Goal: Task Accomplishment & Management: Use online tool/utility

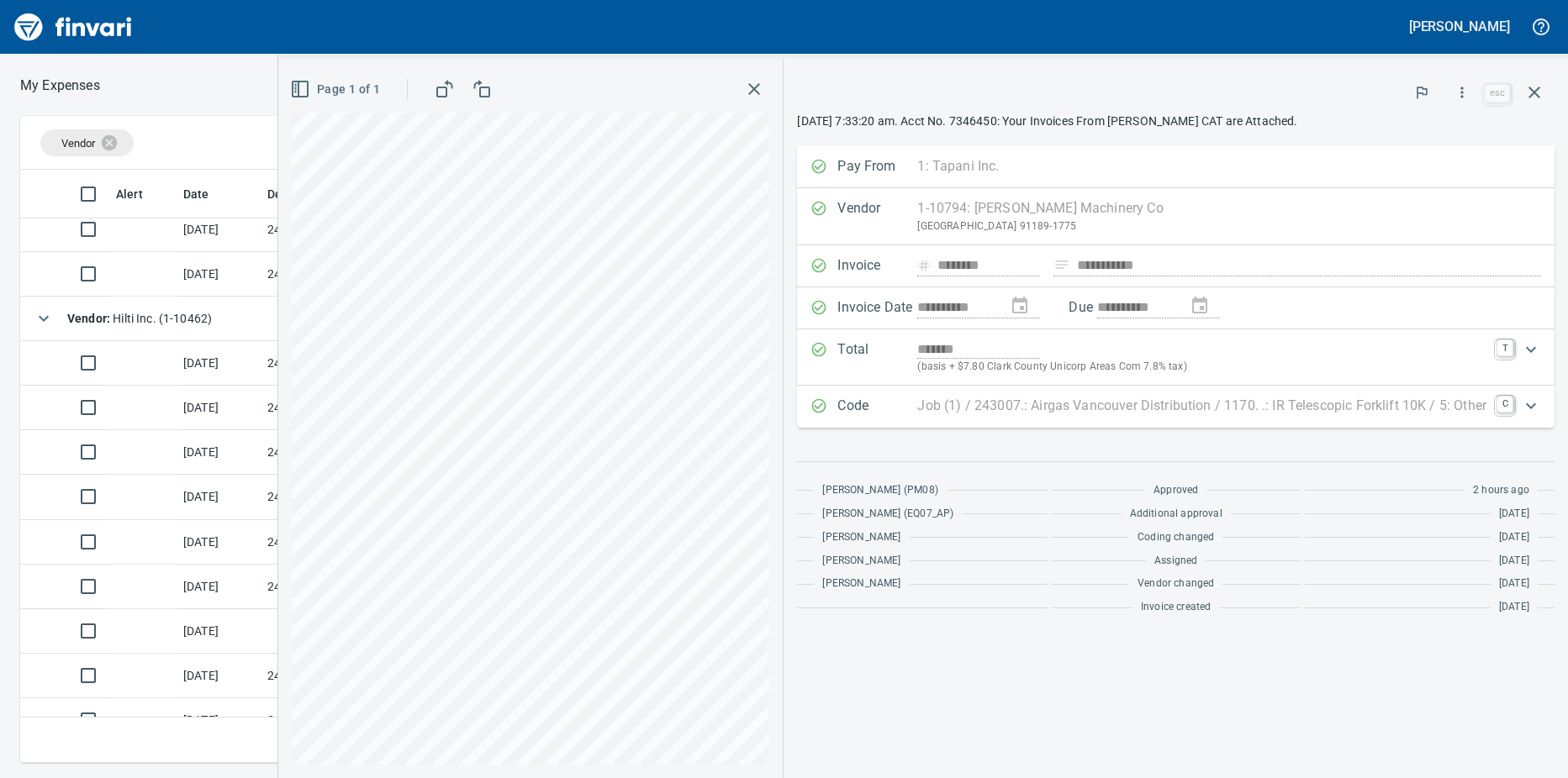
scroll to position [336, 0]
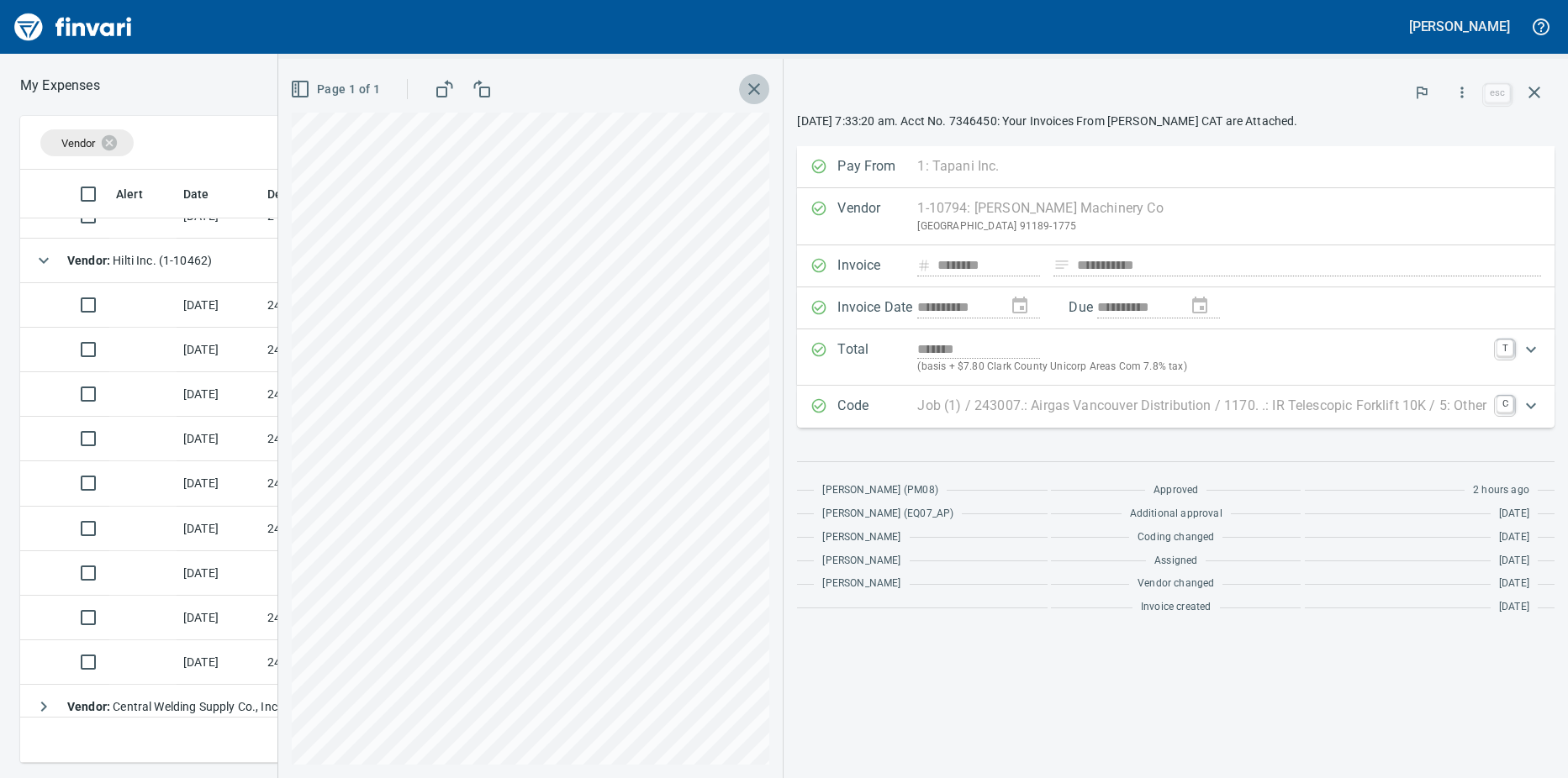
click at [754, 89] on icon "button" at bounding box center [754, 89] width 12 height 12
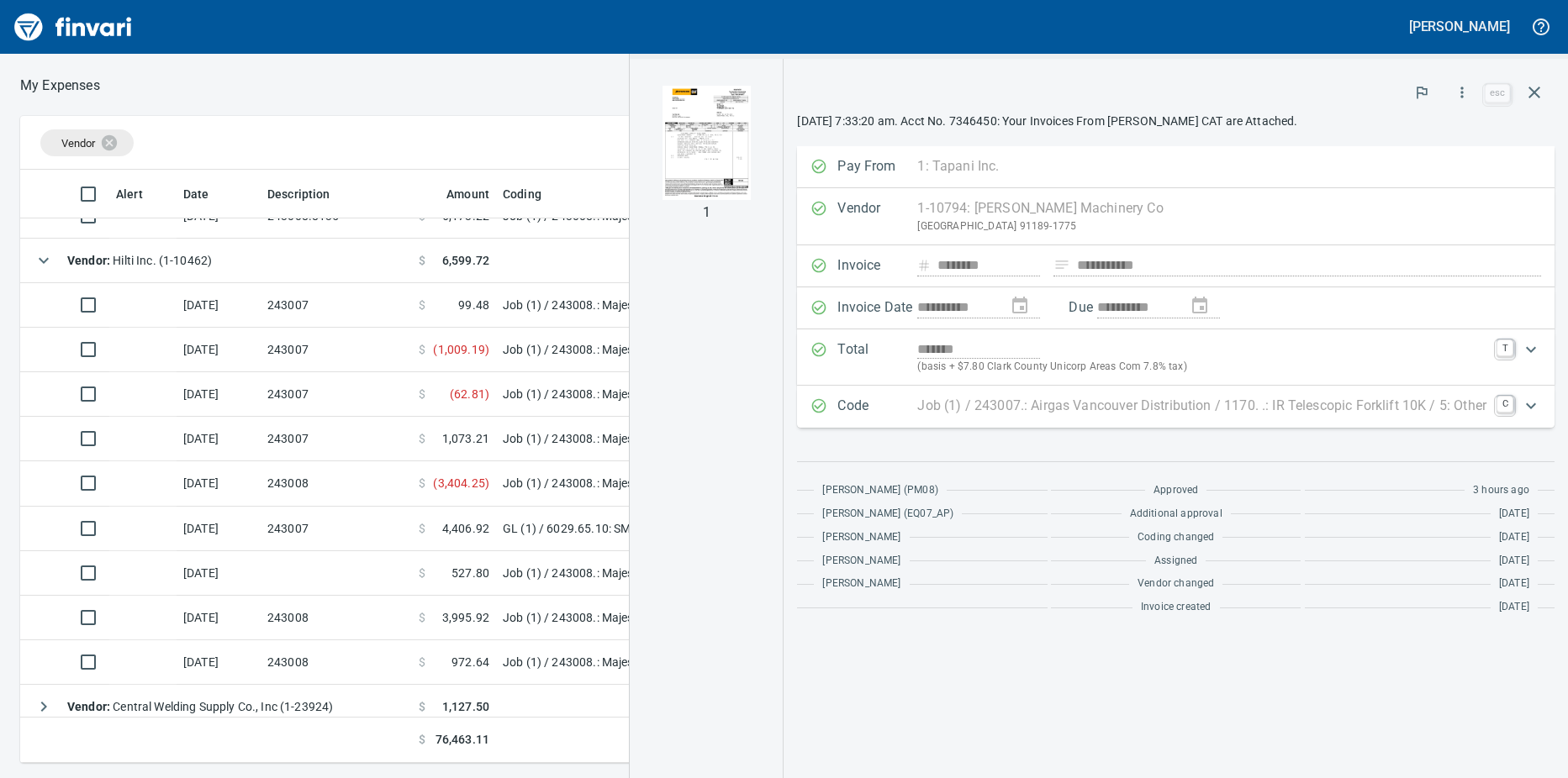
click at [365, 349] on td "243007" at bounding box center [336, 349] width 151 height 45
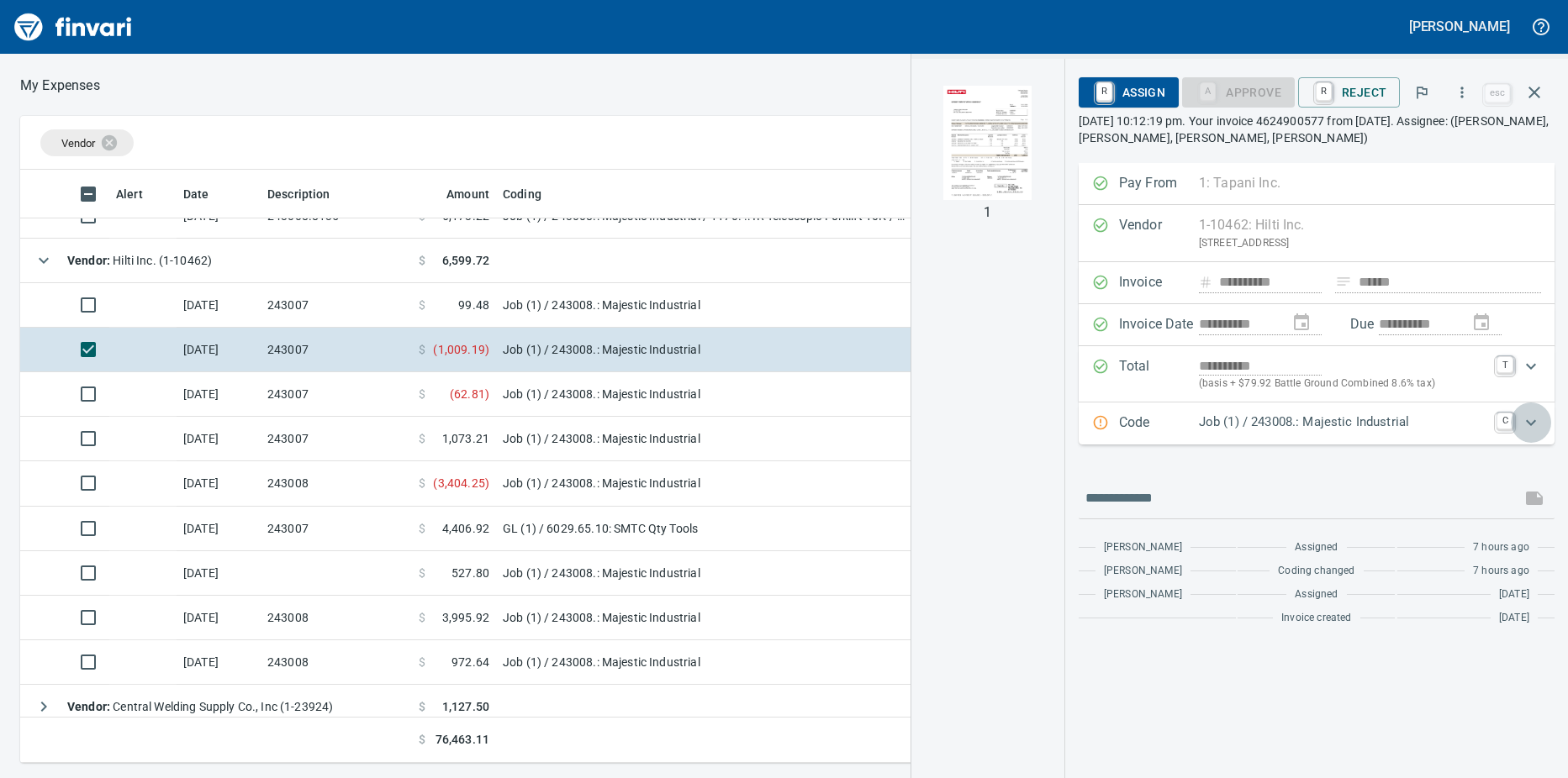
click at [1525, 425] on icon "Expand" at bounding box center [1531, 423] width 20 height 20
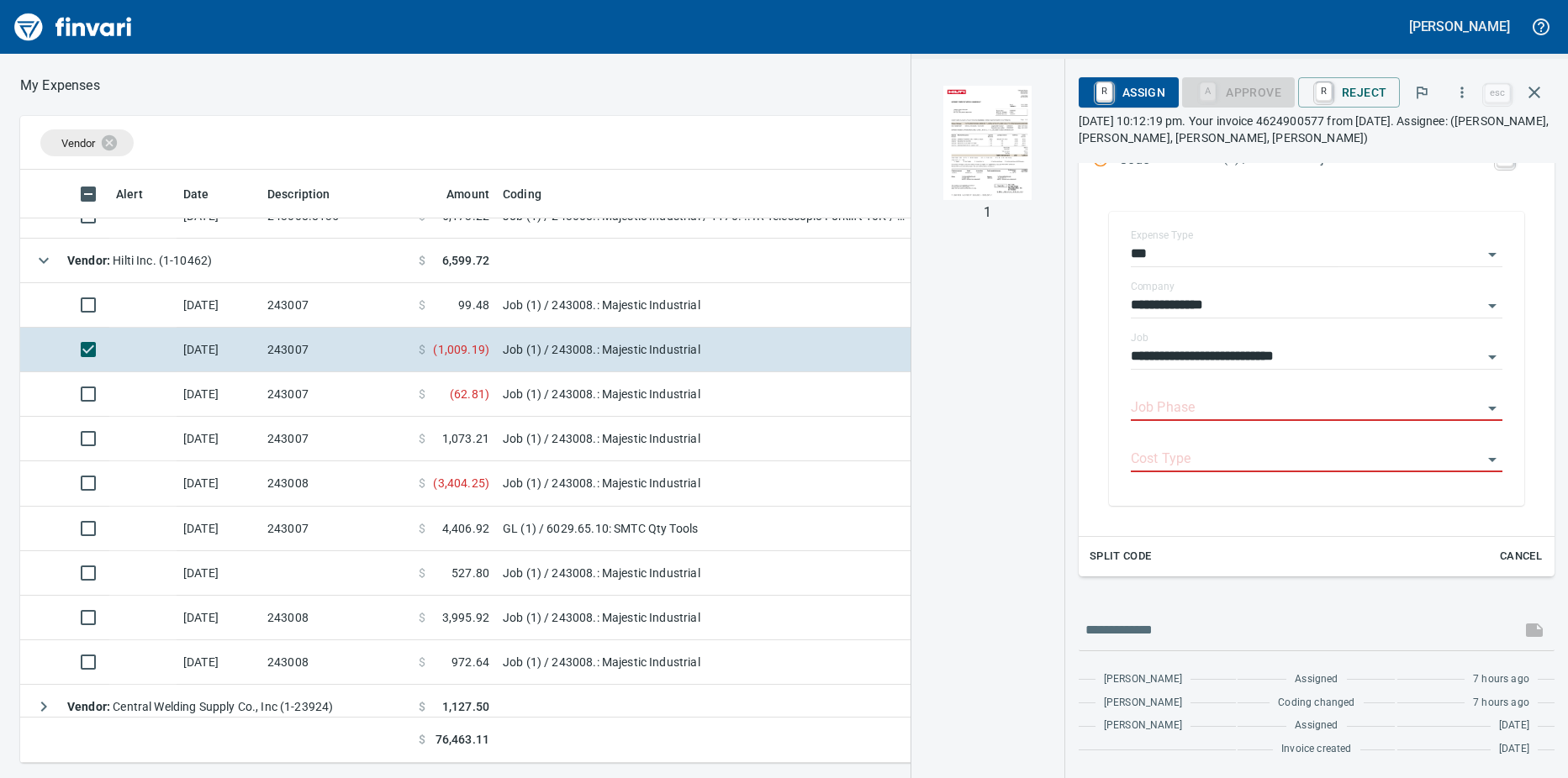
scroll to position [581, 1082]
click at [1208, 623] on input "text" at bounding box center [1300, 630] width 429 height 27
click at [1482, 406] on icon "Open" at bounding box center [1492, 408] width 20 height 20
type input "**********"
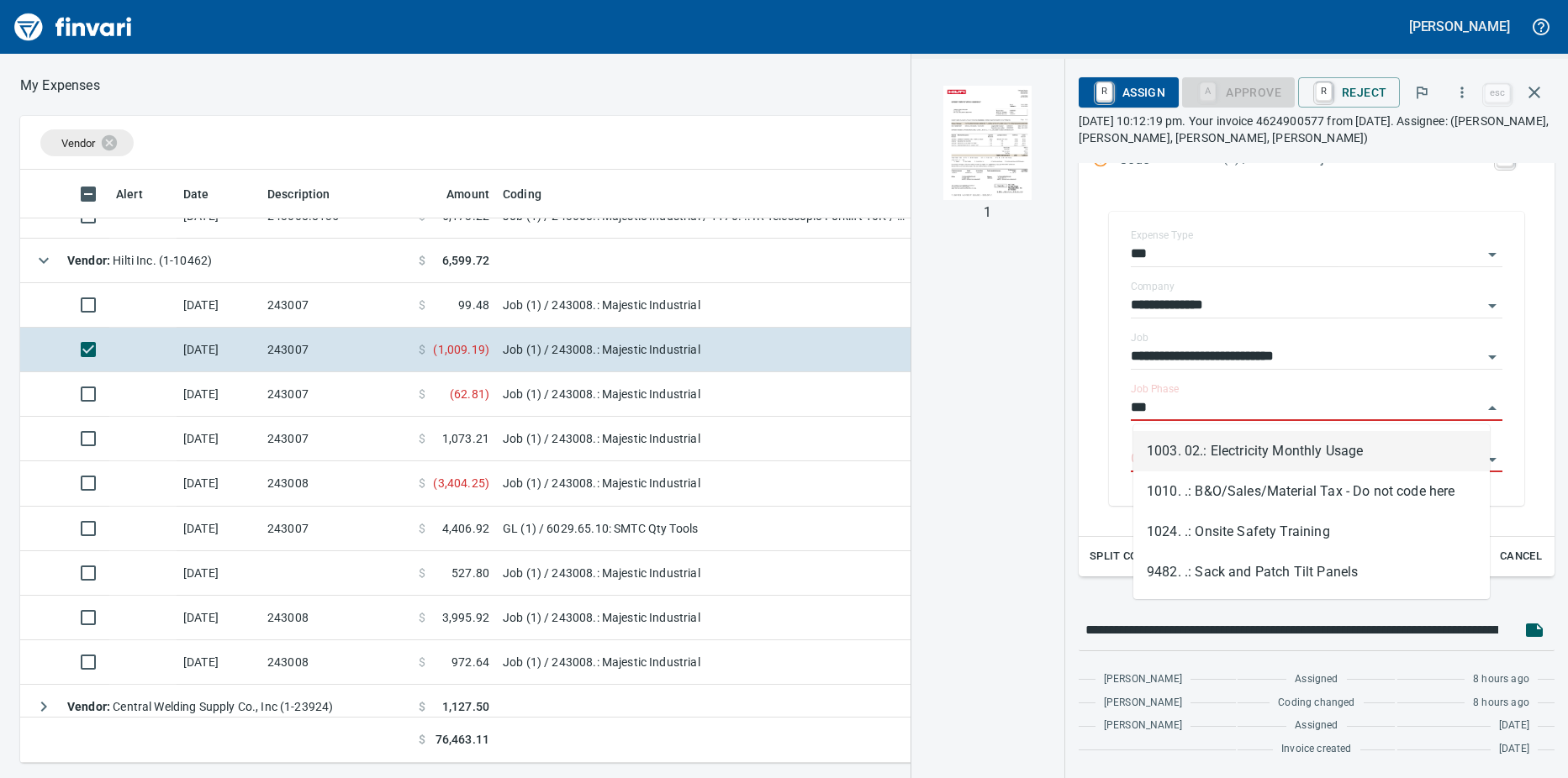
scroll to position [581, 1082]
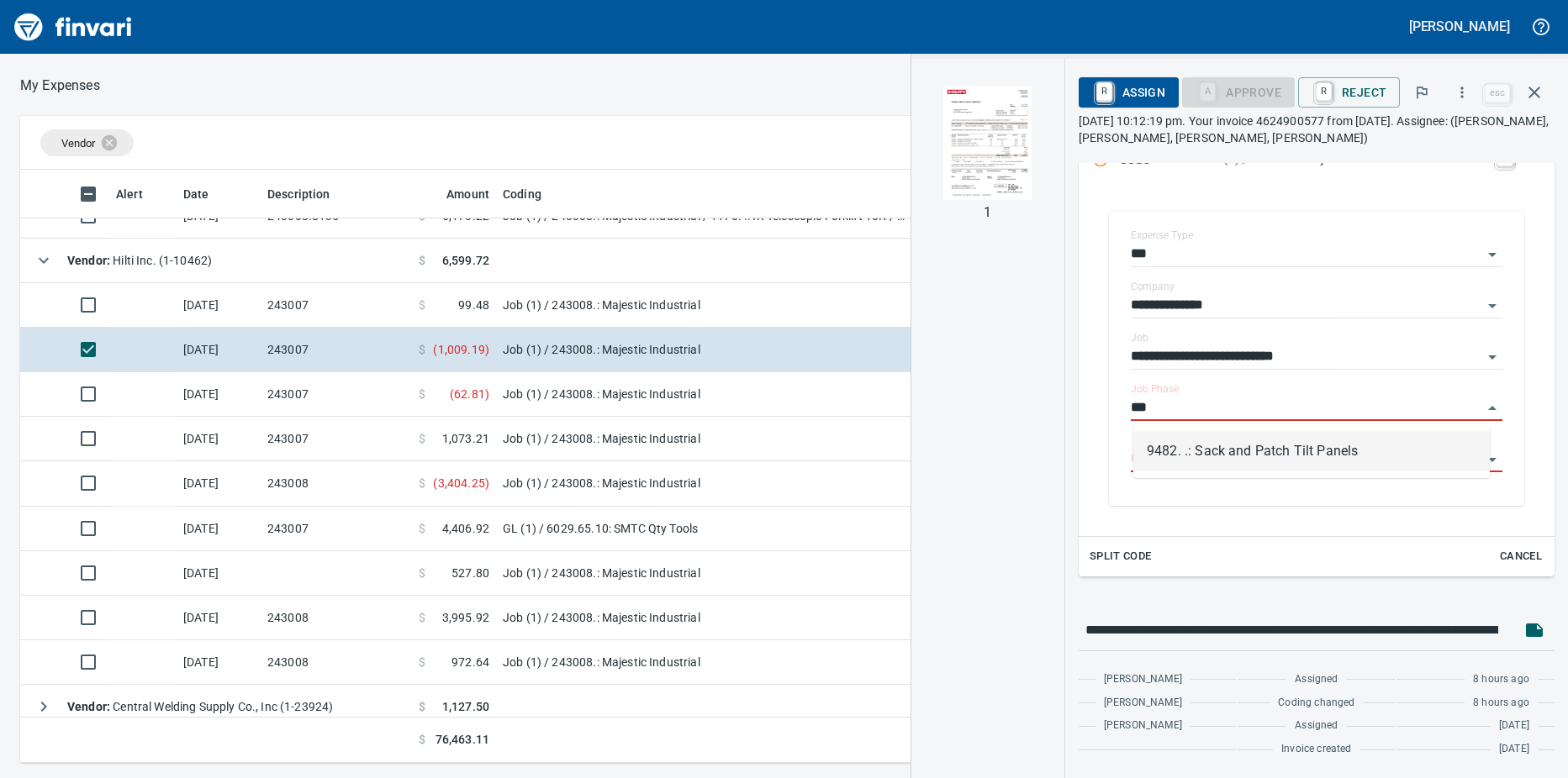
click at [1215, 453] on li "9482. .: Sack and Patch Tilt Panels" at bounding box center [1311, 451] width 356 height 41
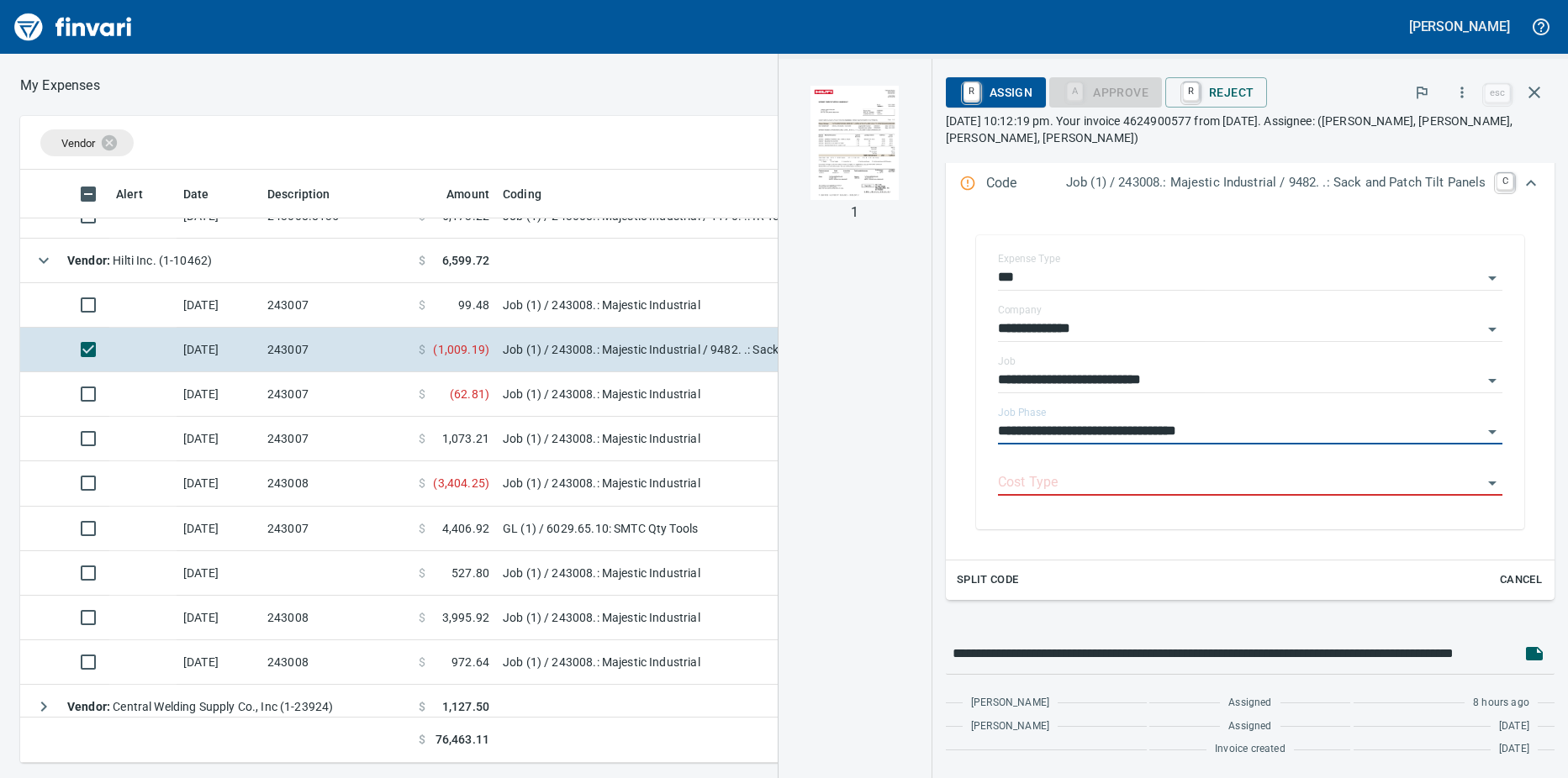
type input "**********"
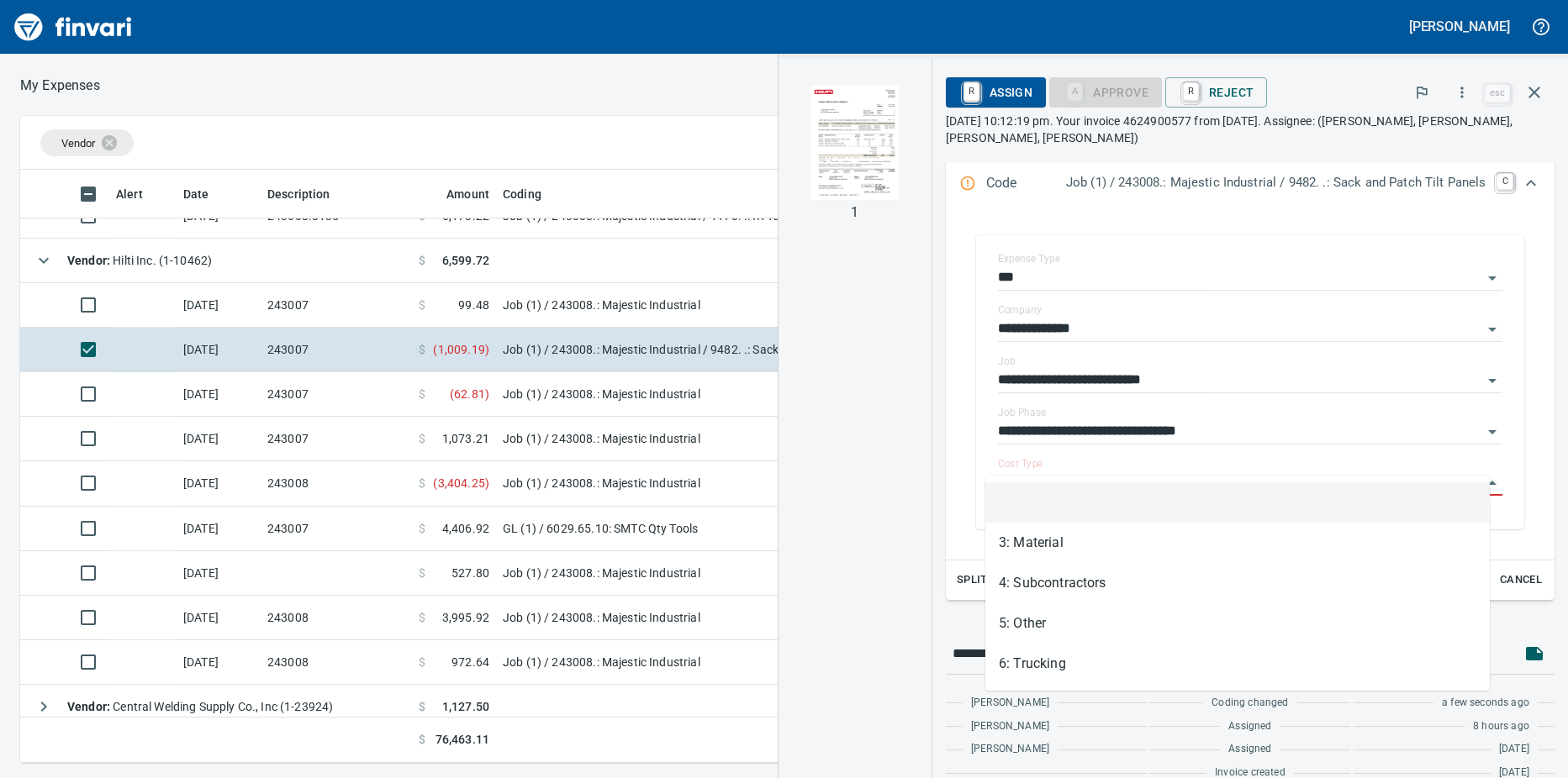
click at [1166, 472] on input "Cost Type" at bounding box center [1240, 484] width 484 height 24
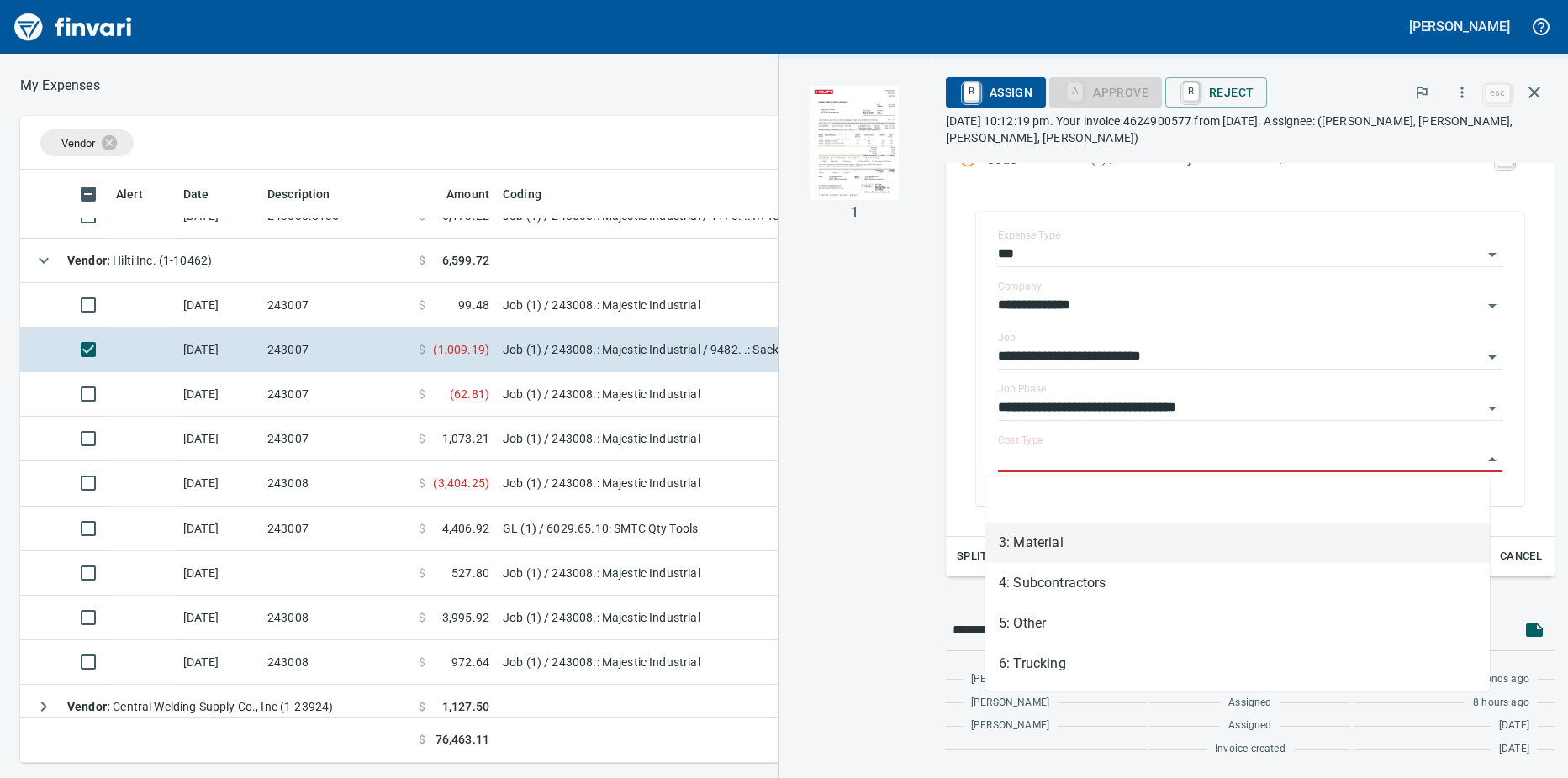
click at [1046, 552] on li "3: Material" at bounding box center [1237, 543] width 505 height 41
type input "**********"
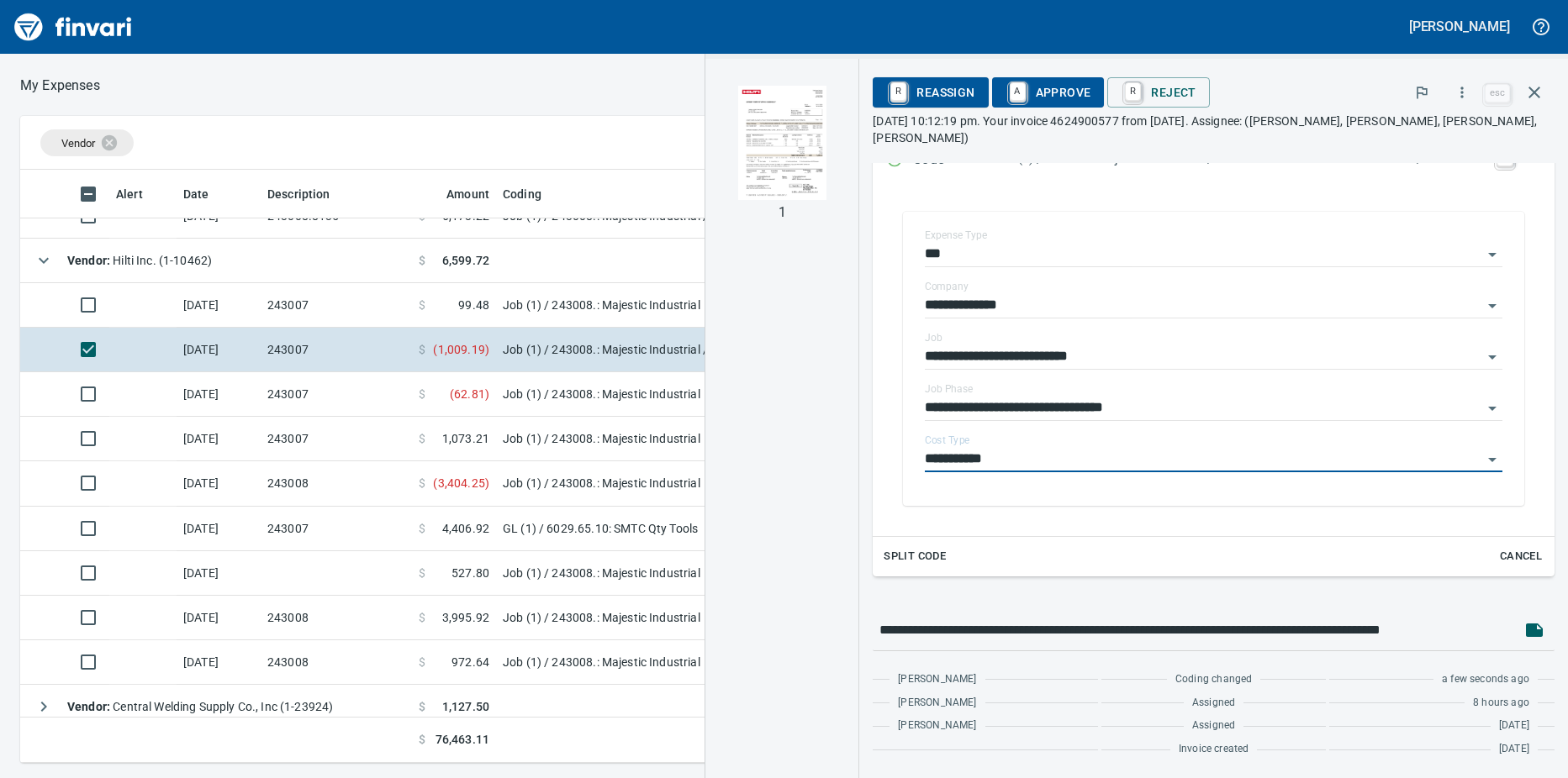
scroll to position [267, 0]
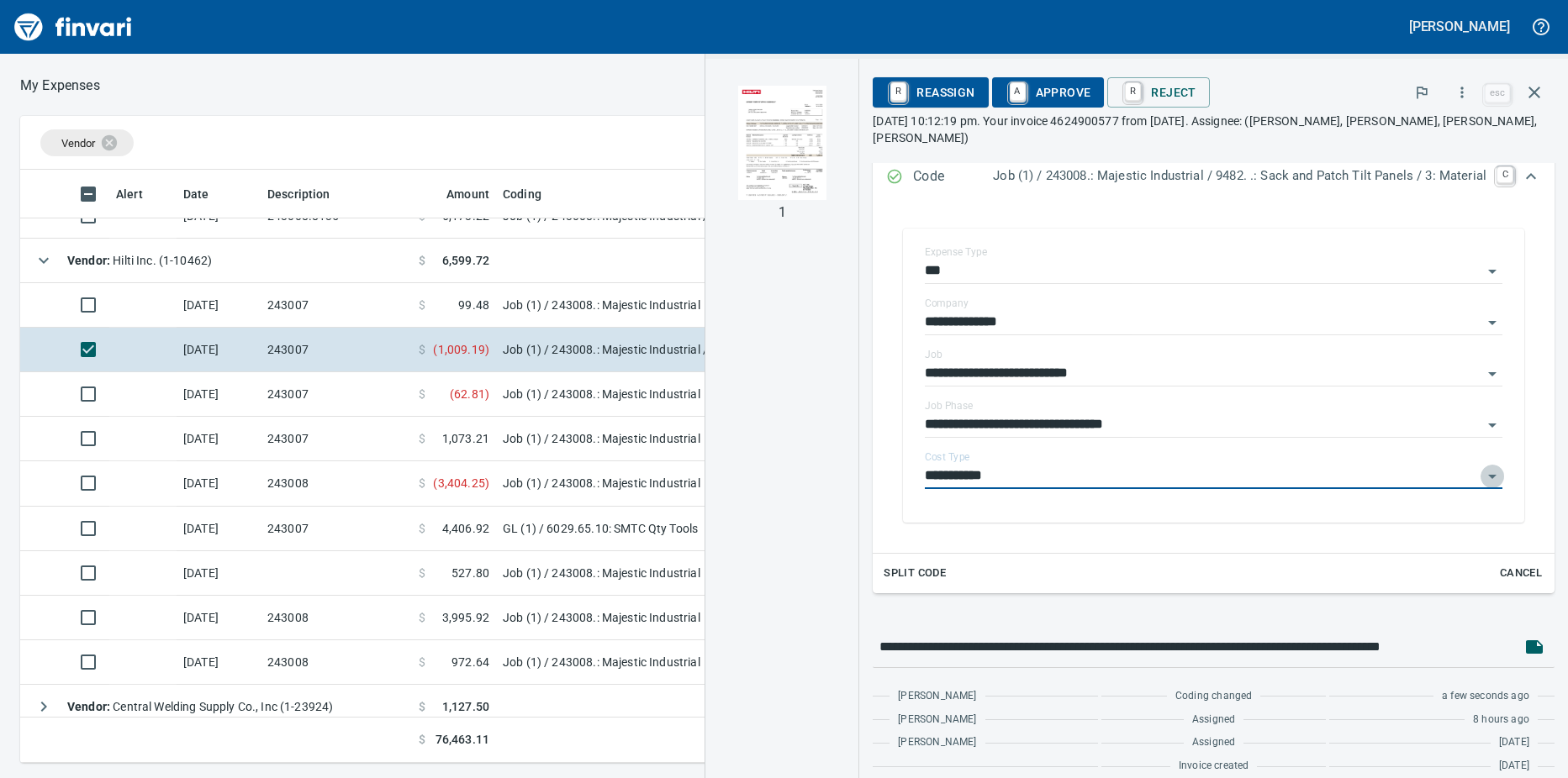
click at [1482, 467] on icon "Open" at bounding box center [1492, 477] width 20 height 20
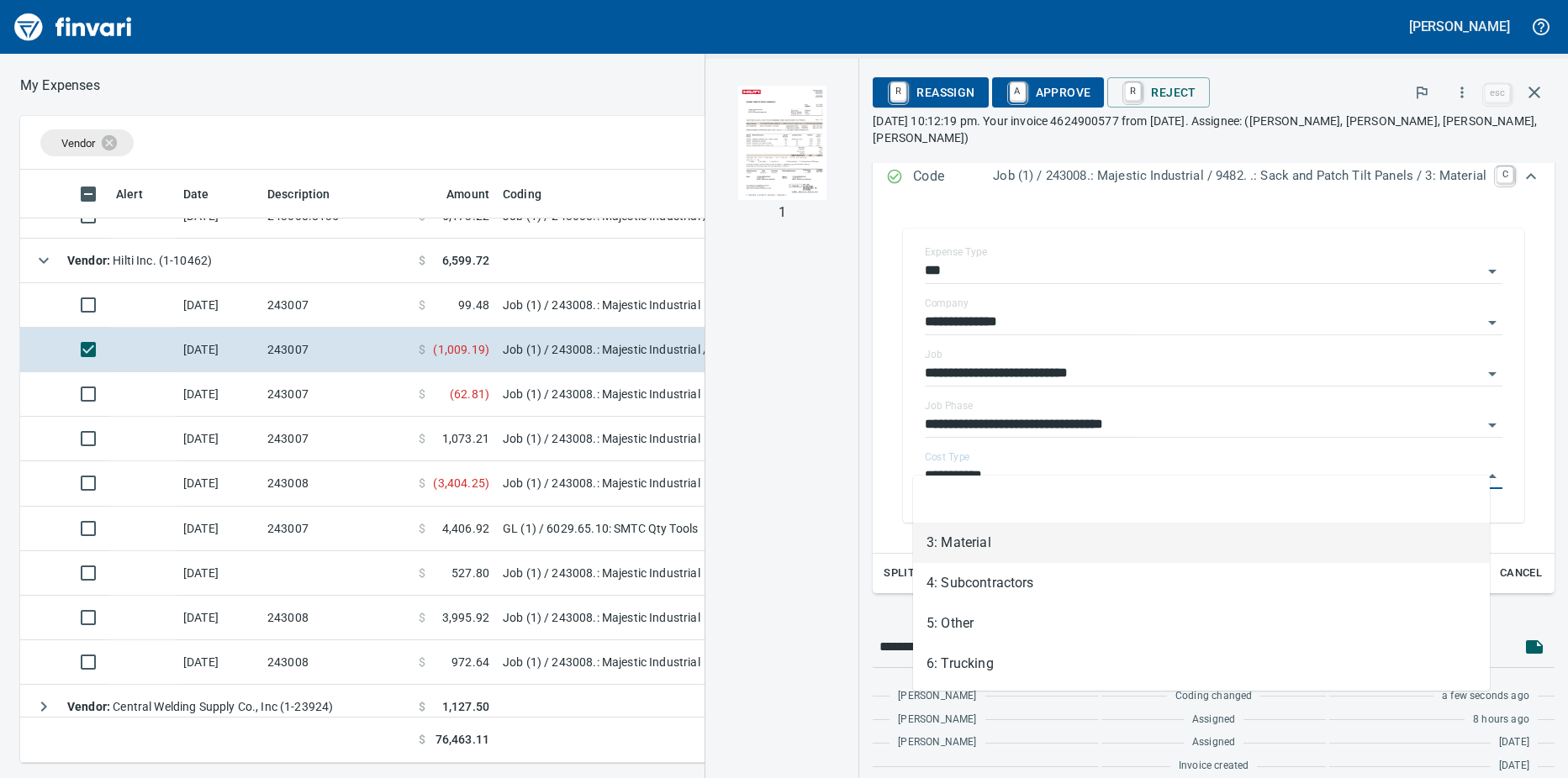
click at [970, 549] on li "3: Material" at bounding box center [1201, 543] width 576 height 41
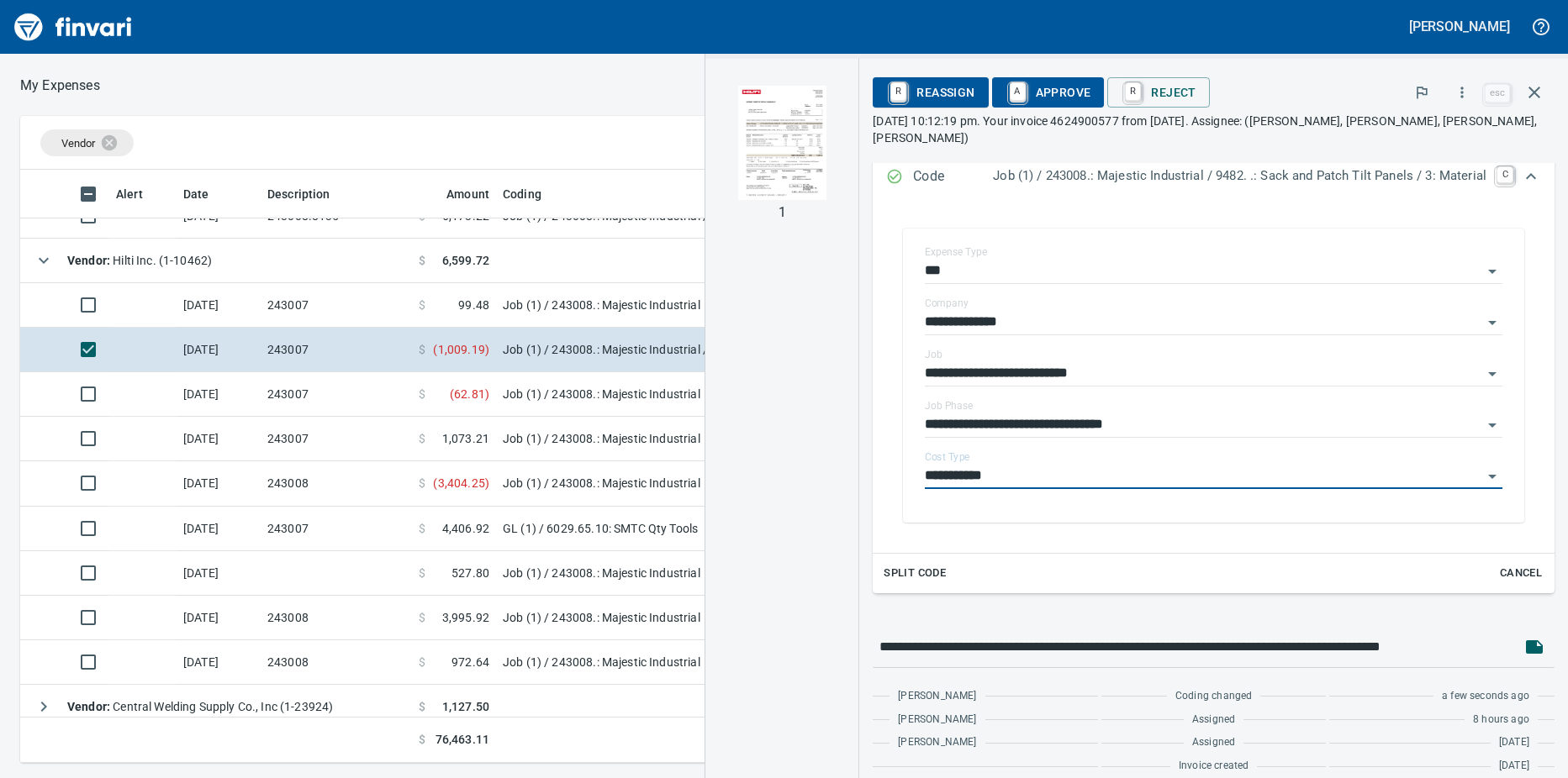
click at [376, 435] on td "243007" at bounding box center [336, 439] width 151 height 45
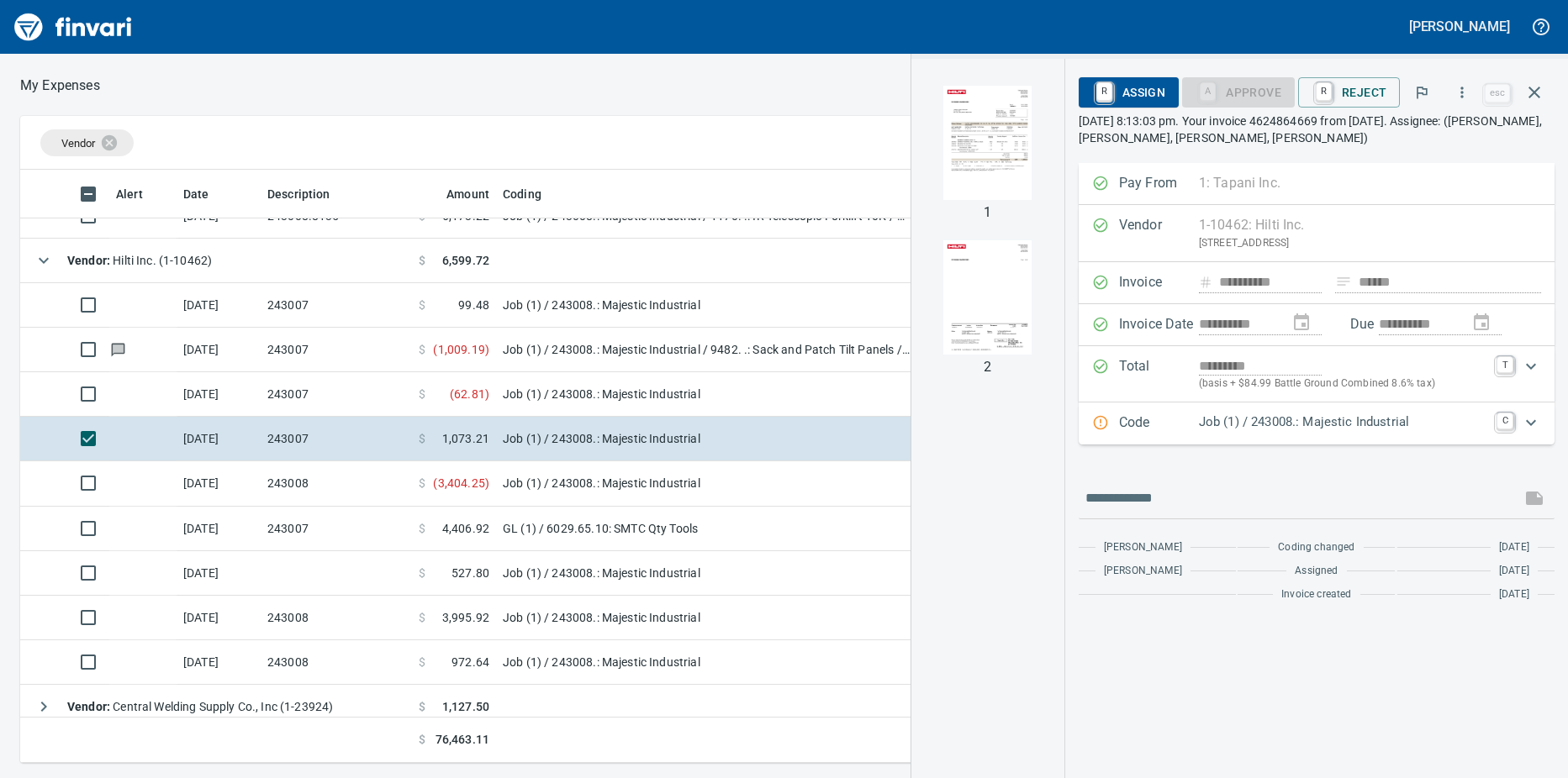
click at [382, 354] on td "243007" at bounding box center [336, 349] width 151 height 45
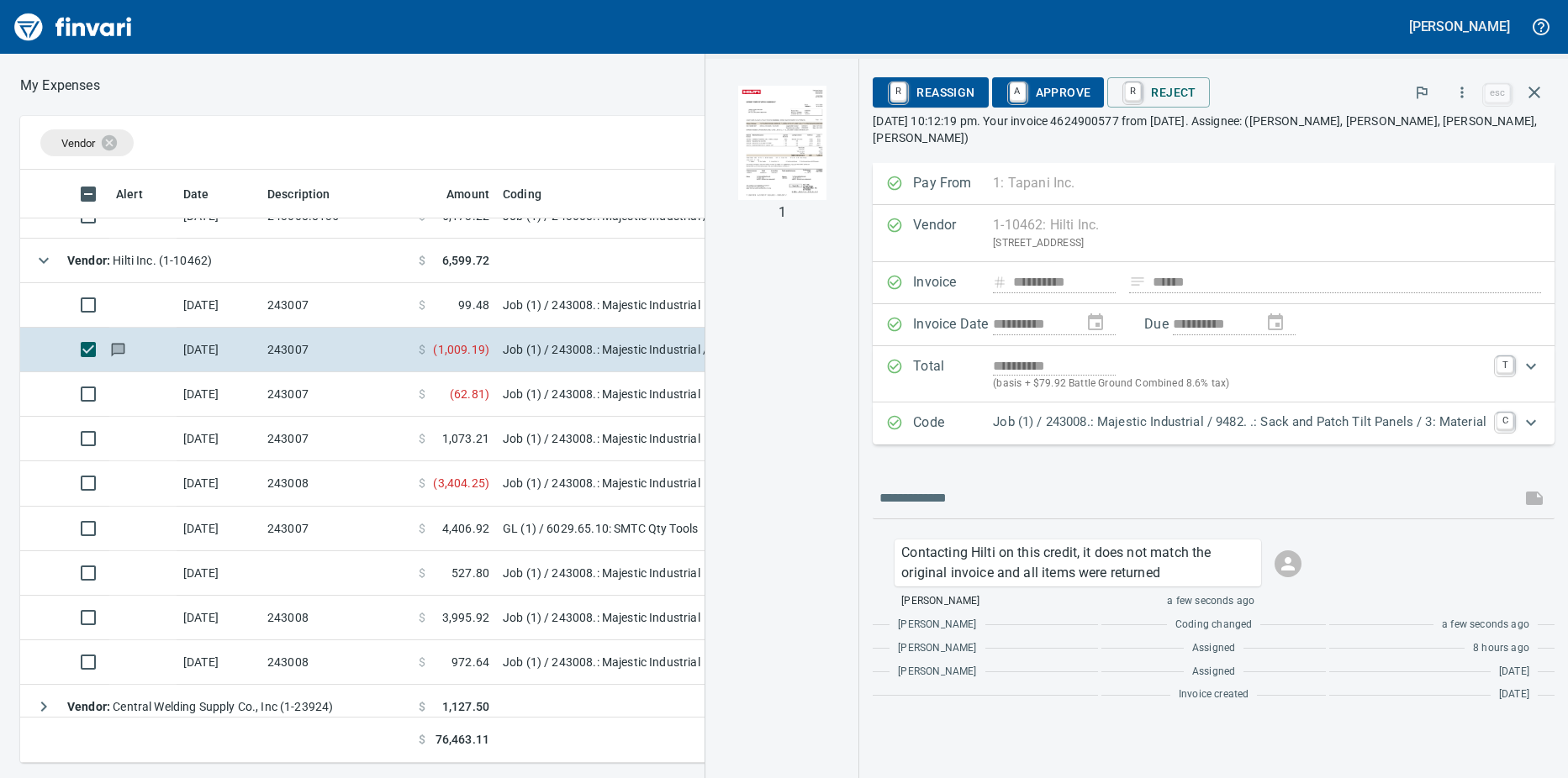
scroll to position [581, 1082]
click at [1153, 553] on p "Contacting Hilti on this credit, it does not match the original invoice and all…" at bounding box center [1078, 563] width 353 height 41
click at [1162, 589] on span "Copy Message" at bounding box center [1199, 592] width 161 height 20
click at [316, 429] on td "243007" at bounding box center [336, 439] width 151 height 45
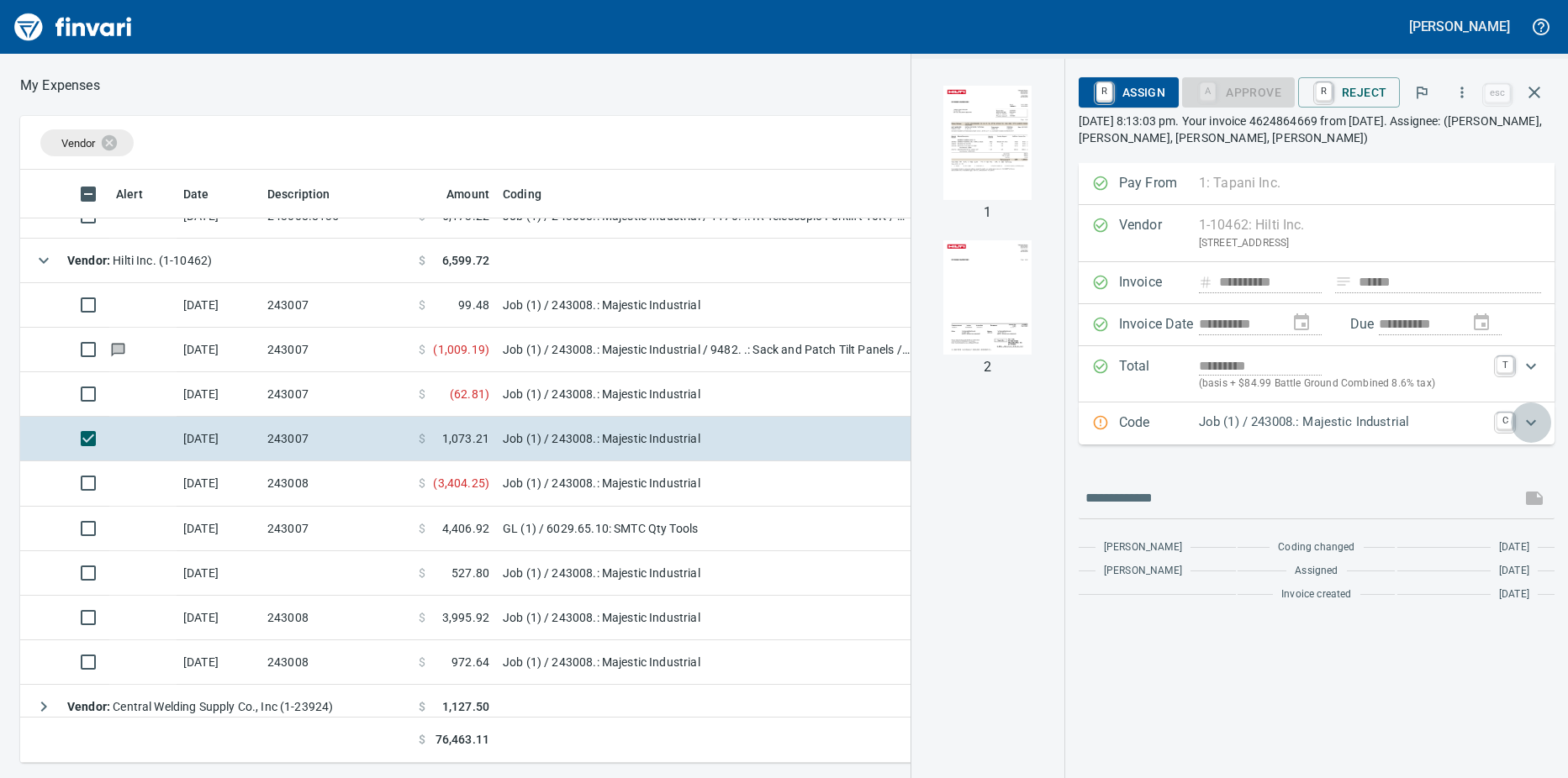
click at [1530, 419] on icon "Expand" at bounding box center [1531, 423] width 20 height 20
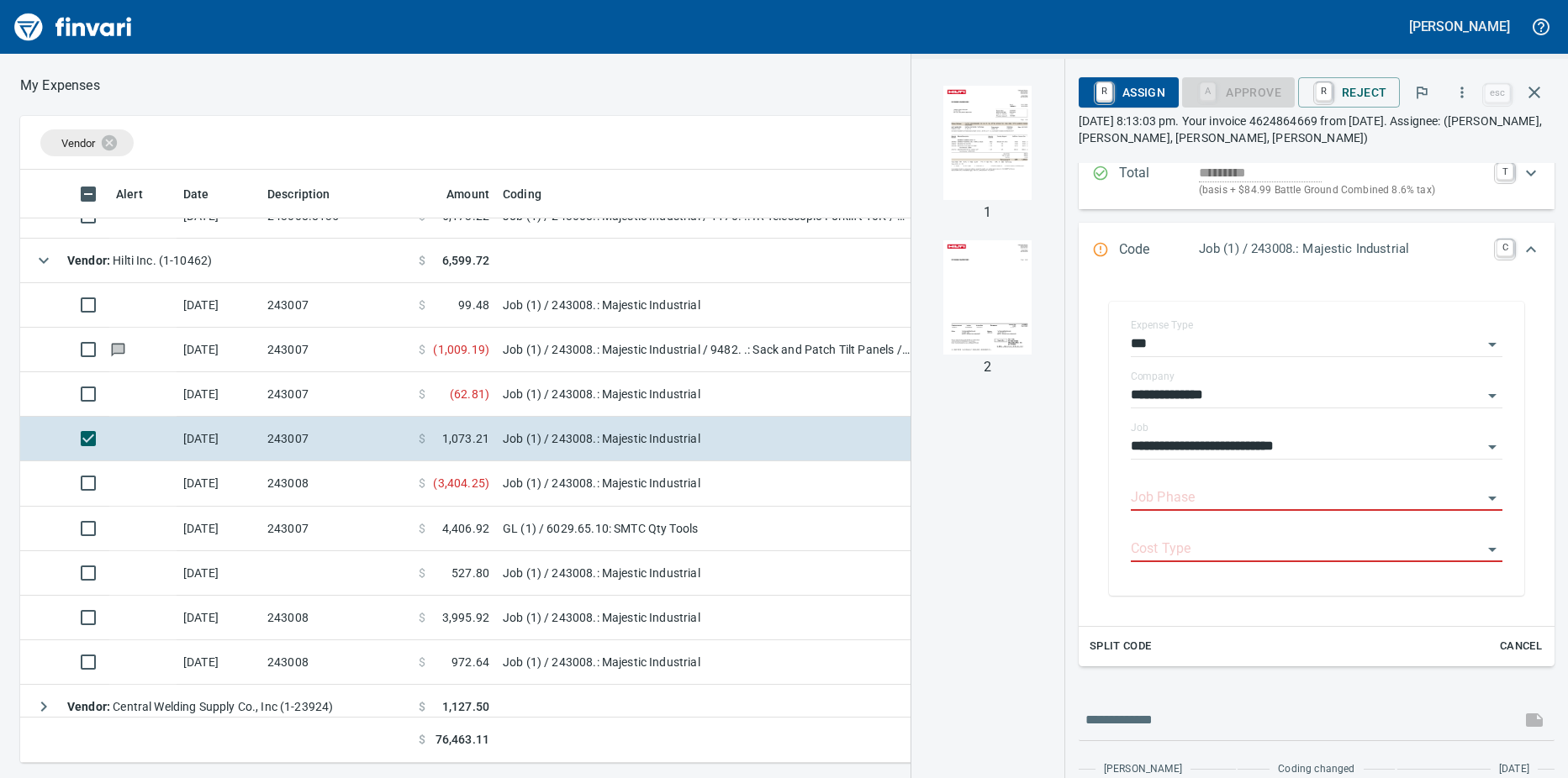
scroll to position [252, 0]
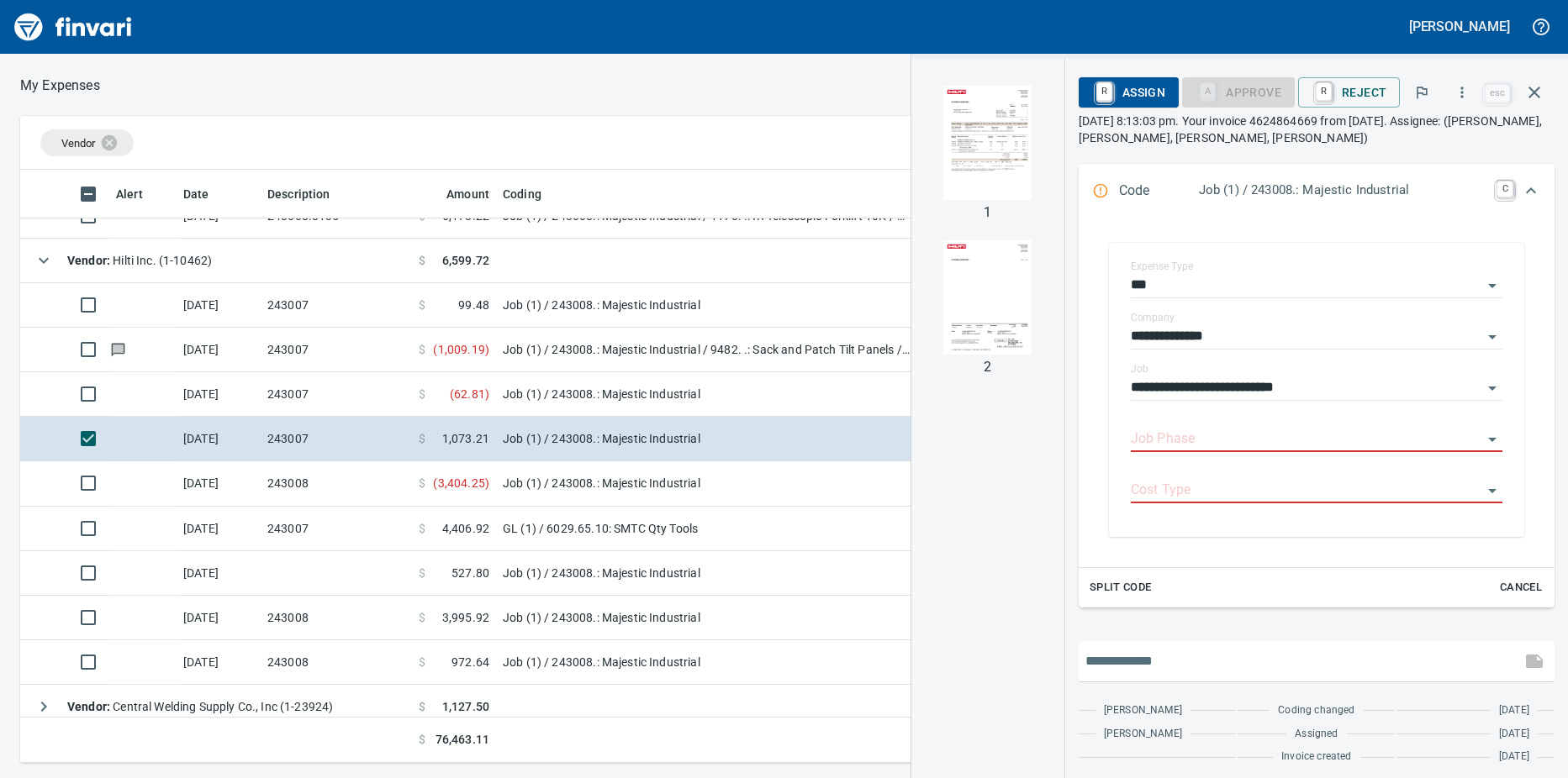
click at [1252, 649] on input "text" at bounding box center [1300, 662] width 429 height 27
paste input "**********"
click at [1482, 438] on icon "Open" at bounding box center [1492, 440] width 20 height 20
type input "**********"
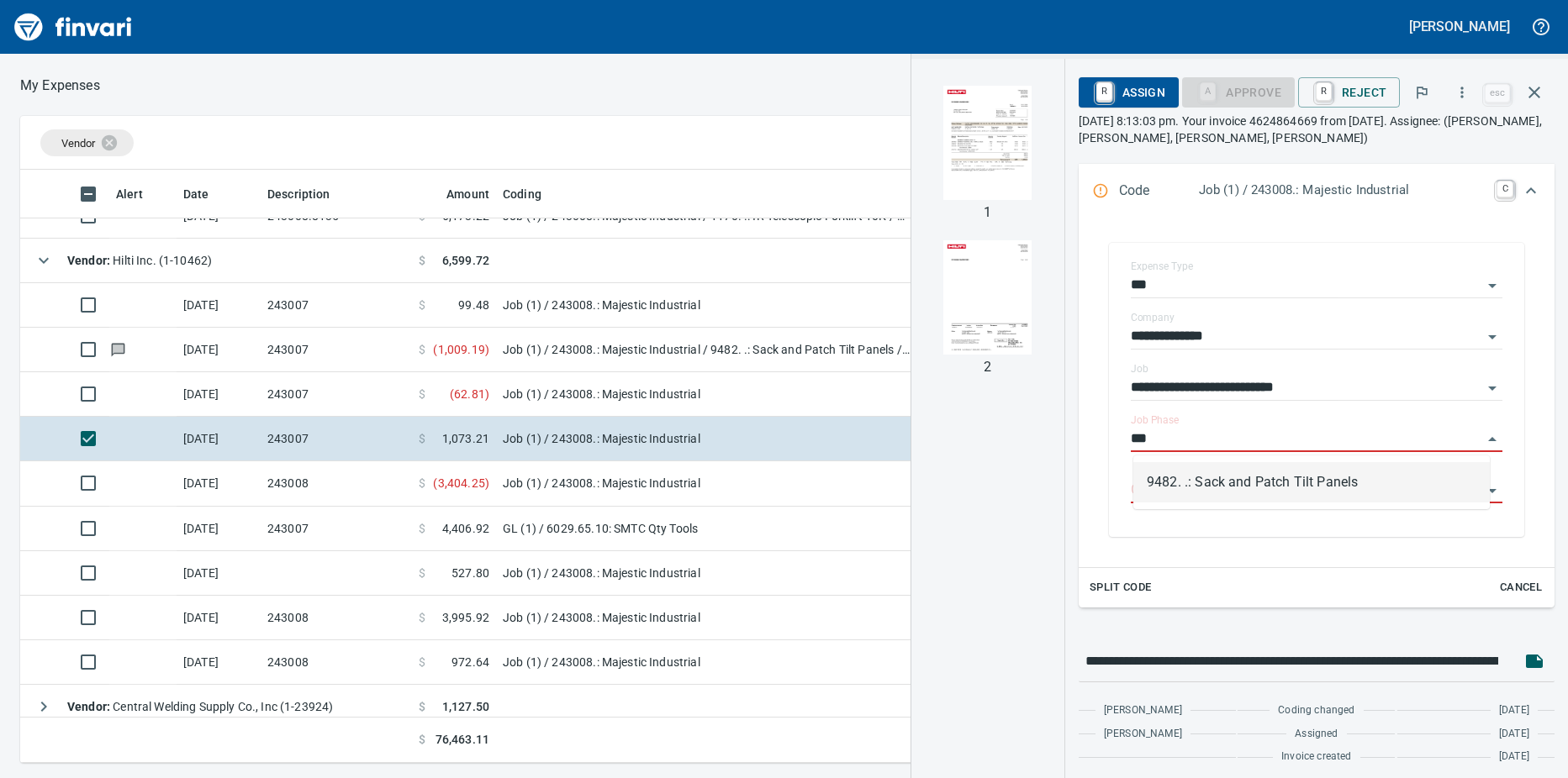
scroll to position [581, 1082]
click at [1238, 494] on li "9482. .: Sack and Patch Tilt Panels" at bounding box center [1311, 483] width 356 height 41
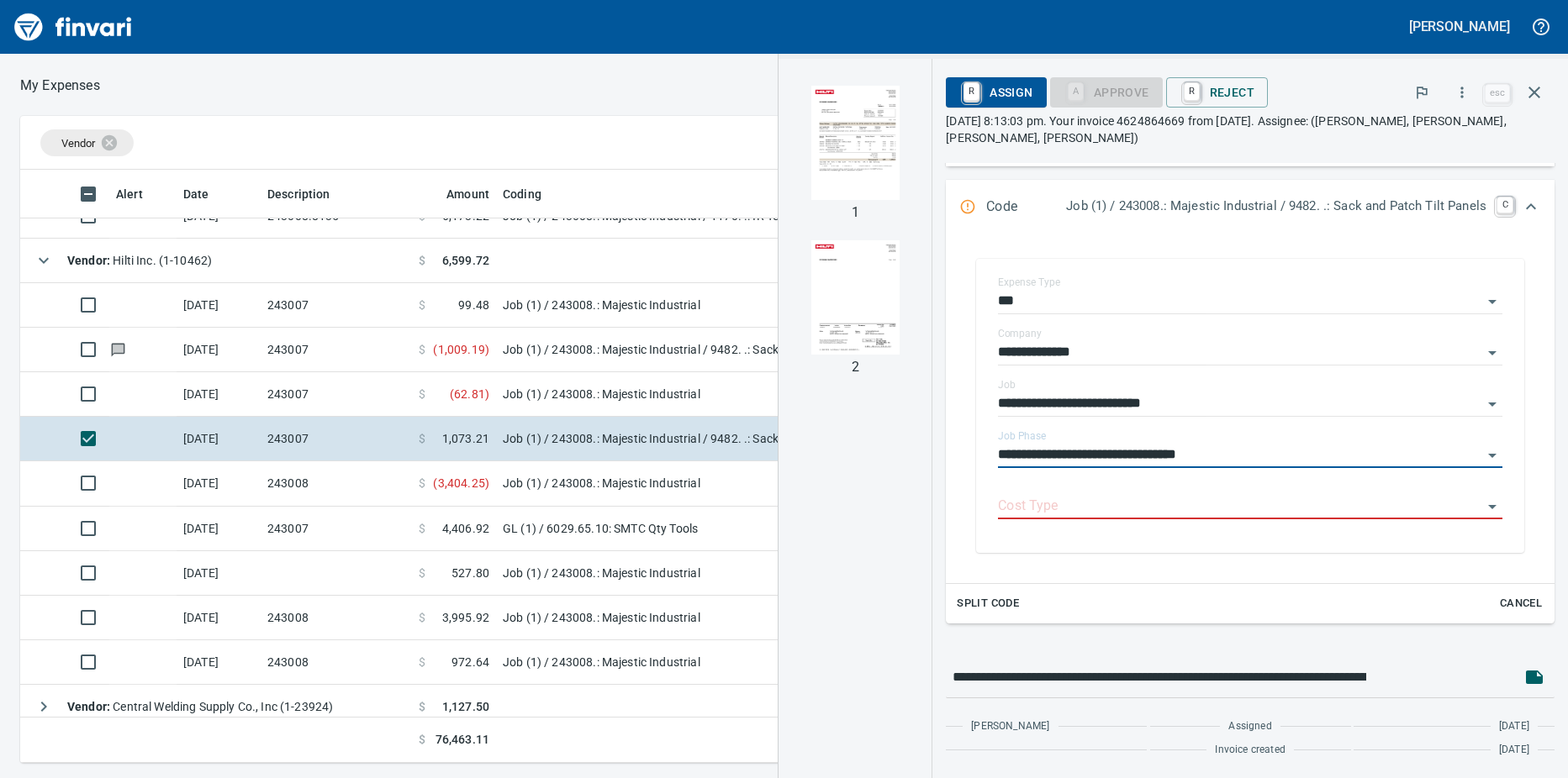
scroll to position [252, 0]
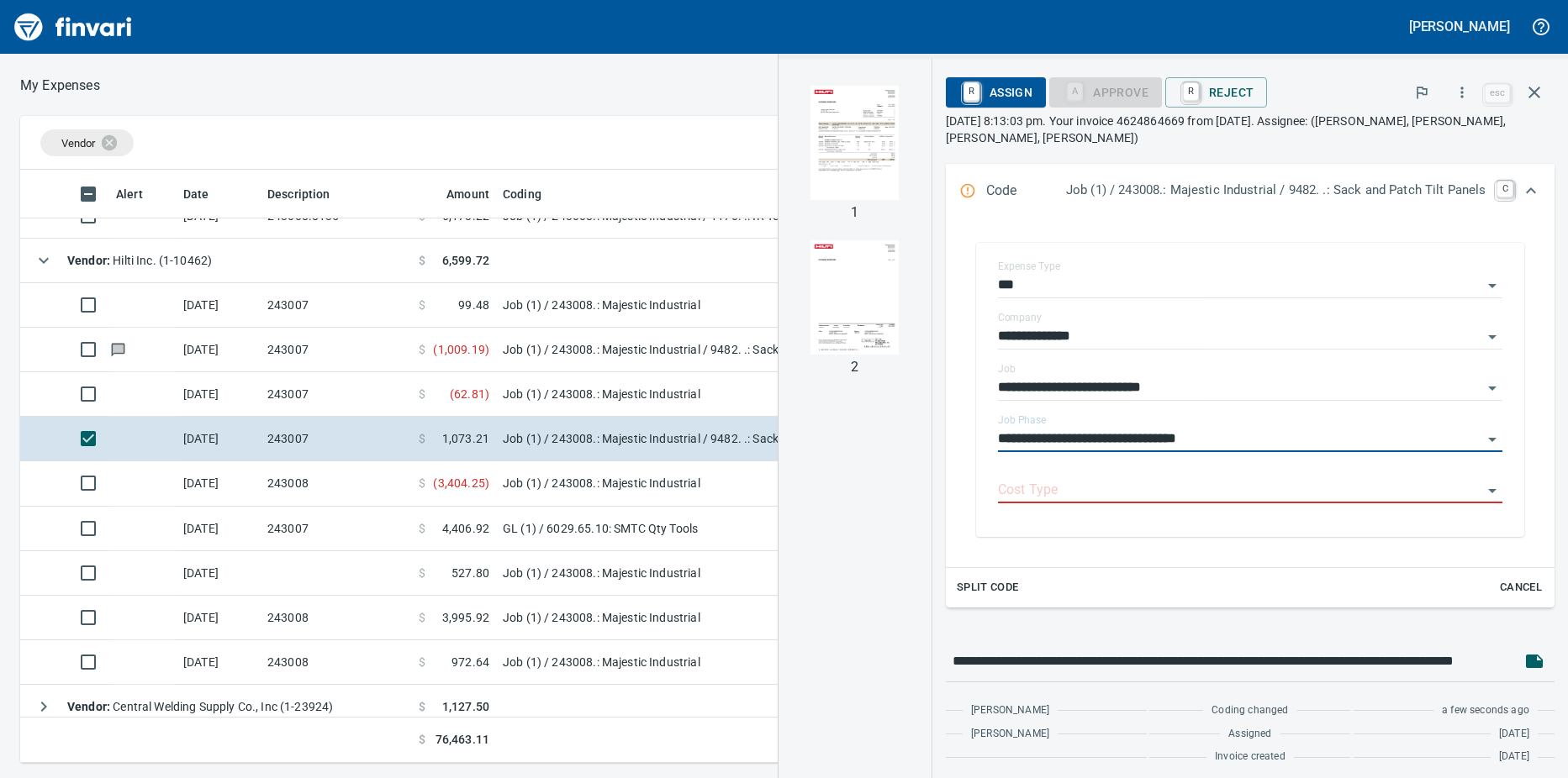
type input "**********"
click at [1349, 490] on input "Cost Type" at bounding box center [1240, 491] width 484 height 24
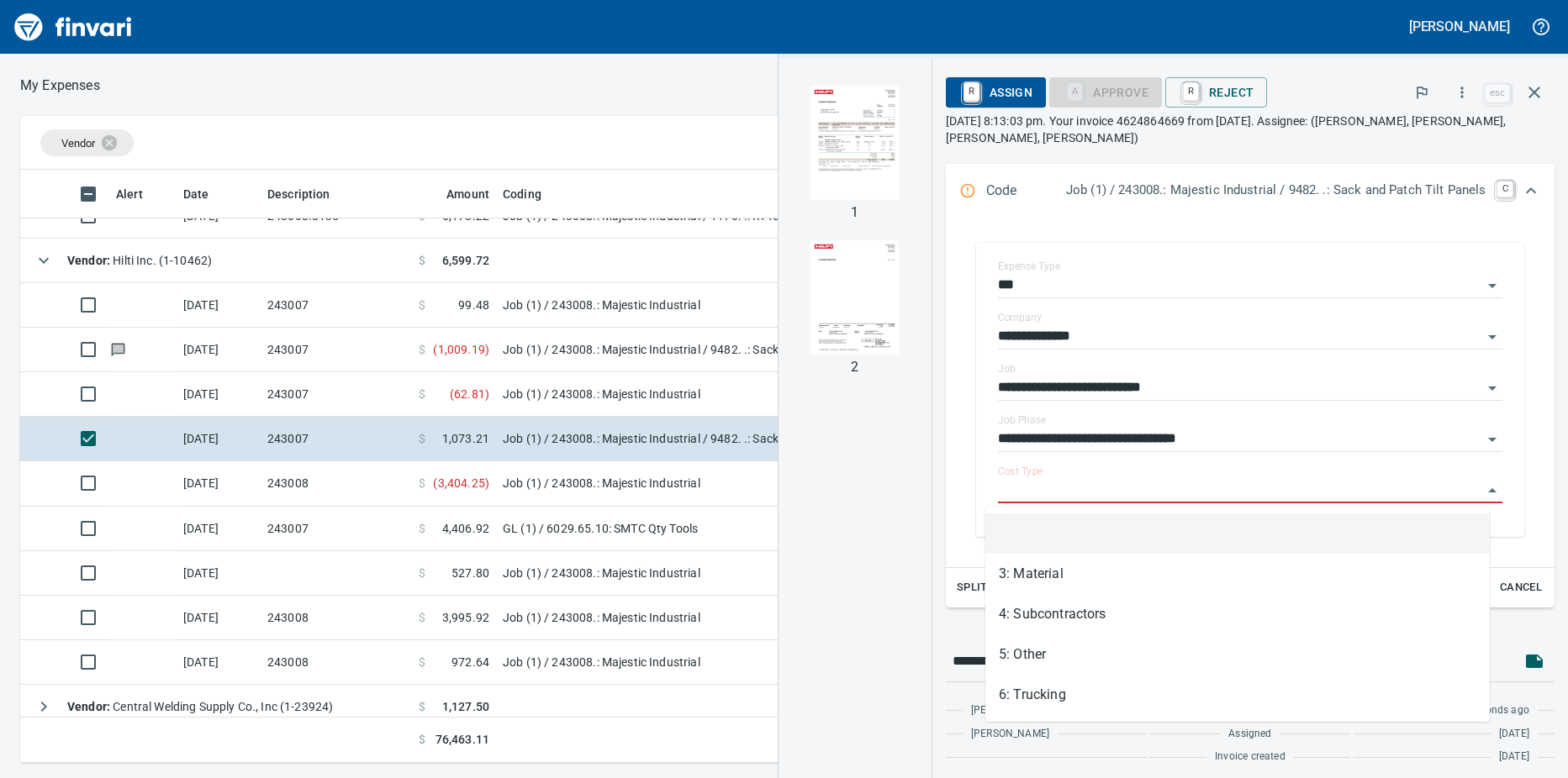
click at [735, 343] on td "Job (1) / 243008.: Majestic Industrial / 9482. .: Sack and Patch Tilt Panels / …" at bounding box center [706, 349] width 420 height 45
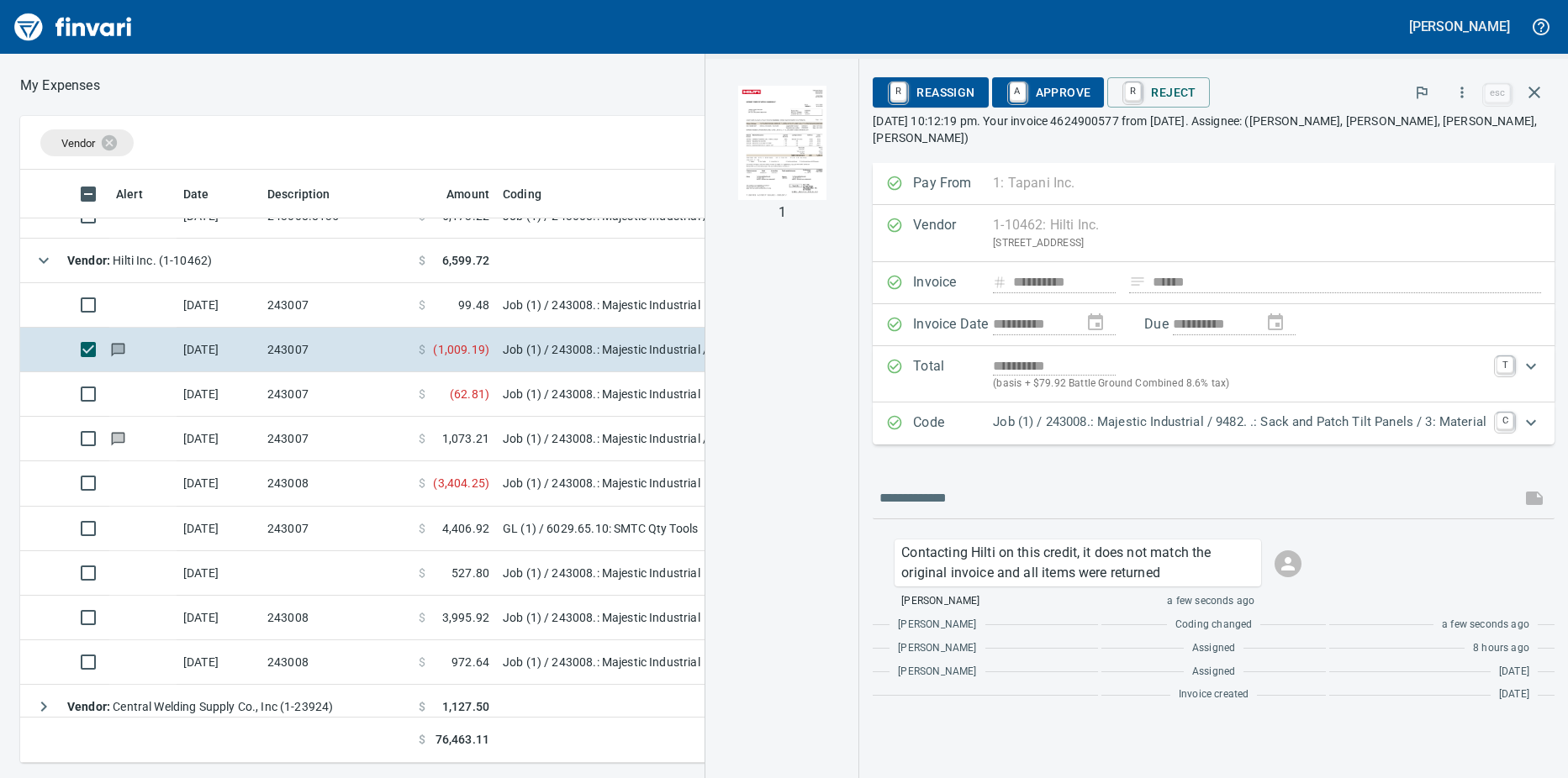
click at [397, 440] on td "243007" at bounding box center [336, 439] width 151 height 45
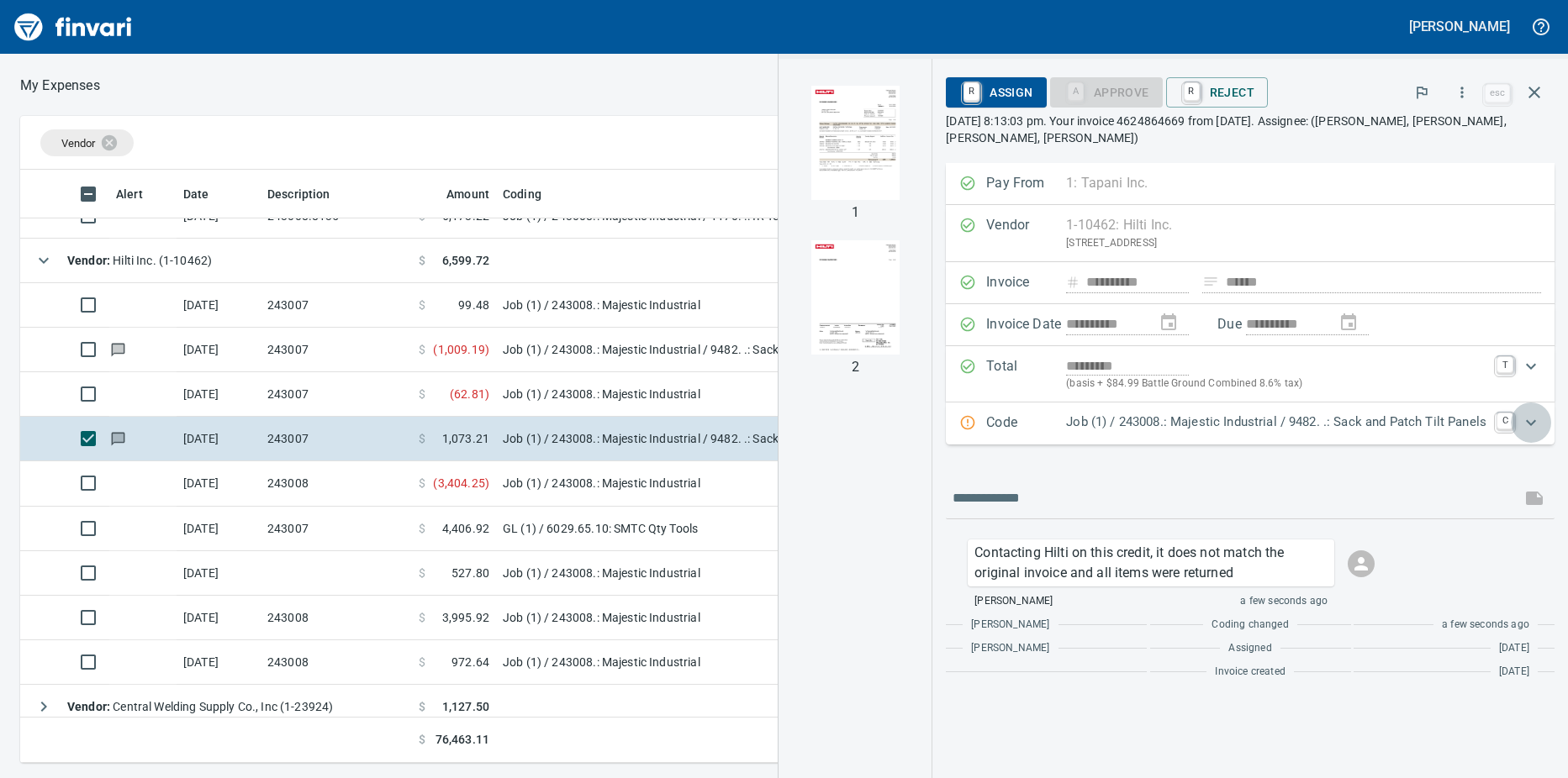
click at [1527, 424] on icon "Expand" at bounding box center [1531, 423] width 20 height 20
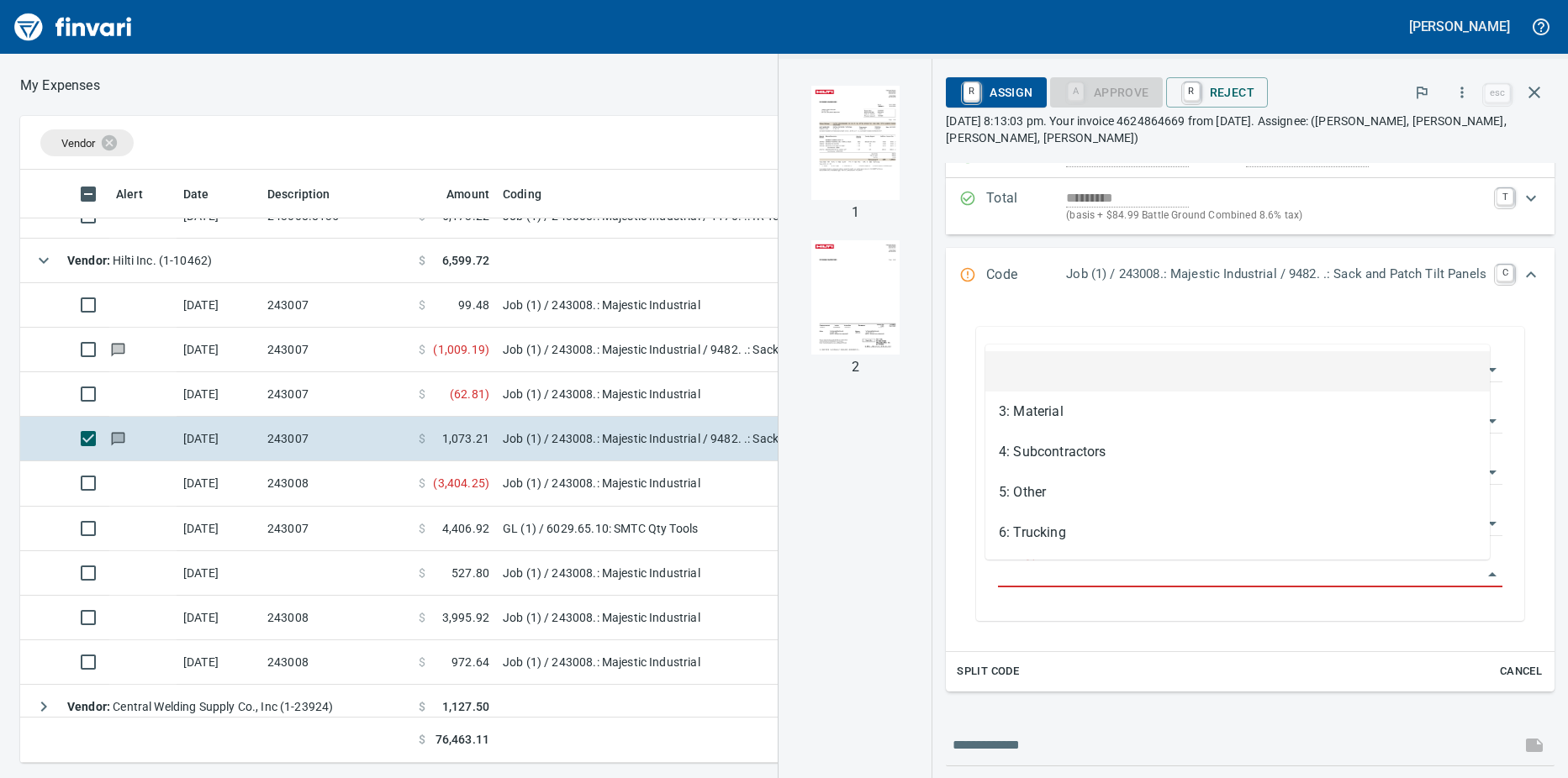
scroll to position [581, 1082]
click at [1342, 583] on input "Cost Type" at bounding box center [1240, 575] width 484 height 24
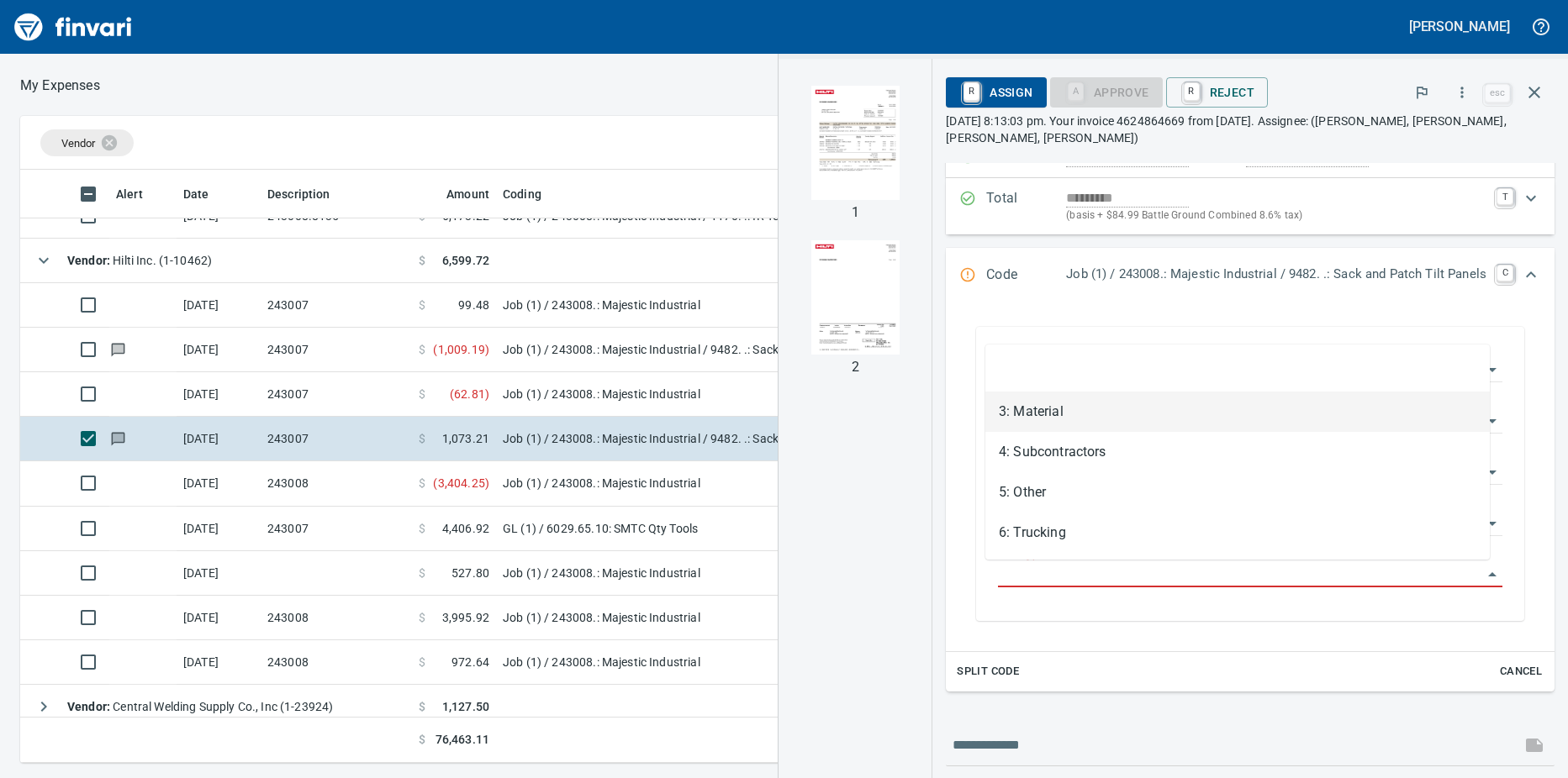
click at [1040, 411] on li "3: Material" at bounding box center [1237, 412] width 505 height 41
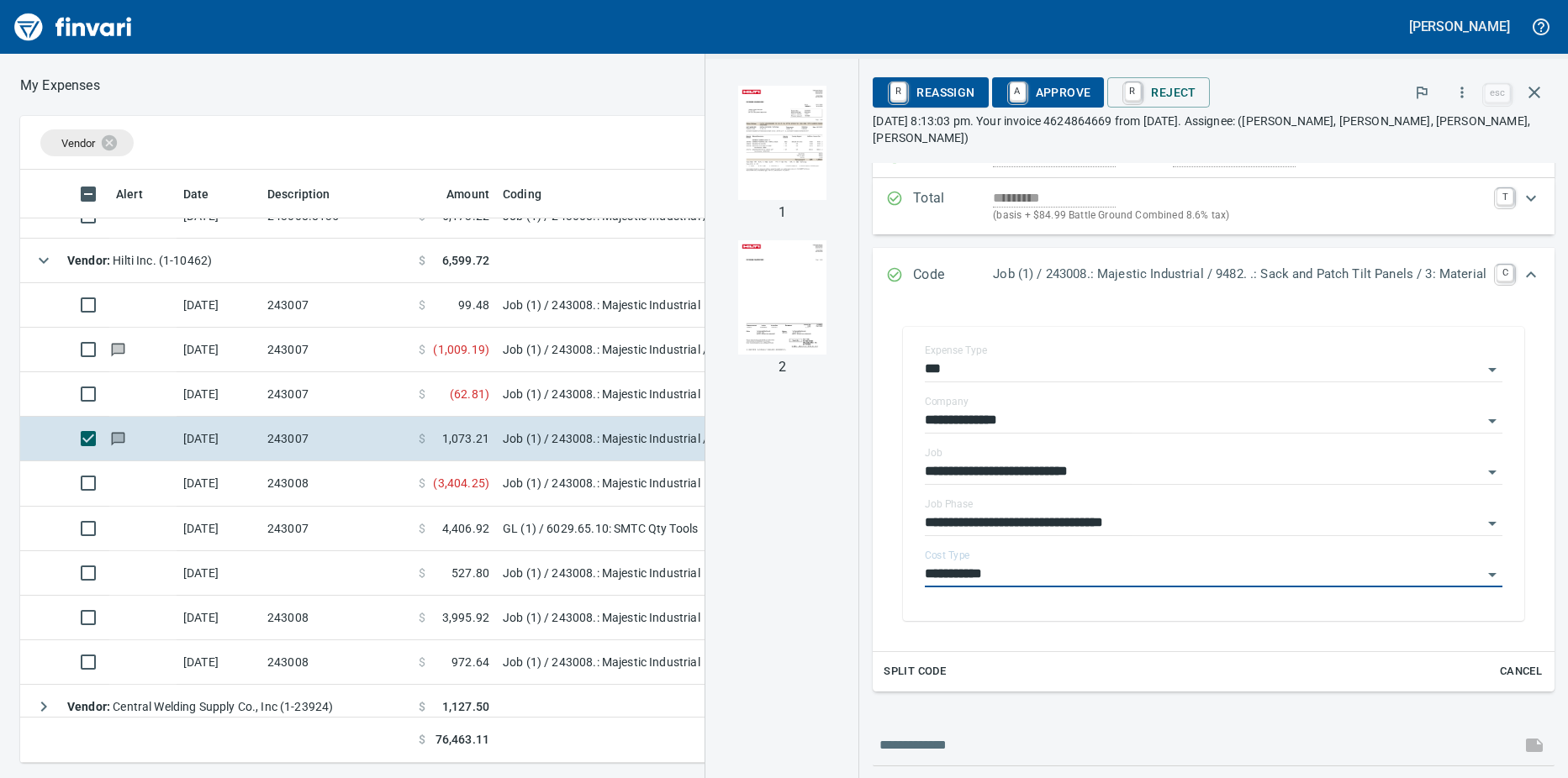
type input "**********"
click at [354, 297] on td "243007" at bounding box center [336, 305] width 151 height 45
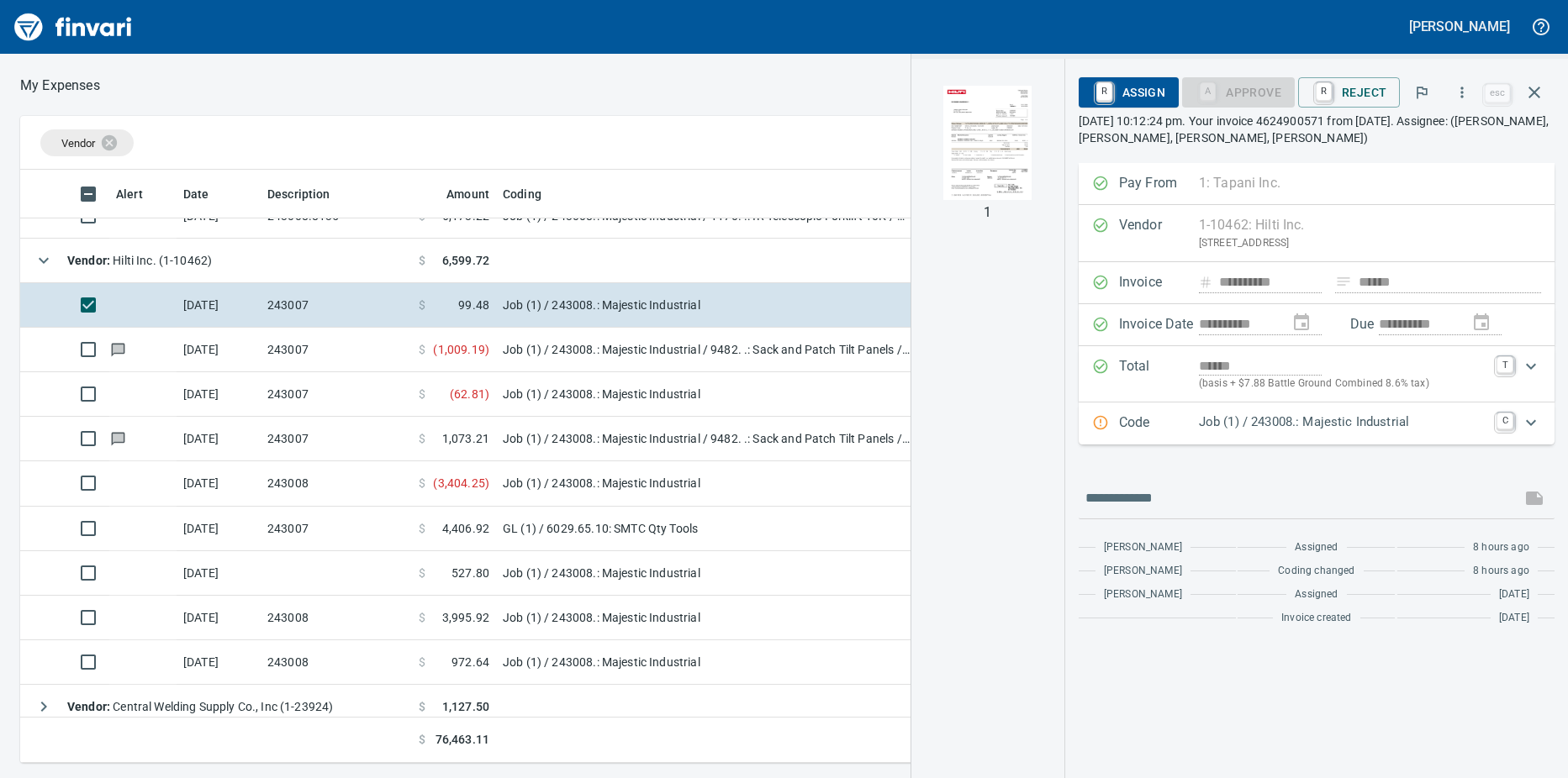
click at [981, 155] on img "button" at bounding box center [987, 143] width 114 height 114
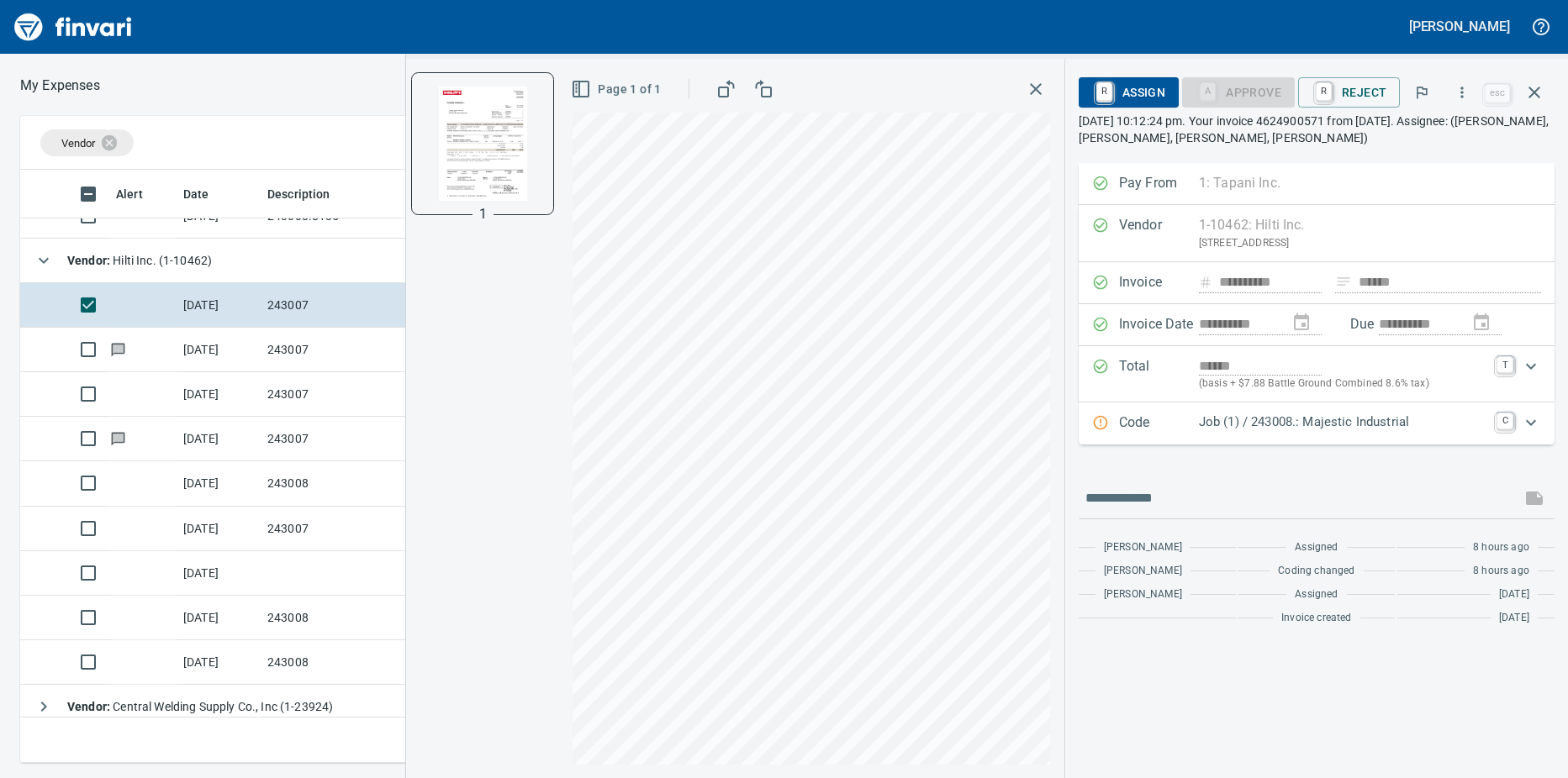
click at [1530, 423] on icon "Expand" at bounding box center [1531, 423] width 20 height 20
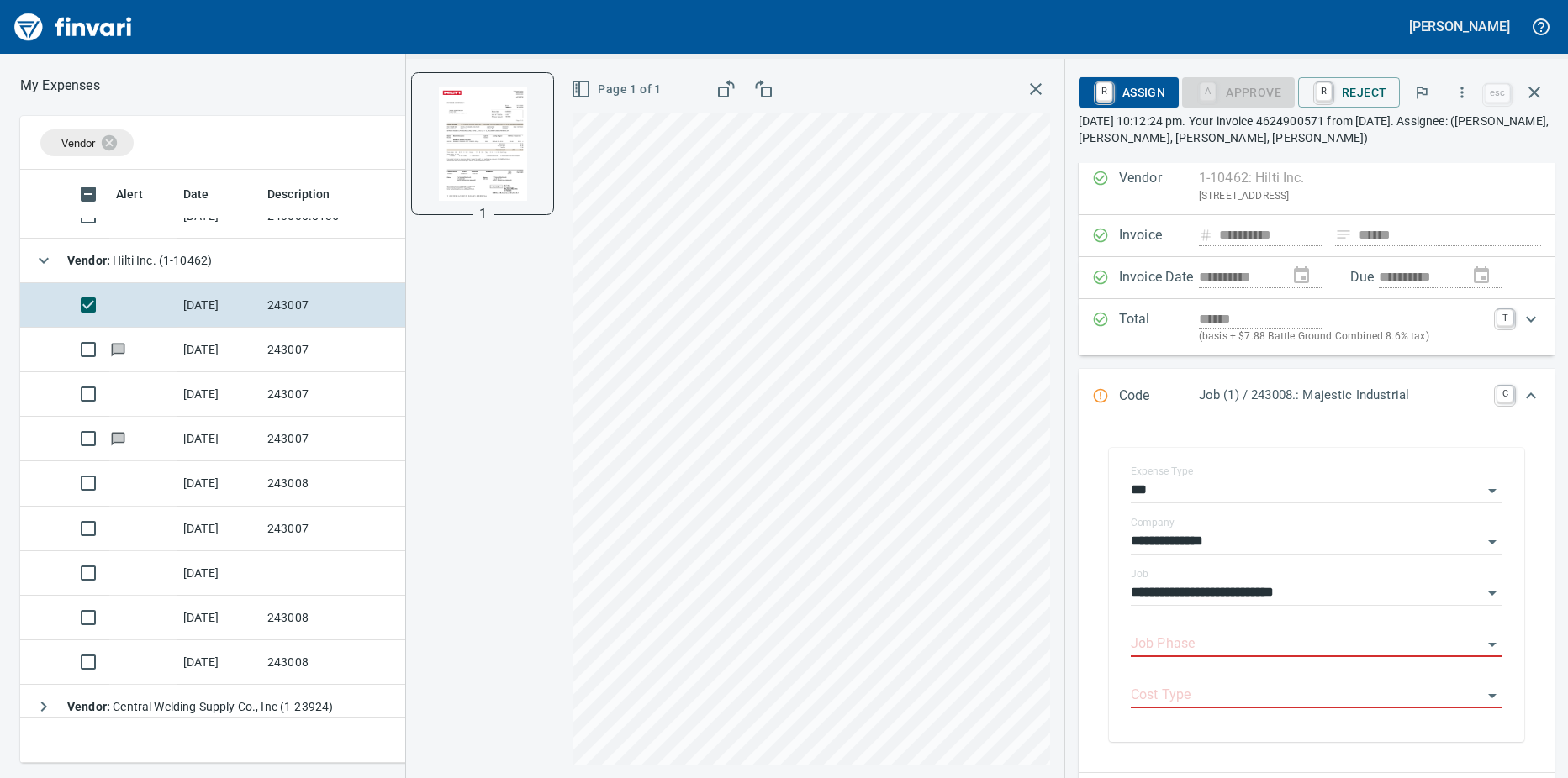
scroll to position [168, 0]
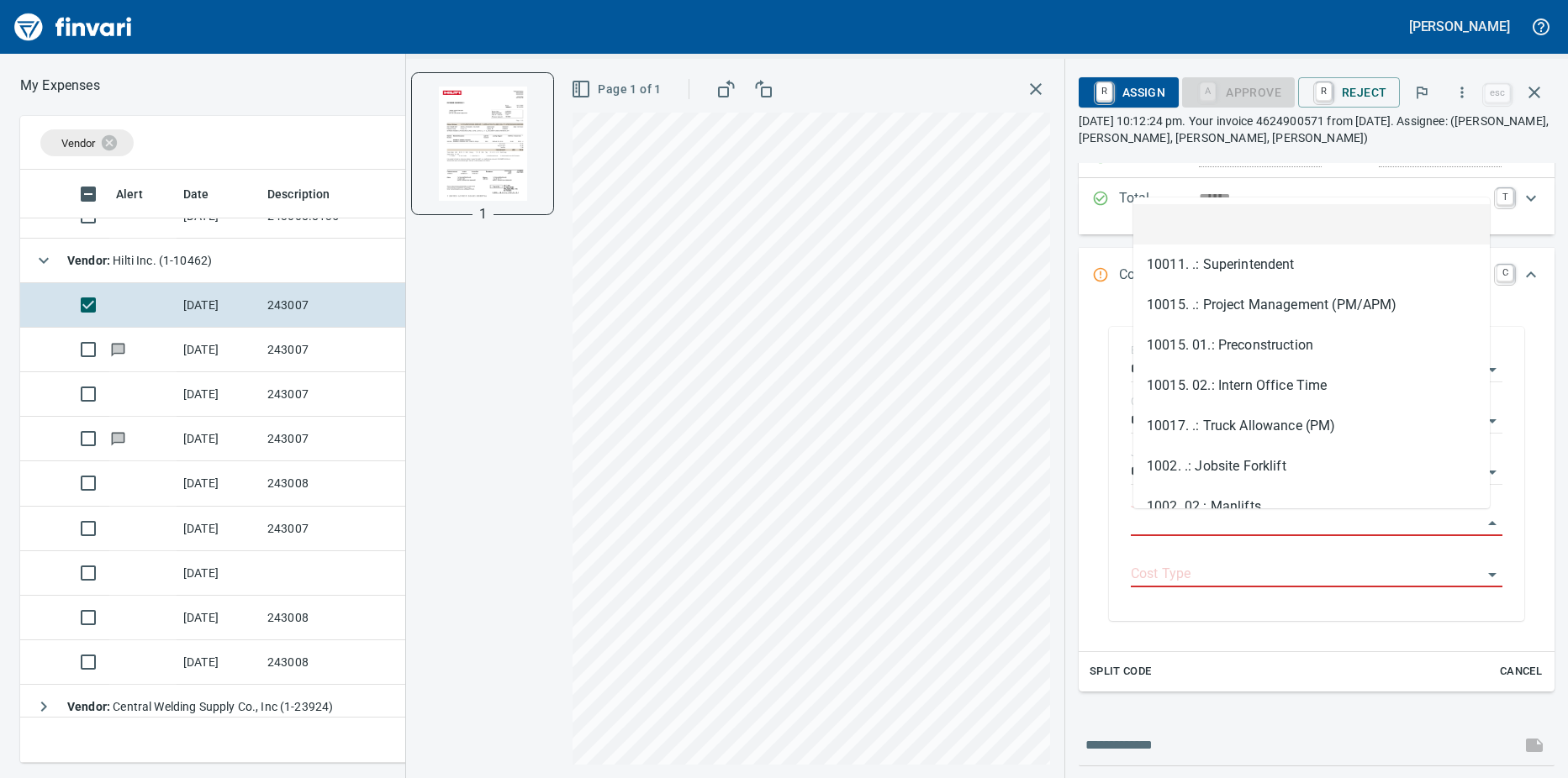
click at [1207, 528] on input "Job Phase" at bounding box center [1306, 524] width 351 height 24
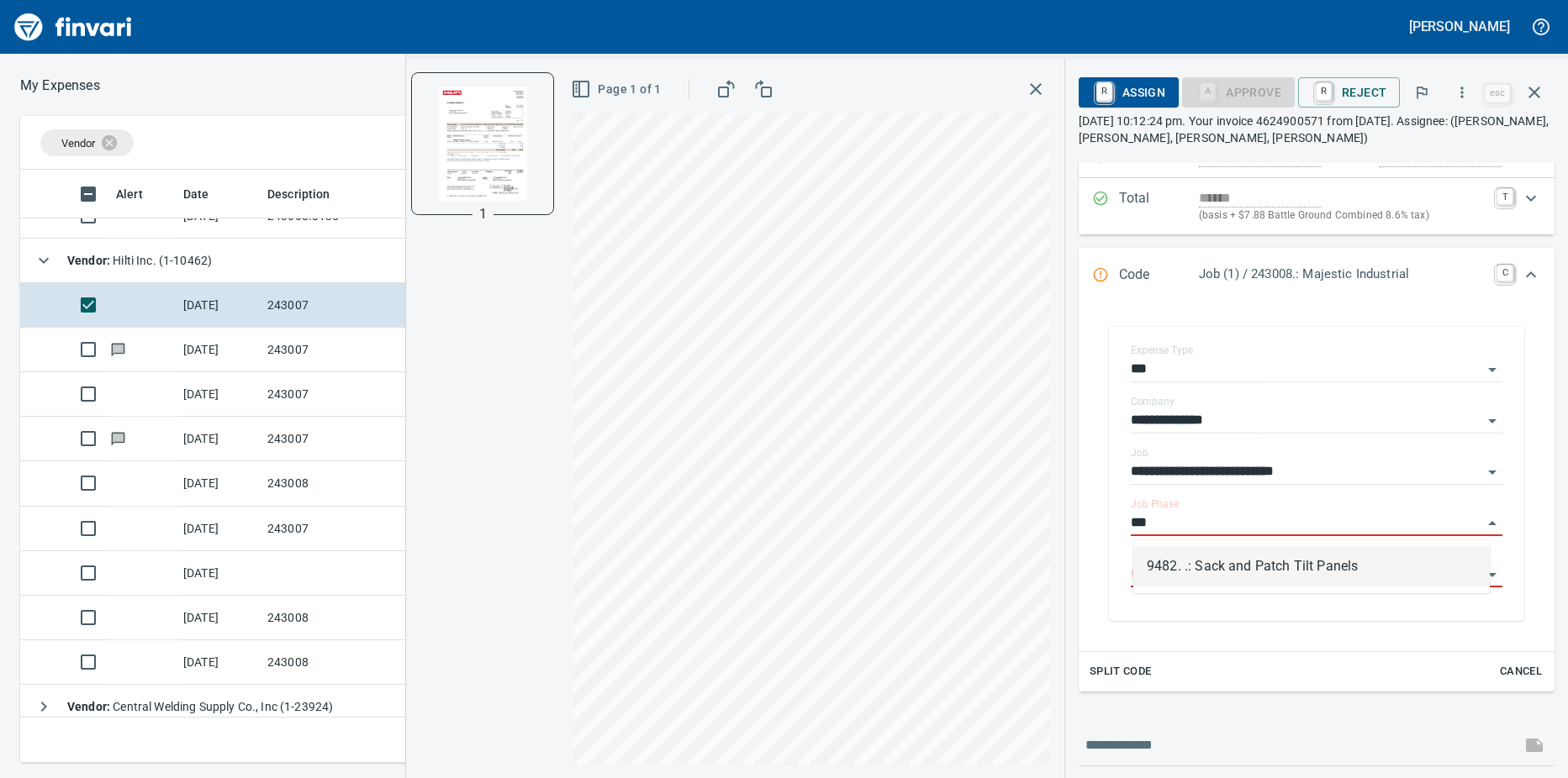
scroll to position [581, 1082]
click at [1230, 562] on li "9482. .: Sack and Patch Tilt Panels" at bounding box center [1311, 566] width 356 height 41
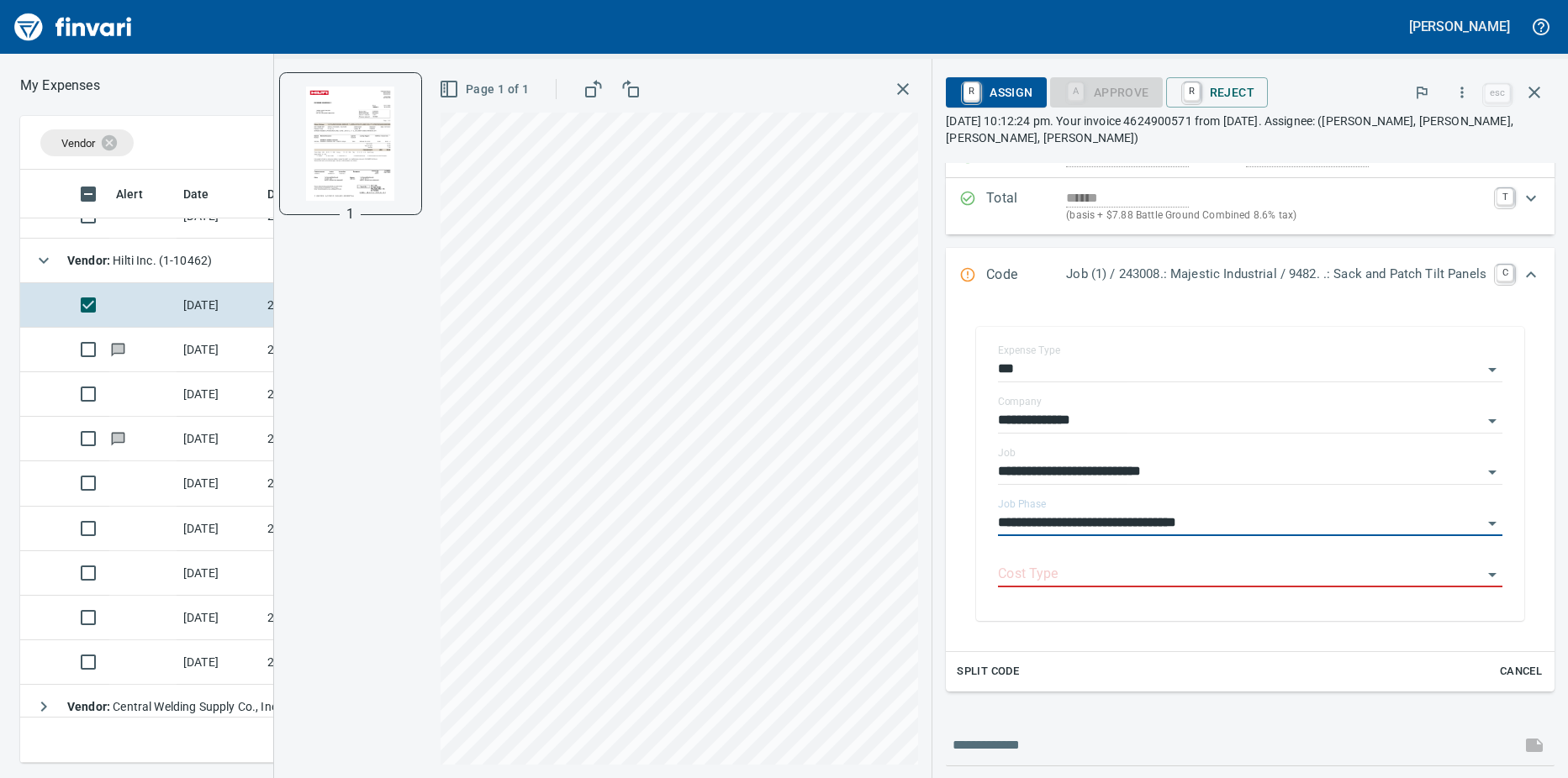
type input "**********"
click at [1217, 578] on input "Cost Type" at bounding box center [1240, 575] width 484 height 24
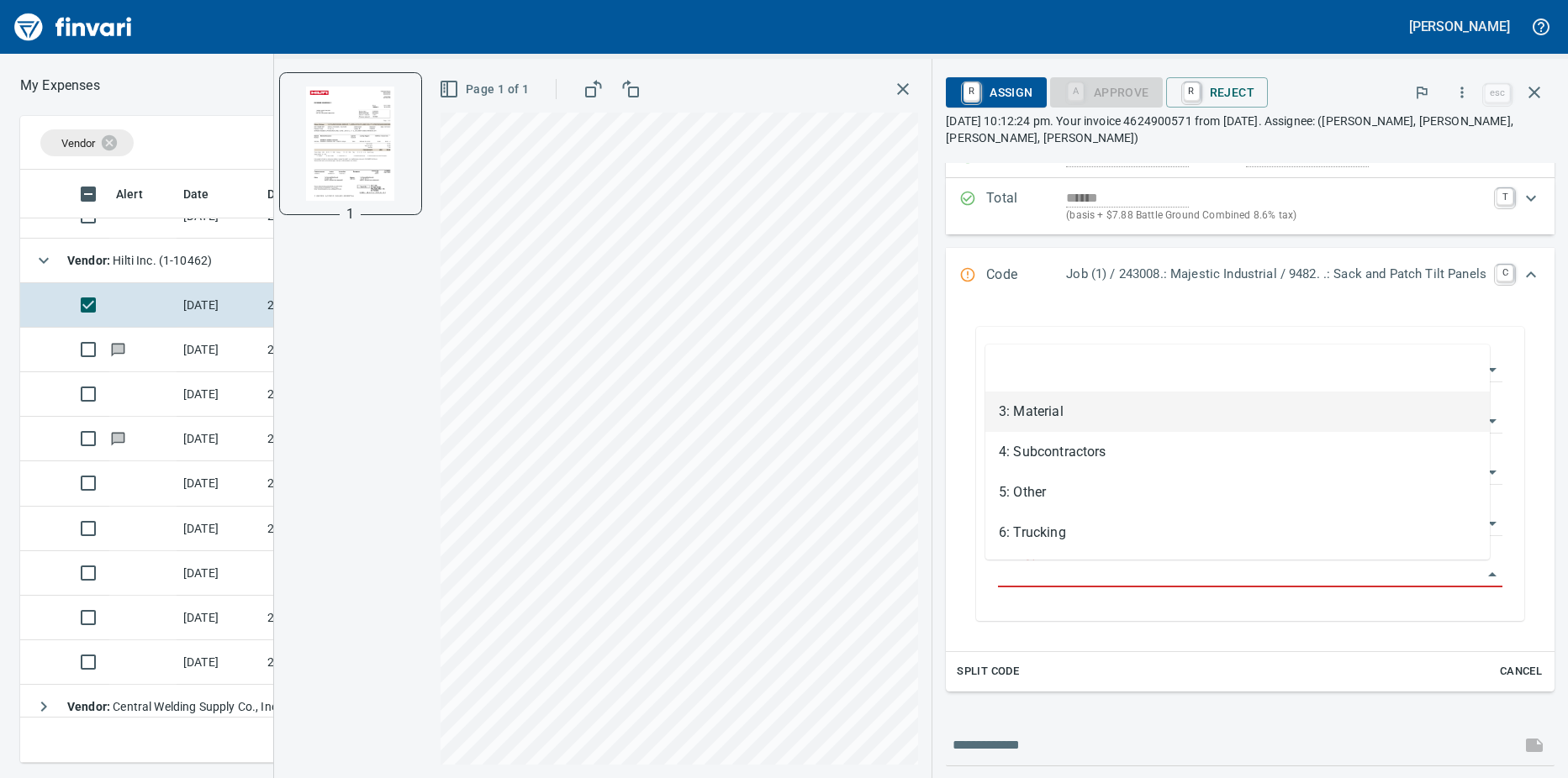
click at [1059, 411] on li "3: Material" at bounding box center [1237, 412] width 505 height 41
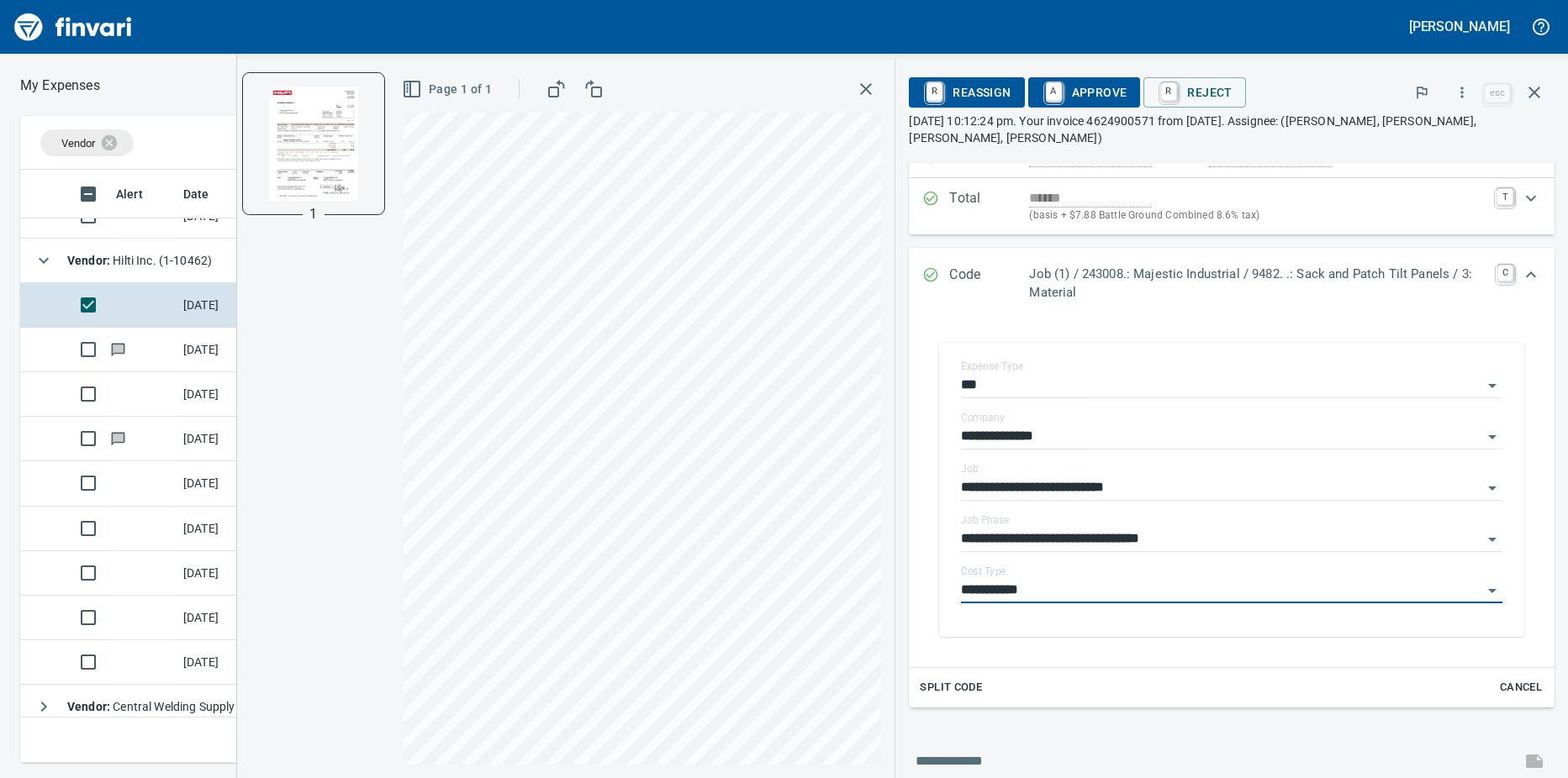
type input "**********"
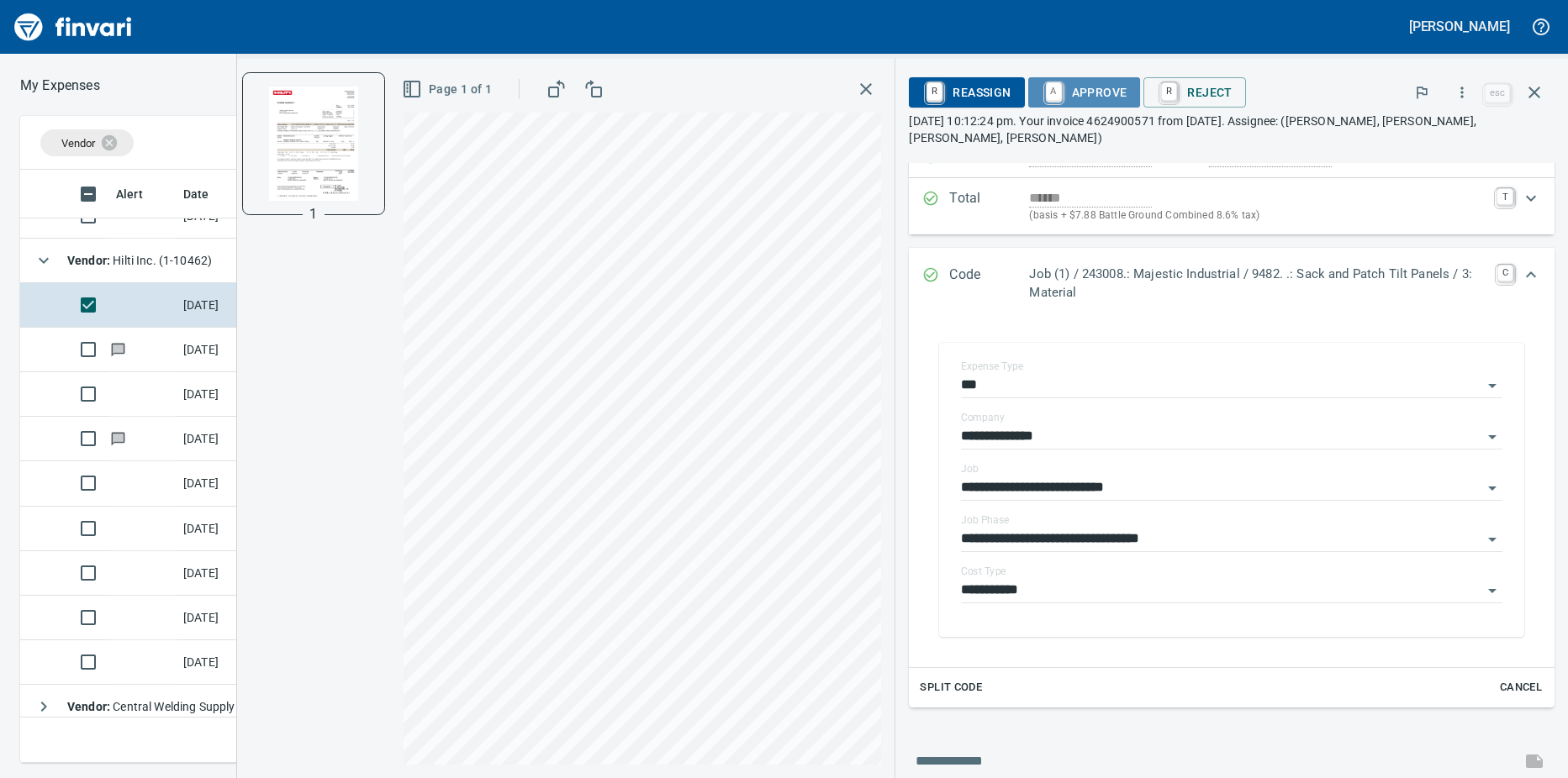
click at [1062, 89] on link "A" at bounding box center [1053, 92] width 16 height 19
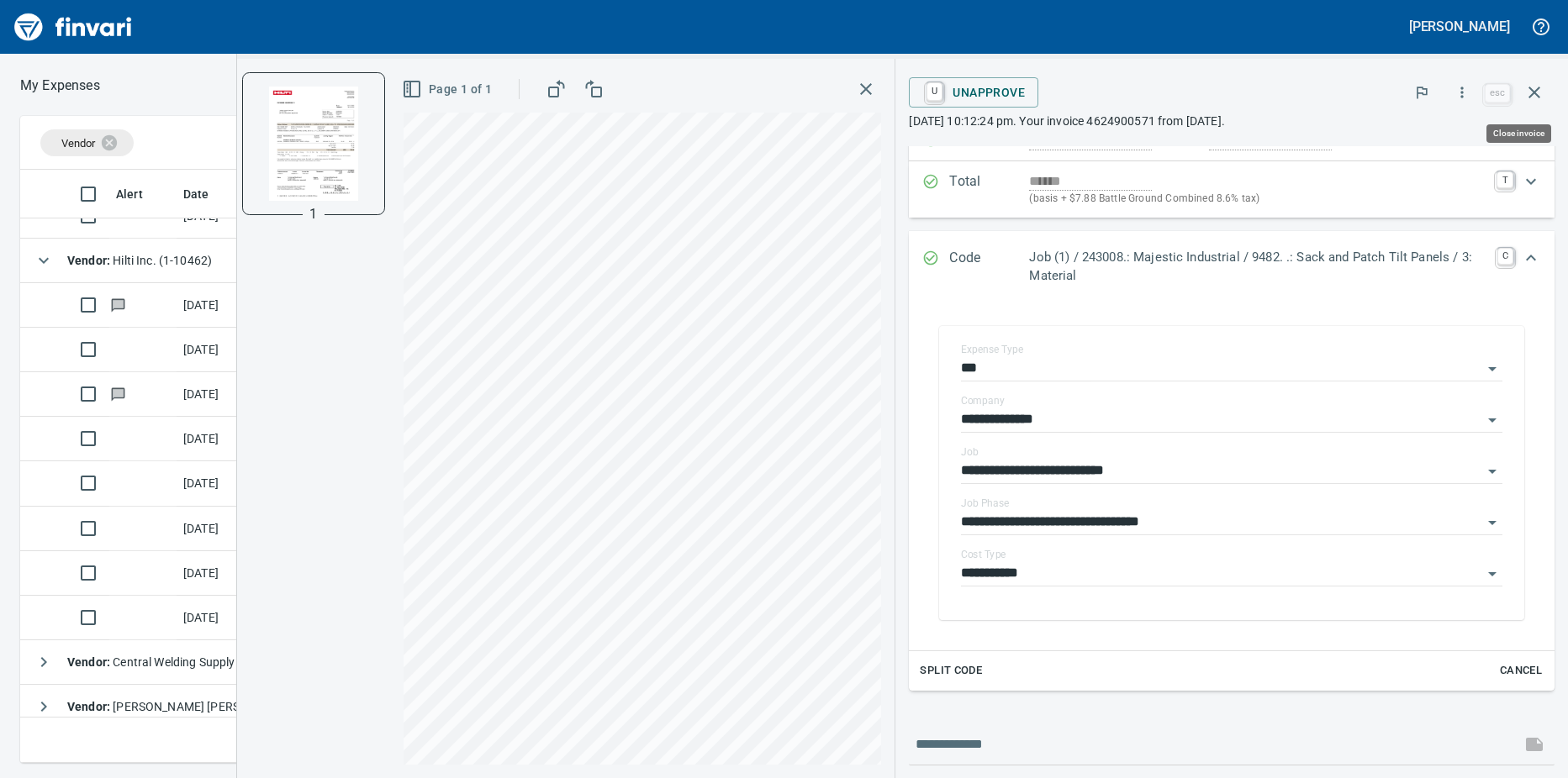
click at [1534, 89] on icon "button" at bounding box center [1534, 93] width 20 height 20
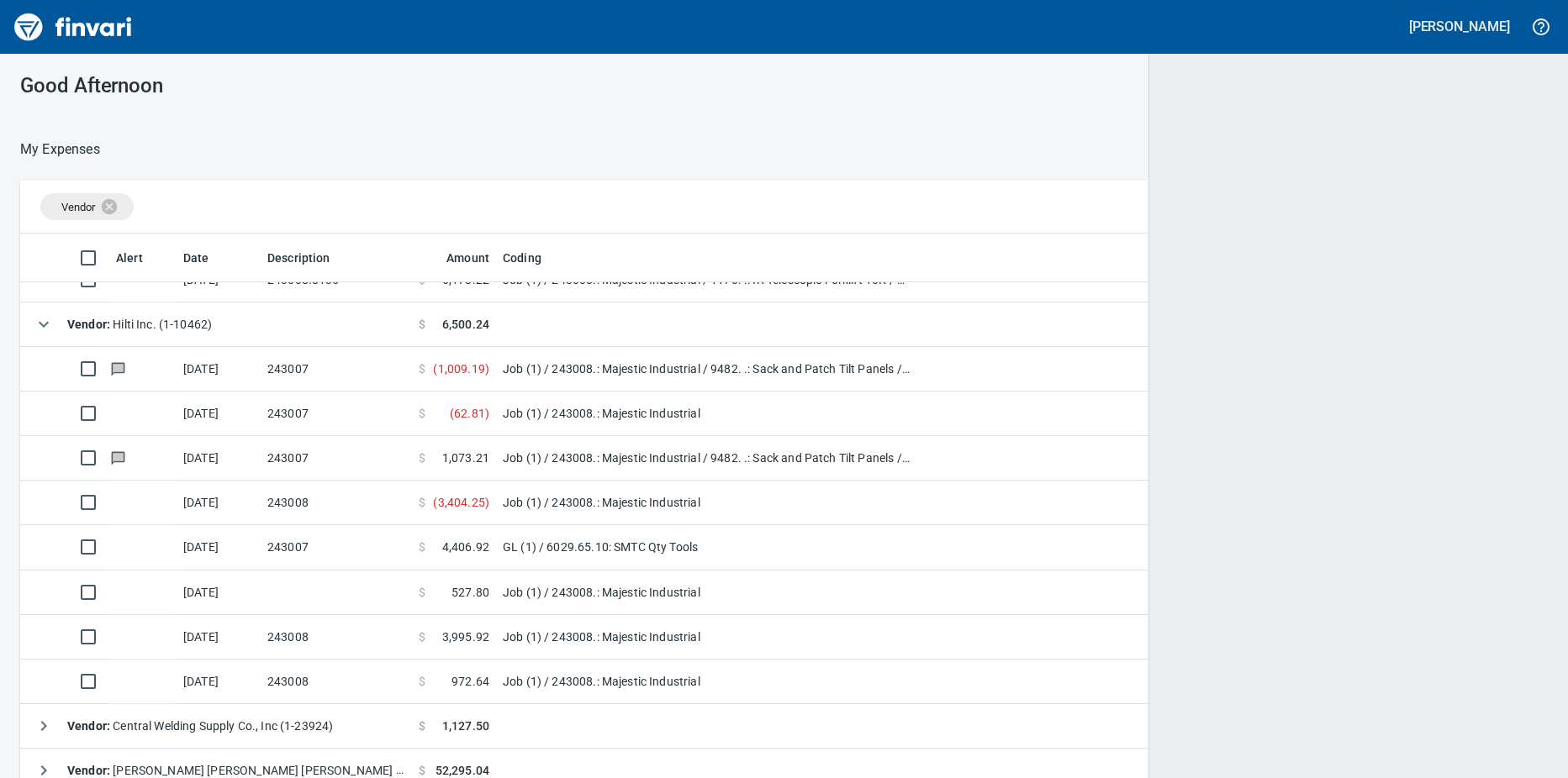
scroll to position [2, 2]
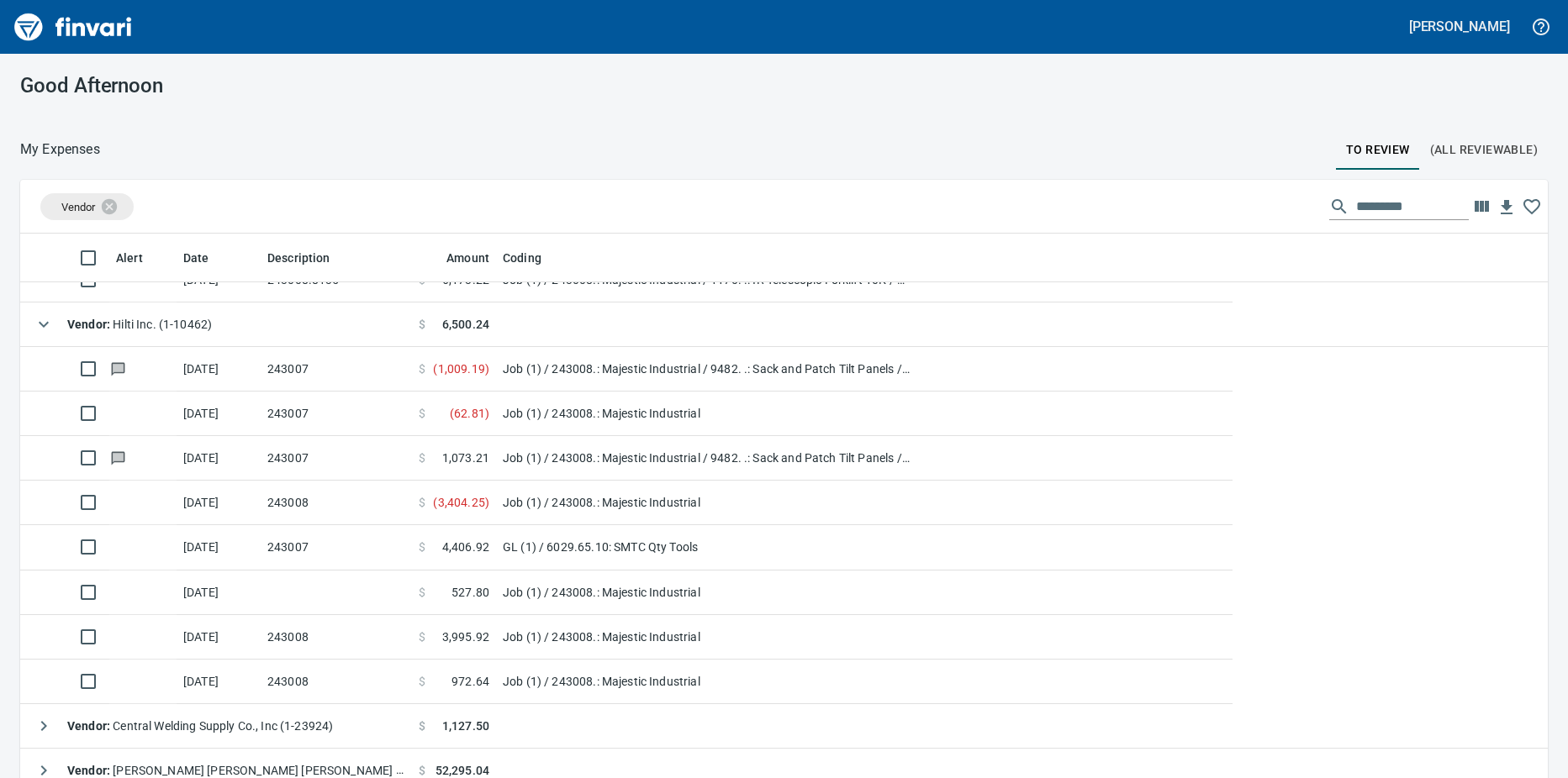
click at [368, 417] on td "243007" at bounding box center [336, 413] width 151 height 45
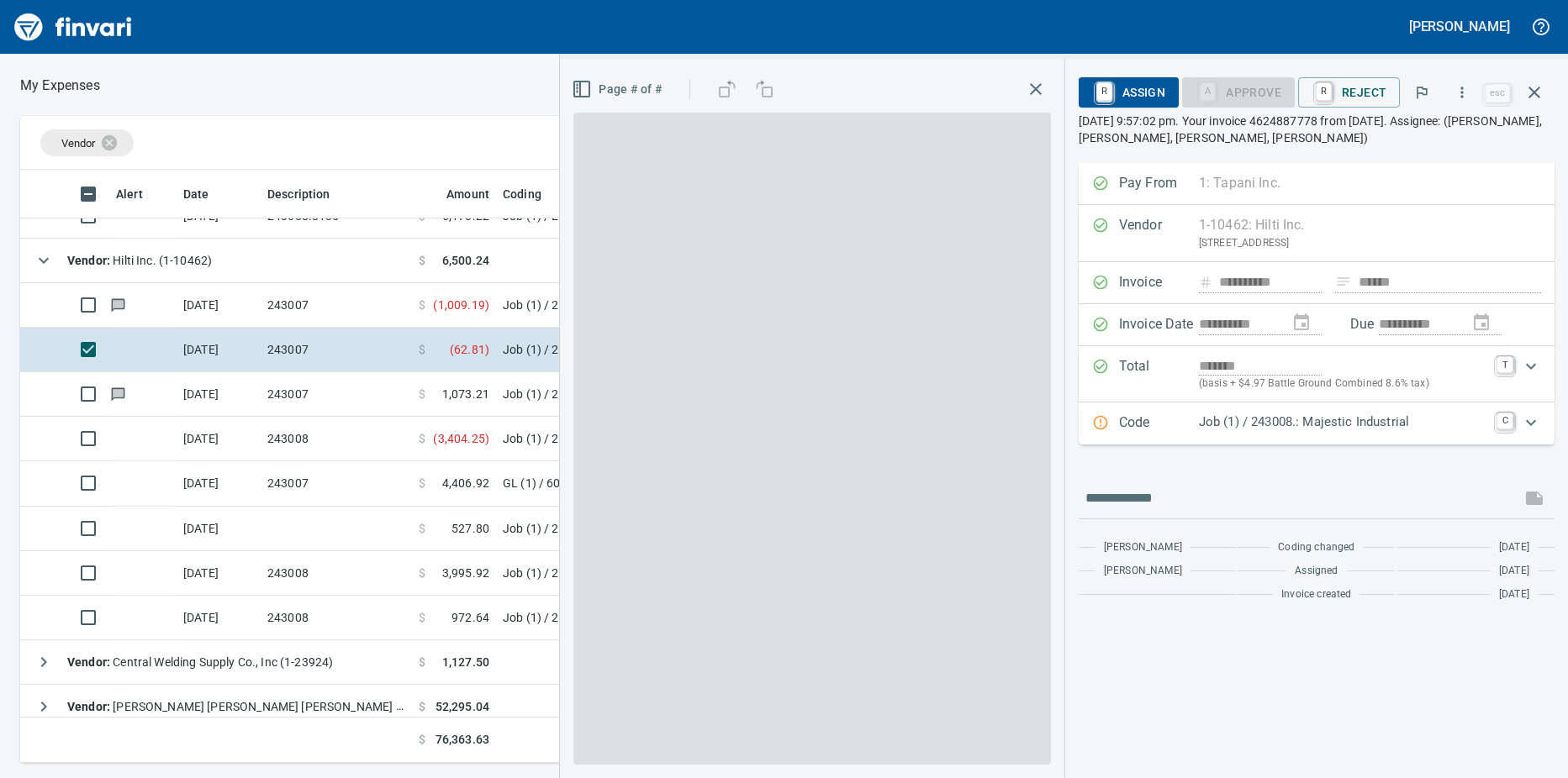
scroll to position [581, 1082]
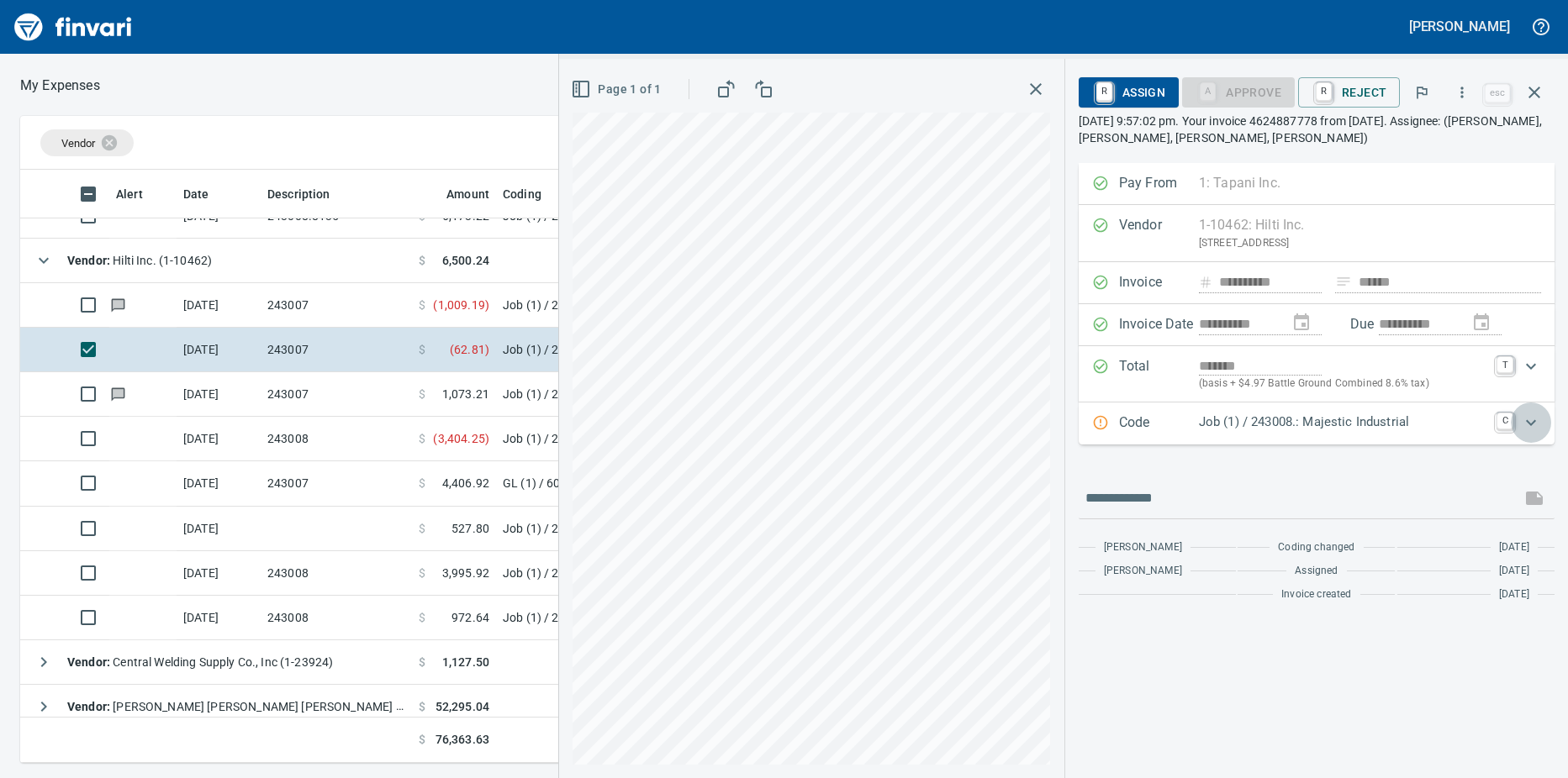
click at [1537, 421] on icon "Expand" at bounding box center [1531, 423] width 20 height 20
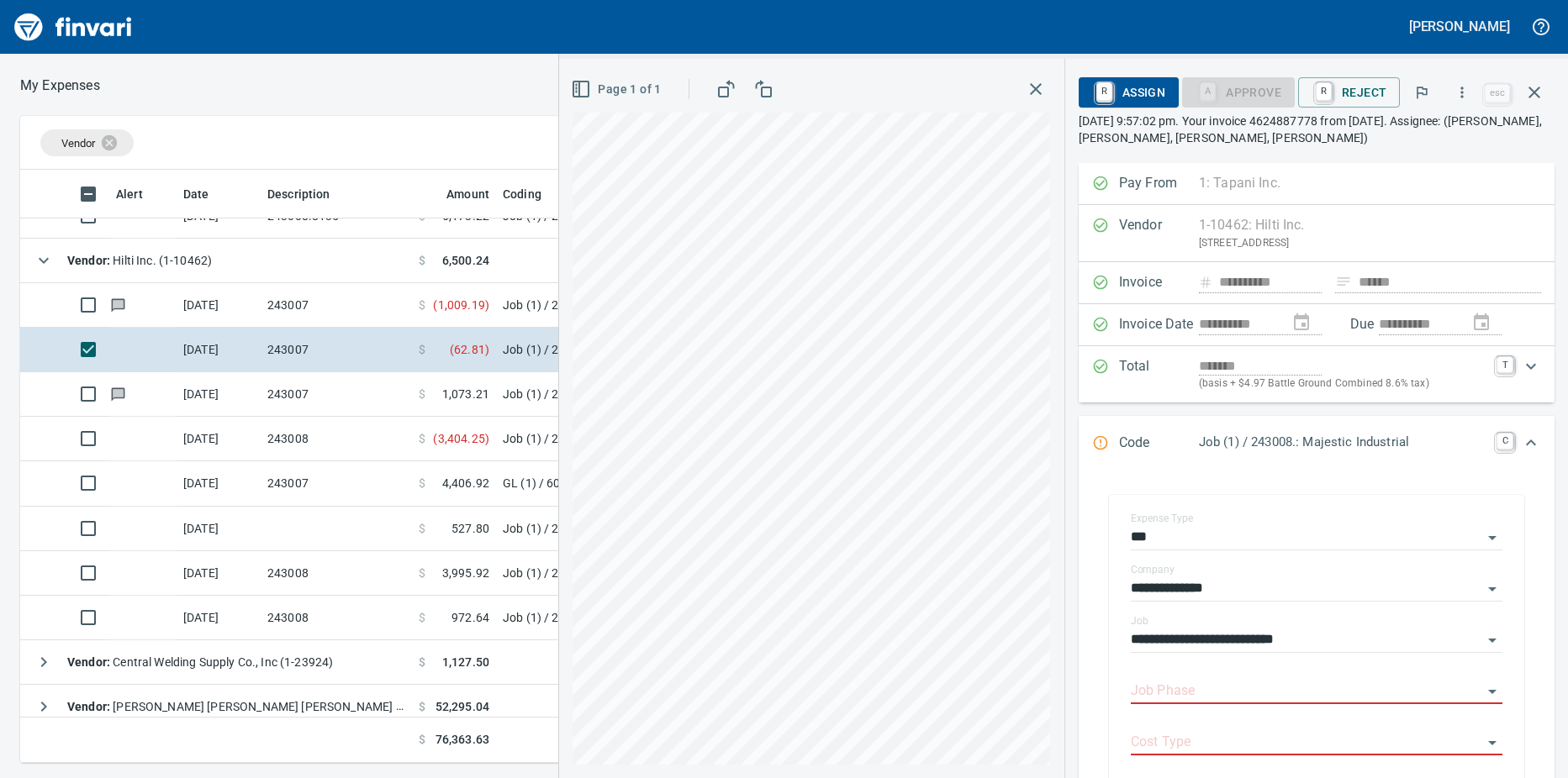
click at [1265, 692] on input "Job Phase" at bounding box center [1306, 692] width 351 height 24
click at [1236, 732] on li "9482. .: Sack and Patch Tilt Panels" at bounding box center [1311, 735] width 356 height 41
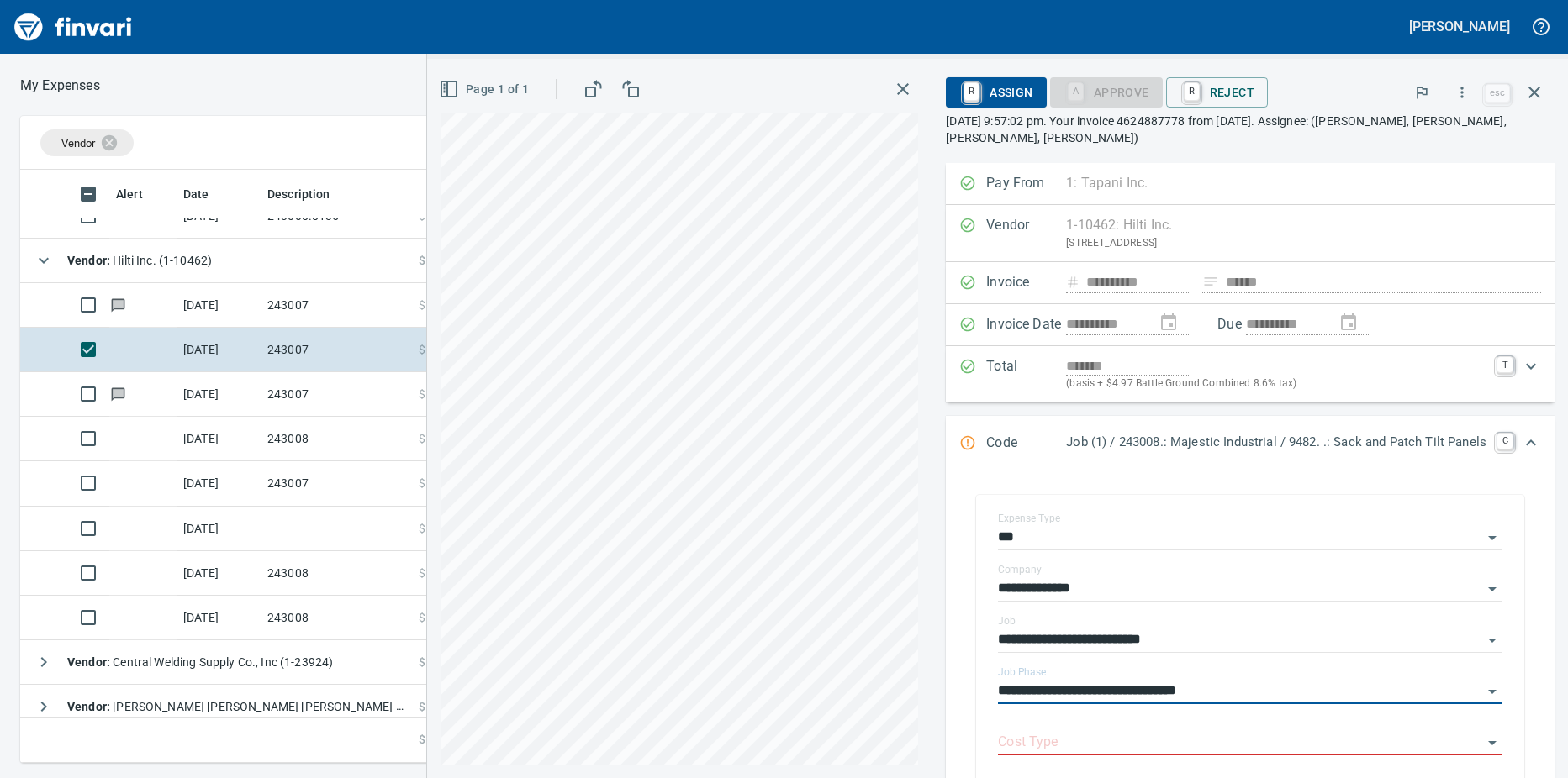
type input "**********"
click at [1205, 736] on input "Cost Type" at bounding box center [1240, 743] width 484 height 24
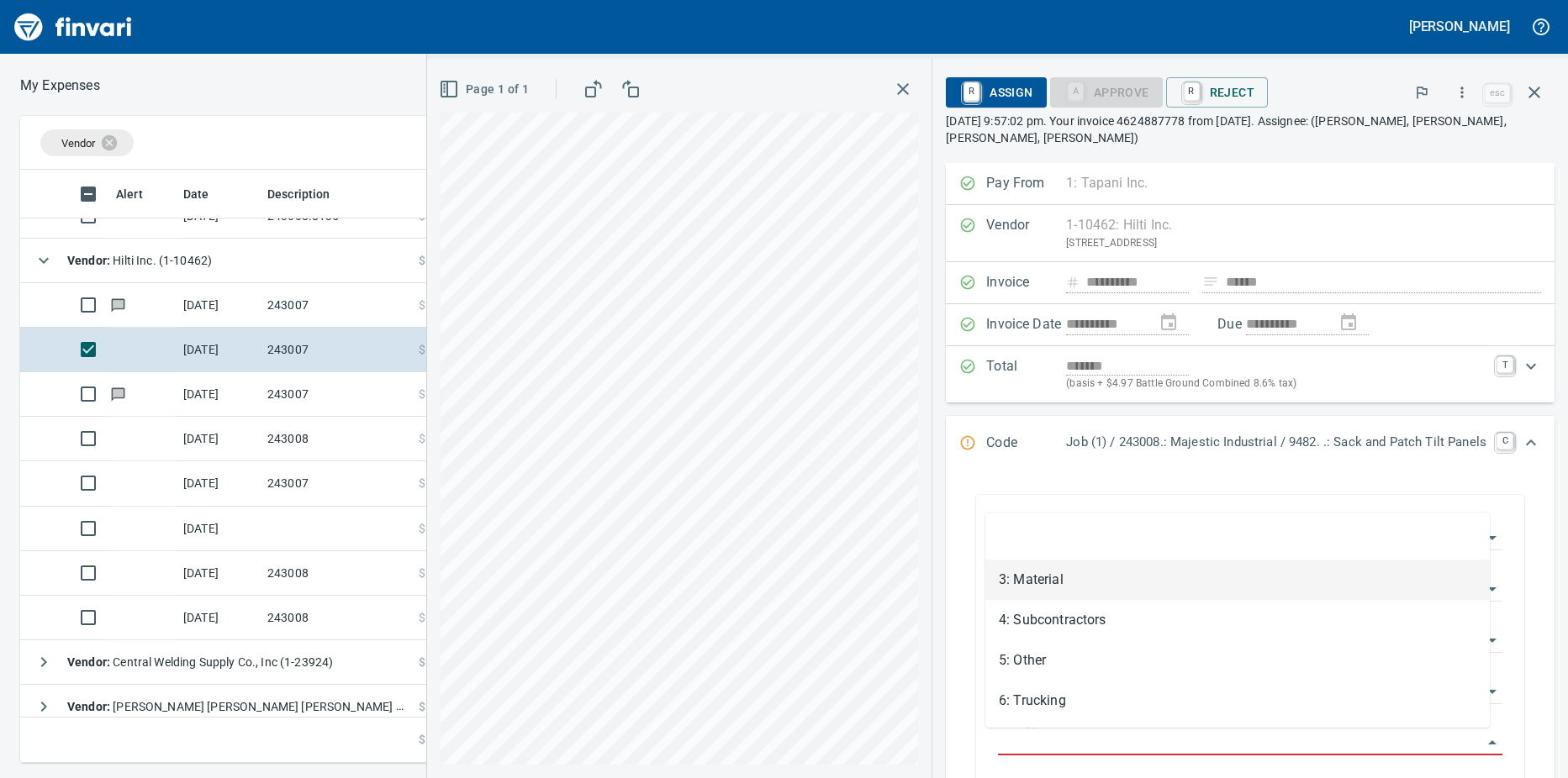
click at [1050, 581] on li "3: Material" at bounding box center [1237, 580] width 505 height 41
type input "**********"
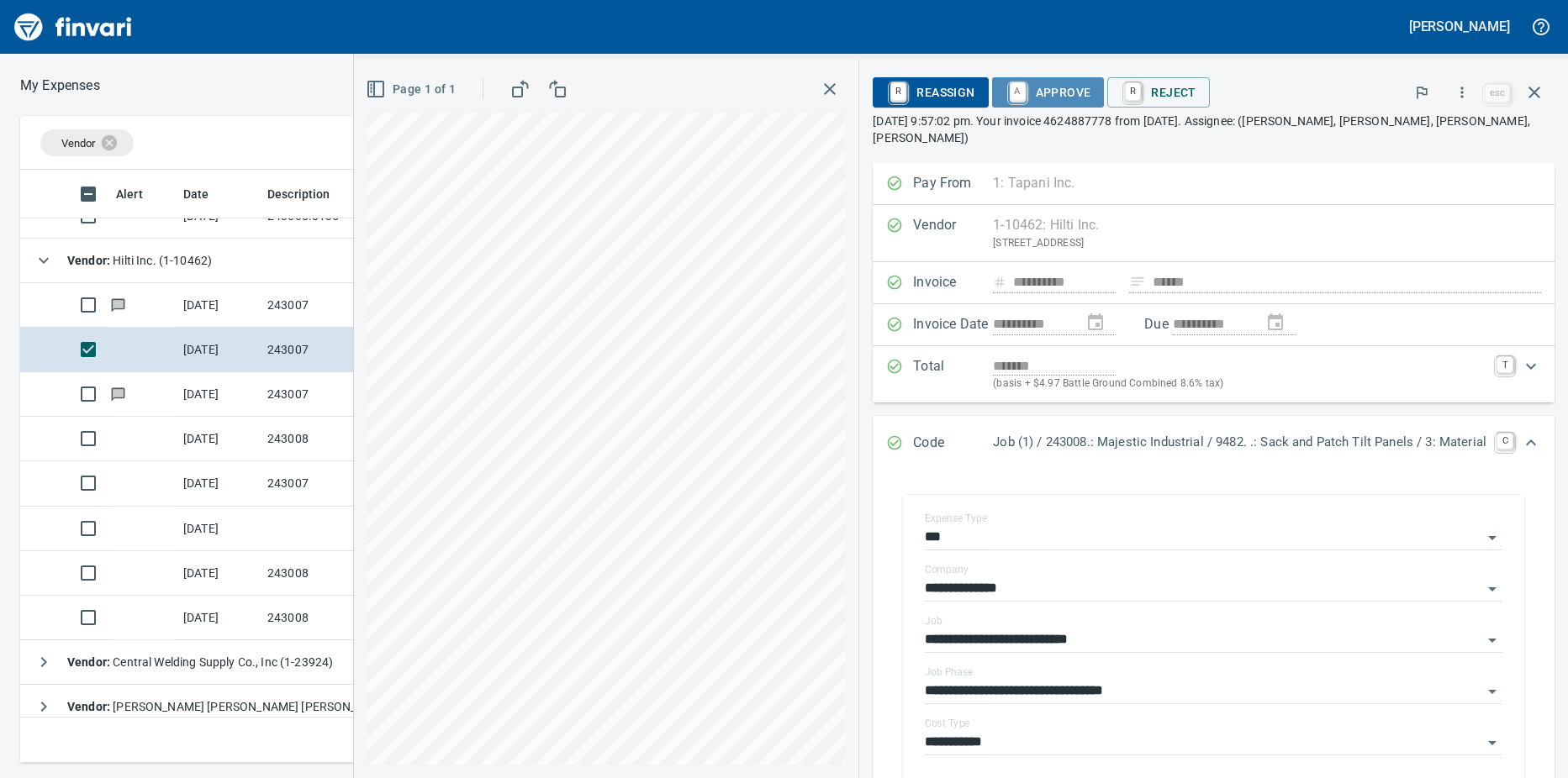
click at [1009, 94] on link "A" at bounding box center [1017, 92] width 16 height 19
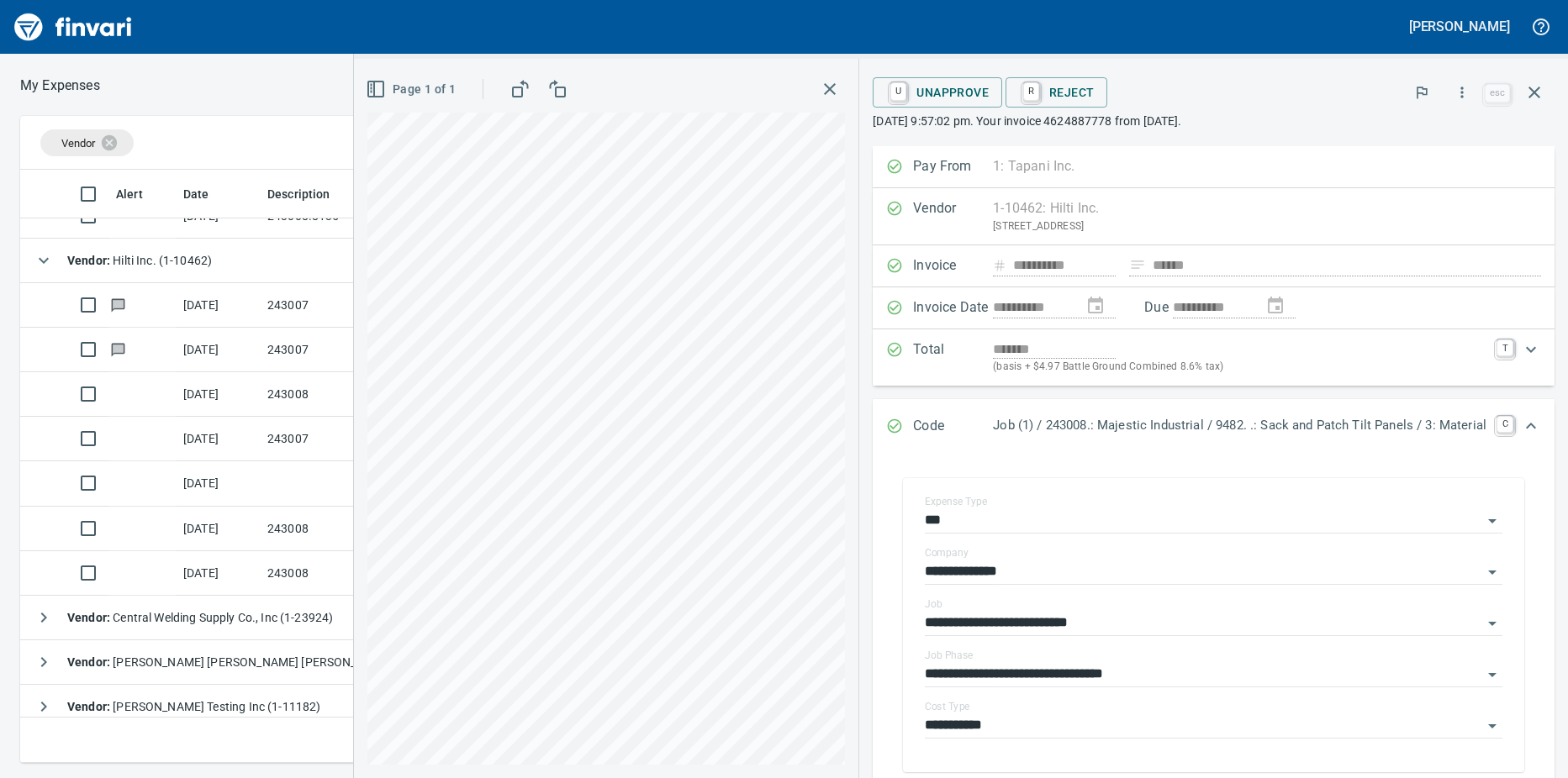
click at [243, 386] on td "[DATE]" at bounding box center [219, 394] width 84 height 45
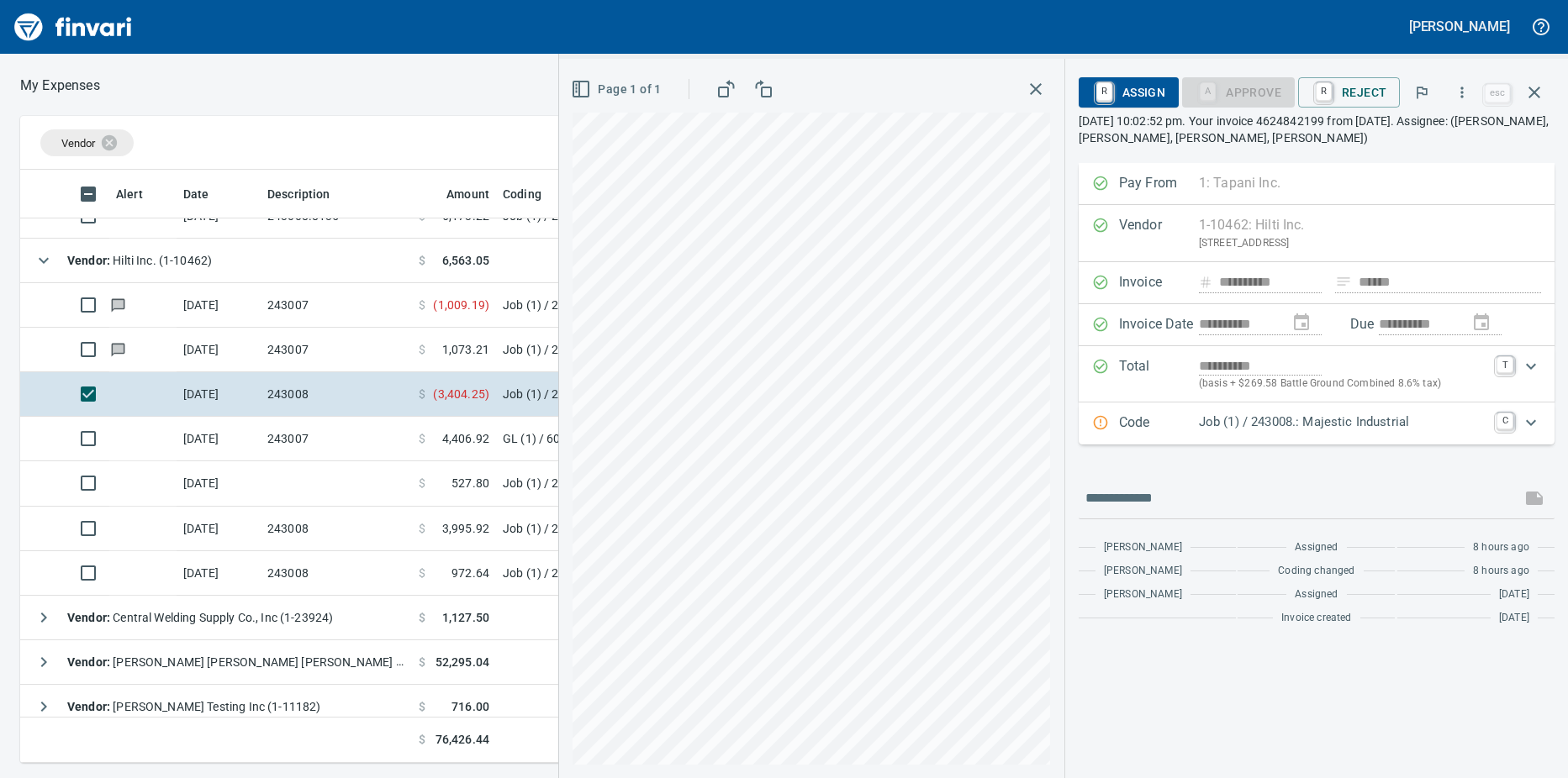
click at [346, 430] on td "243007" at bounding box center [336, 439] width 151 height 45
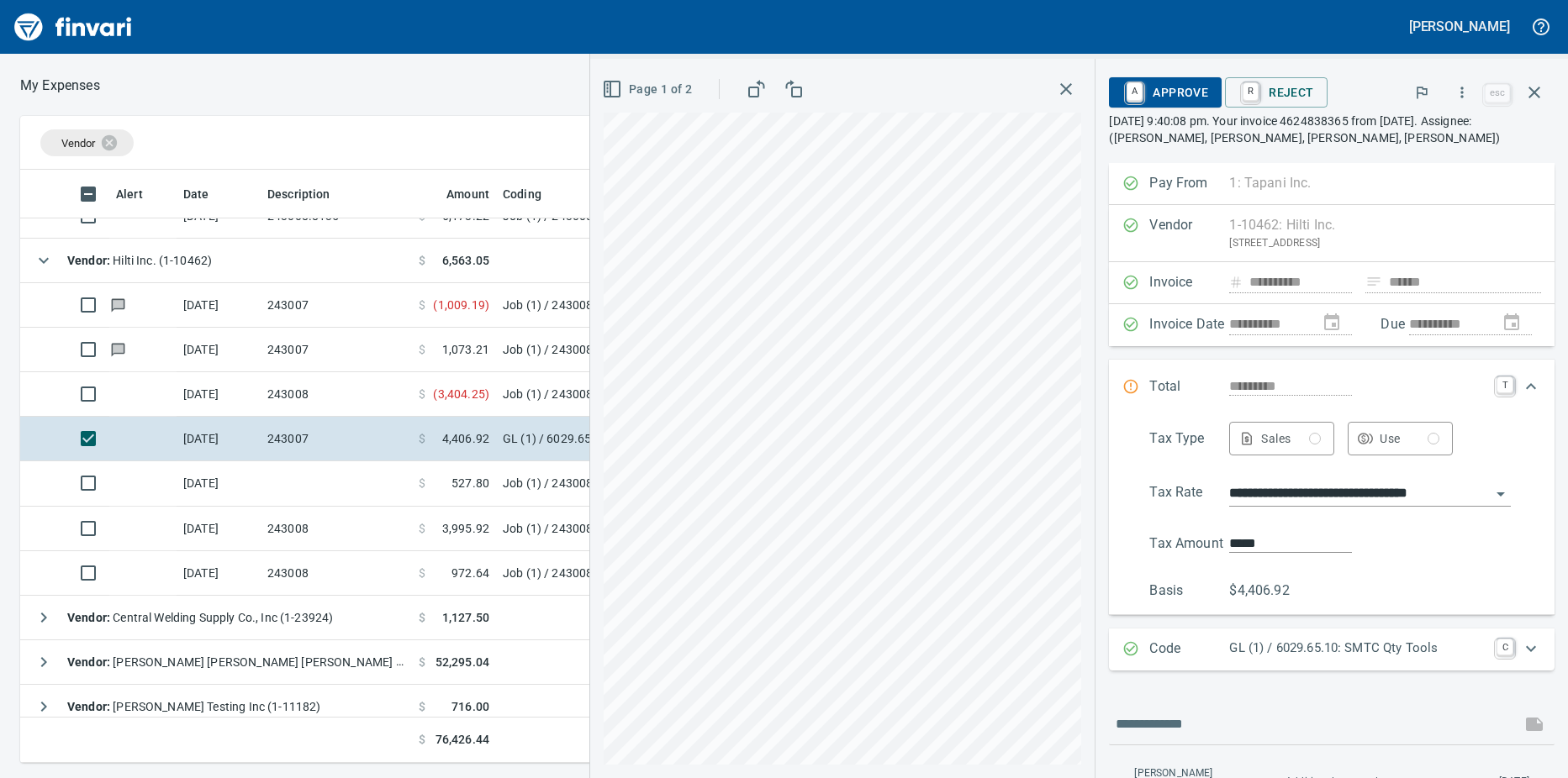
click at [366, 483] on td at bounding box center [336, 484] width 151 height 45
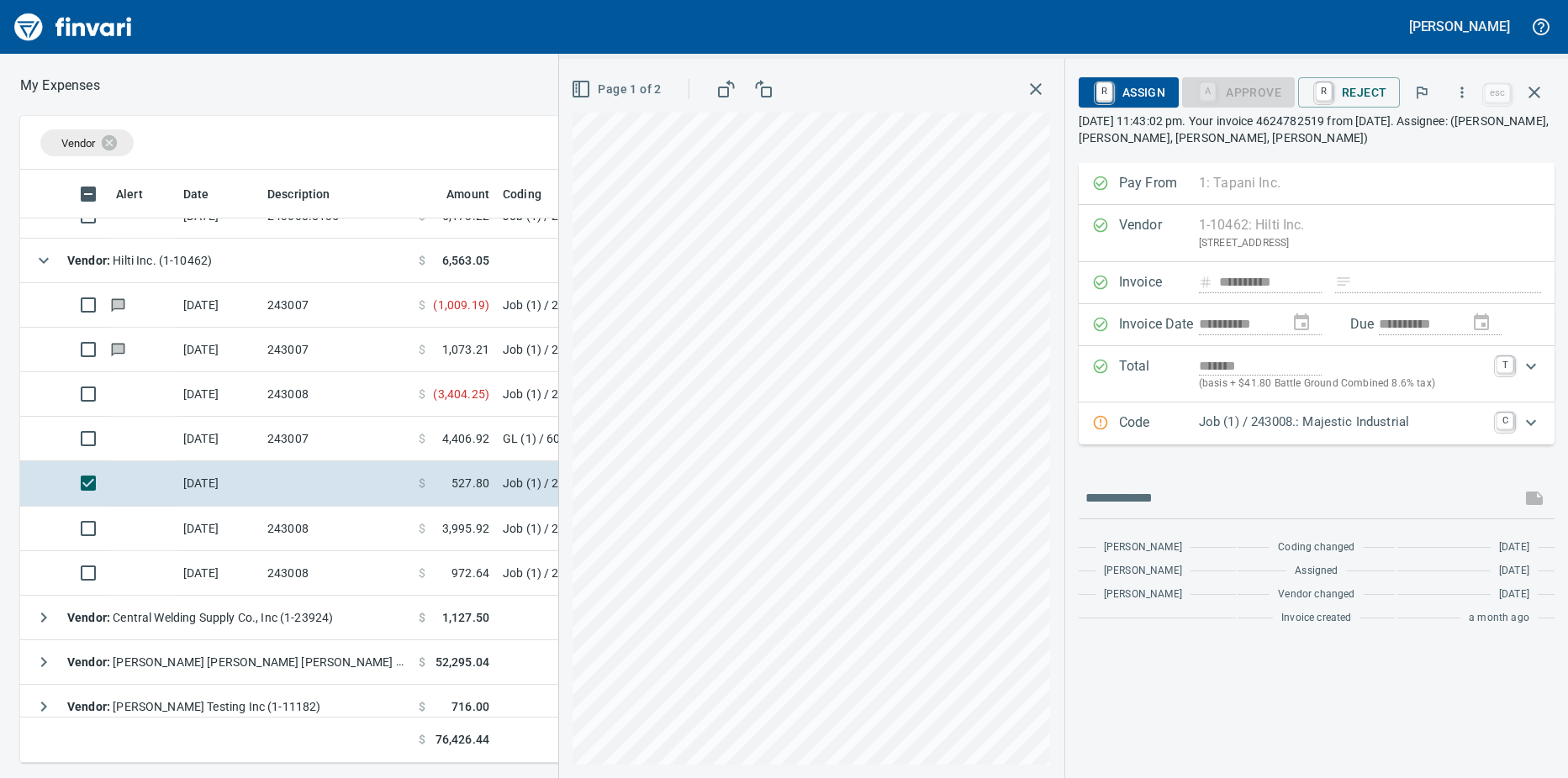
click at [366, 446] on td "243007" at bounding box center [336, 439] width 151 height 45
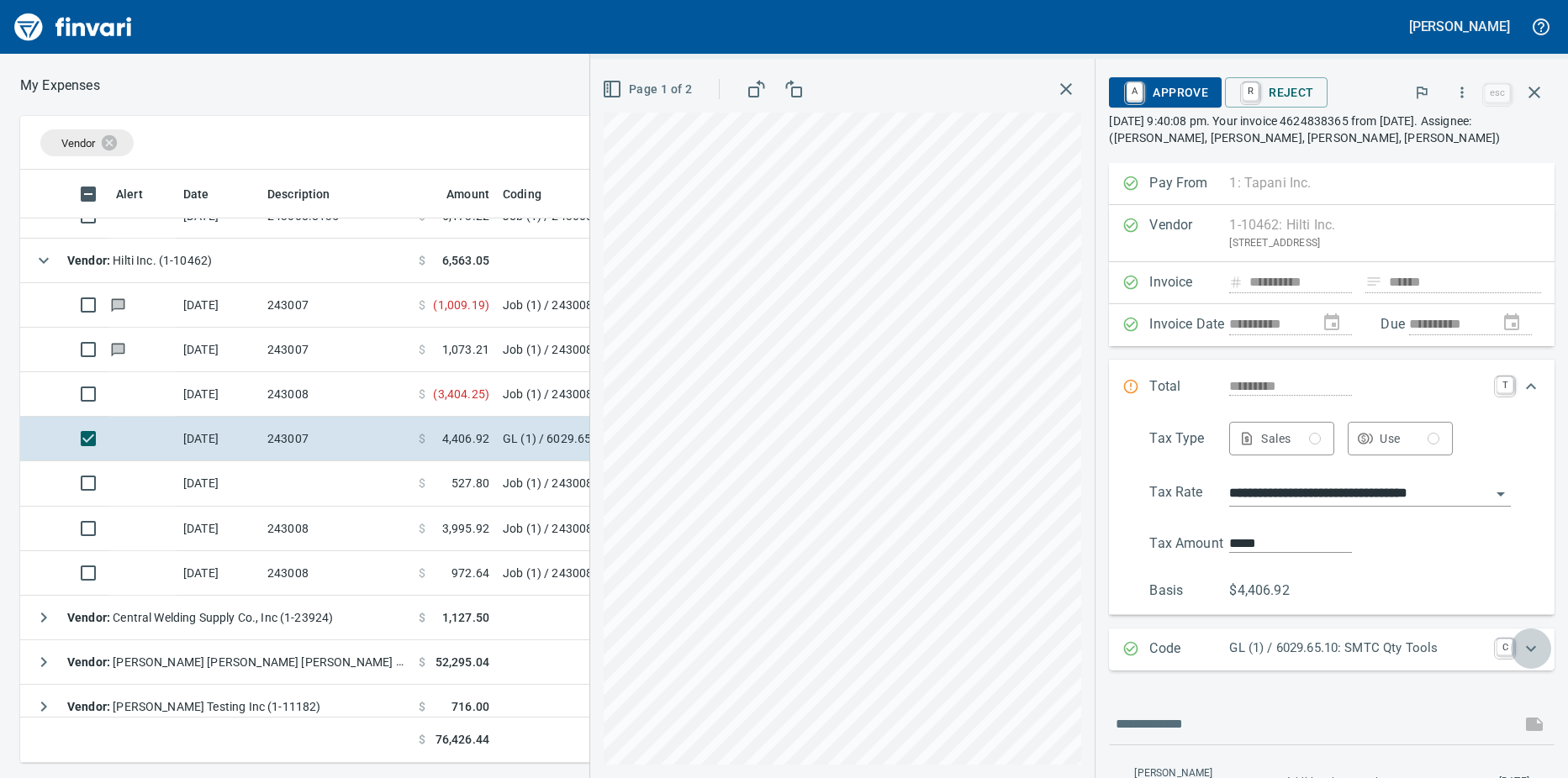
click at [1522, 651] on icon "Expand" at bounding box center [1531, 649] width 20 height 20
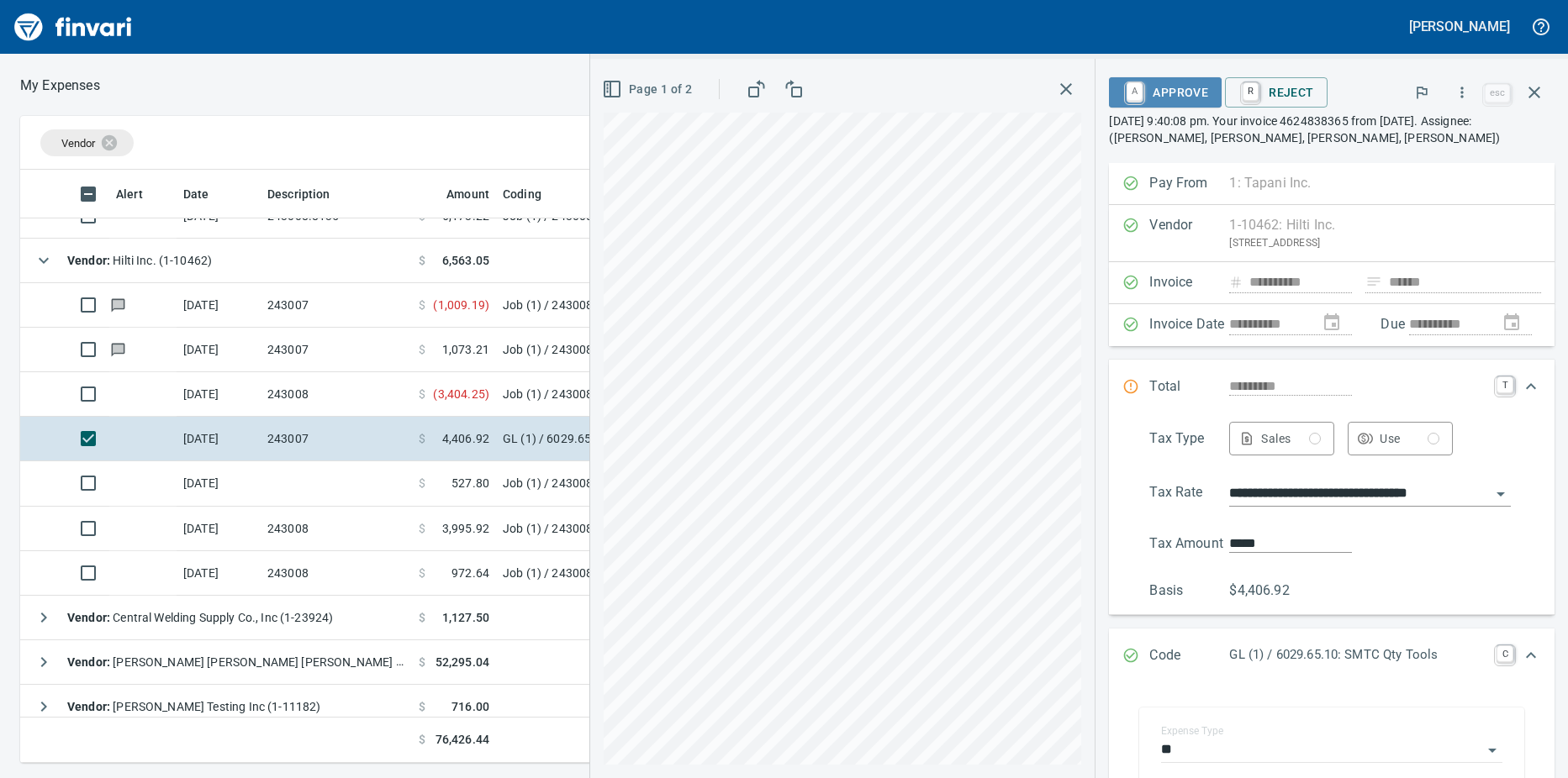
click at [1129, 94] on link "A" at bounding box center [1134, 92] width 16 height 19
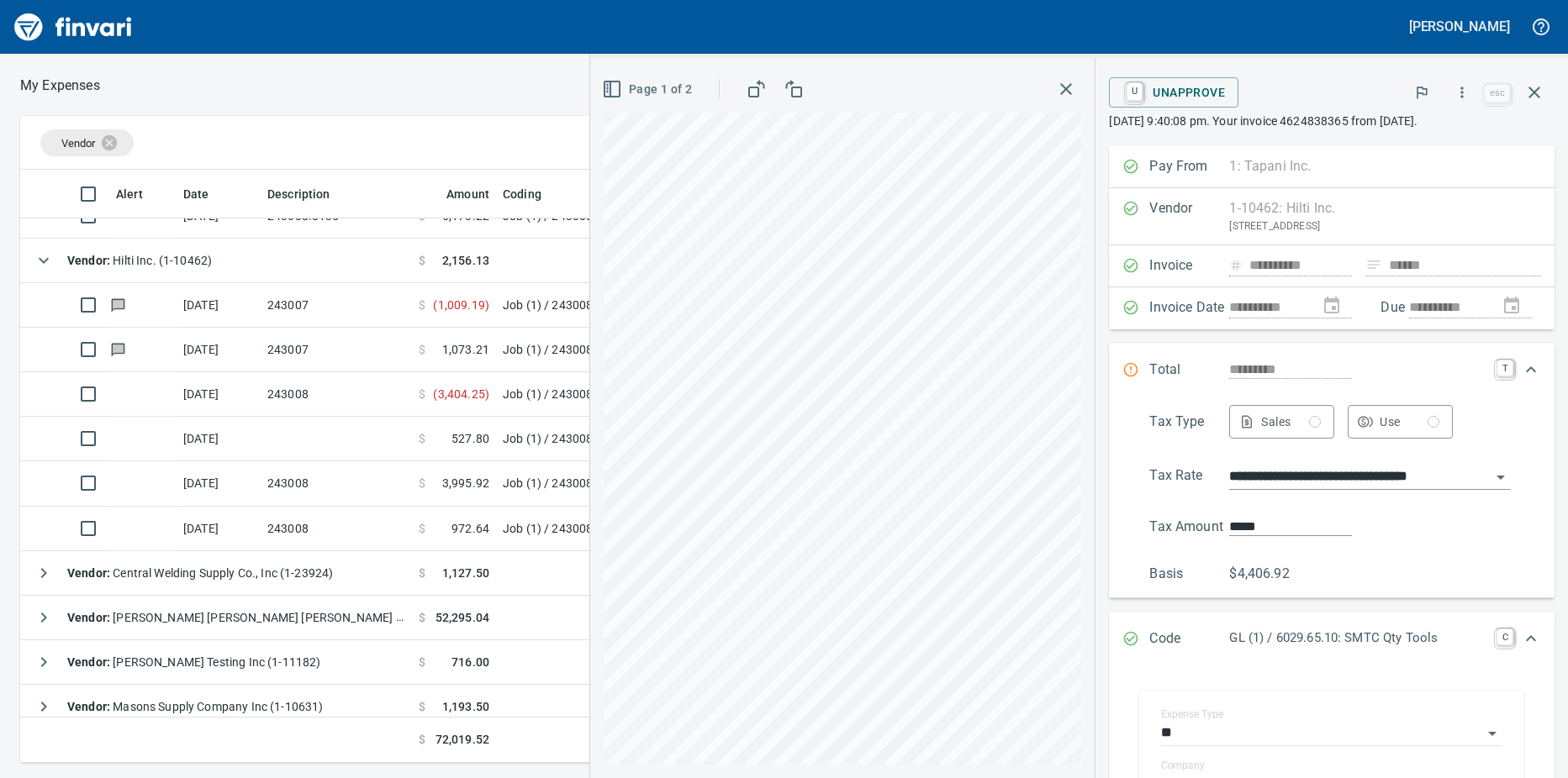
click at [376, 446] on td at bounding box center [336, 439] width 151 height 45
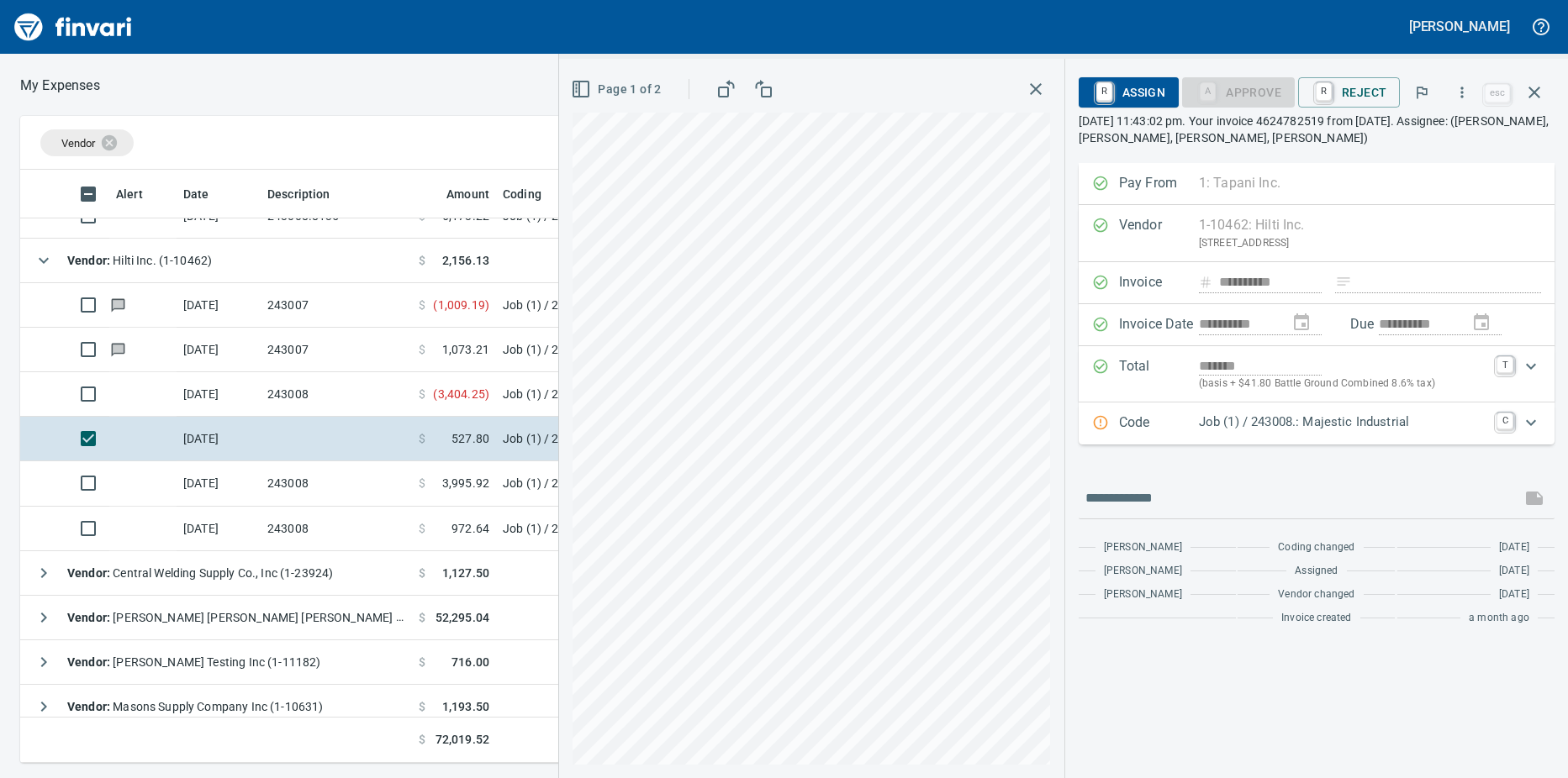
click at [381, 474] on td "243008" at bounding box center [336, 484] width 151 height 45
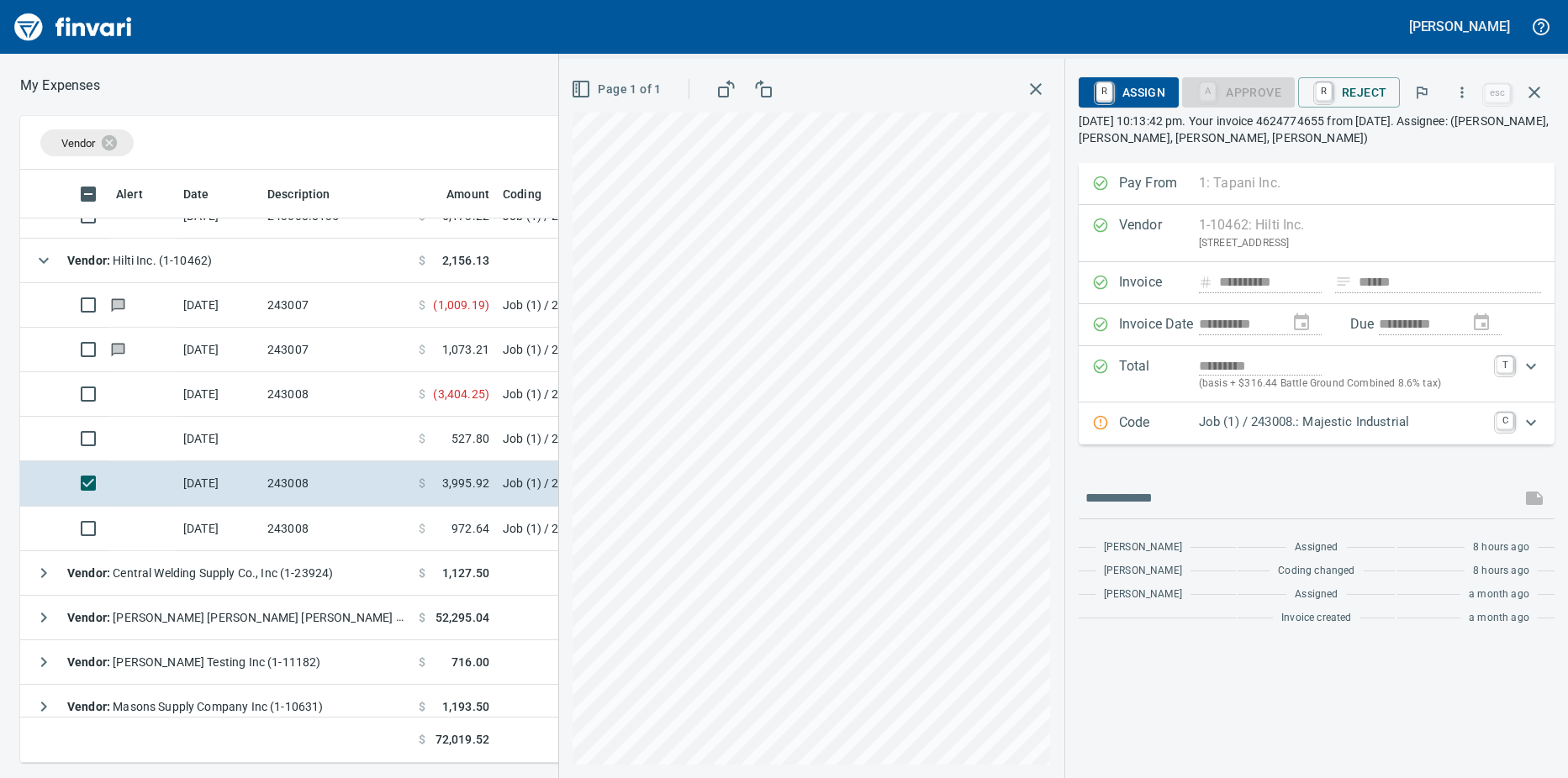
click at [376, 516] on td "243008" at bounding box center [336, 529] width 151 height 45
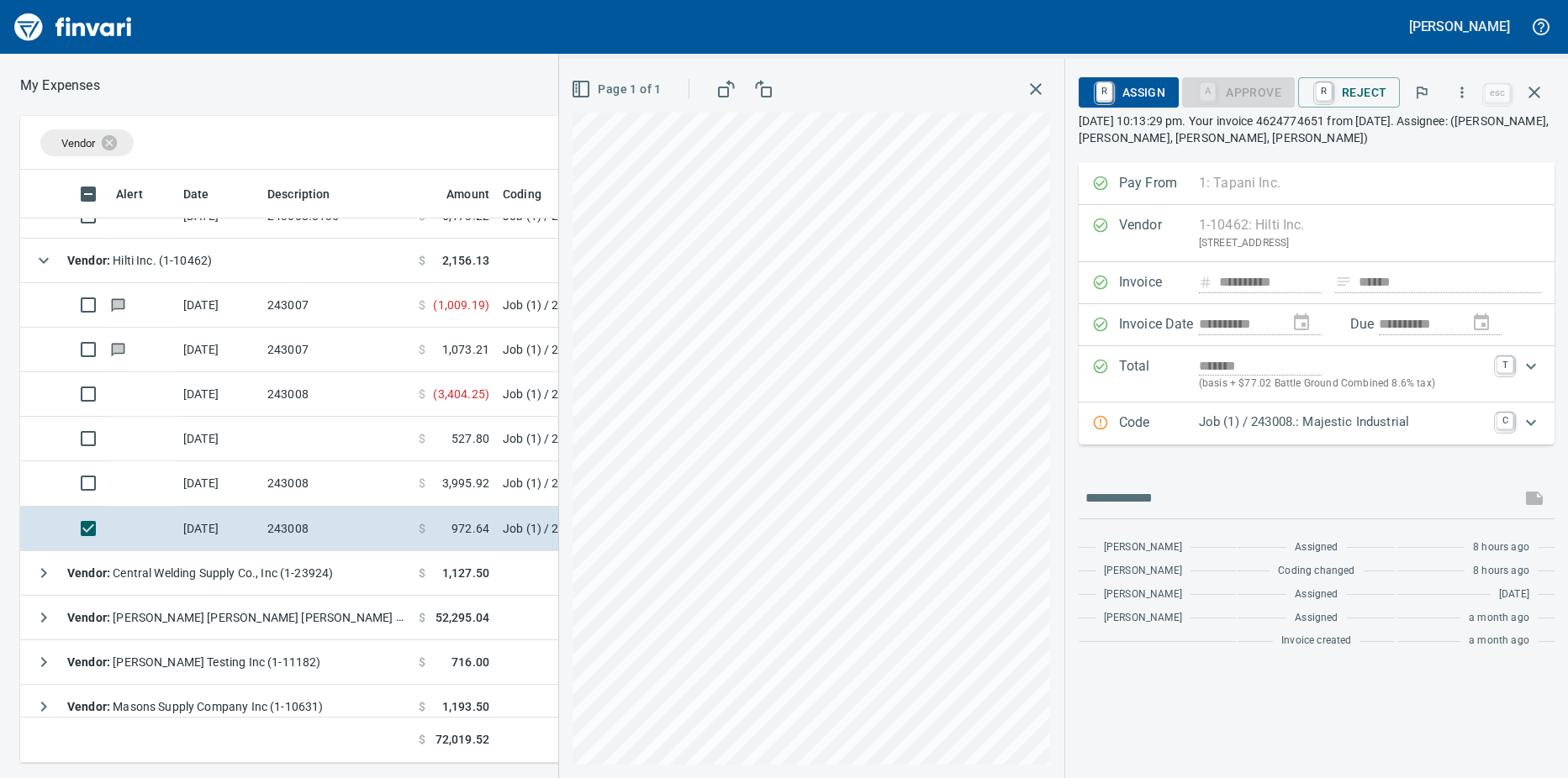
click at [341, 393] on td "243008" at bounding box center [336, 394] width 151 height 45
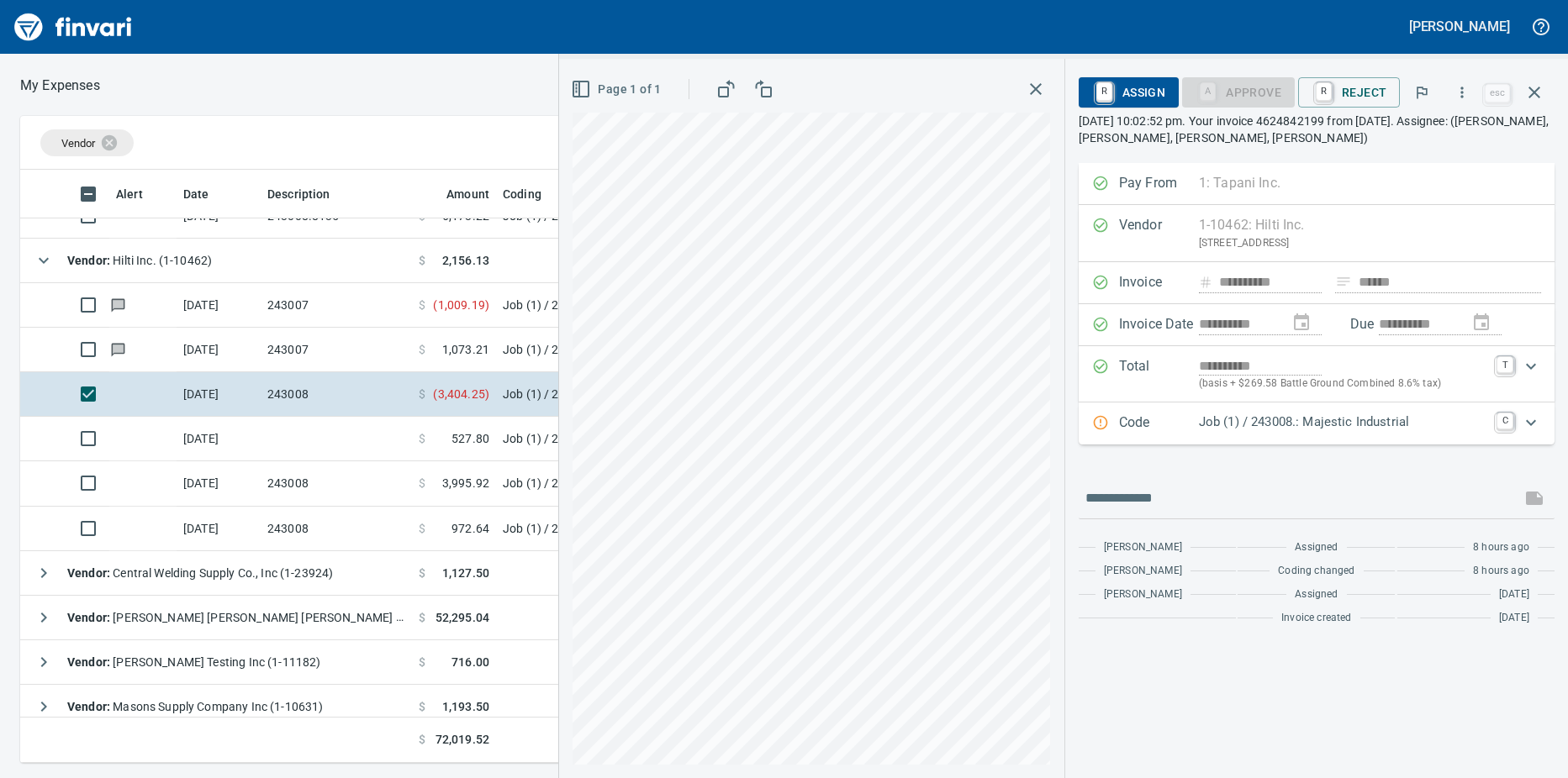
click at [347, 426] on td at bounding box center [336, 439] width 151 height 45
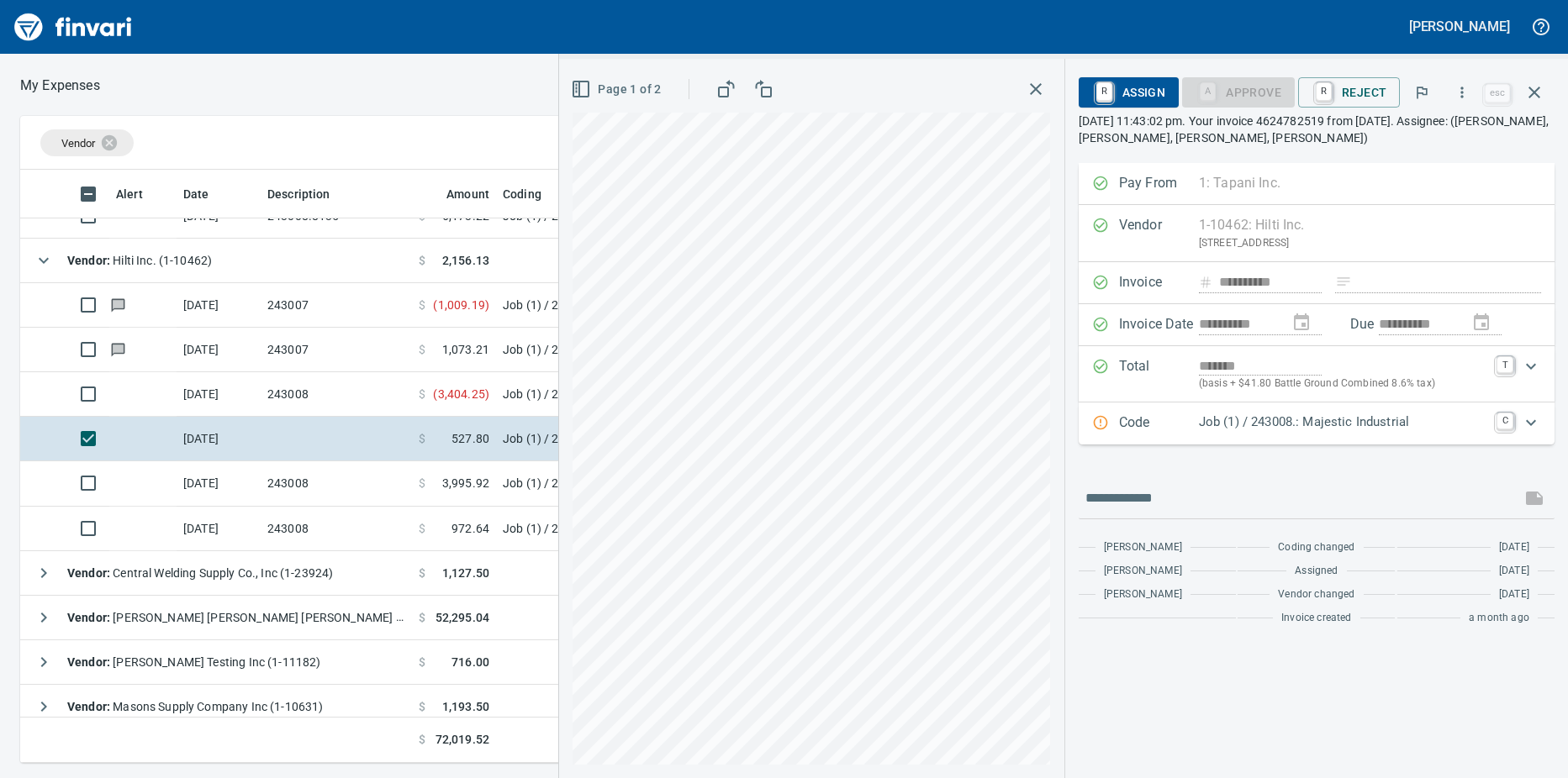
scroll to position [581, 1082]
click at [147, 518] on td at bounding box center [143, 529] width 68 height 45
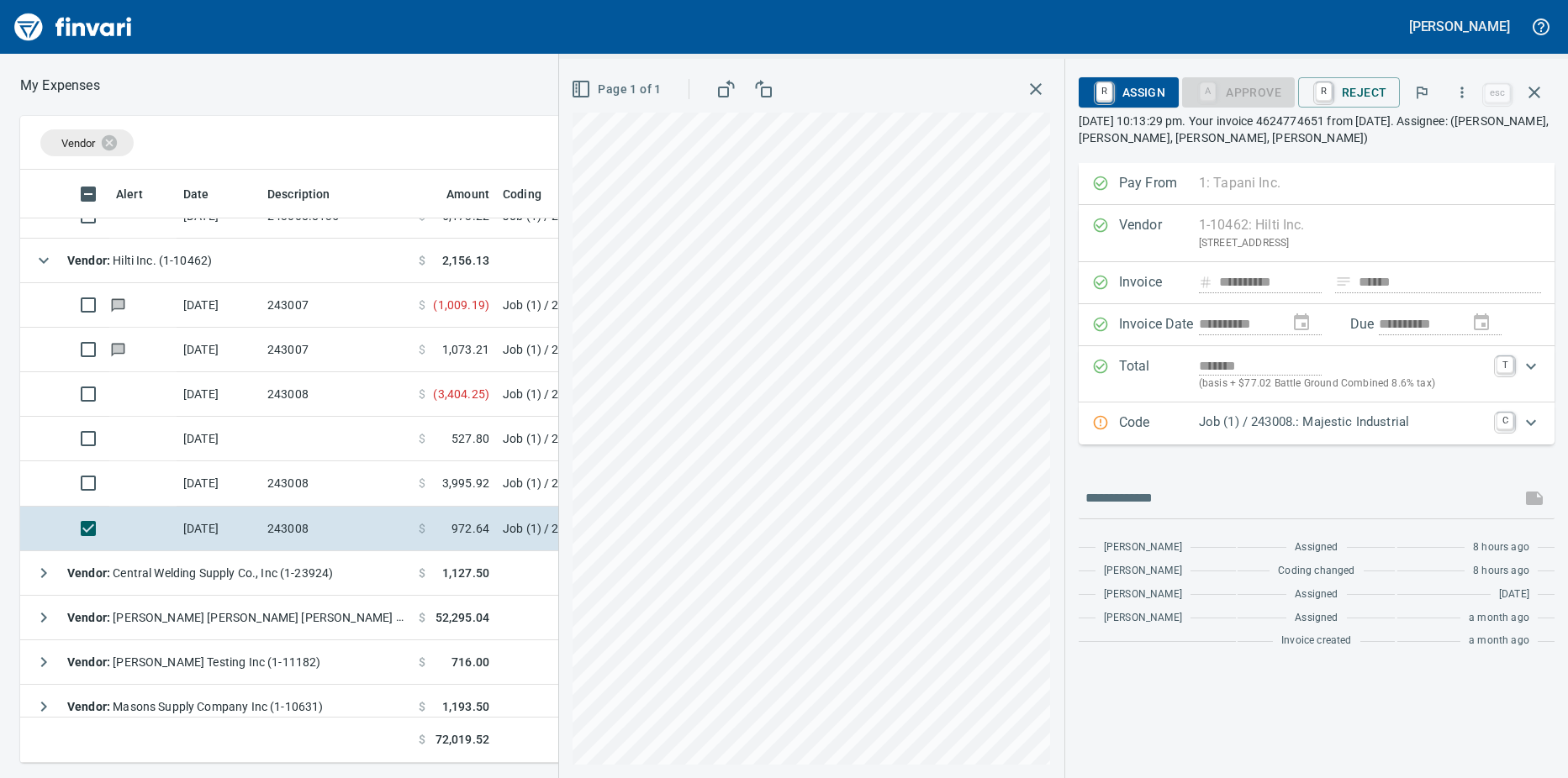
click at [323, 300] on td "243007" at bounding box center [336, 305] width 151 height 45
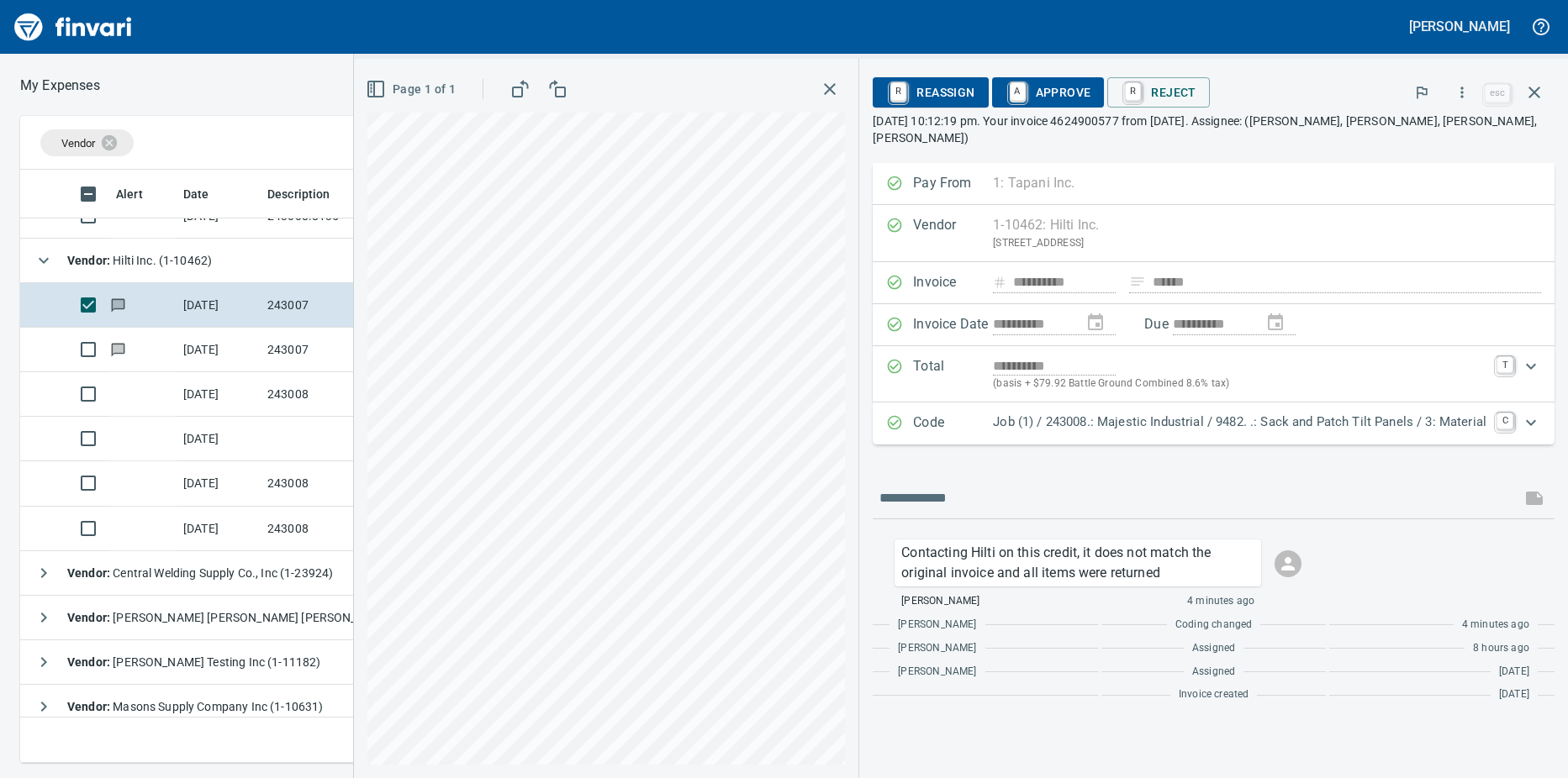
click at [309, 342] on td "243007" at bounding box center [336, 349] width 151 height 45
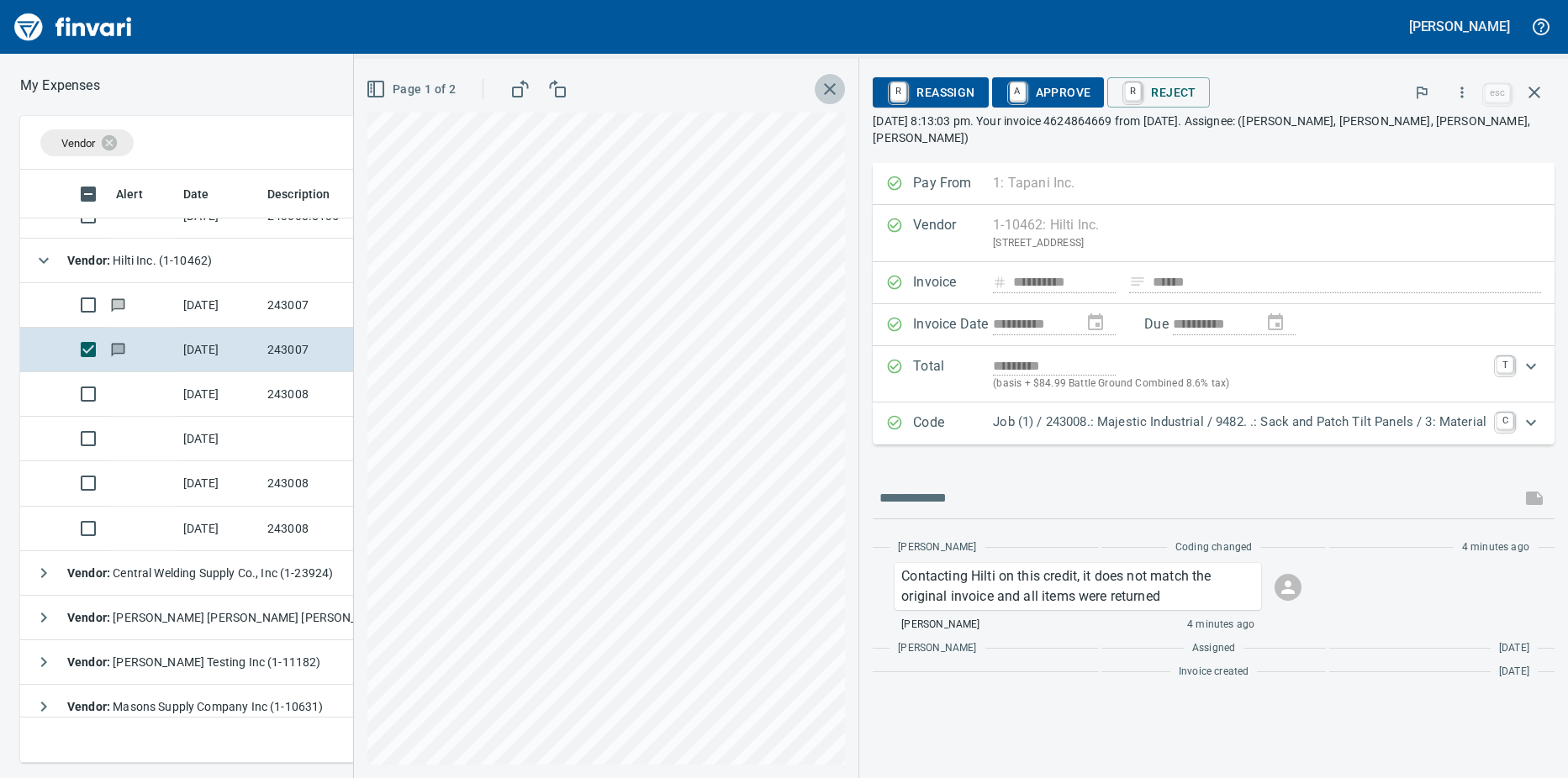
click at [835, 93] on icon "button" at bounding box center [830, 89] width 12 height 12
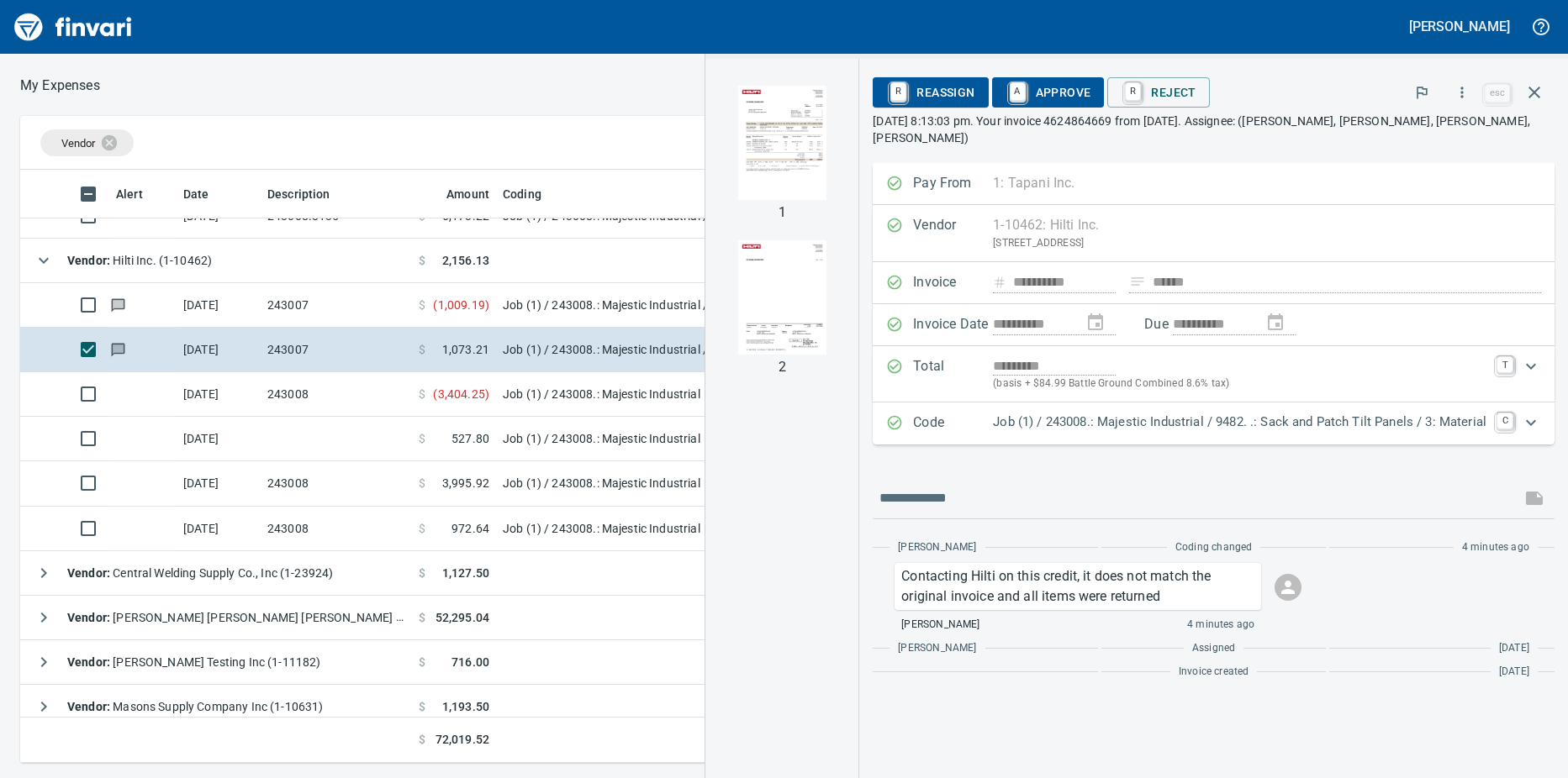
click at [43, 610] on icon "button" at bounding box center [44, 618] width 20 height 20
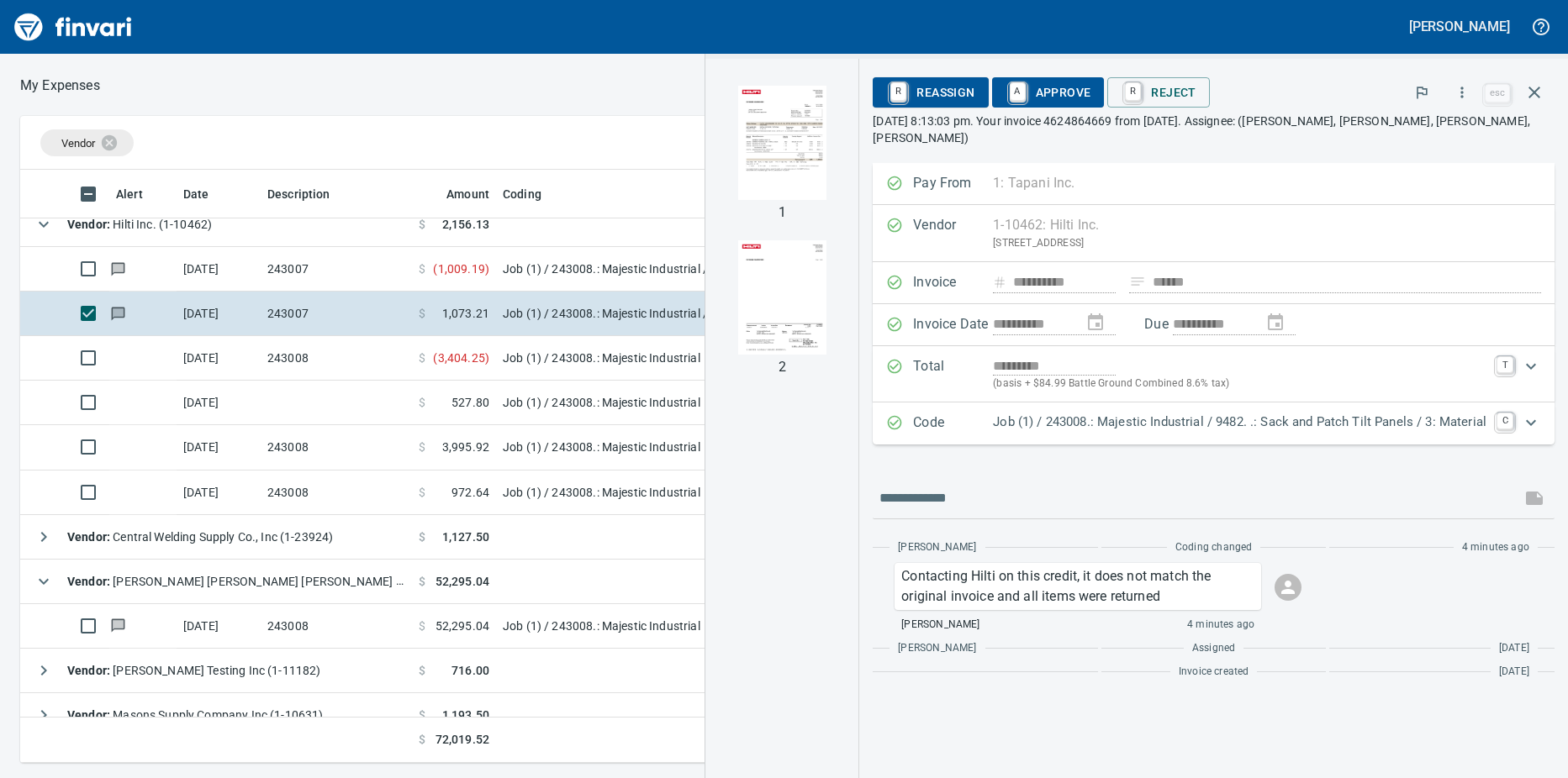
scroll to position [392, 0]
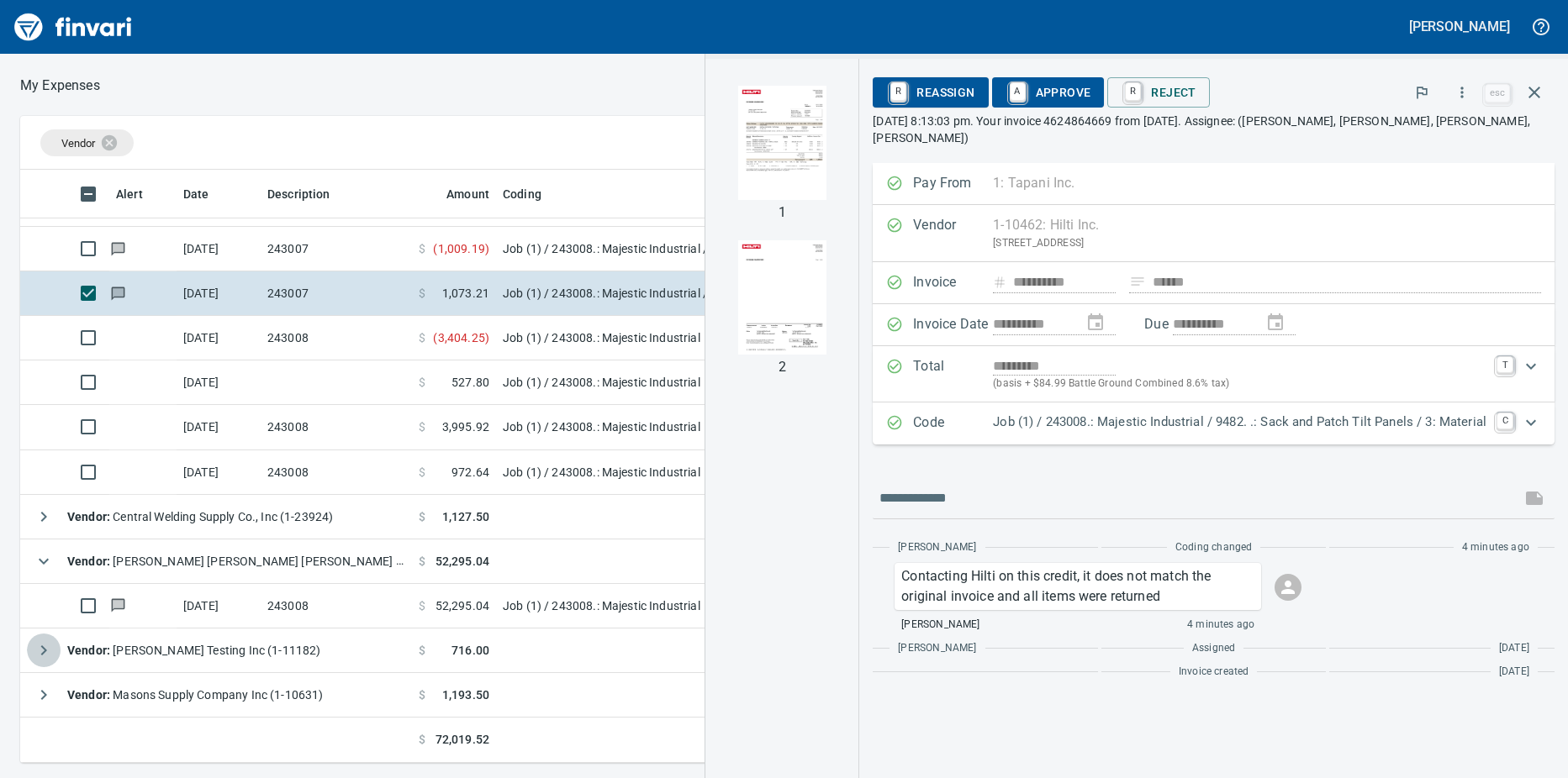
click at [37, 650] on icon "button" at bounding box center [44, 651] width 20 height 20
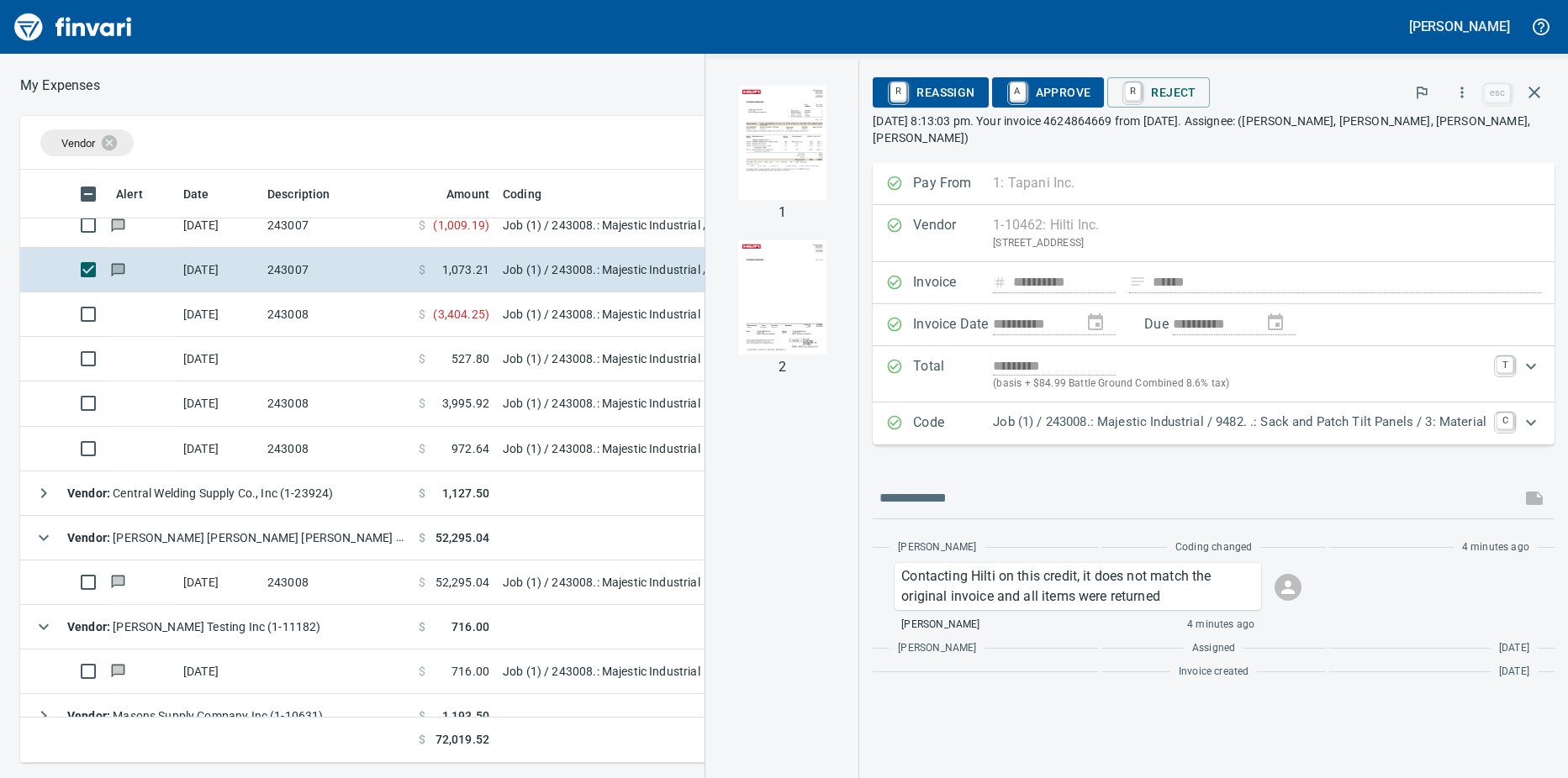
scroll to position [437, 0]
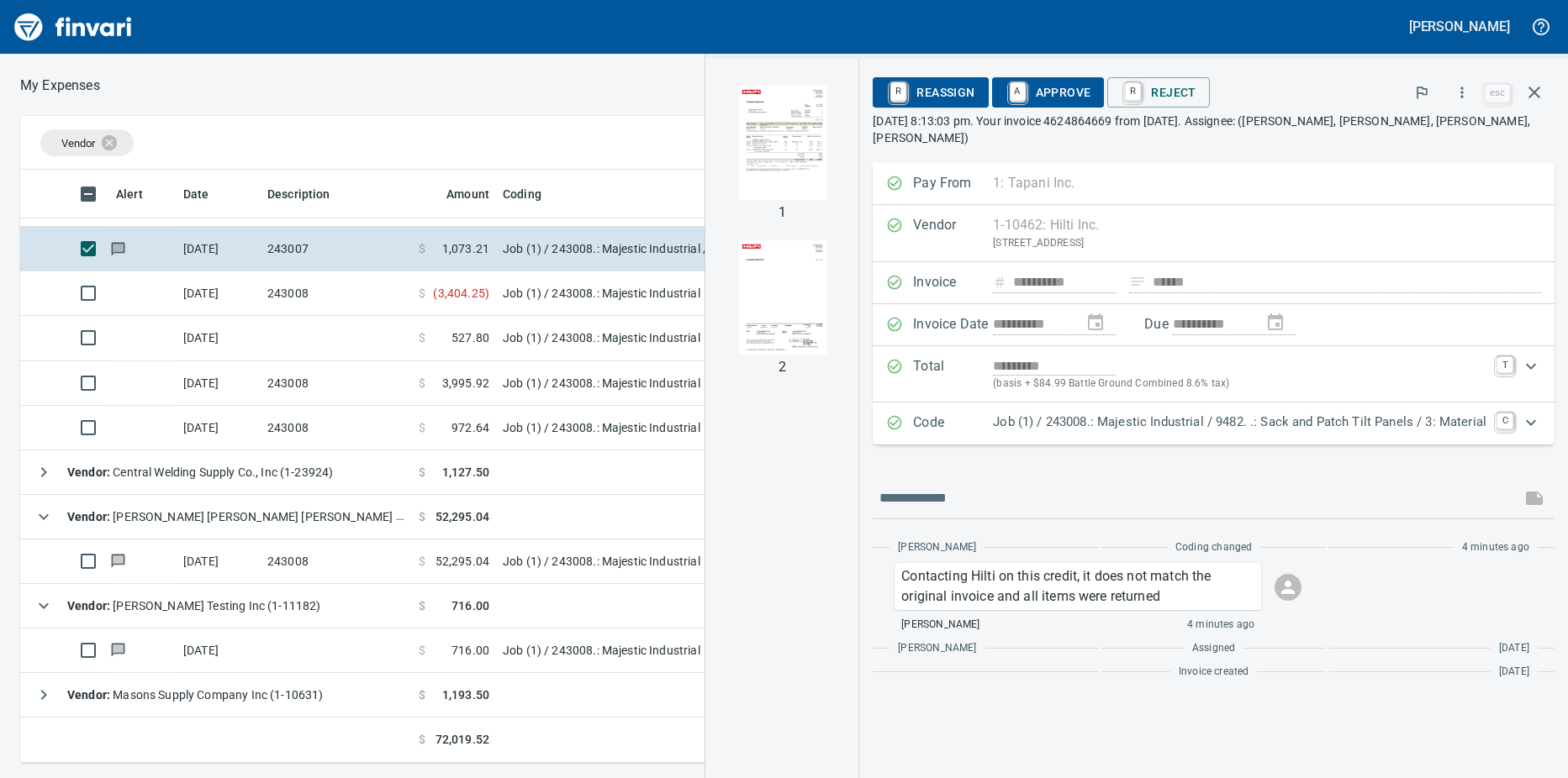
click at [262, 646] on td at bounding box center [336, 651] width 151 height 45
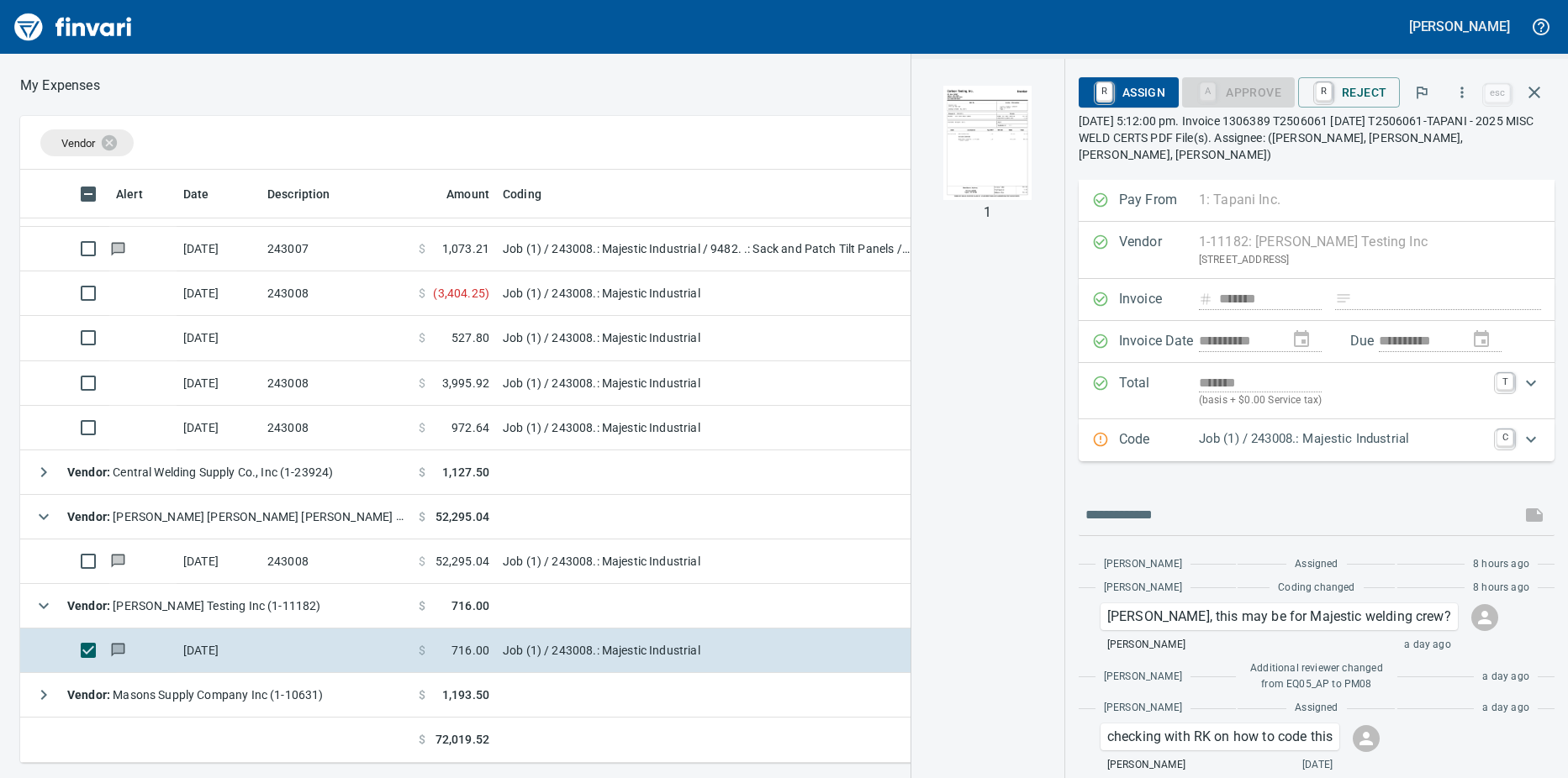
click at [987, 133] on img "button" at bounding box center [987, 143] width 114 height 114
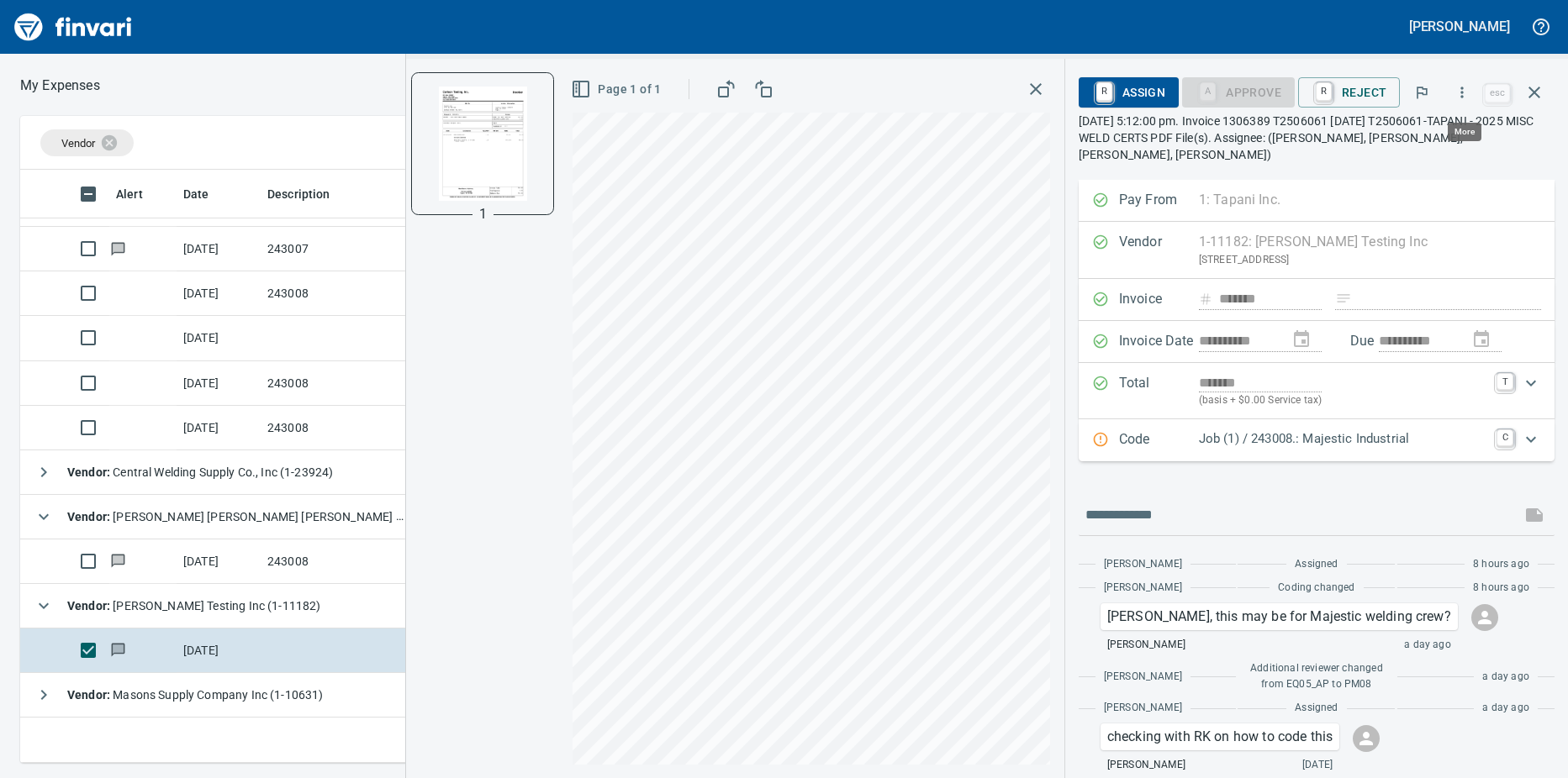
scroll to position [581, 1082]
click at [1461, 91] on icon "button" at bounding box center [1462, 93] width 17 height 17
click at [1428, 136] on span "Download" at bounding box center [1458, 141] width 161 height 20
click at [45, 703] on icon "button" at bounding box center [44, 695] width 20 height 20
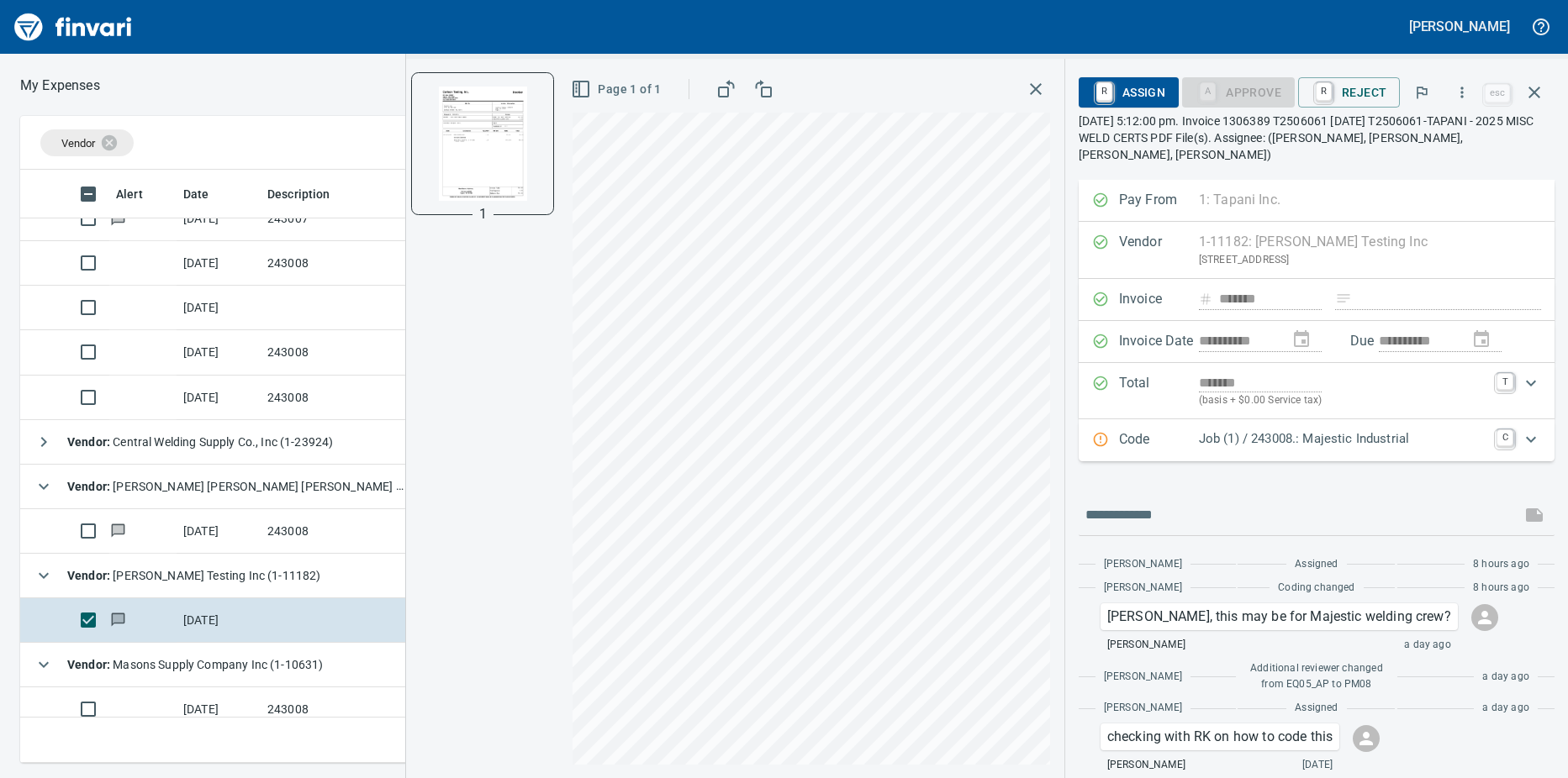
scroll to position [482, 0]
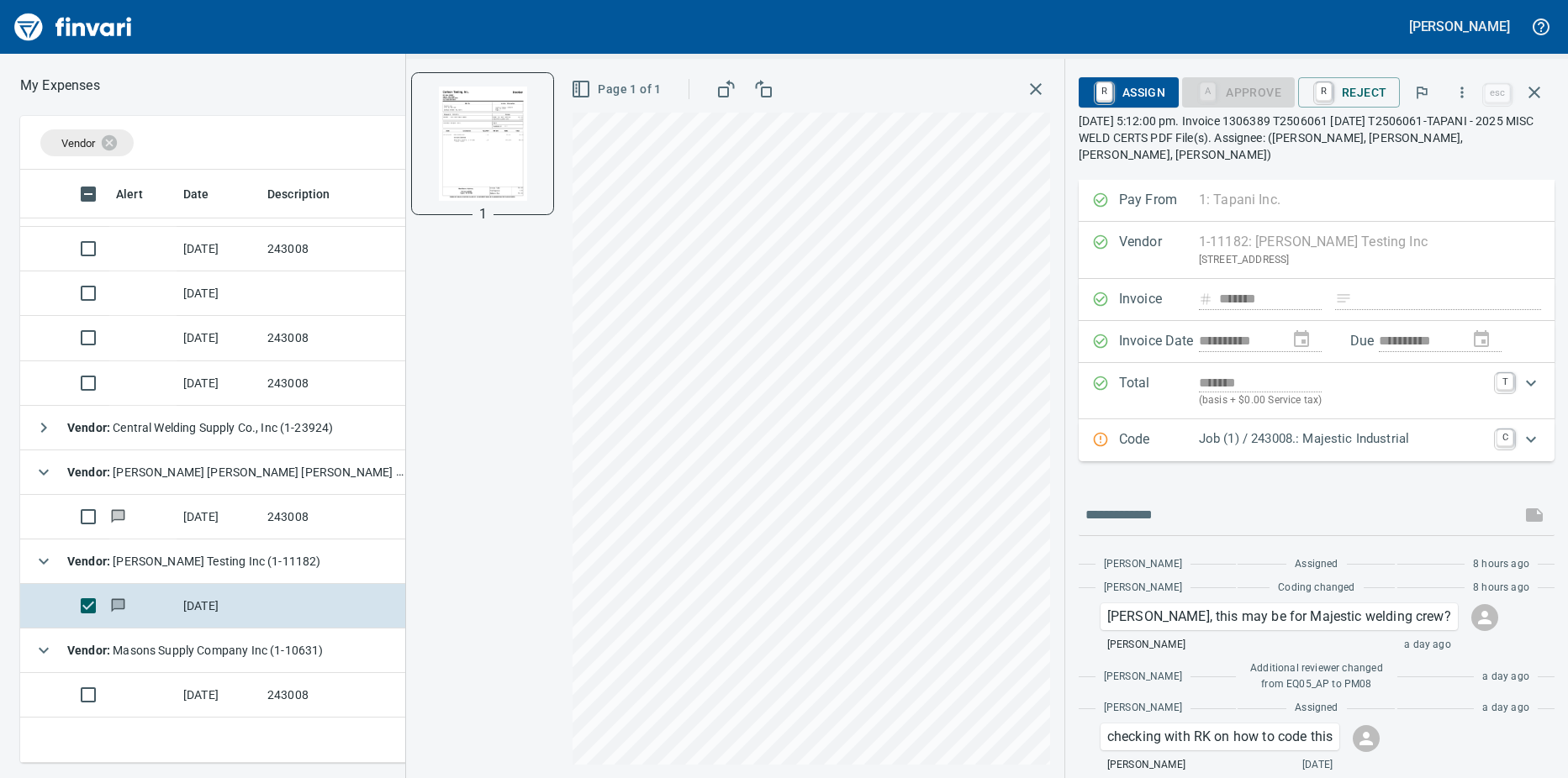
click at [152, 693] on td at bounding box center [143, 695] width 68 height 45
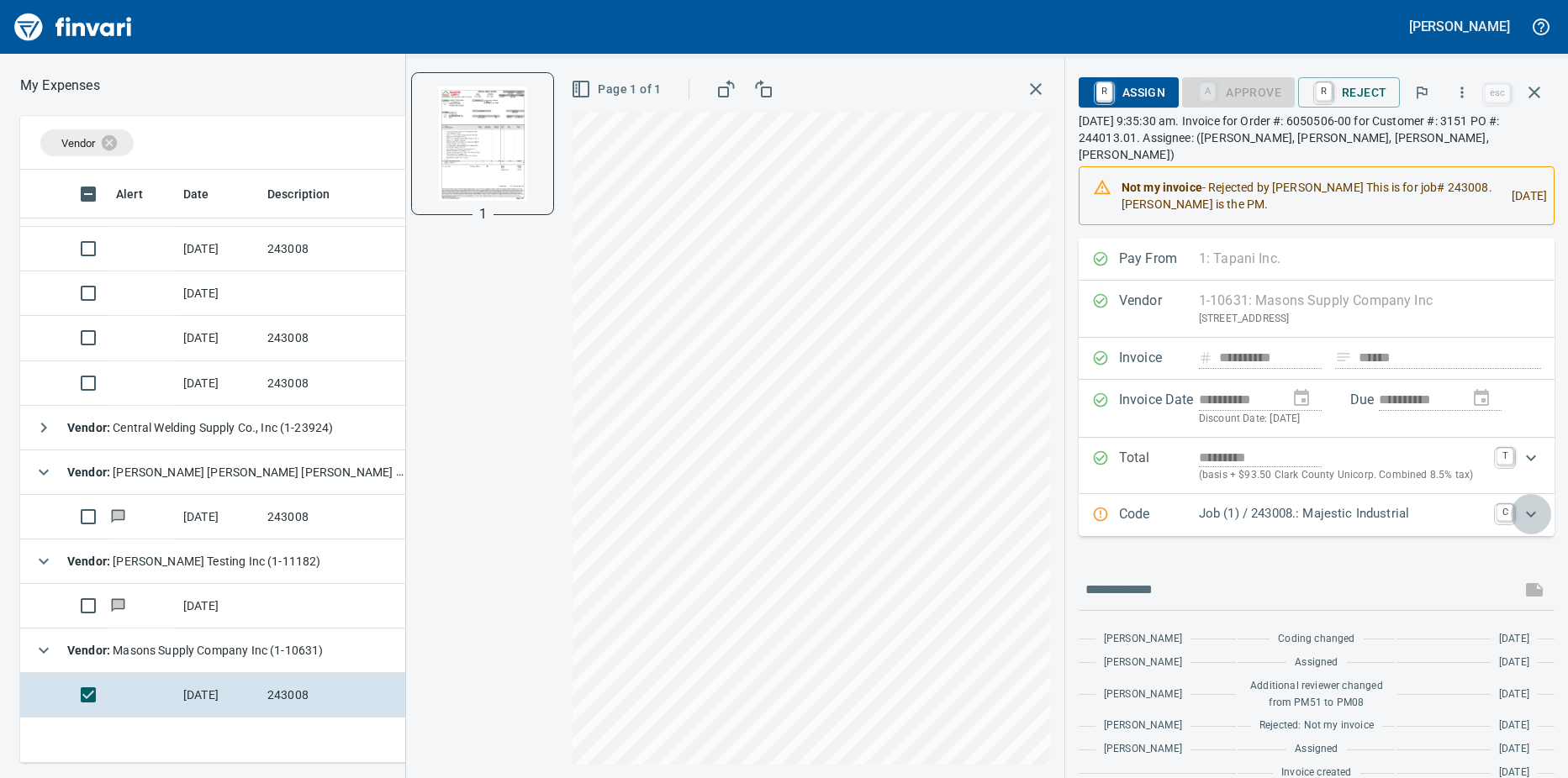
click at [1521, 505] on icon "Expand" at bounding box center [1531, 515] width 20 height 20
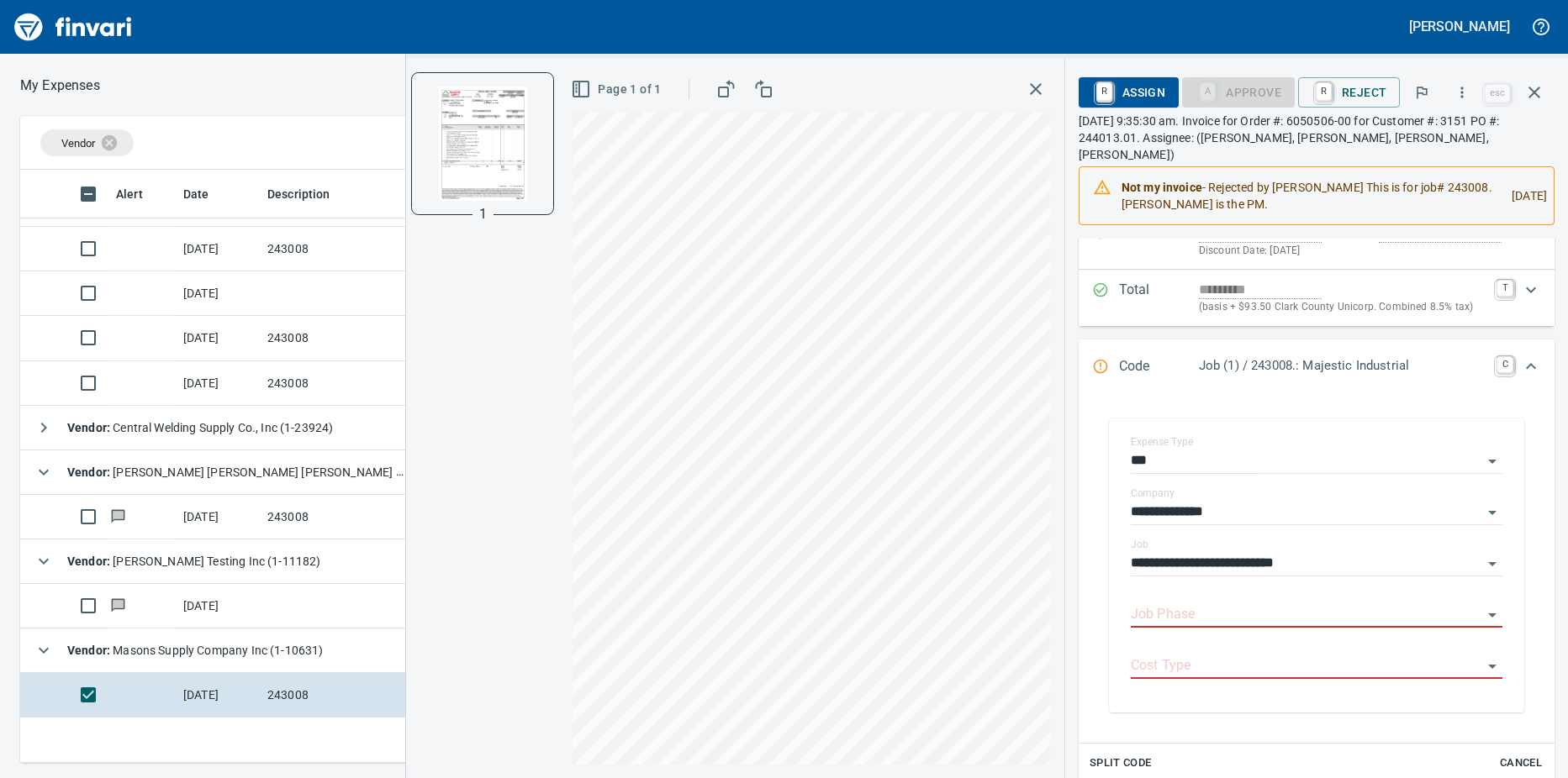
scroll to position [581, 1082]
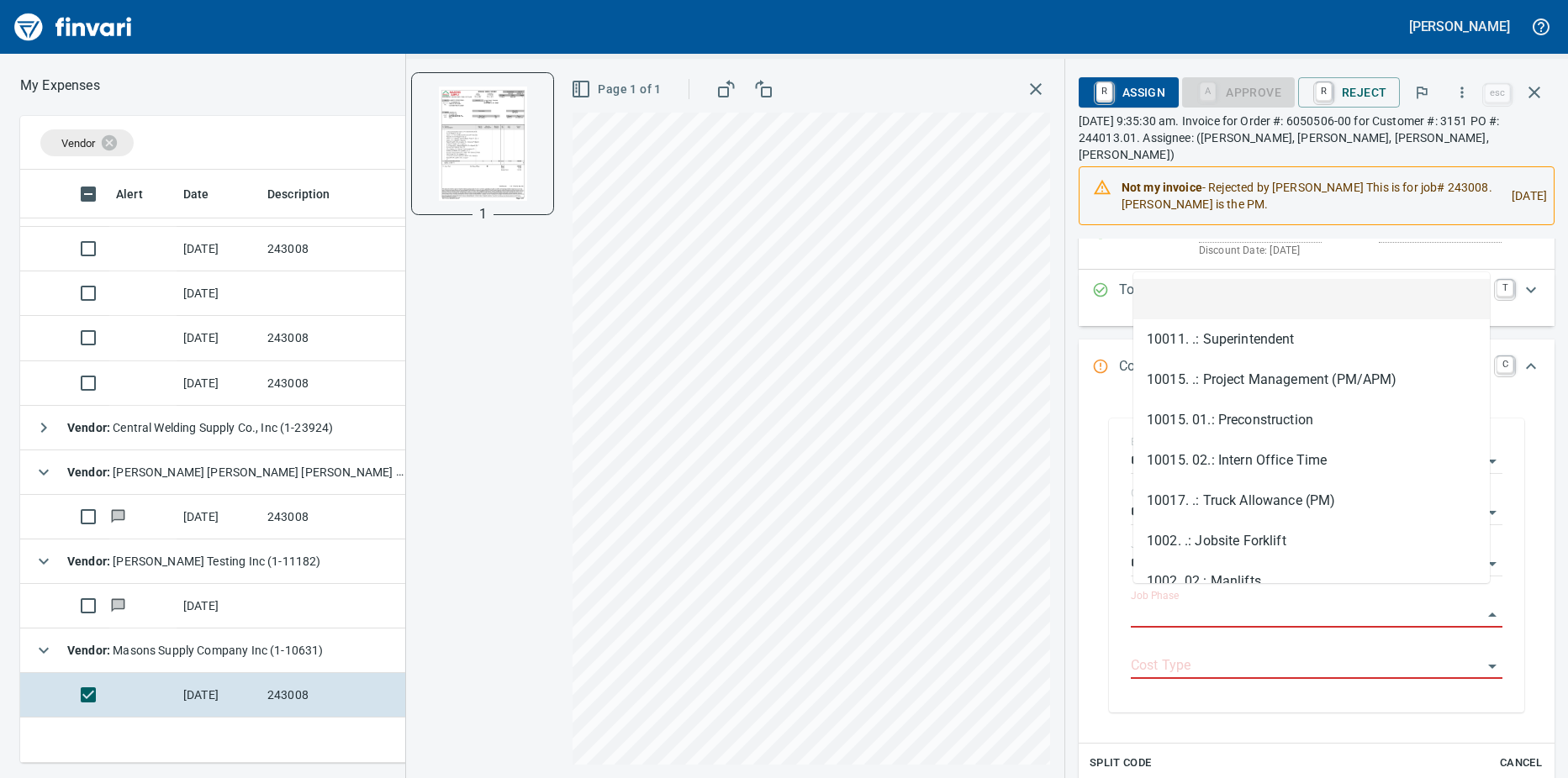
click at [1203, 603] on input "Job Phase" at bounding box center [1306, 615] width 351 height 24
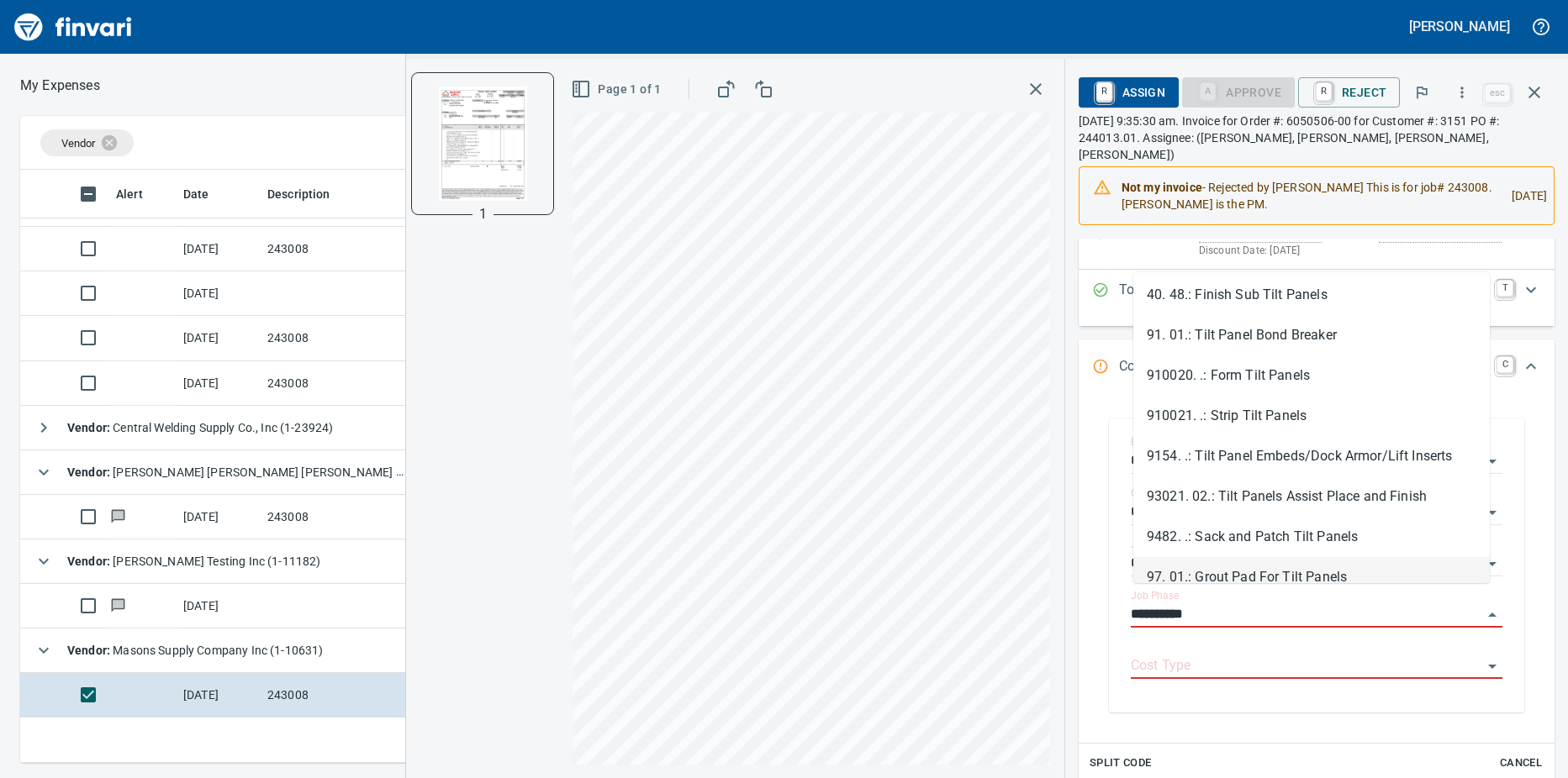
scroll to position [0, 0]
click at [1258, 454] on li "9154. .: Tilt Panel Embeds/Dock Armor/Lift Inserts" at bounding box center [1311, 461] width 356 height 41
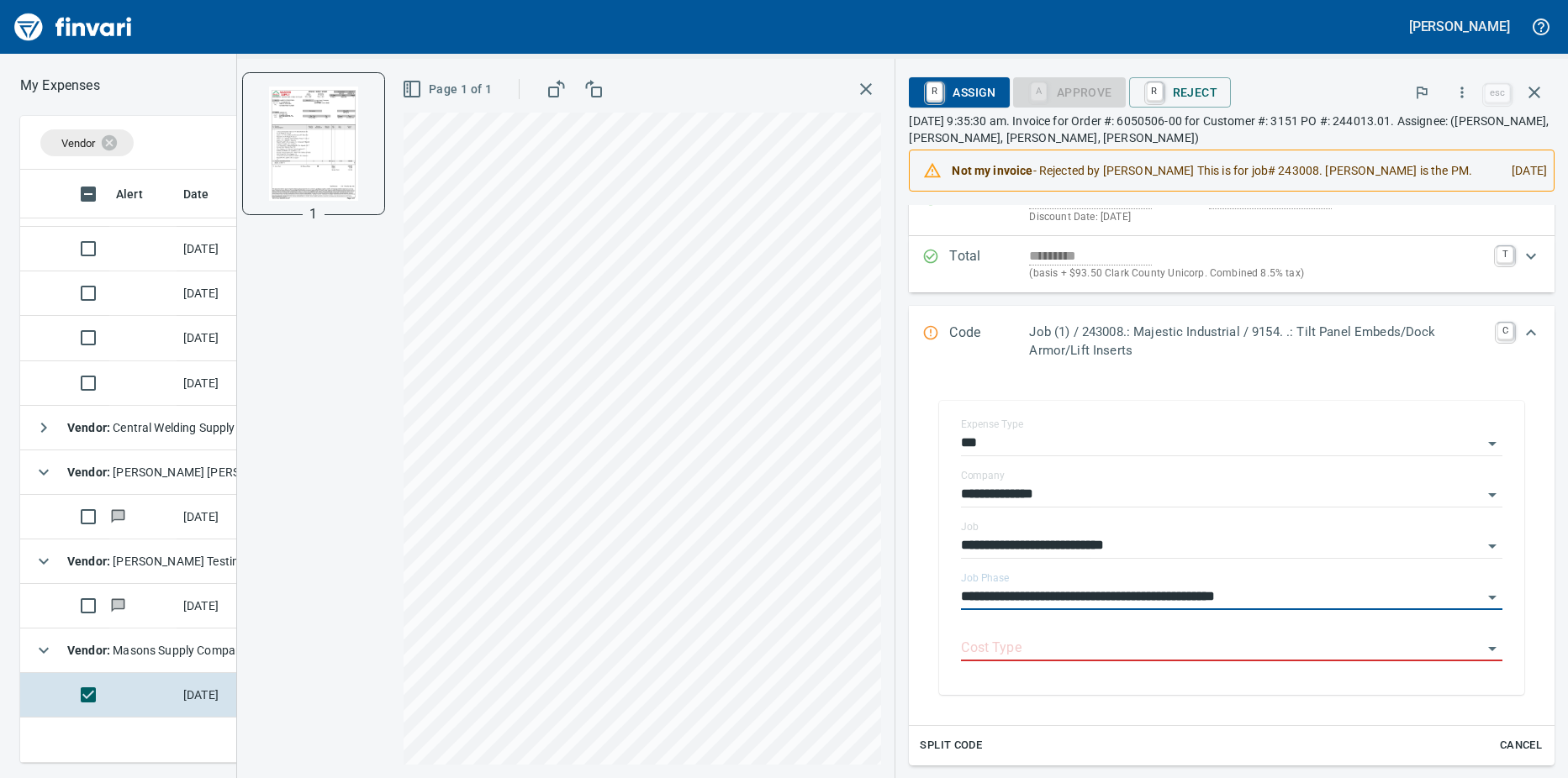
type input "**********"
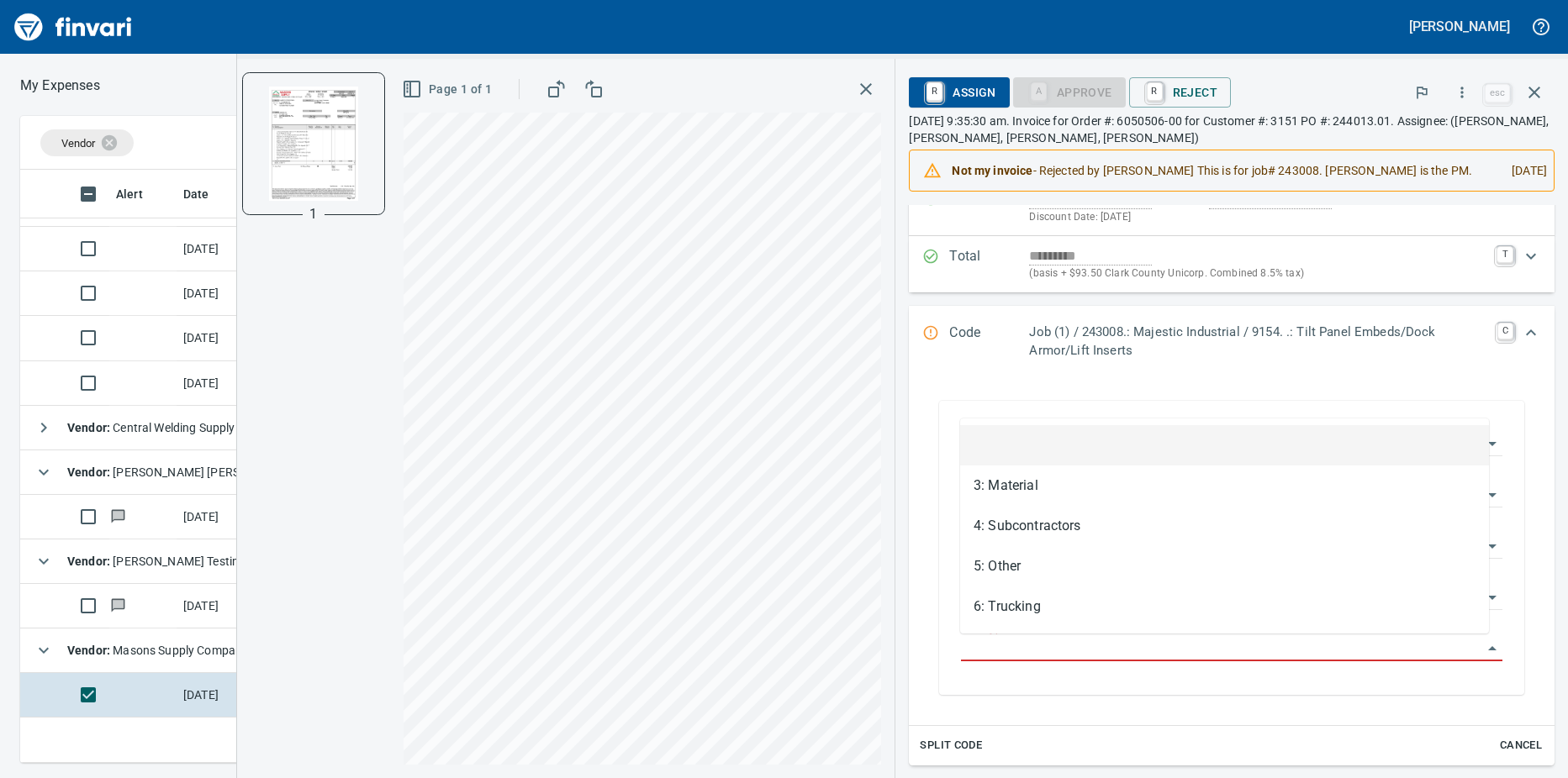
click at [1181, 649] on input "Cost Type" at bounding box center [1221, 649] width 522 height 24
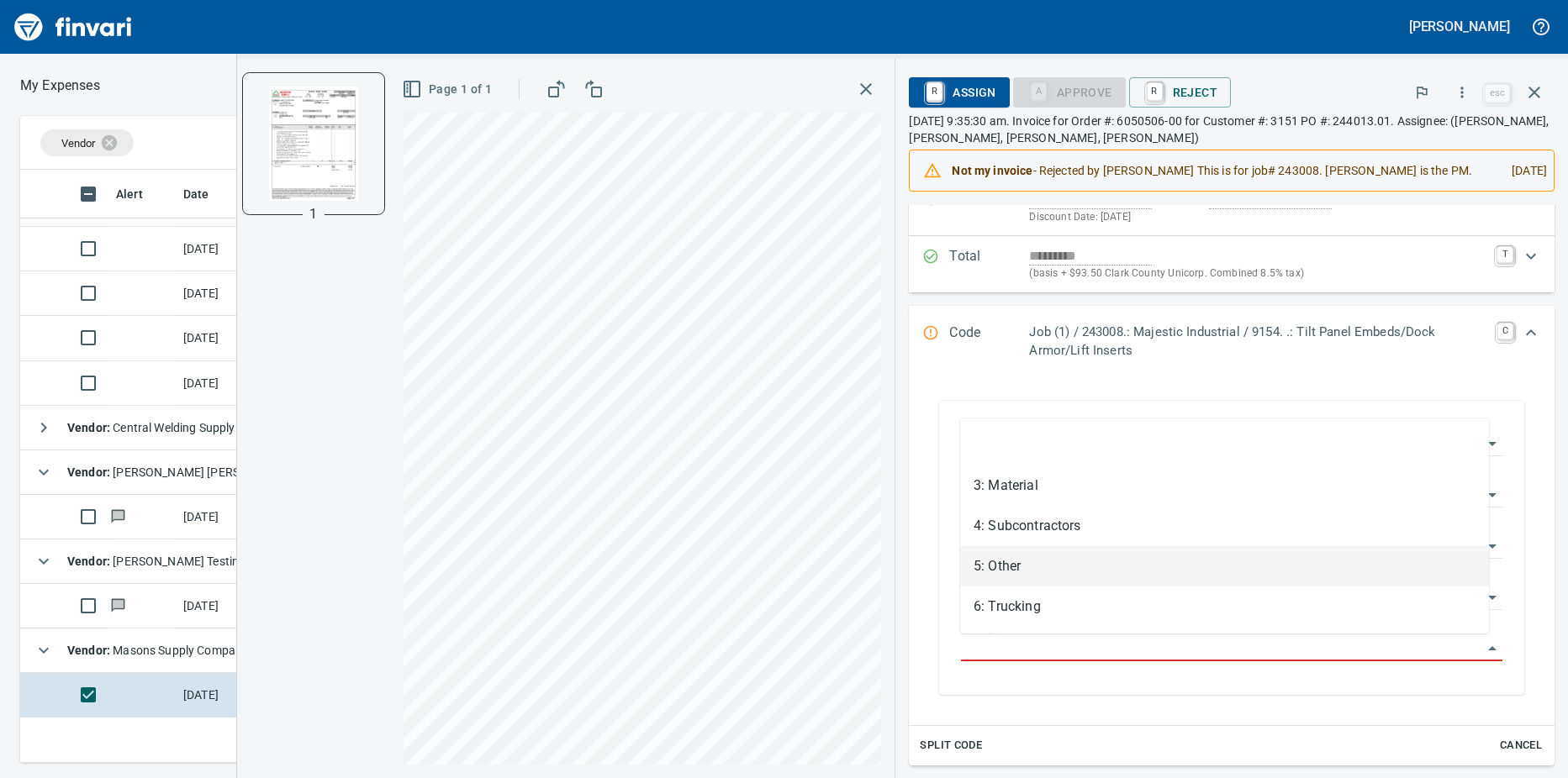
click at [1028, 570] on li "5: Other" at bounding box center [1224, 566] width 528 height 41
type input "********"
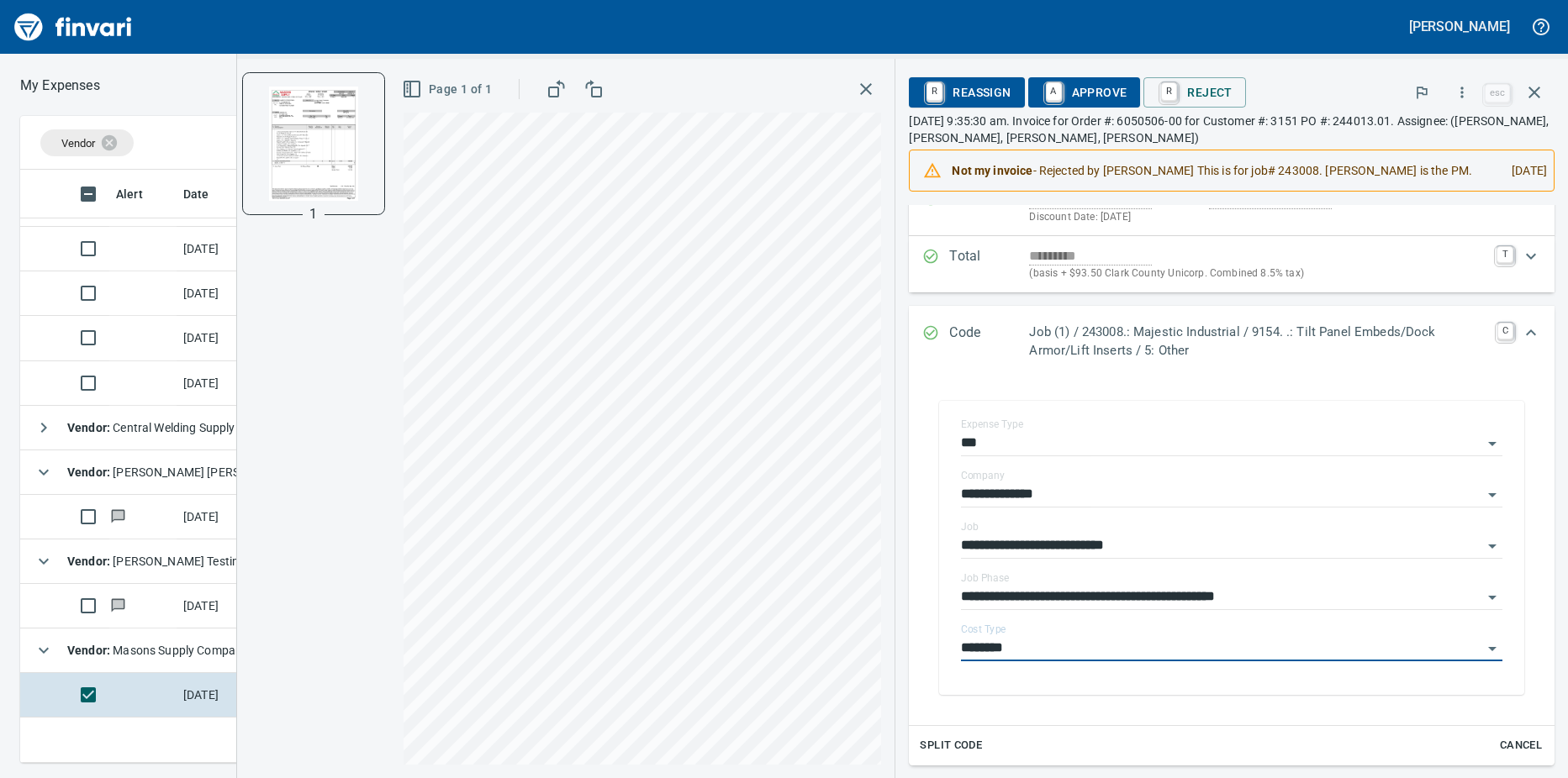
click at [1060, 89] on link "A" at bounding box center [1053, 92] width 16 height 19
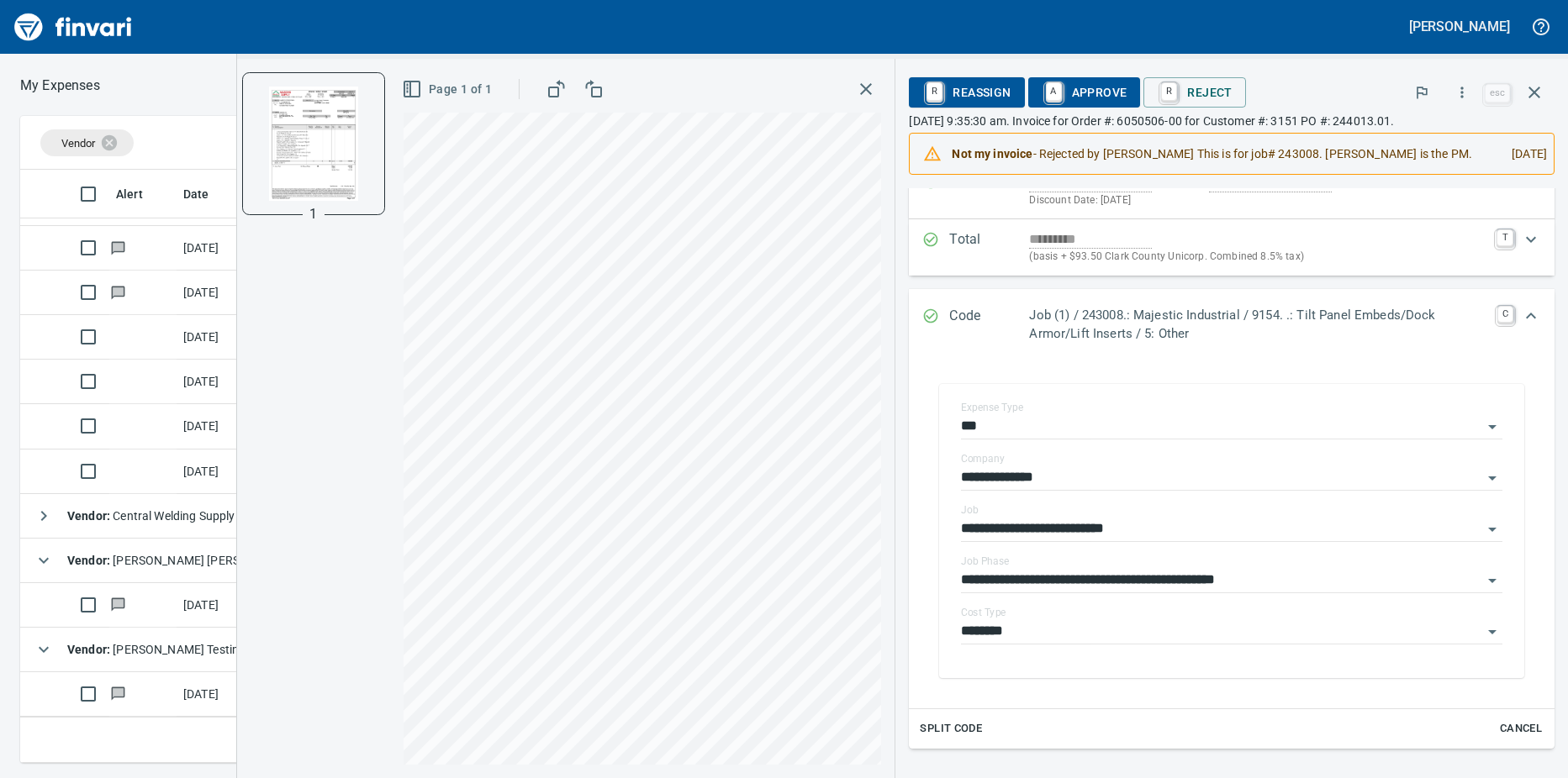
scroll to position [392, 0]
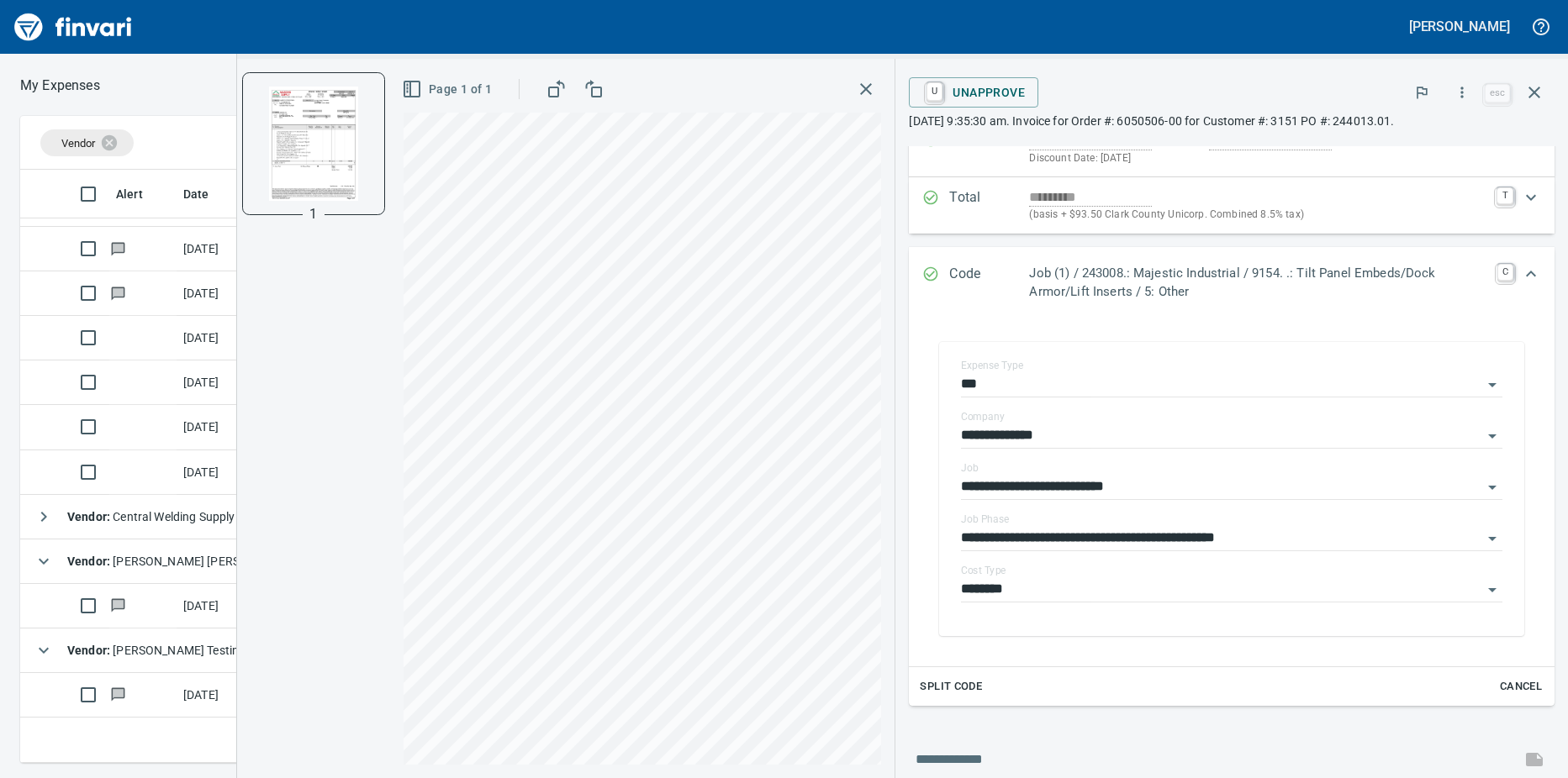
click at [50, 515] on icon "button" at bounding box center [44, 517] width 20 height 20
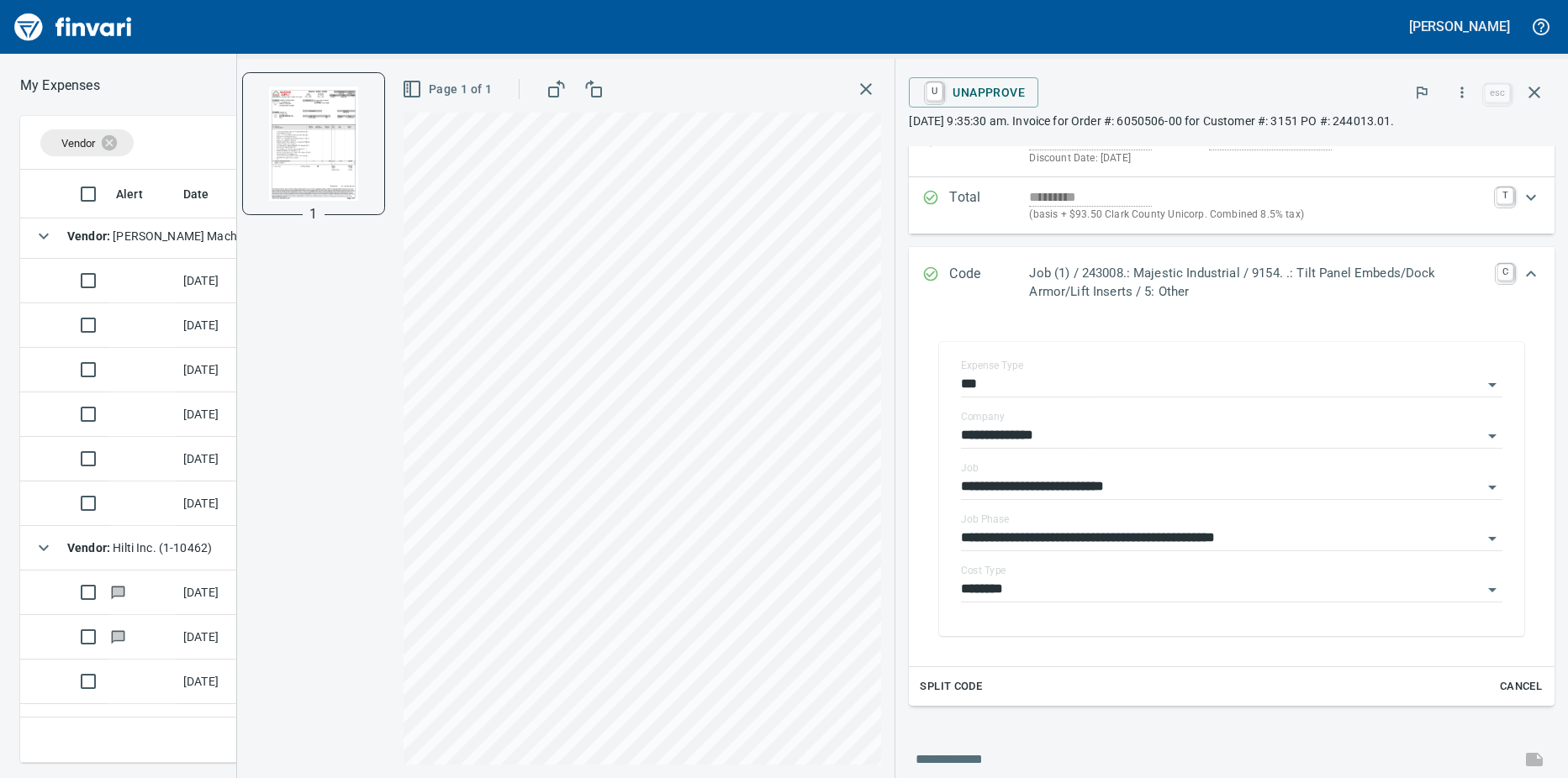
scroll to position [0, 0]
click at [158, 335] on td at bounding box center [143, 330] width 68 height 45
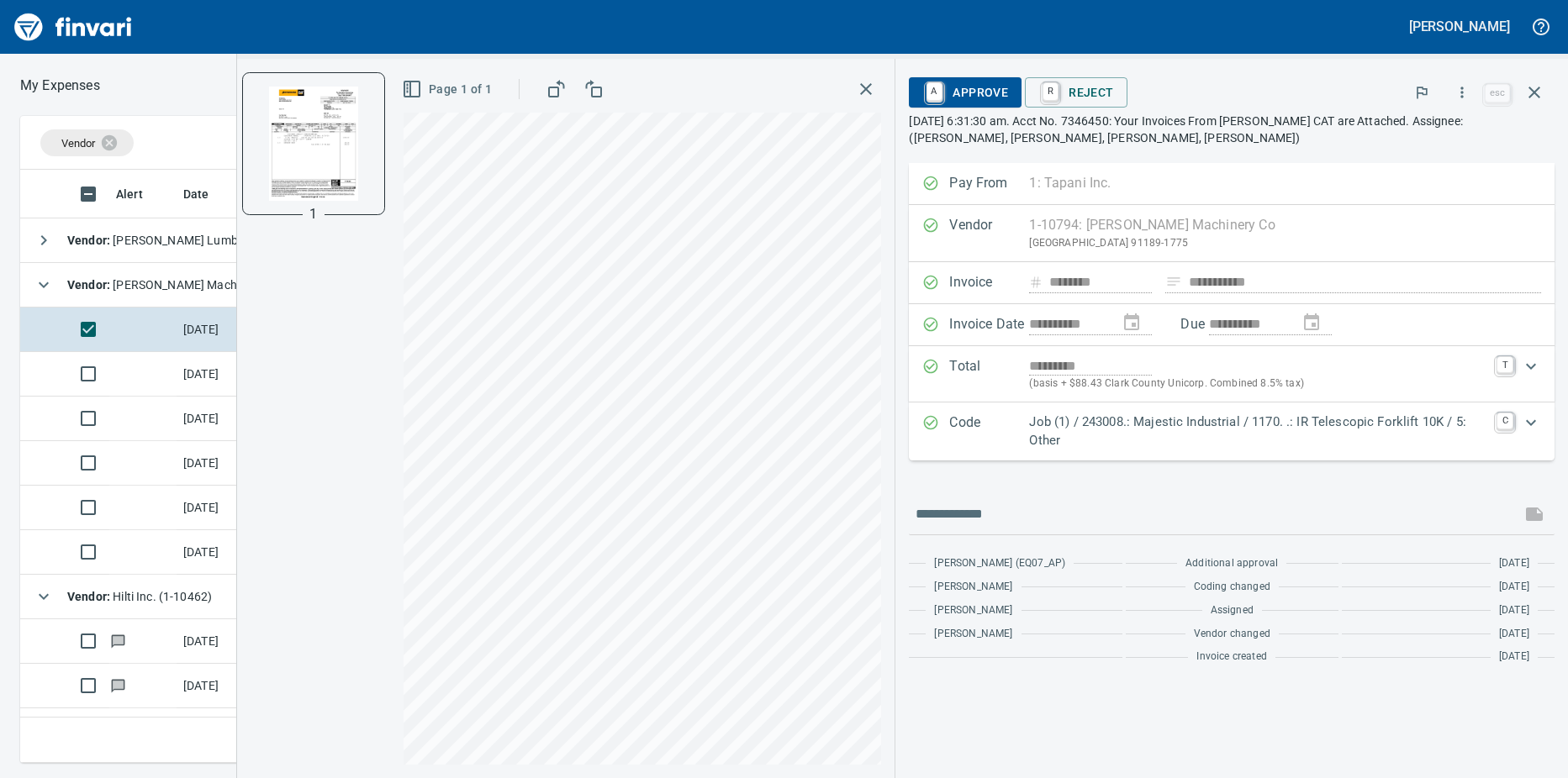
click at [1533, 426] on icon "Expand" at bounding box center [1531, 423] width 20 height 20
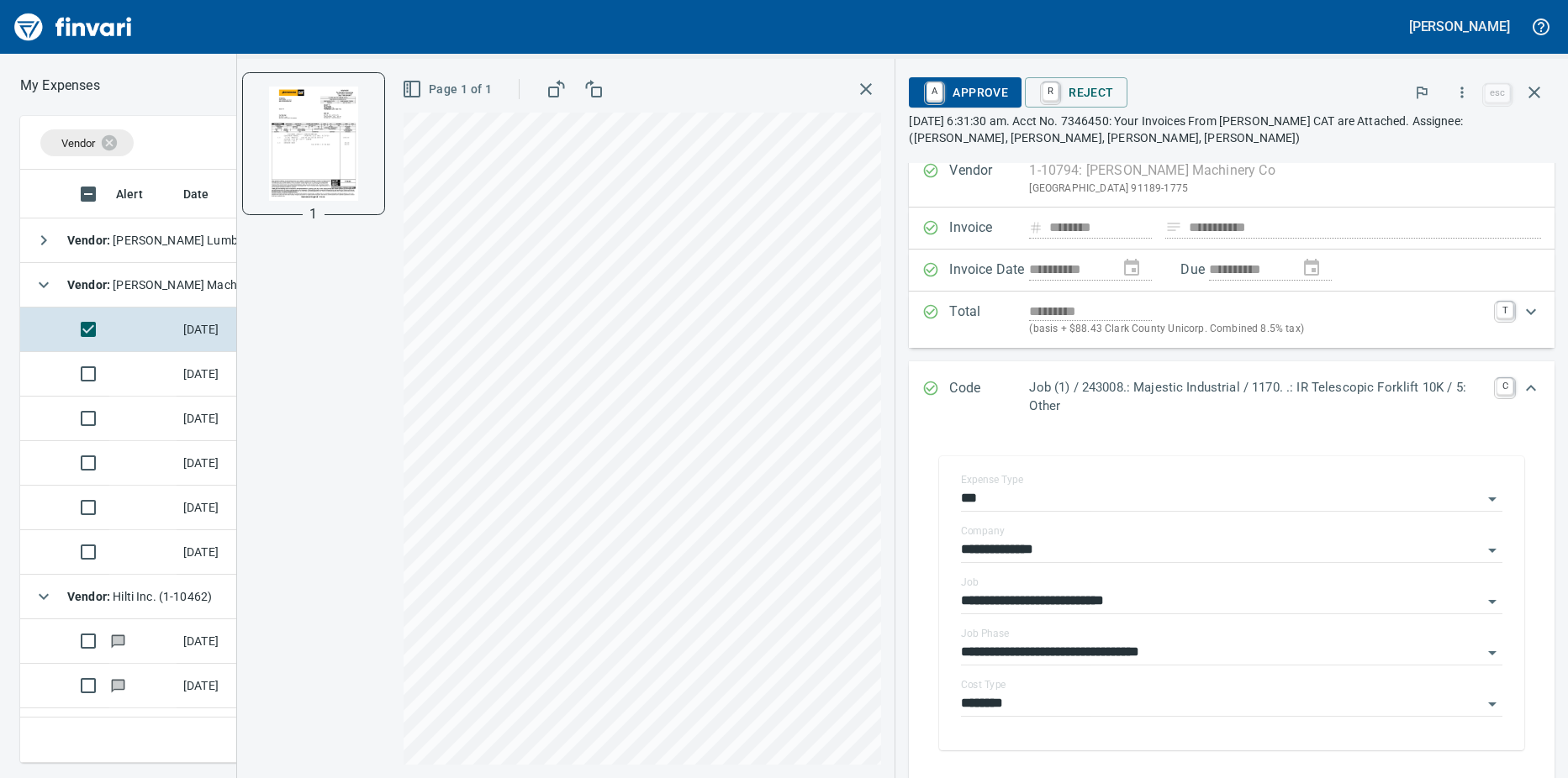
scroll to position [84, 0]
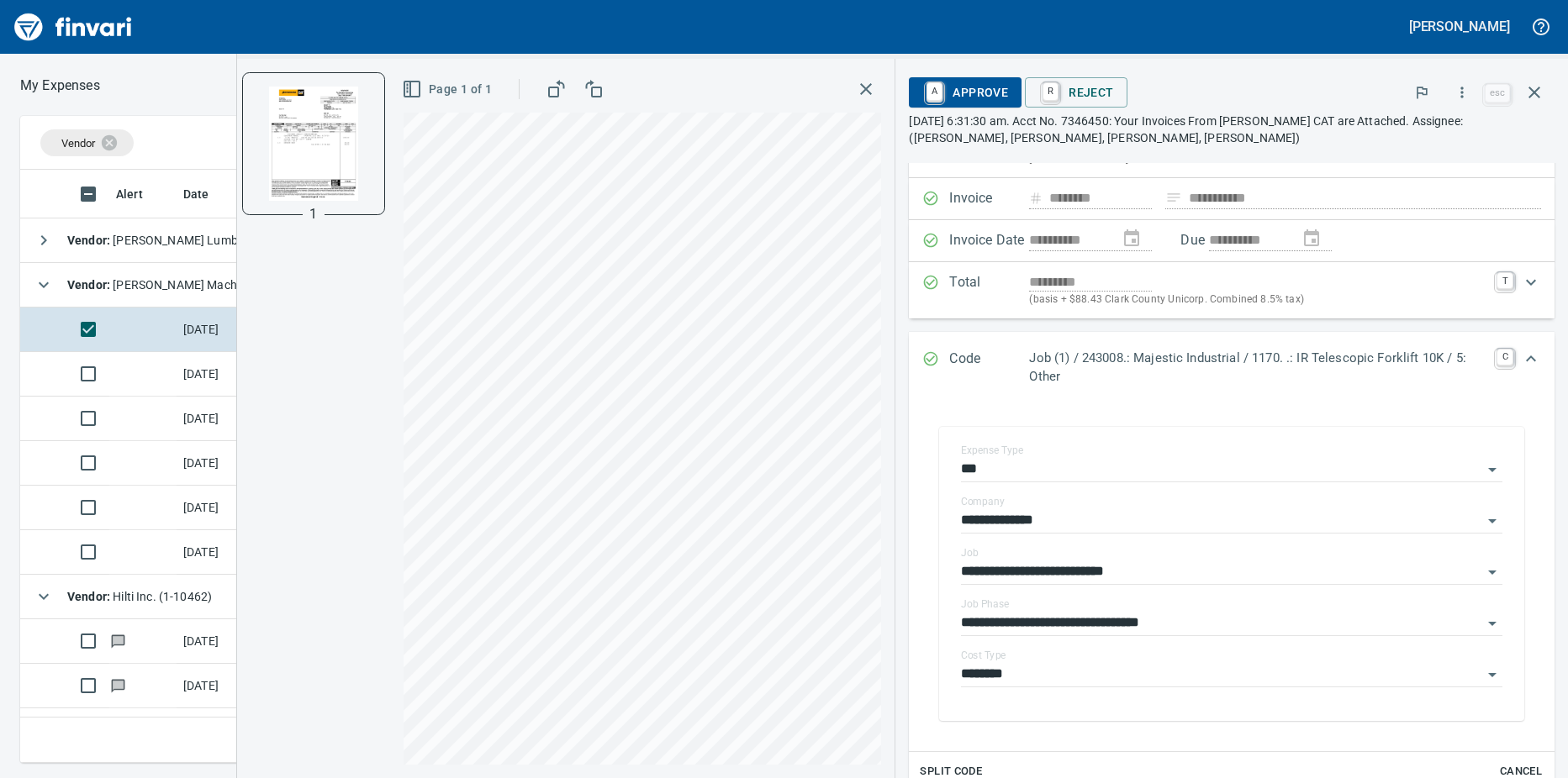
click at [1462, 625] on input "**********" at bounding box center [1221, 624] width 522 height 24
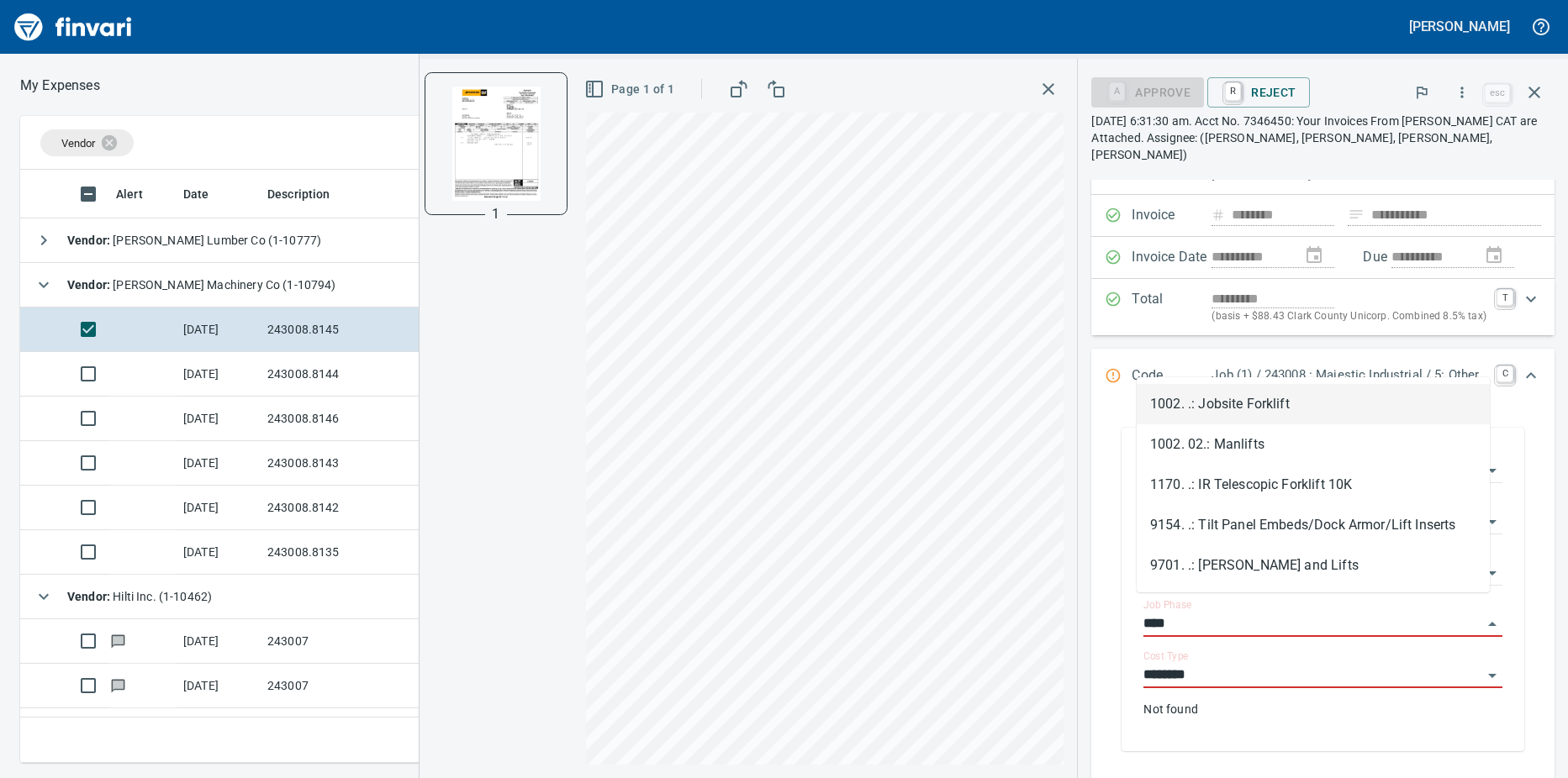
scroll to position [581, 1082]
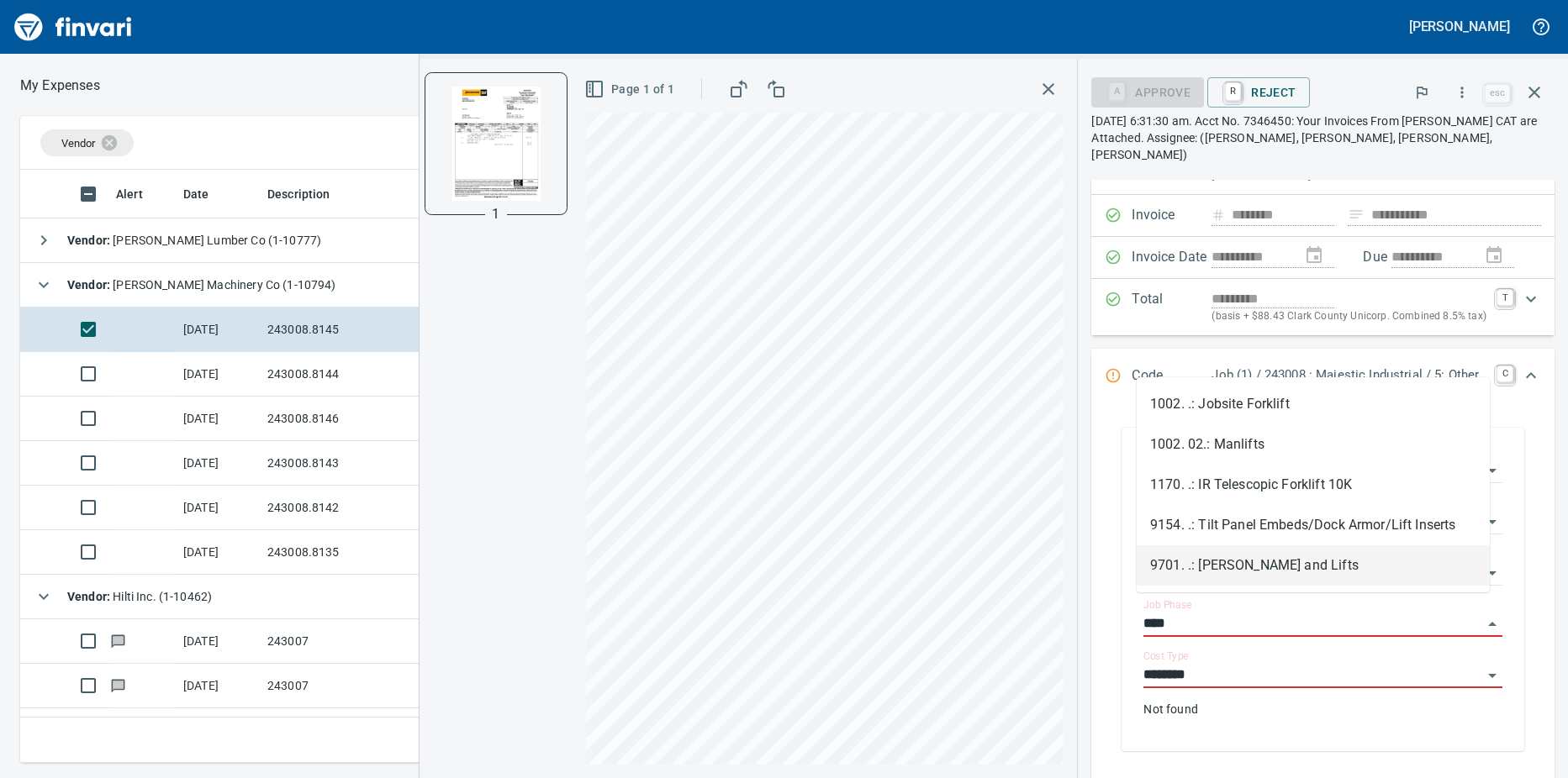
click at [1238, 564] on li "9701. .: [PERSON_NAME] and Lifts" at bounding box center [1313, 565] width 353 height 41
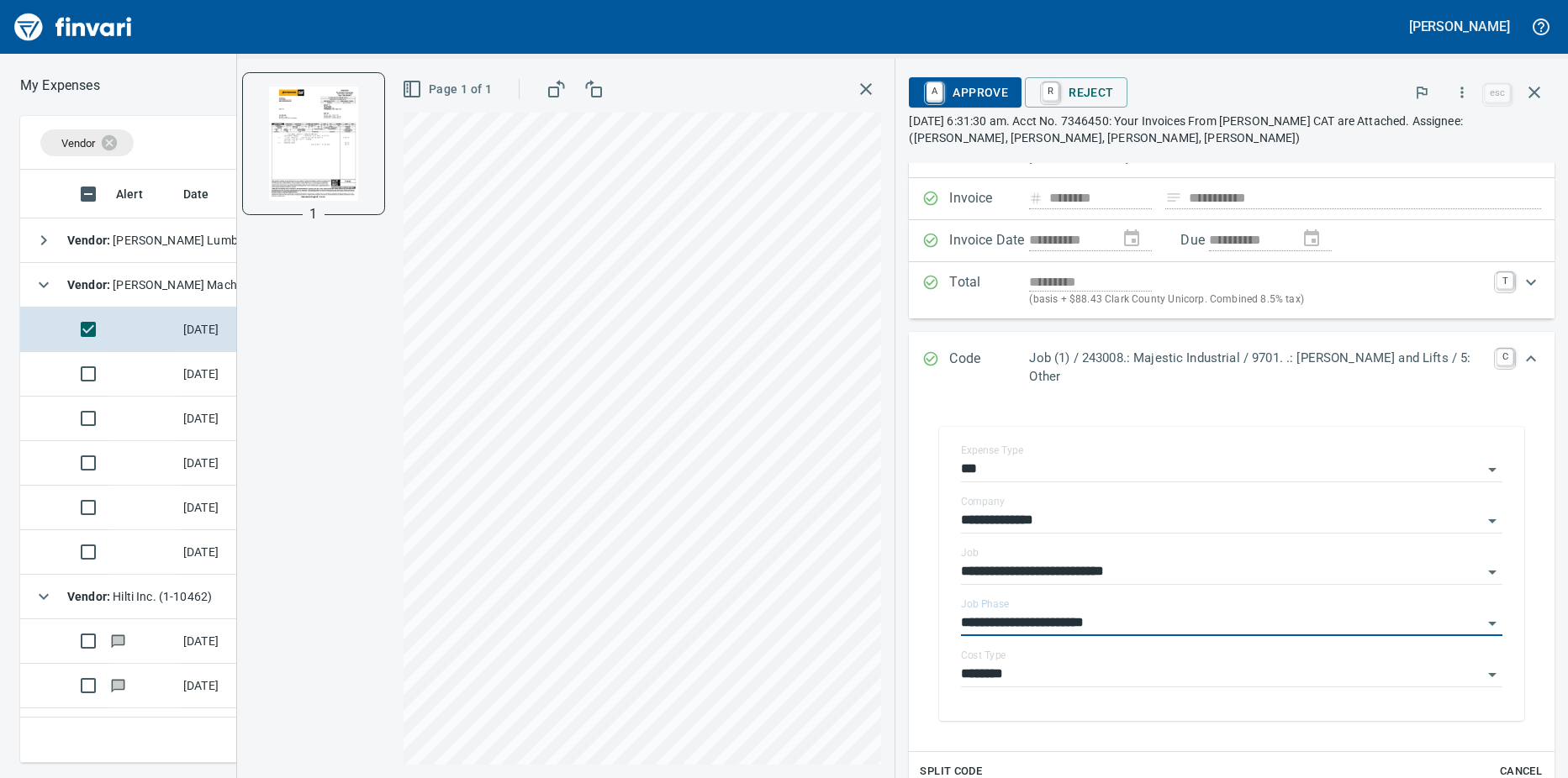
type input "**********"
click at [943, 93] on link "A" at bounding box center [934, 92] width 16 height 19
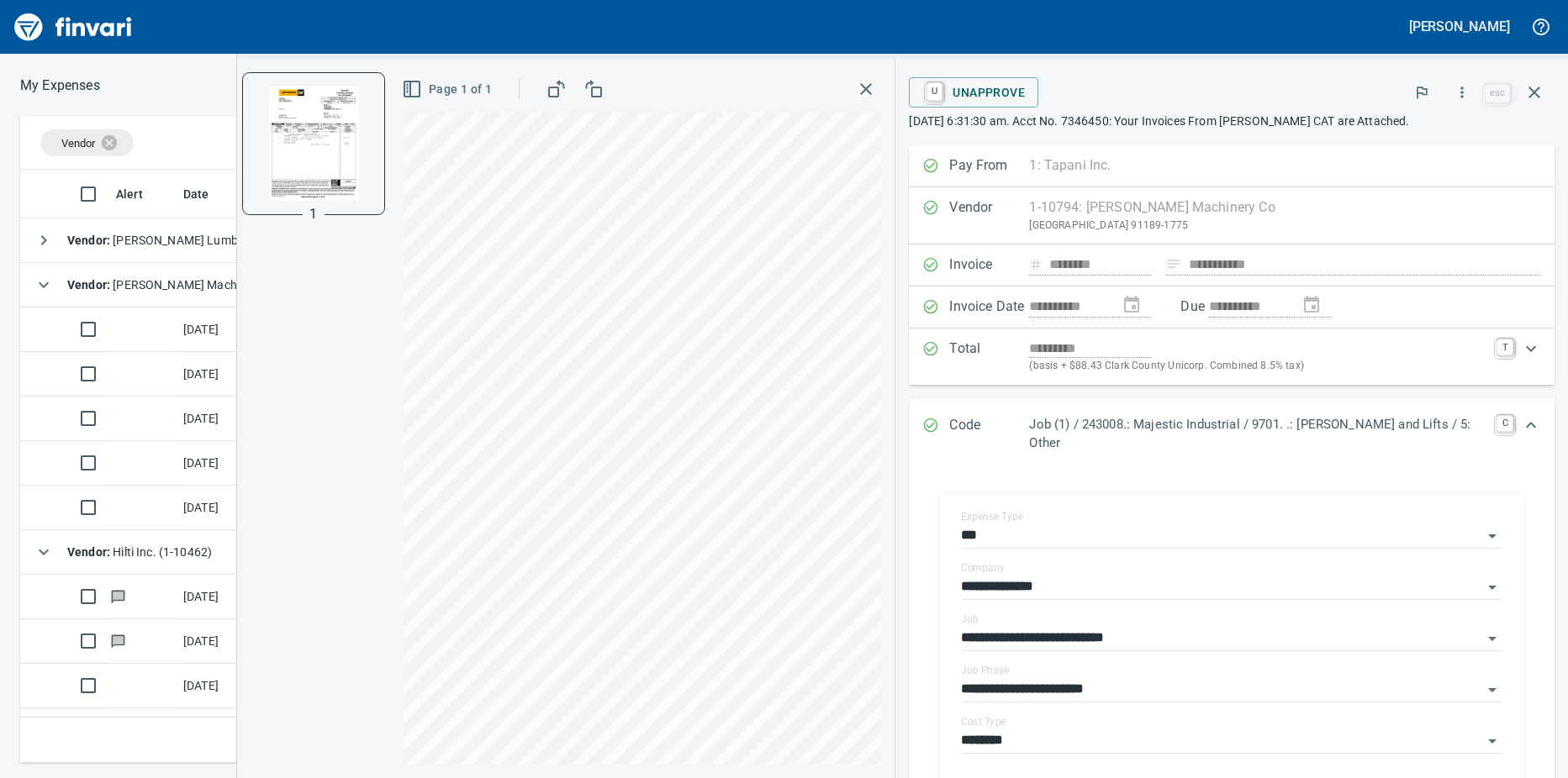
scroll to position [0, 0]
click at [156, 332] on td at bounding box center [143, 330] width 68 height 45
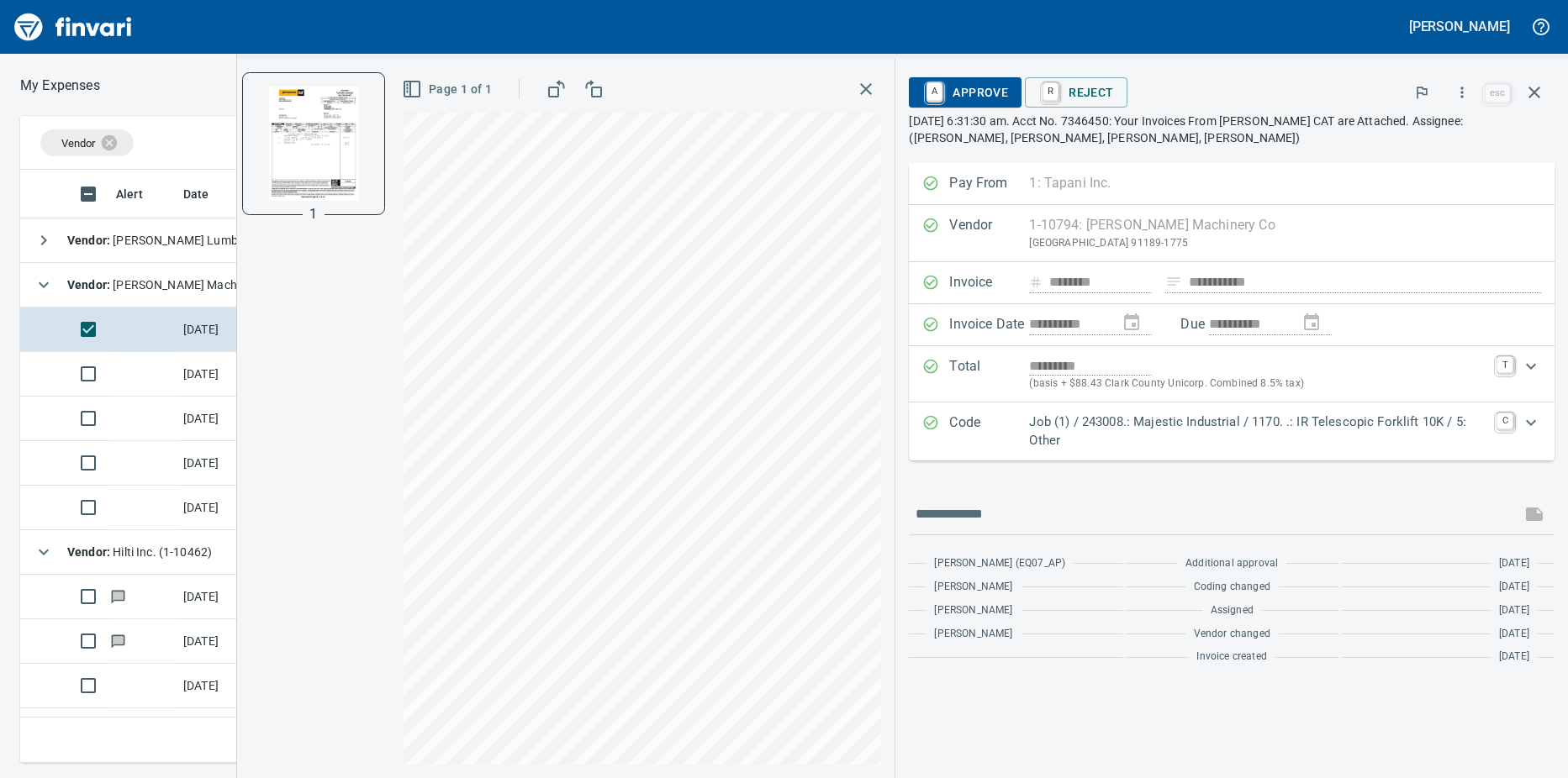
click at [1527, 422] on icon "Expand" at bounding box center [1531, 423] width 20 height 20
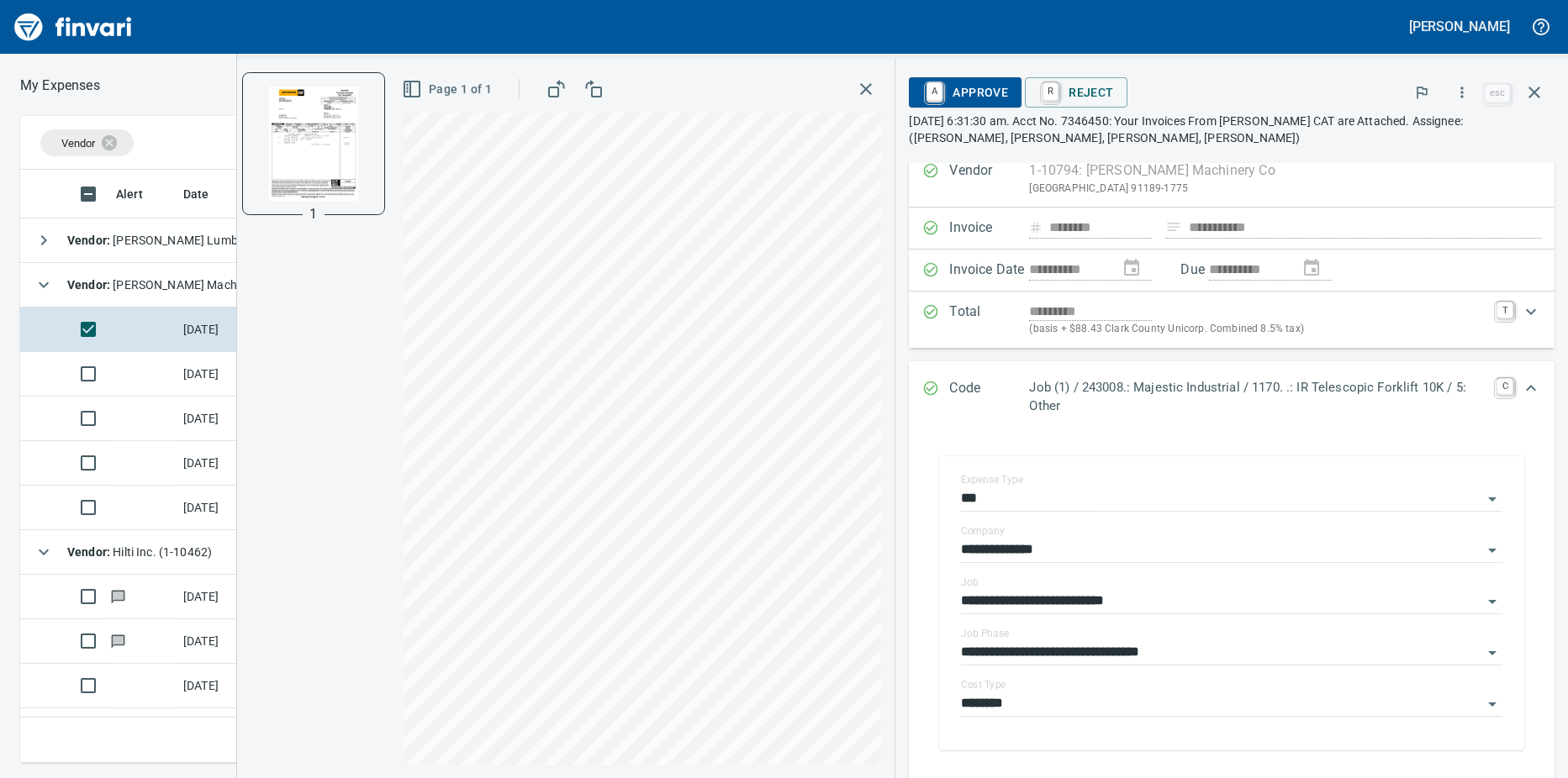
scroll to position [84, 0]
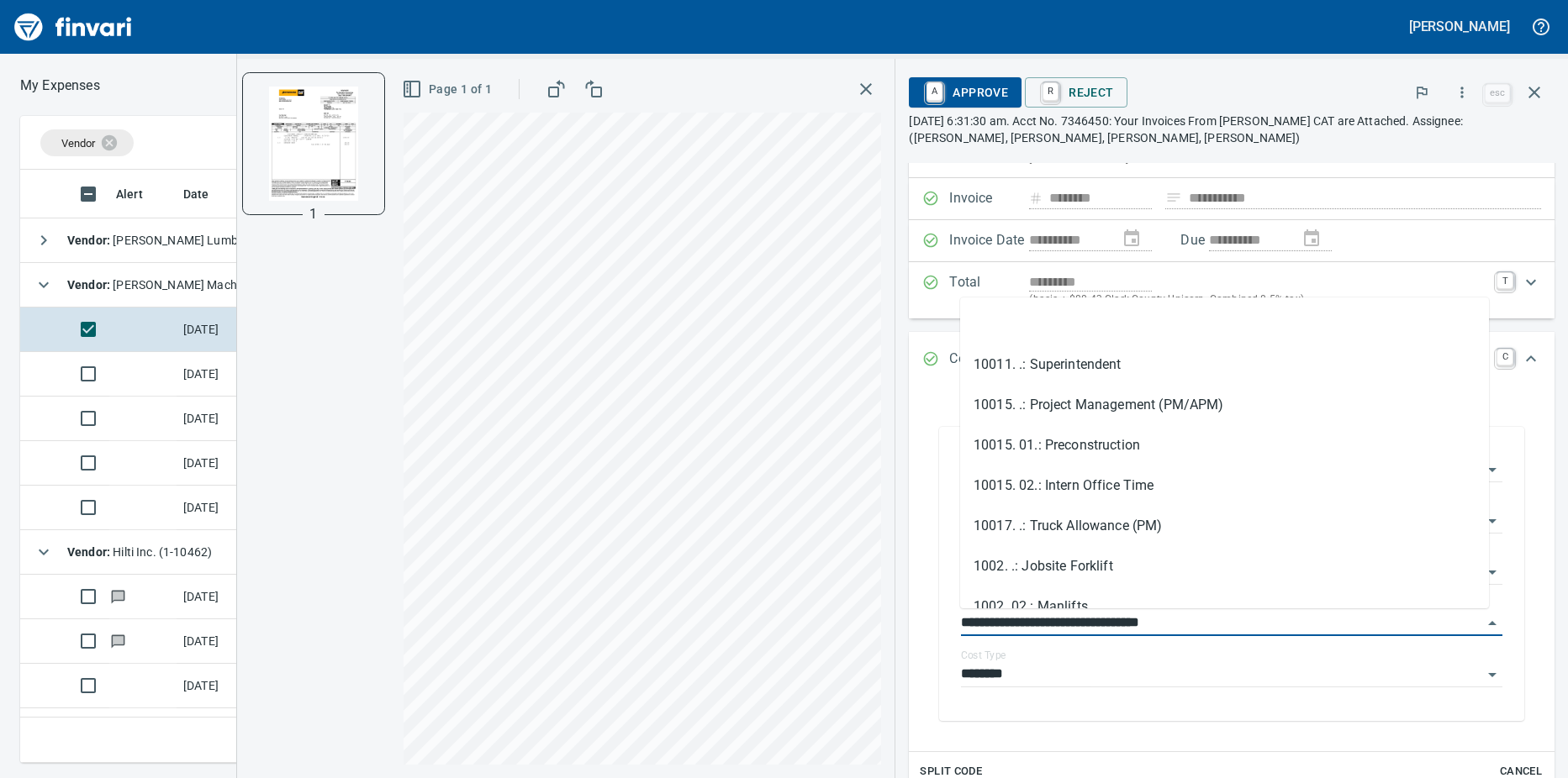
click at [1463, 623] on input "**********" at bounding box center [1221, 624] width 522 height 24
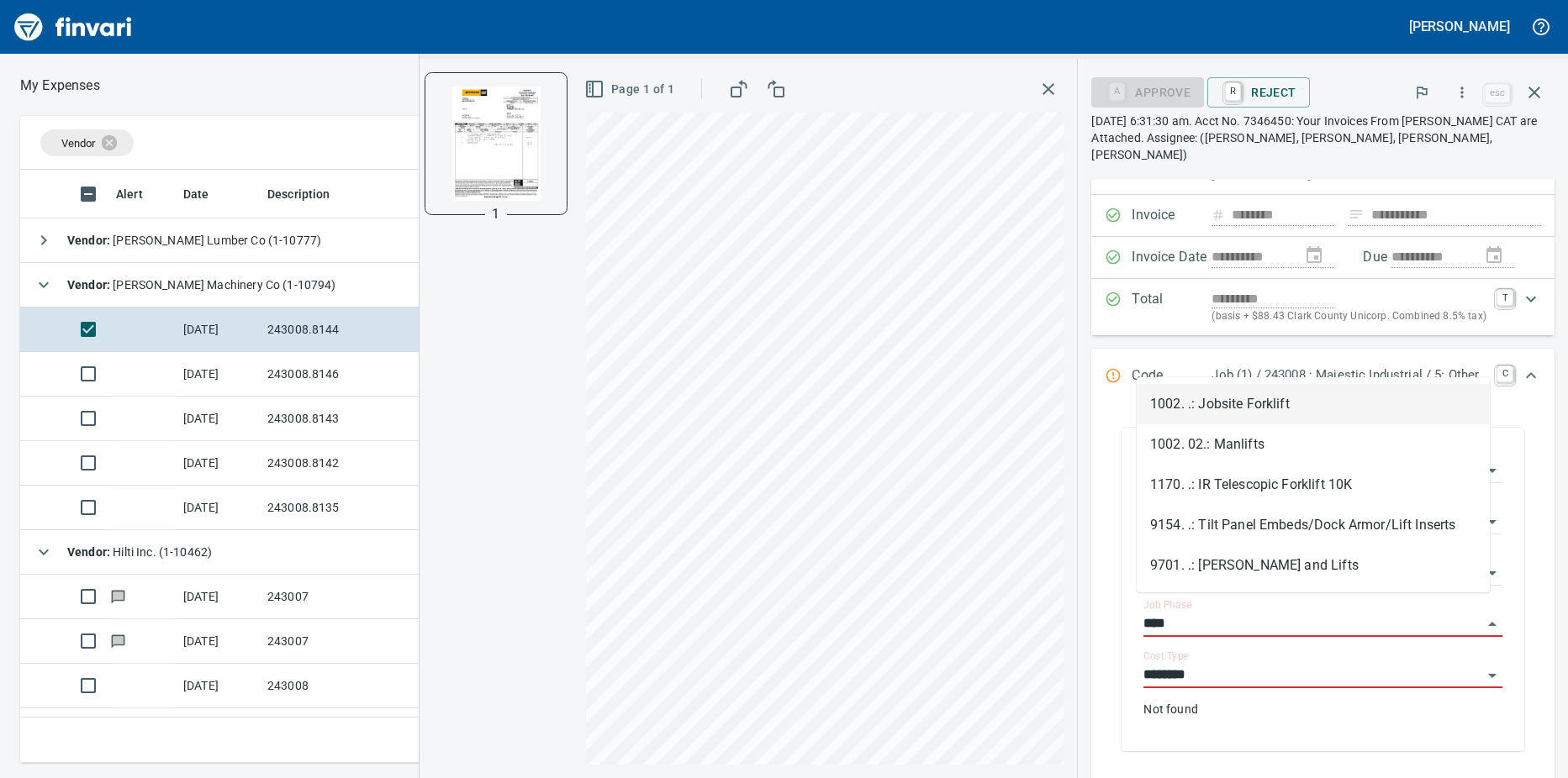
scroll to position [581, 1082]
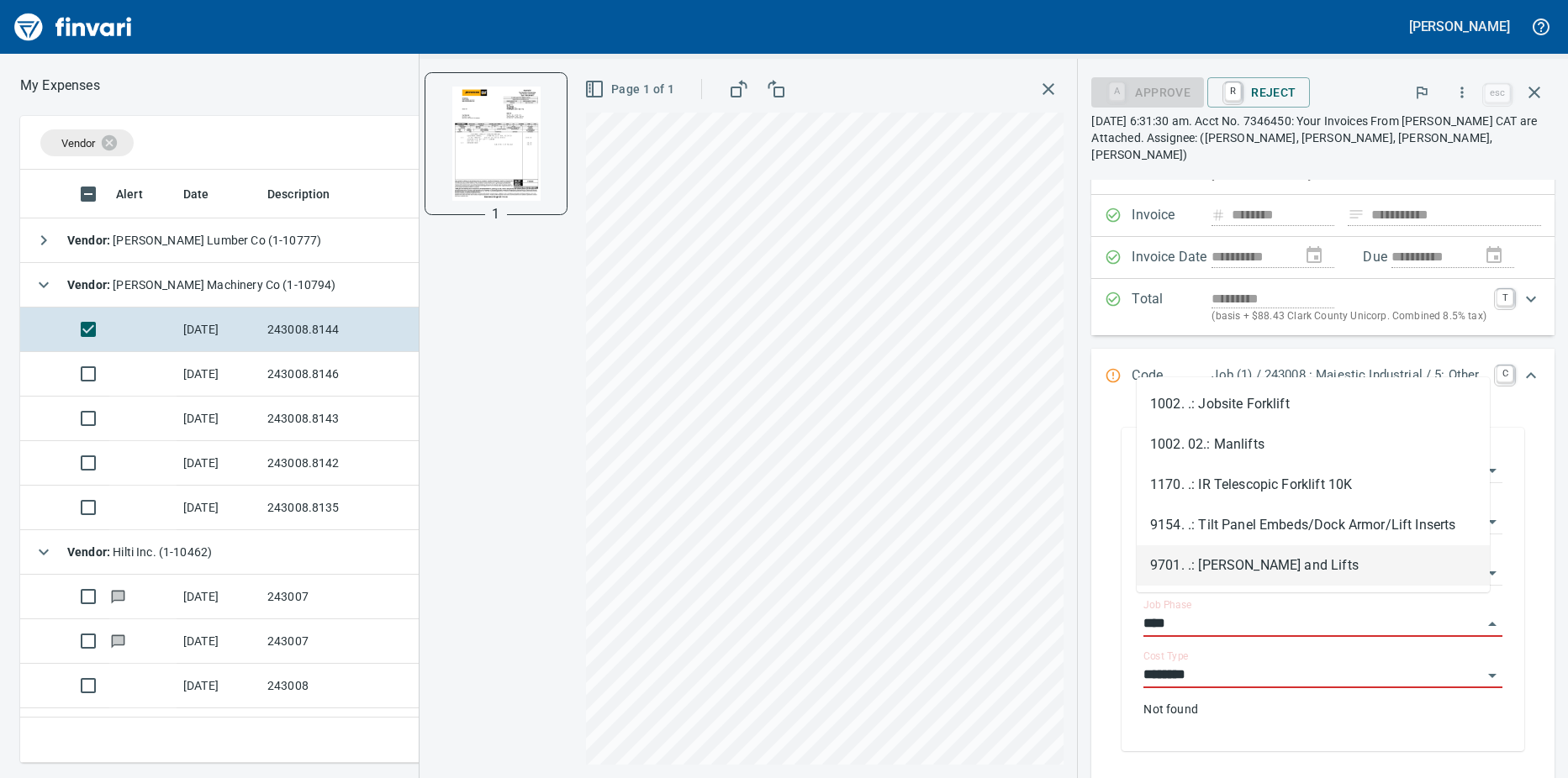
click at [1219, 575] on li "9701. .: [PERSON_NAME] and Lifts" at bounding box center [1313, 565] width 353 height 41
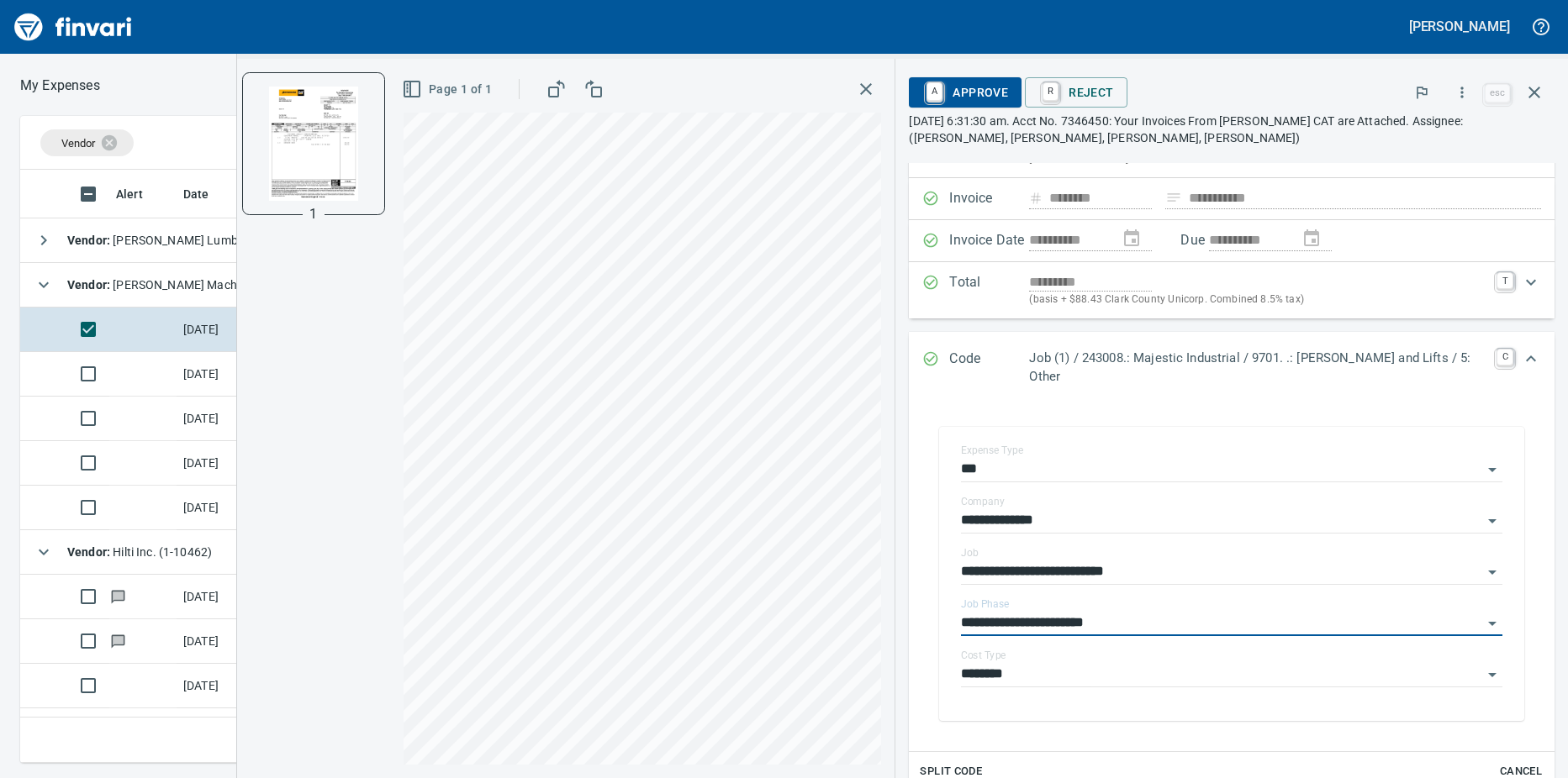
type input "**********"
click at [943, 94] on link "A" at bounding box center [934, 92] width 16 height 19
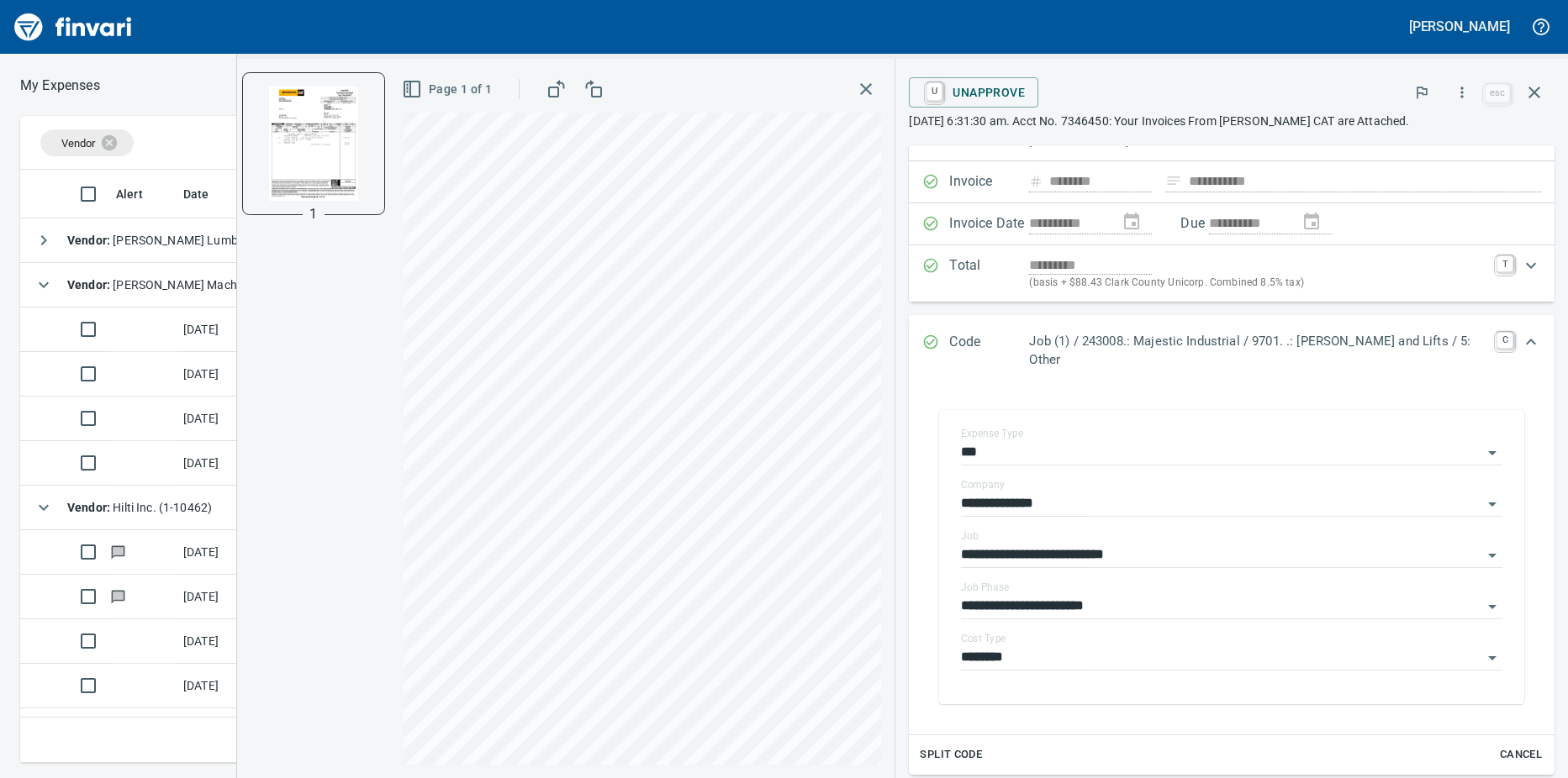
click at [130, 413] on td at bounding box center [143, 419] width 68 height 45
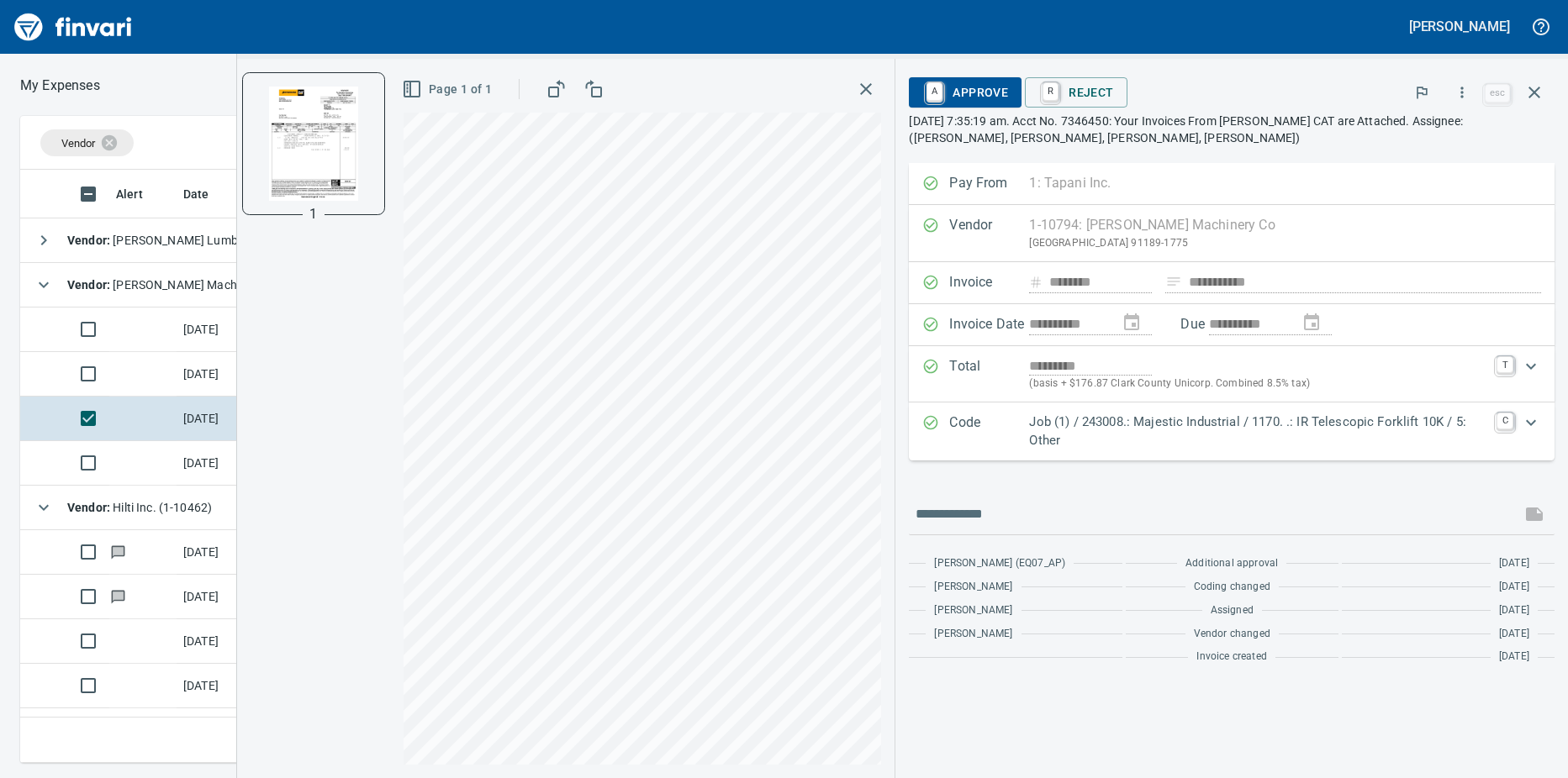
click at [136, 321] on td at bounding box center [143, 330] width 68 height 45
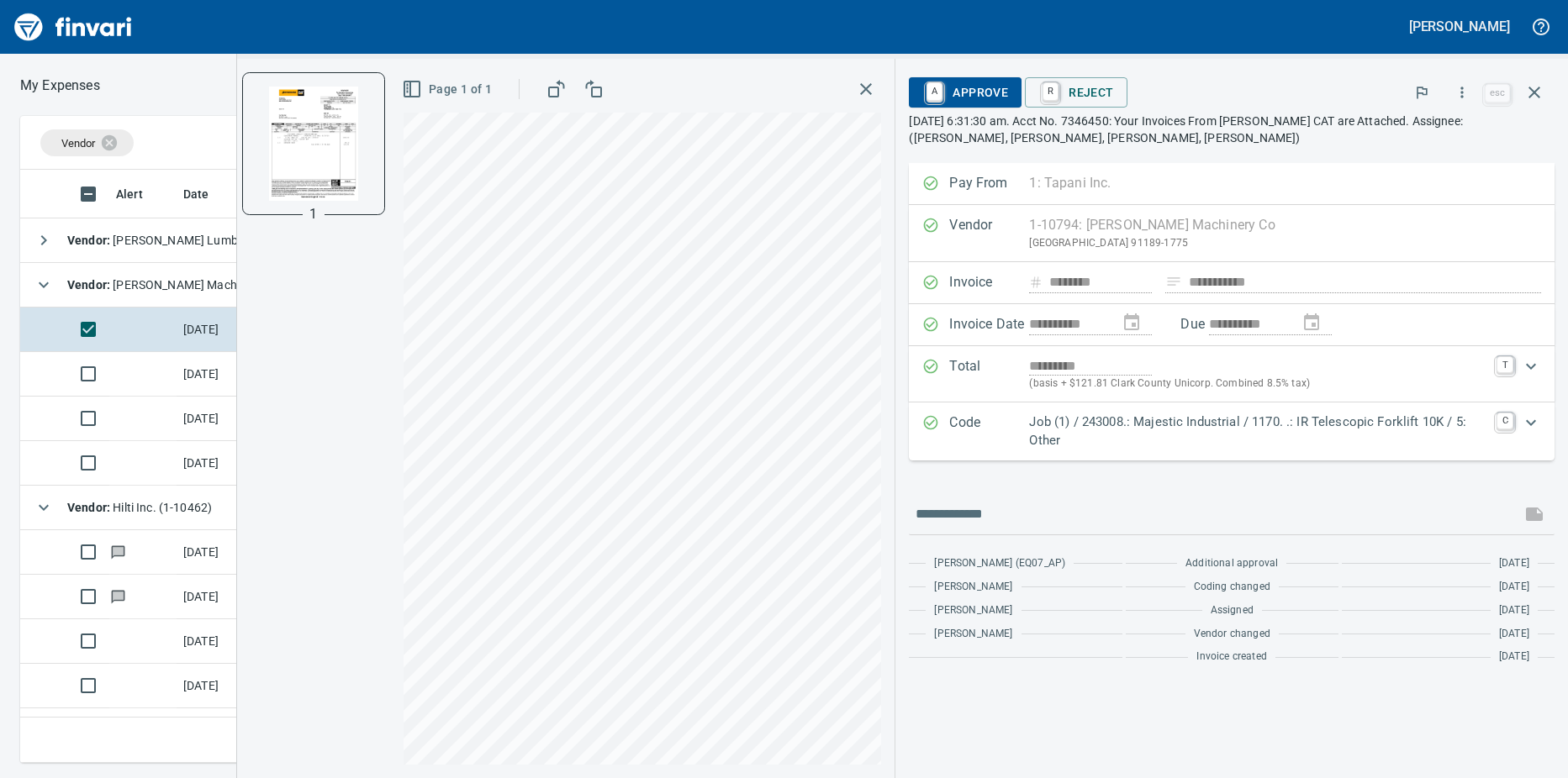
click at [1530, 427] on icon "Expand" at bounding box center [1531, 423] width 20 height 20
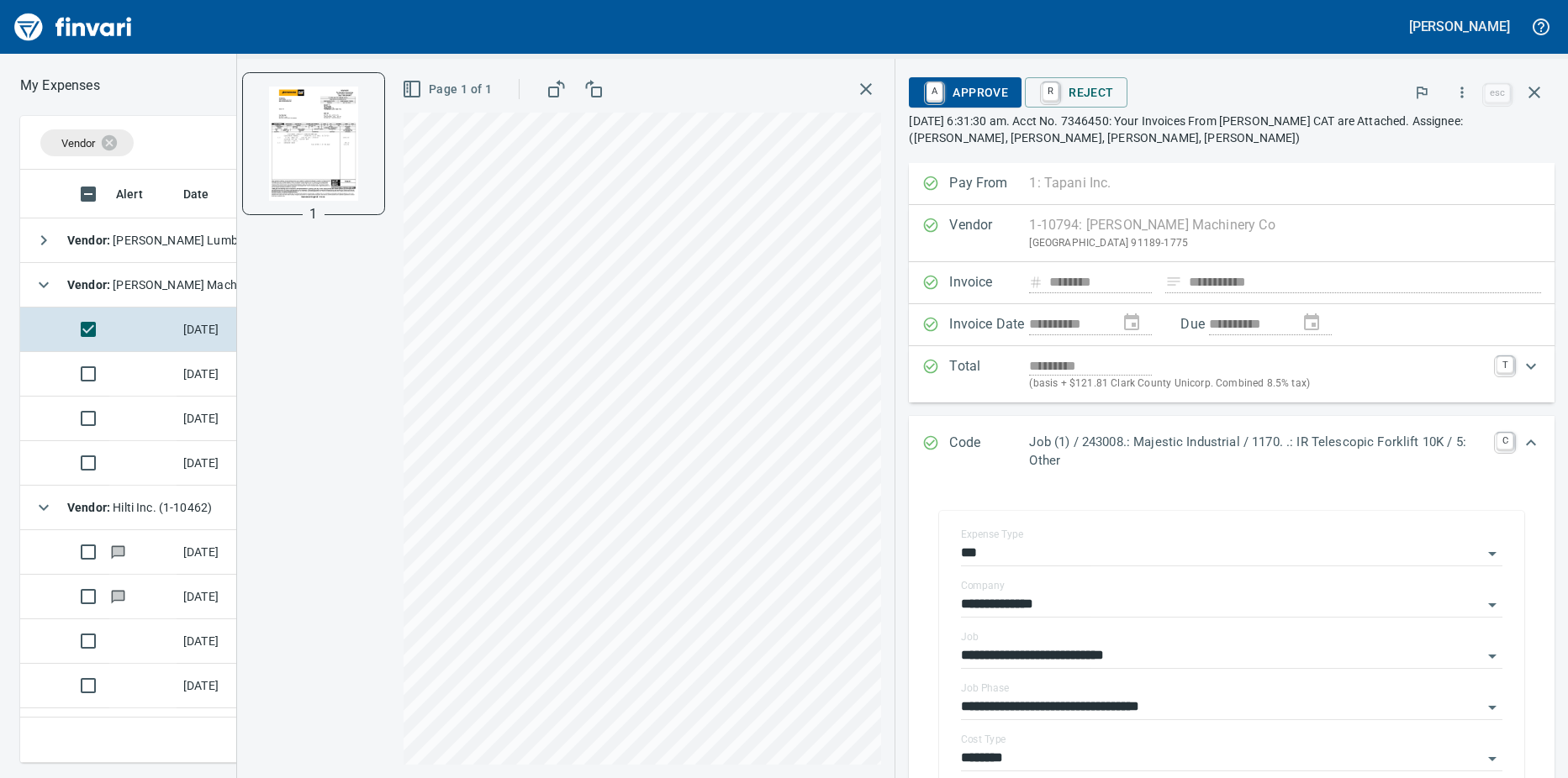
click at [1462, 705] on input "**********" at bounding box center [1221, 708] width 522 height 24
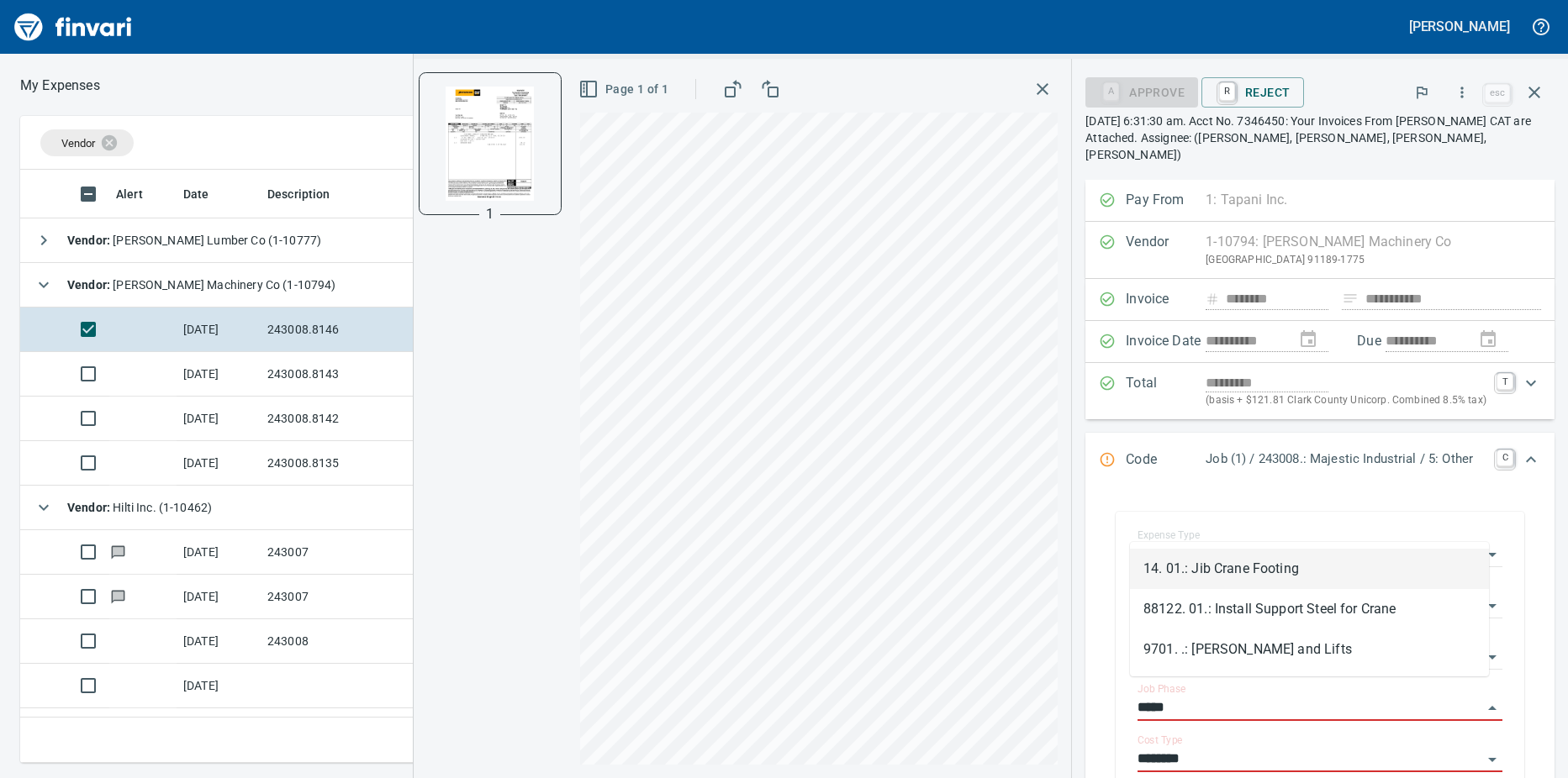
scroll to position [581, 1082]
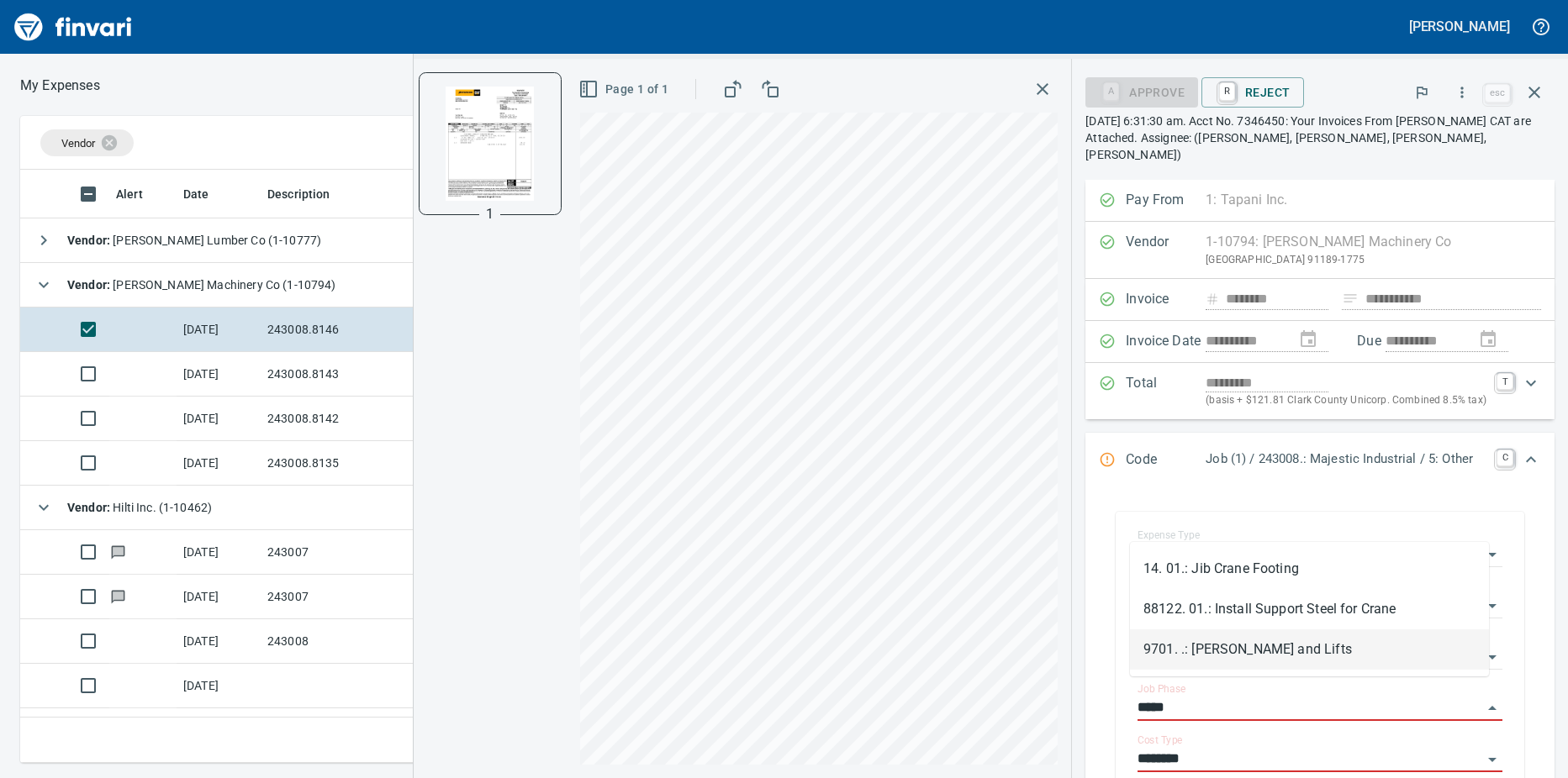
click at [1252, 660] on li "9701. .: [PERSON_NAME] and Lifts" at bounding box center [1309, 650] width 359 height 41
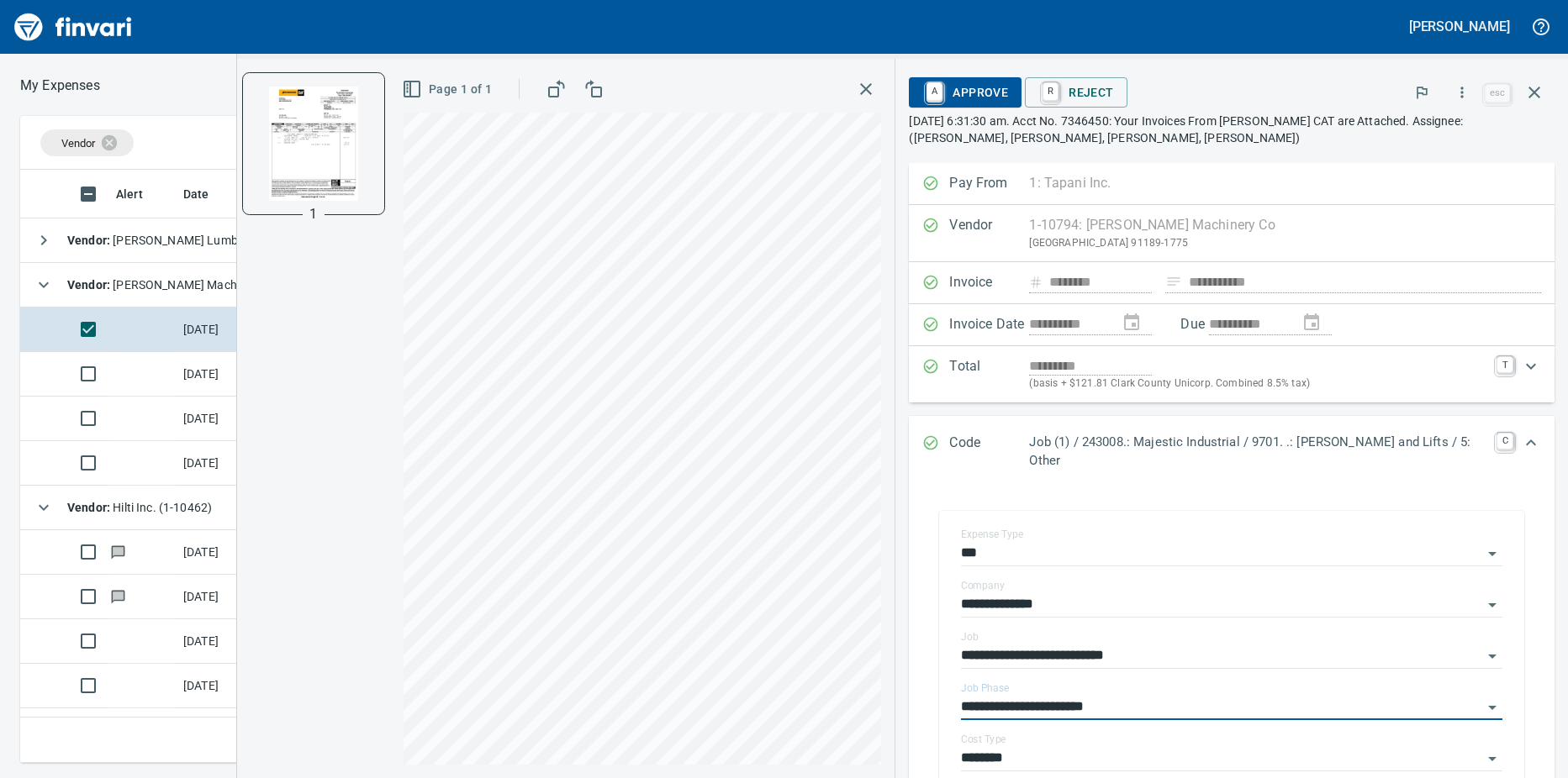
type input "**********"
click at [943, 95] on link "A" at bounding box center [934, 92] width 16 height 19
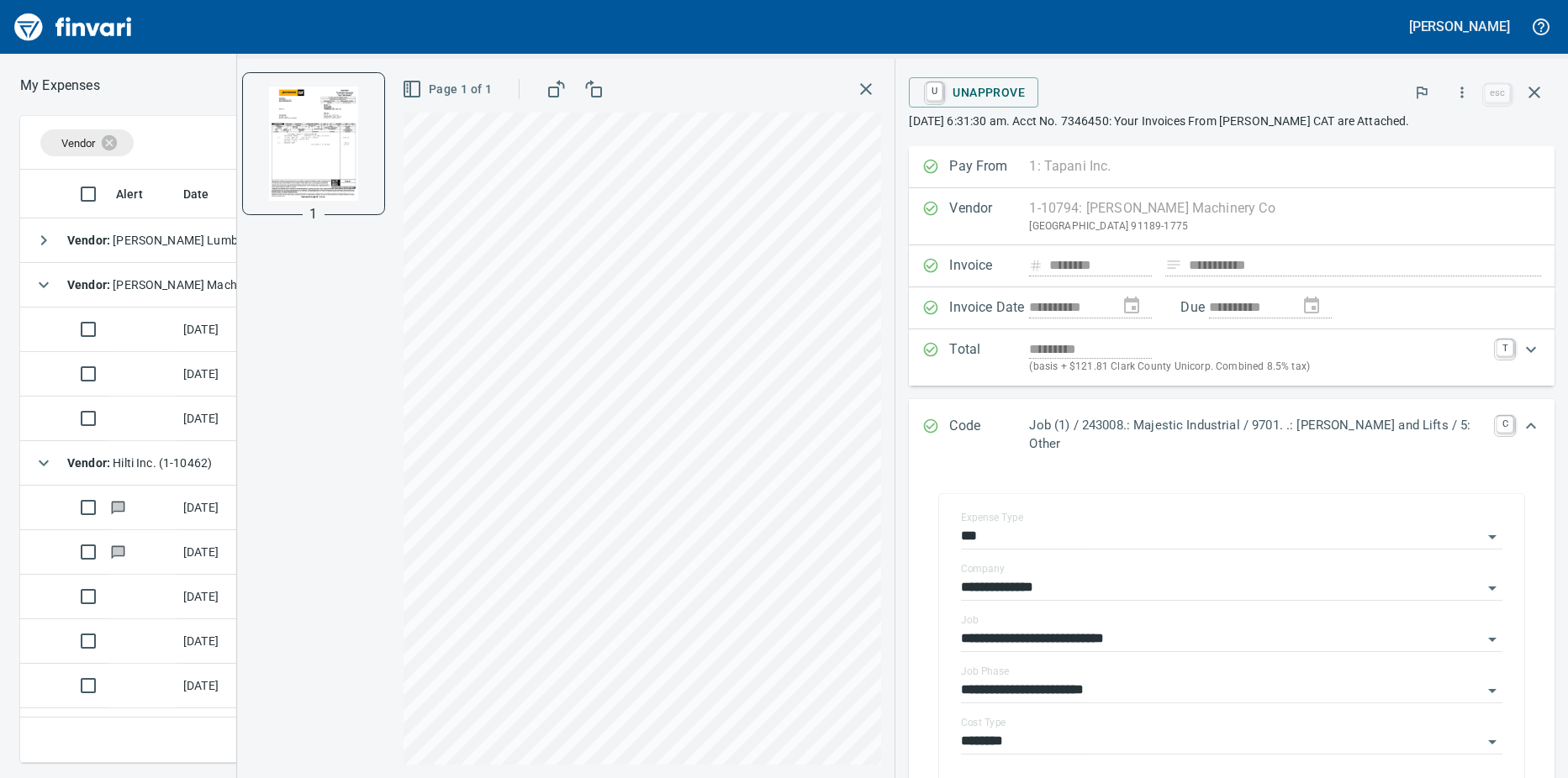
click at [129, 333] on td at bounding box center [143, 330] width 68 height 45
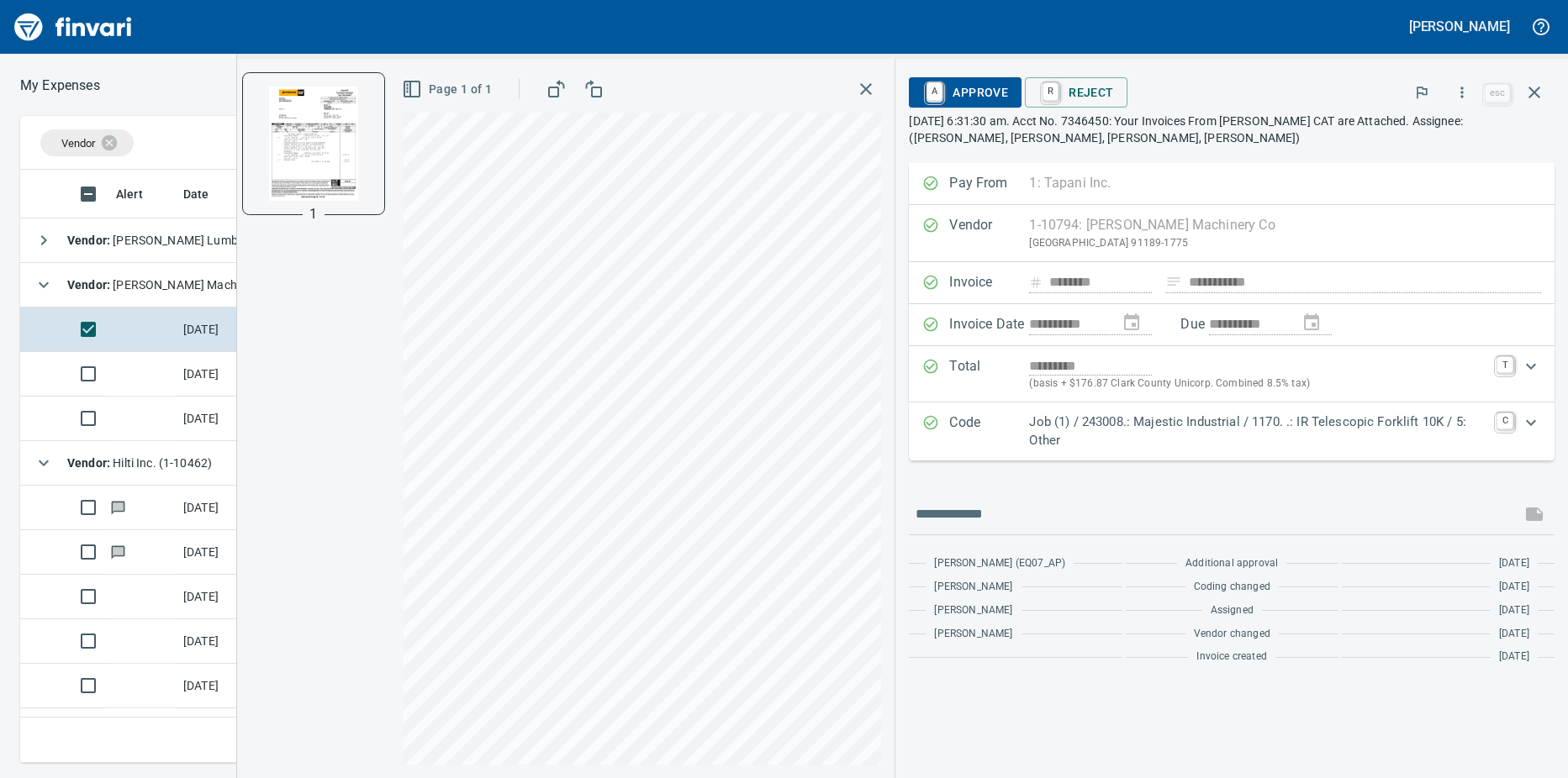
click at [127, 376] on td at bounding box center [143, 374] width 68 height 45
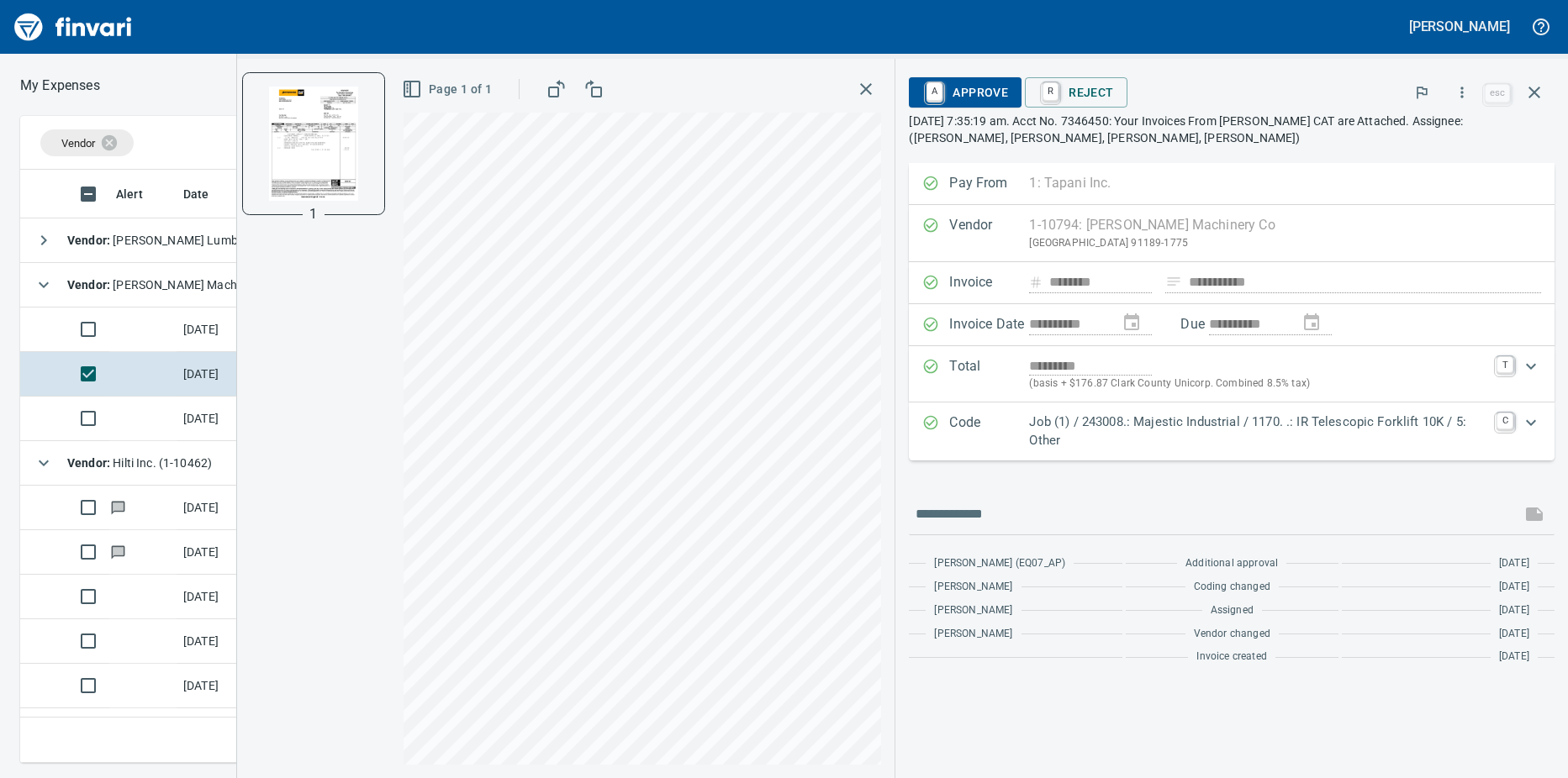
click at [164, 320] on td at bounding box center [143, 330] width 68 height 45
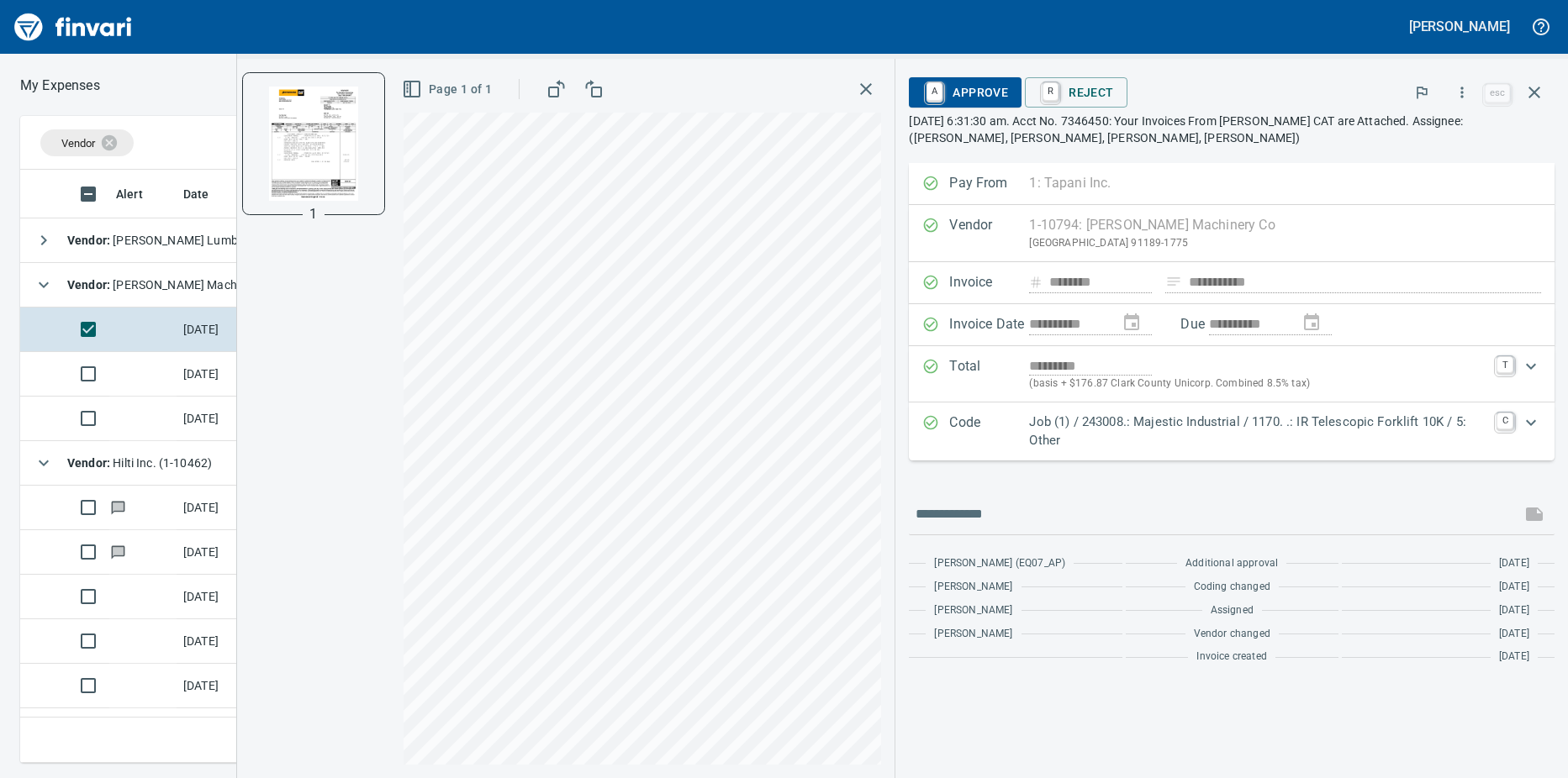
click at [147, 372] on td at bounding box center [143, 374] width 68 height 45
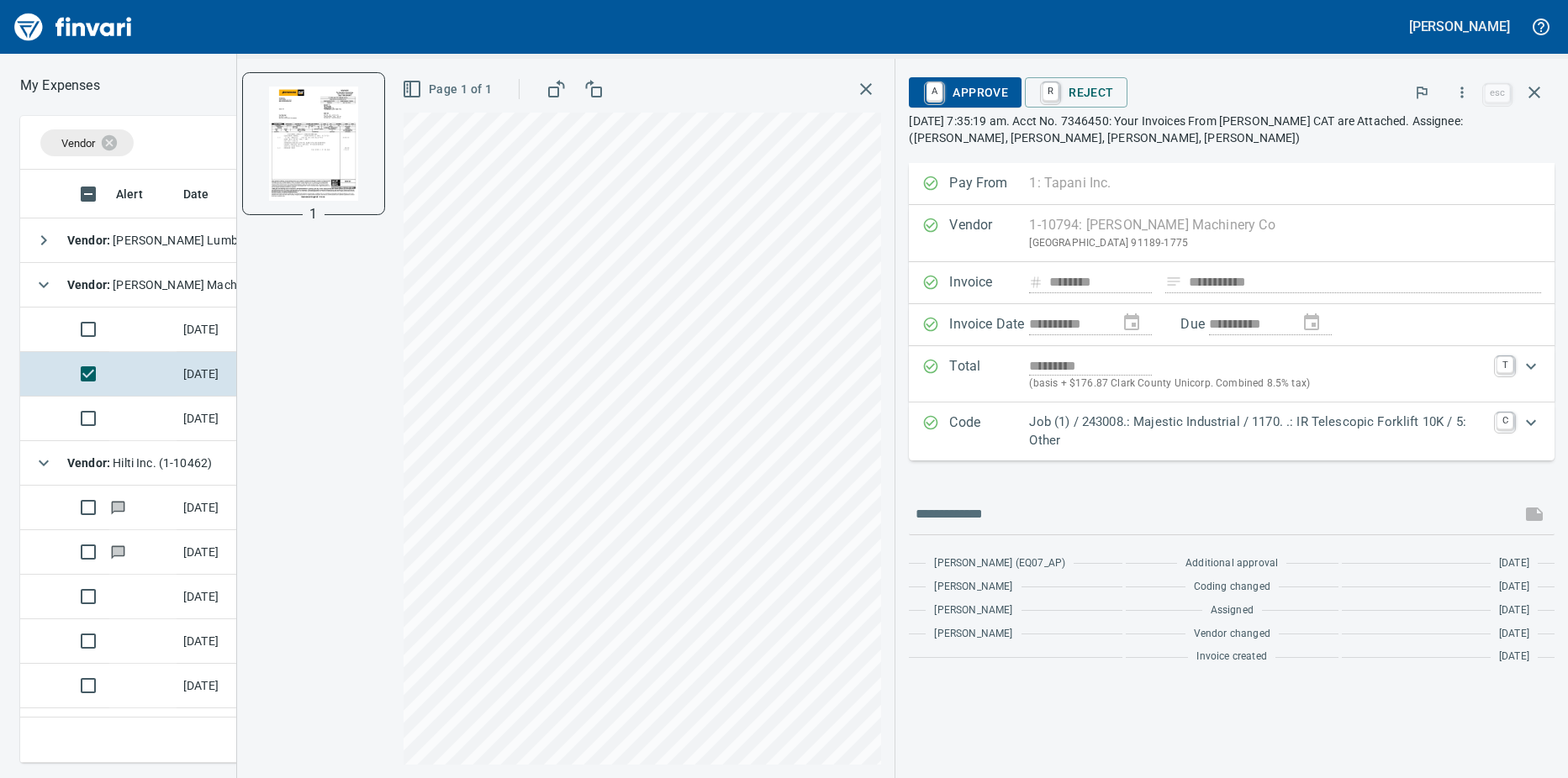
click at [145, 316] on td at bounding box center [143, 330] width 68 height 45
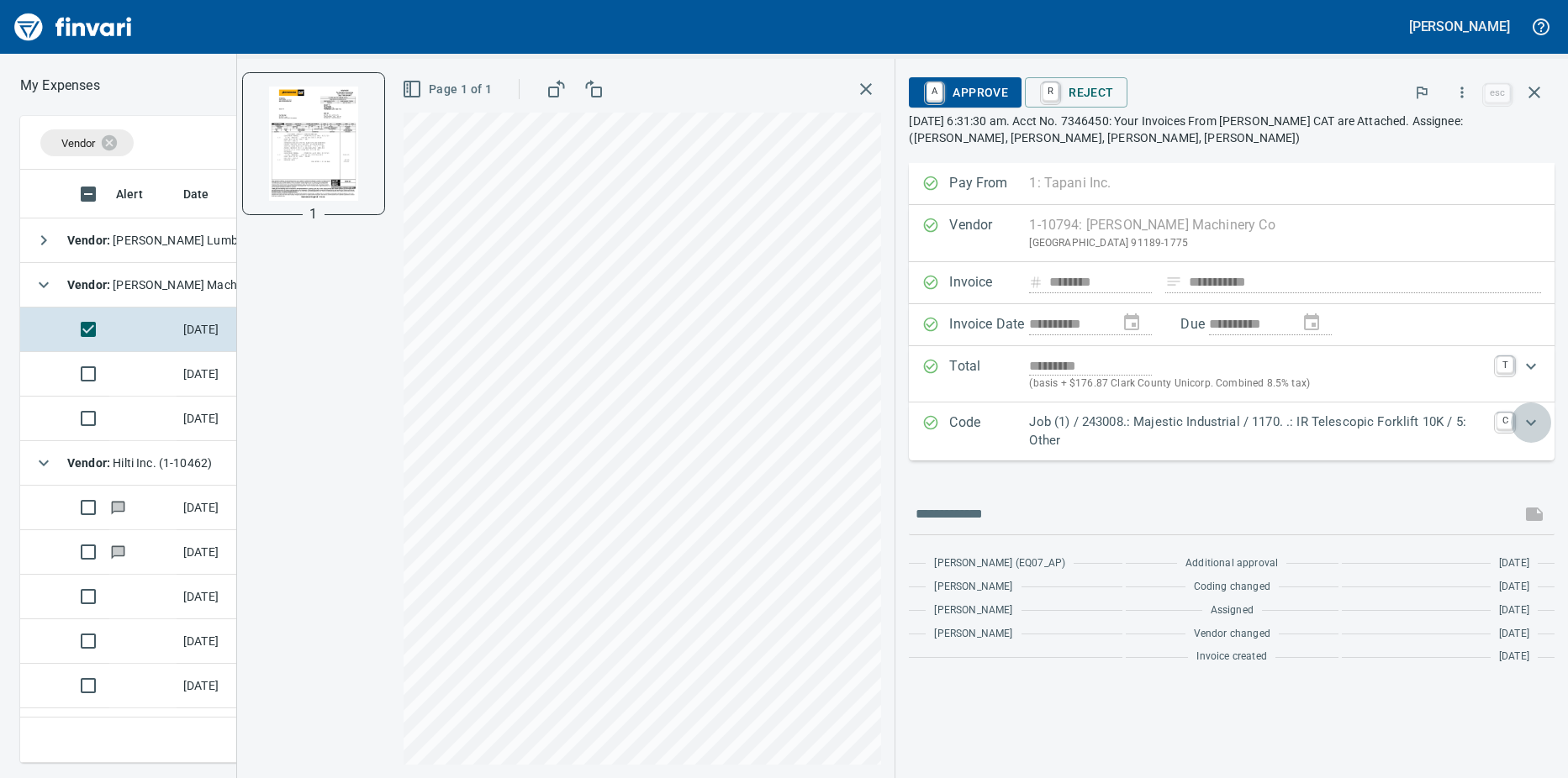
click at [1529, 423] on icon "Expand" at bounding box center [1531, 422] width 10 height 6
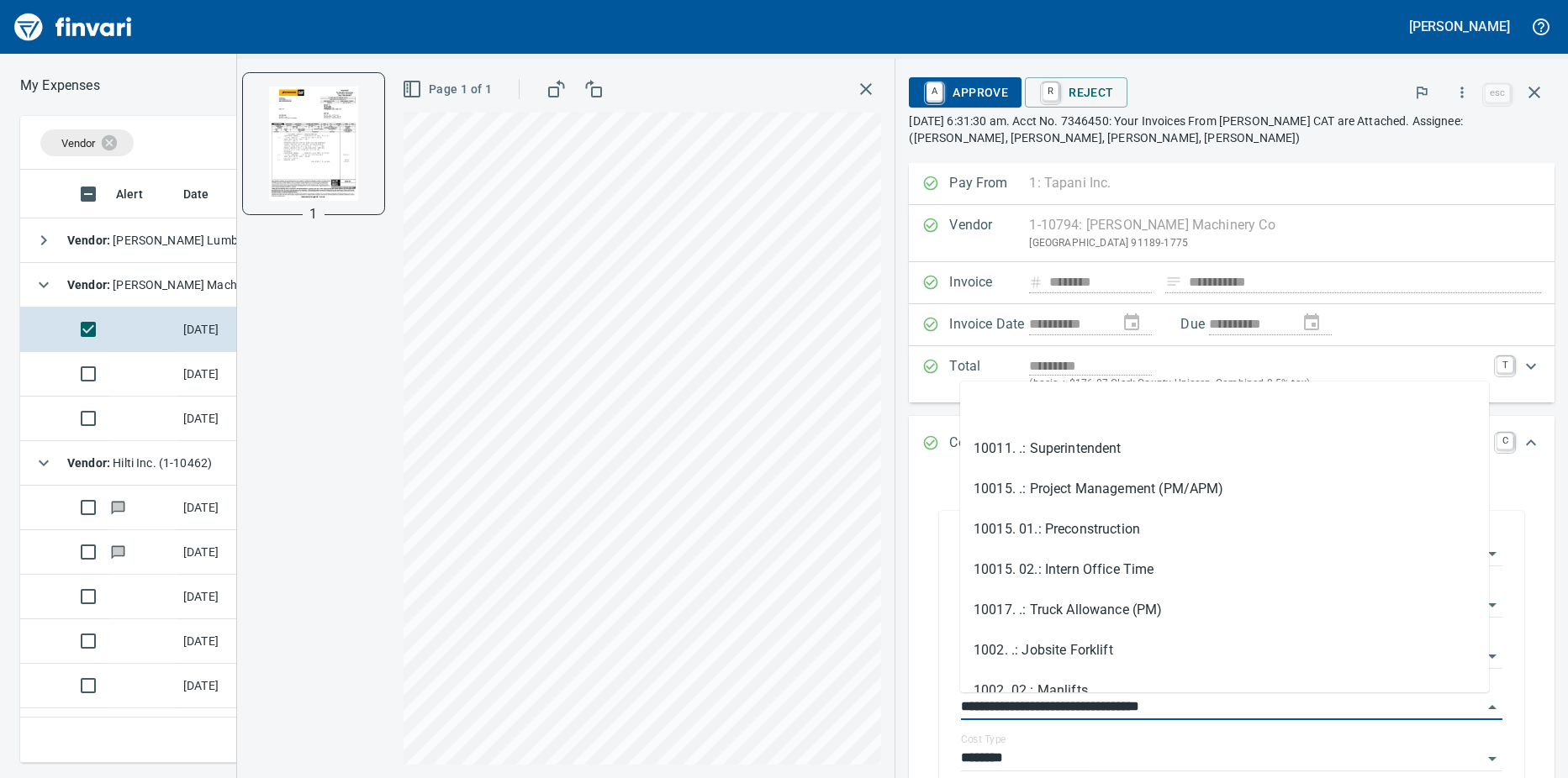
click at [1463, 703] on input "**********" at bounding box center [1221, 708] width 522 height 24
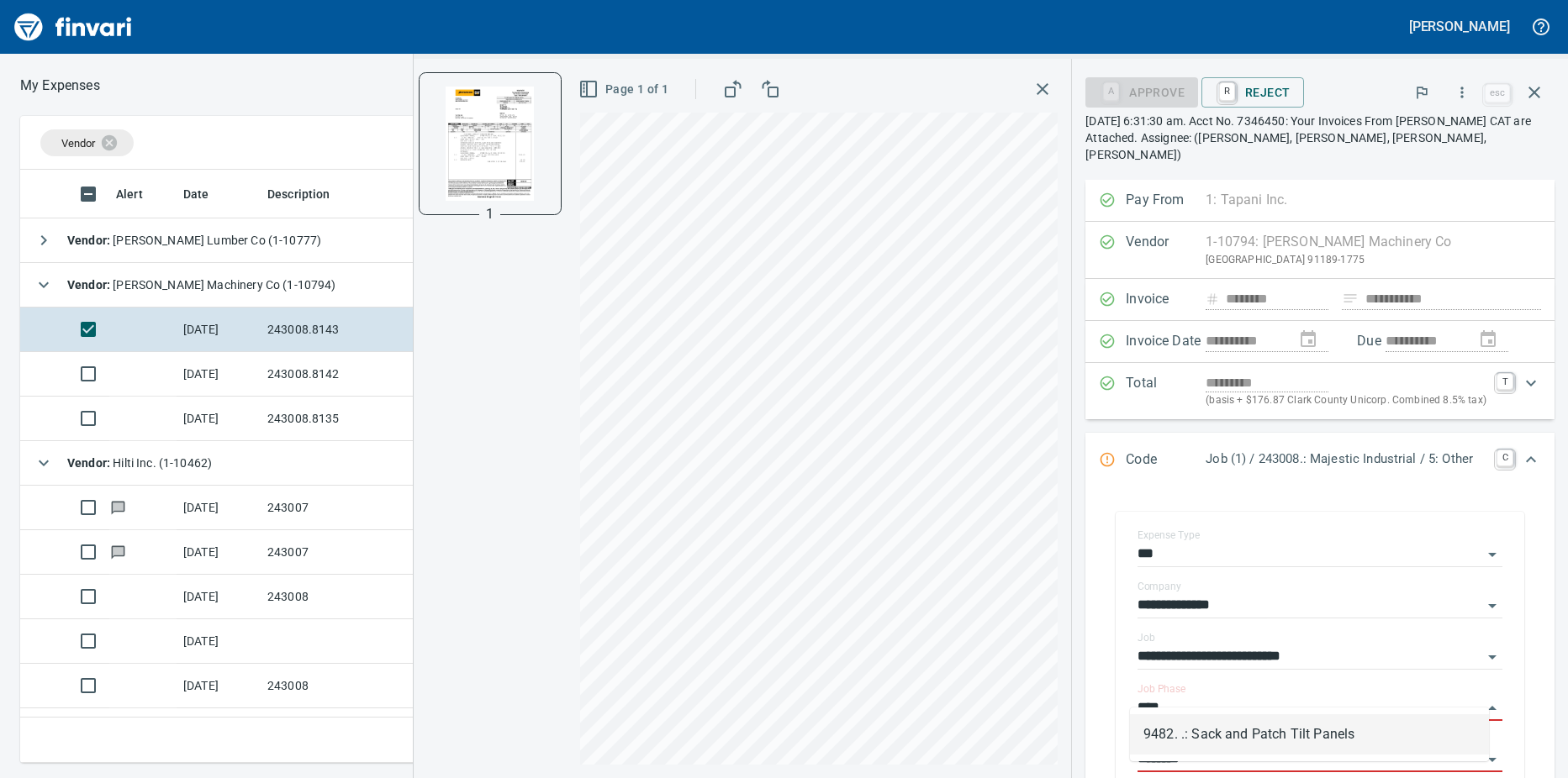
scroll to position [581, 1082]
click at [1333, 736] on li "9482. .: Sack and Patch Tilt Panels" at bounding box center [1309, 735] width 359 height 41
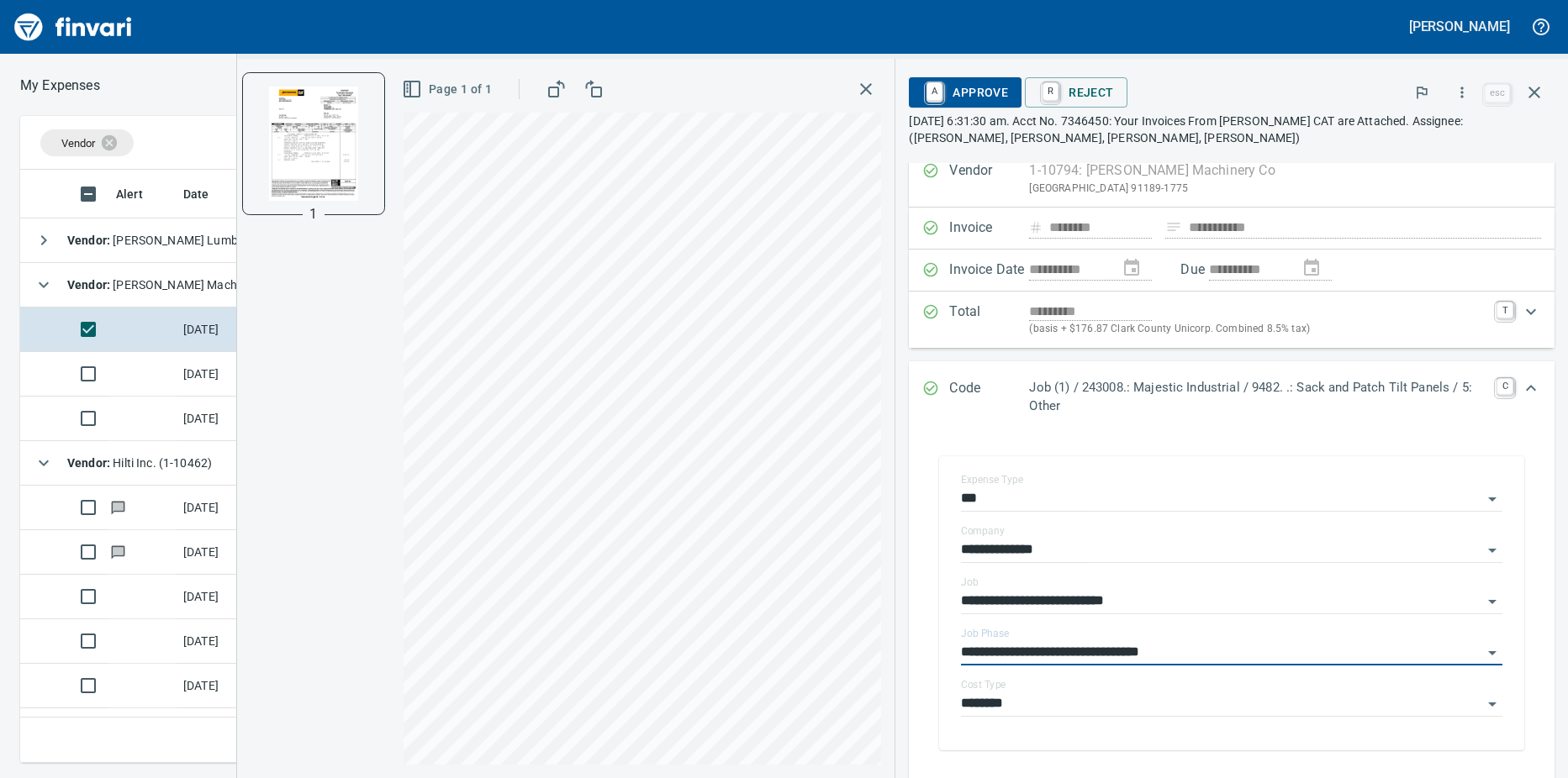
scroll to position [84, 0]
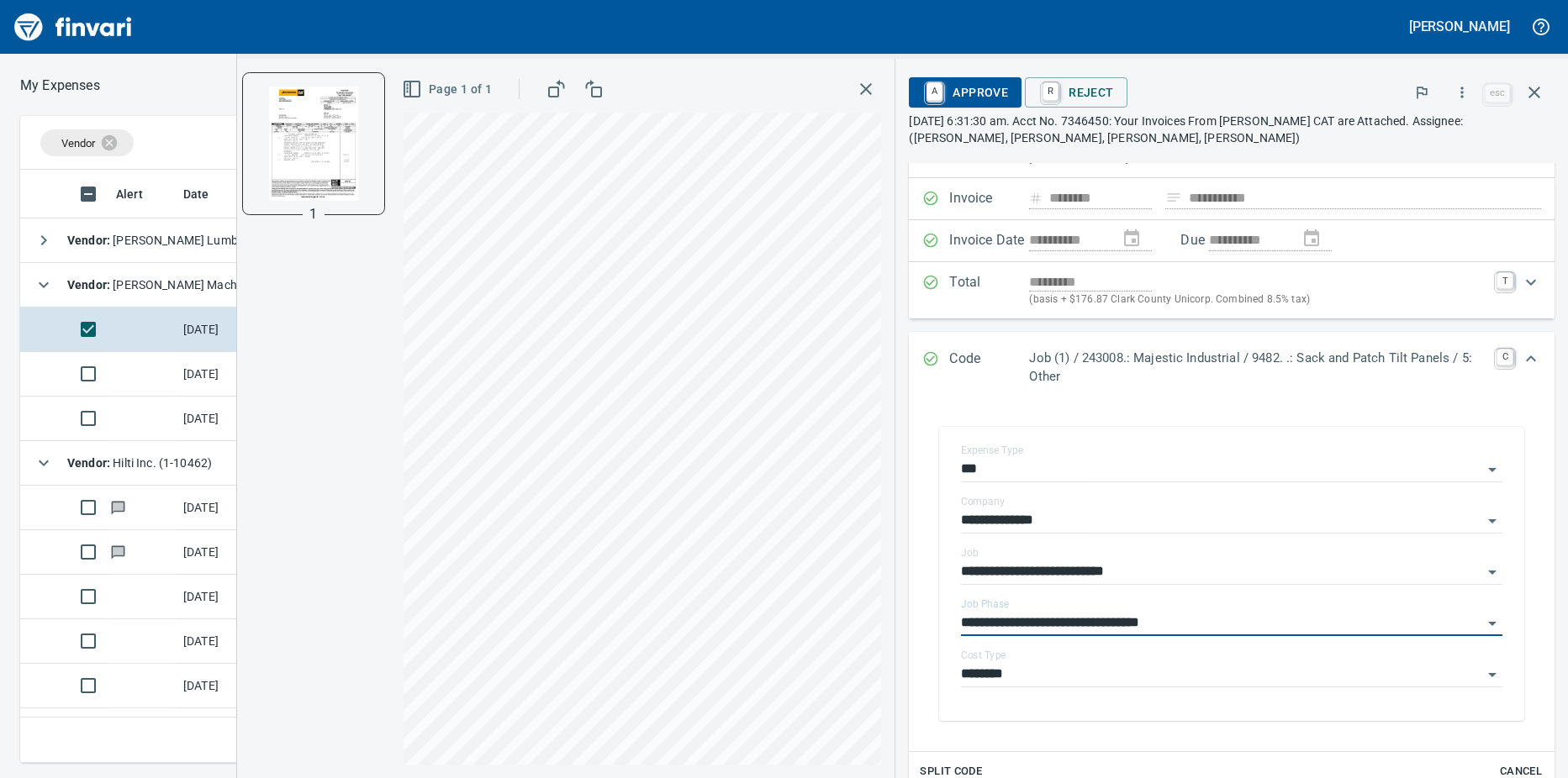
click at [1482, 678] on icon "Open" at bounding box center [1492, 675] width 20 height 20
type input "**********"
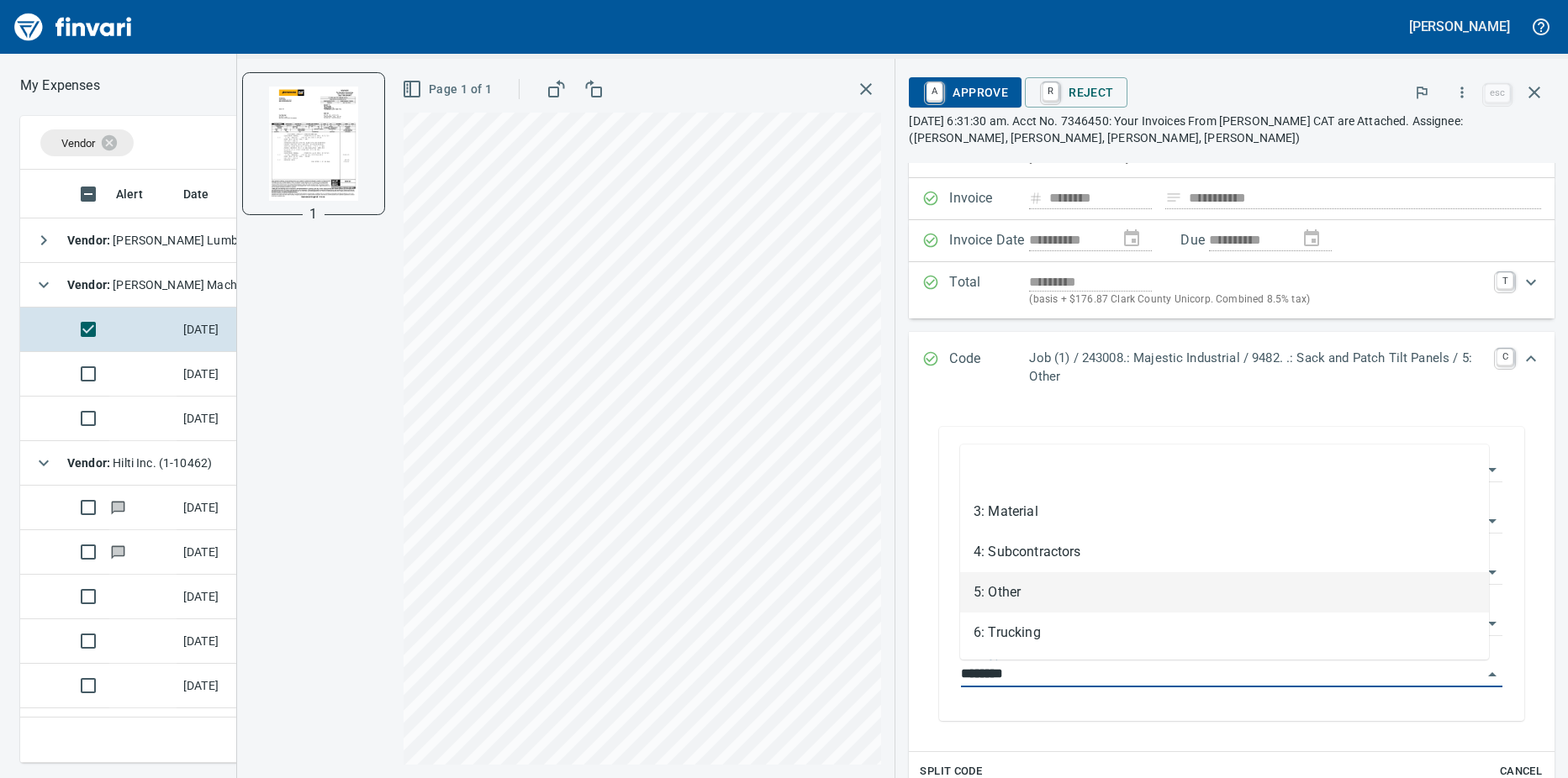
scroll to position [581, 1082]
click at [1023, 591] on li "5: Other" at bounding box center [1224, 592] width 528 height 41
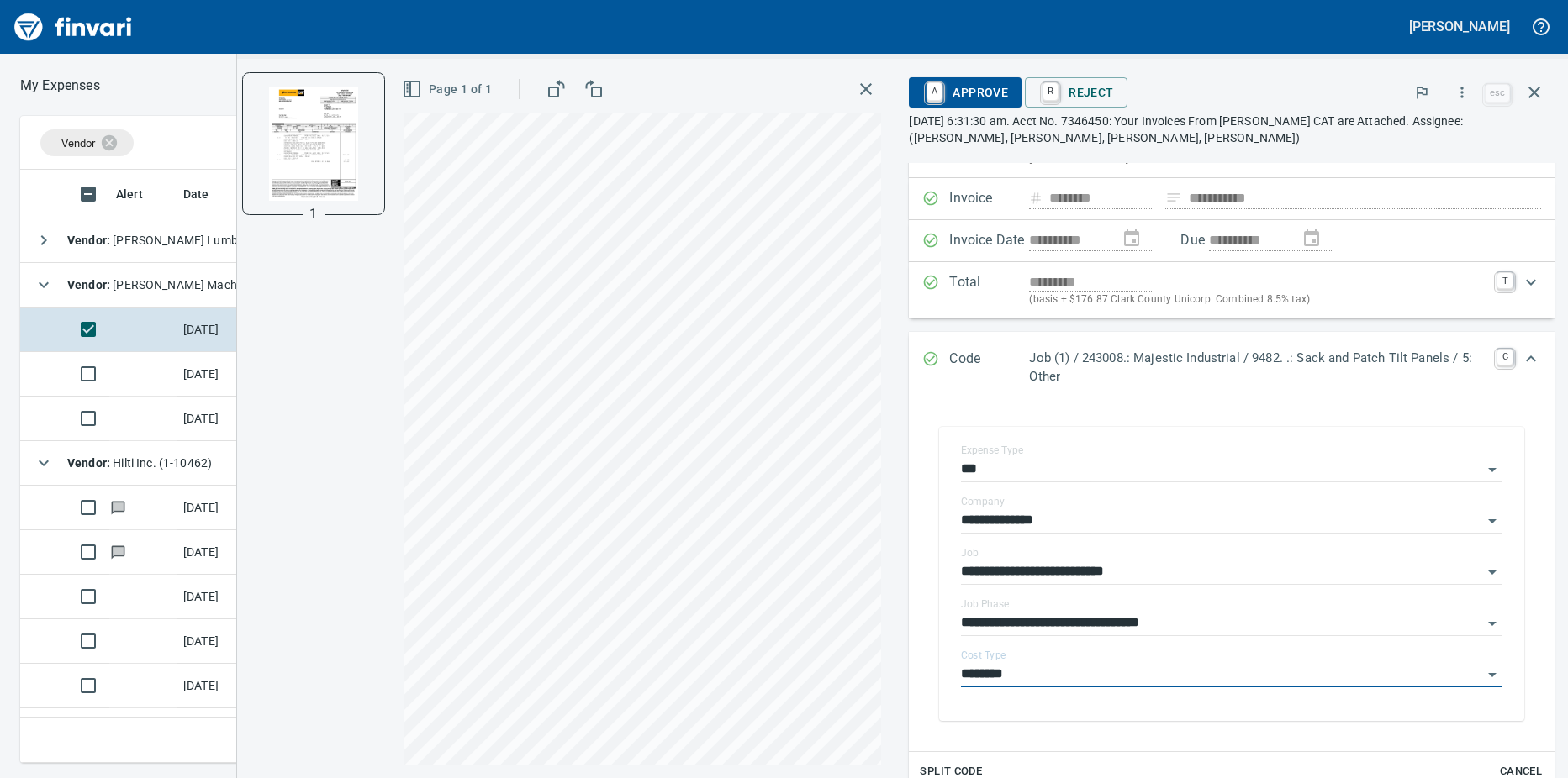
click at [929, 96] on link "A" at bounding box center [934, 92] width 16 height 19
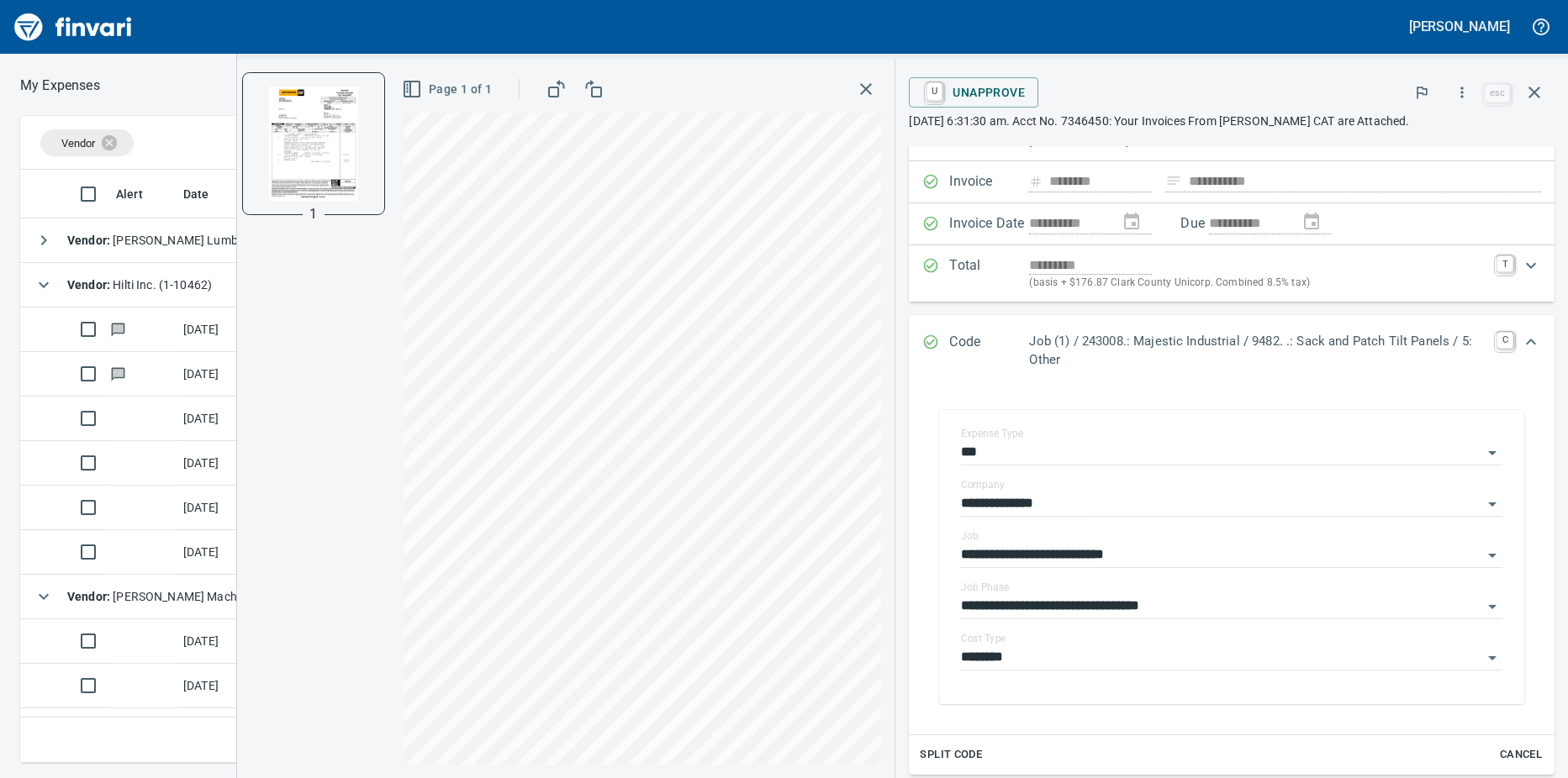
click at [164, 636] on td at bounding box center [143, 641] width 68 height 45
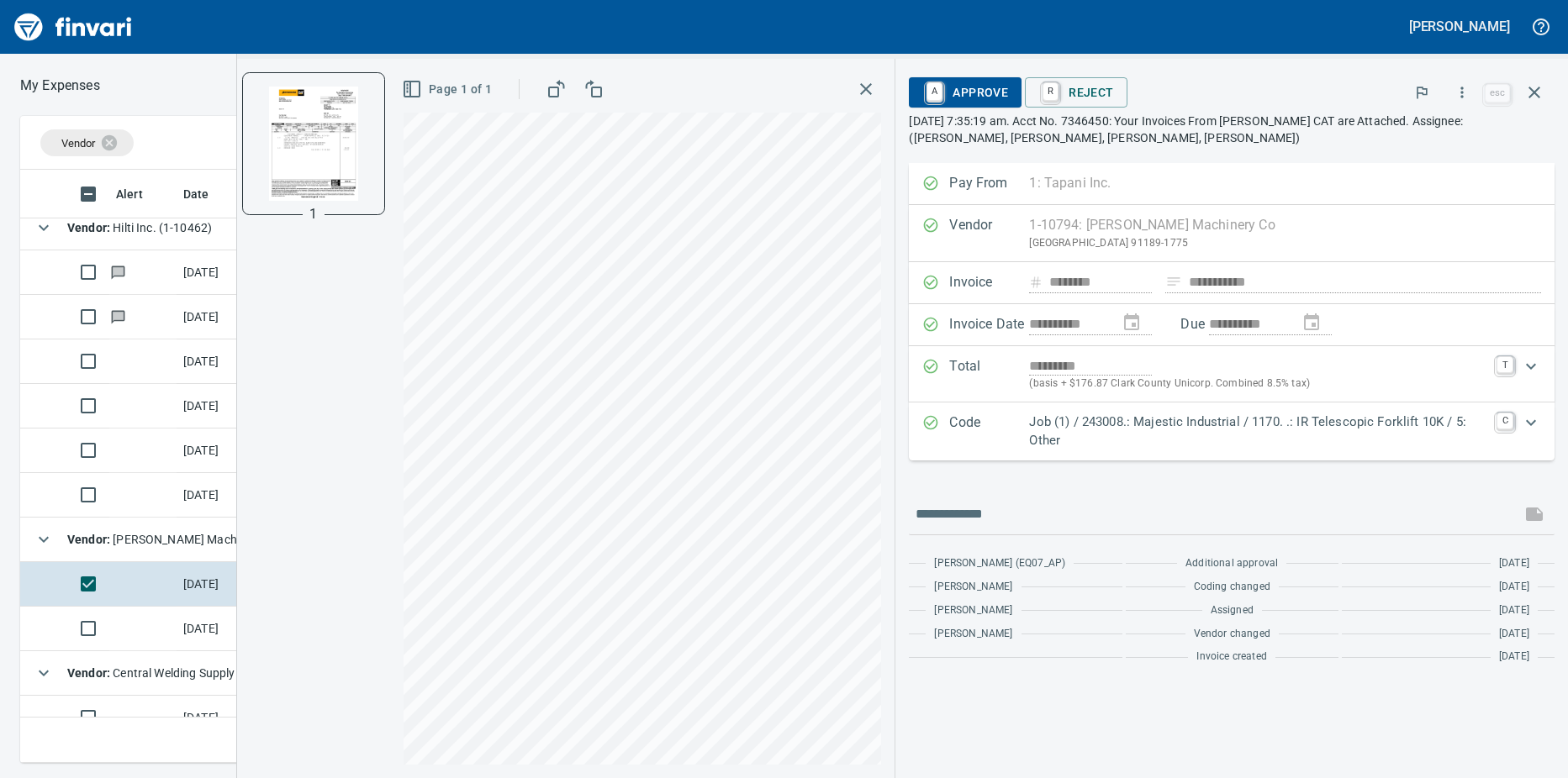
scroll to position [84, 0]
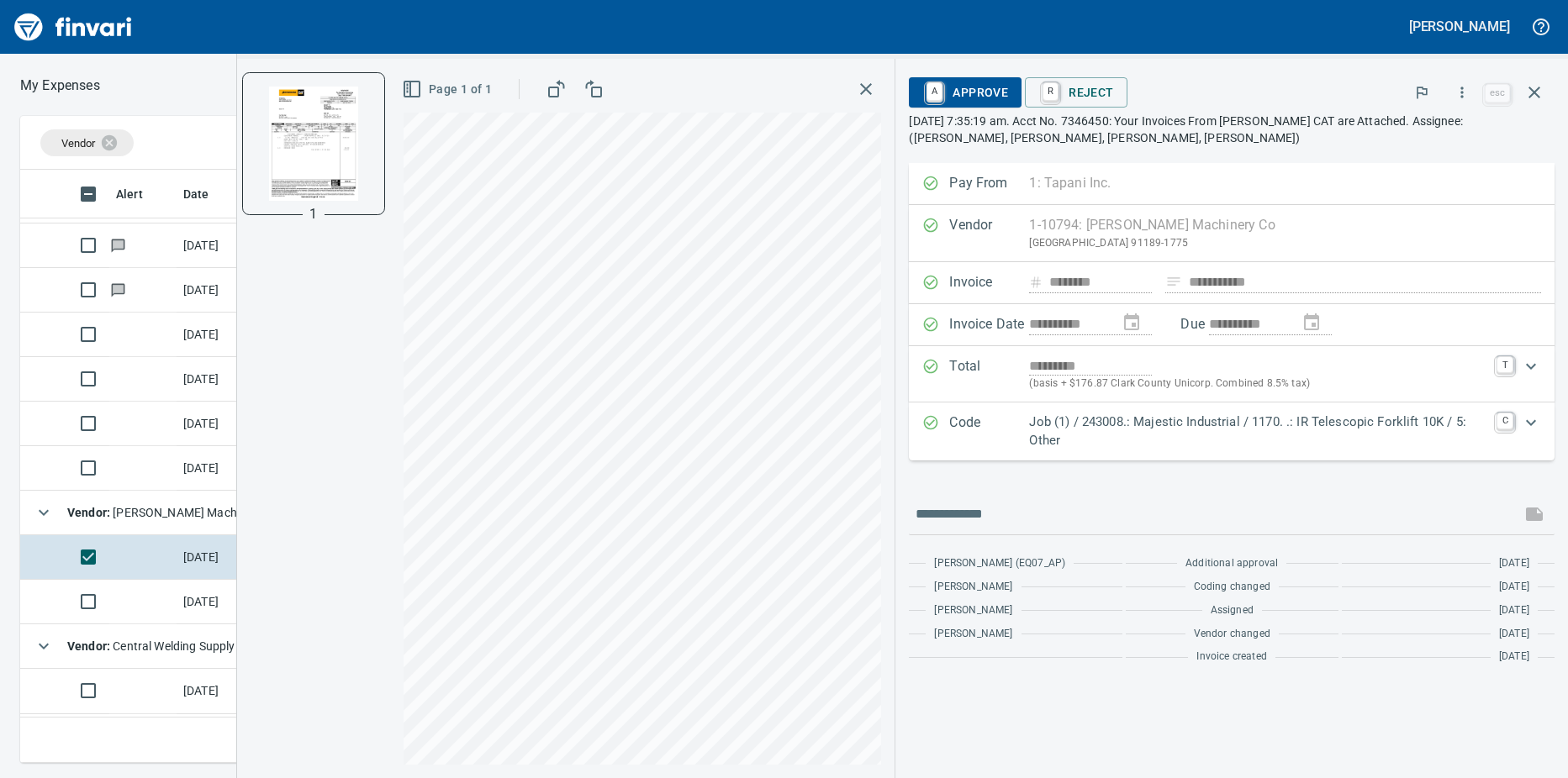
click at [145, 608] on td at bounding box center [143, 602] width 68 height 45
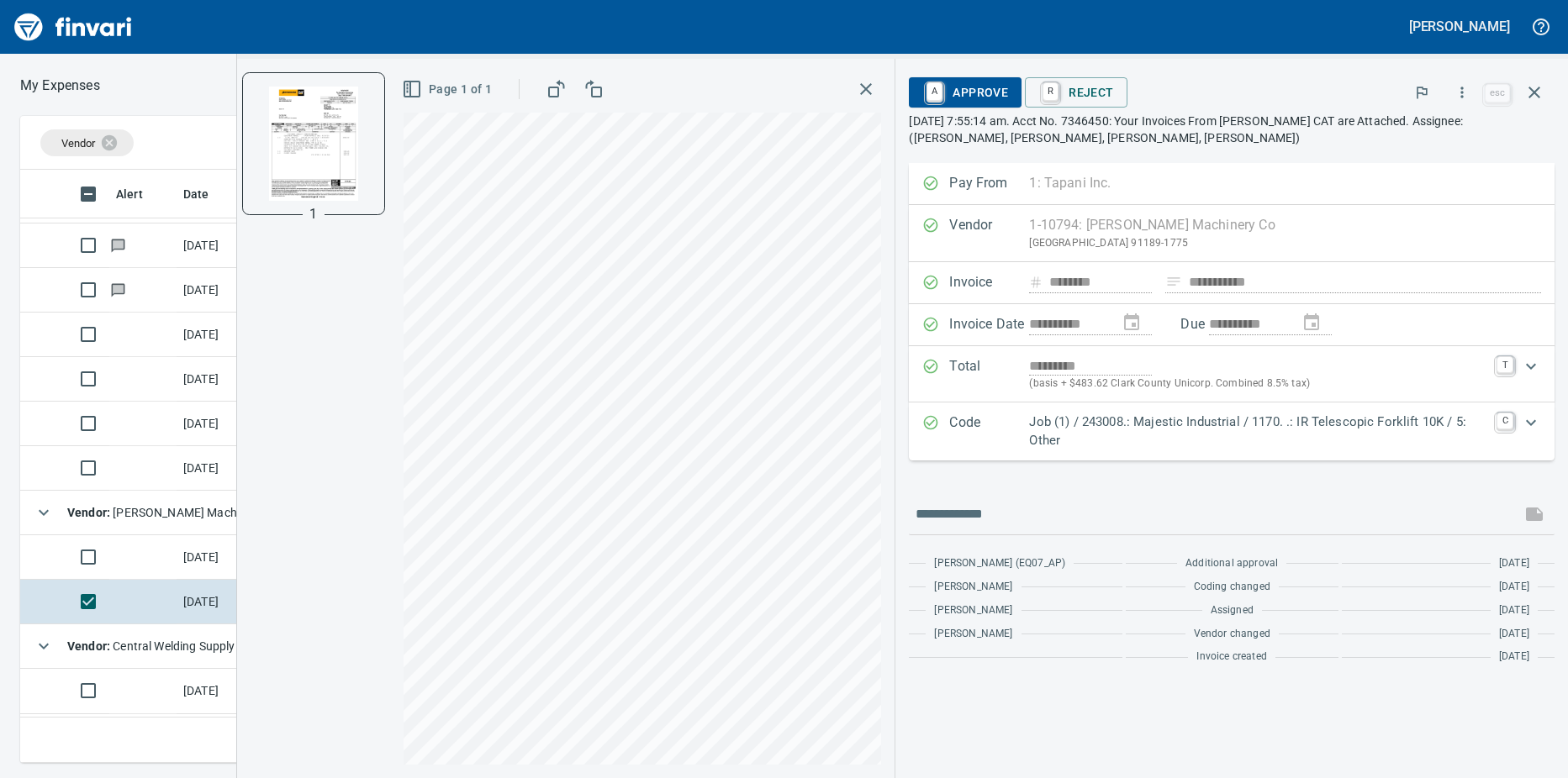
click at [134, 549] on td at bounding box center [143, 557] width 68 height 45
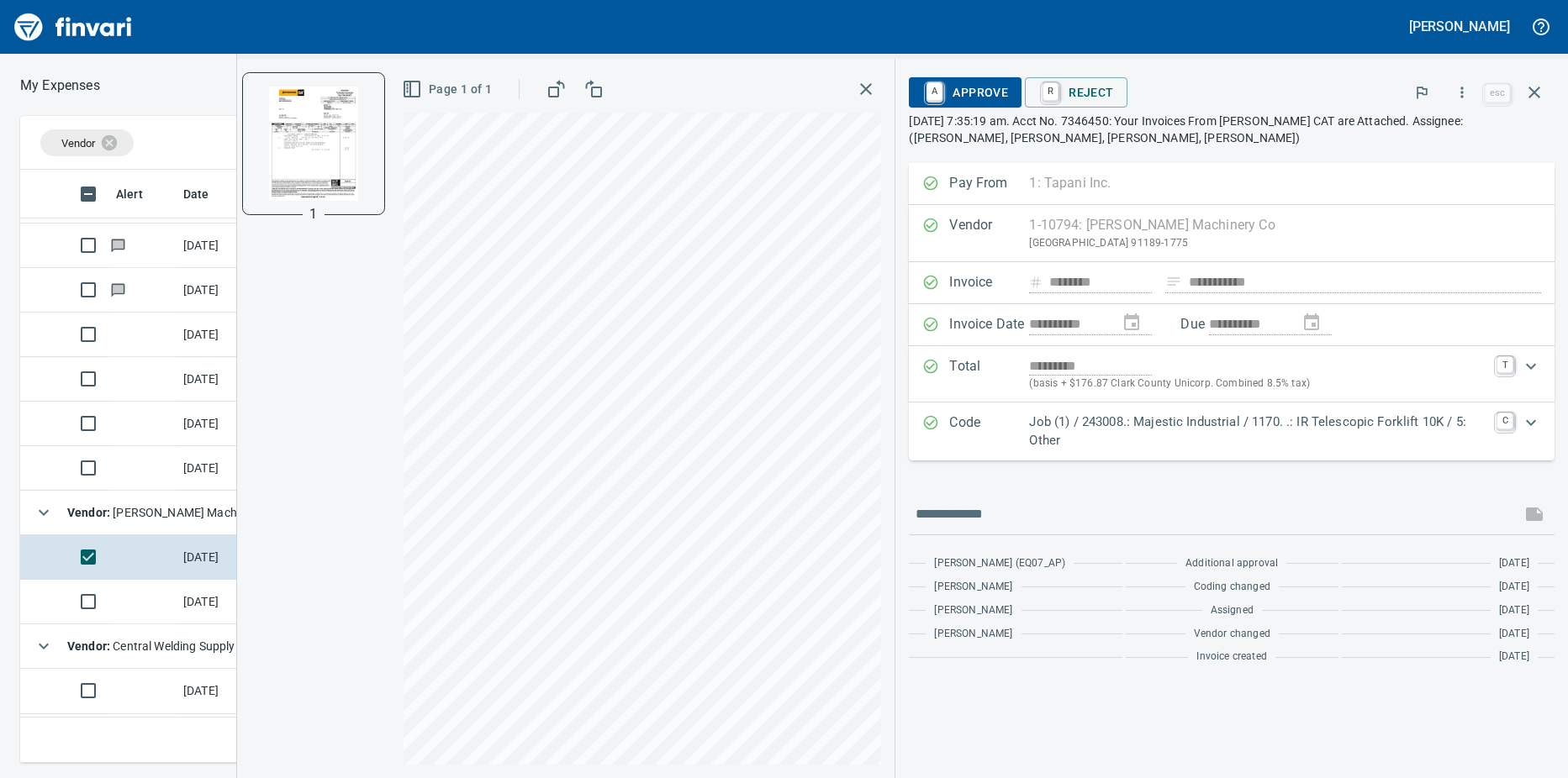
click at [1531, 422] on icon "Expand" at bounding box center [1531, 423] width 20 height 20
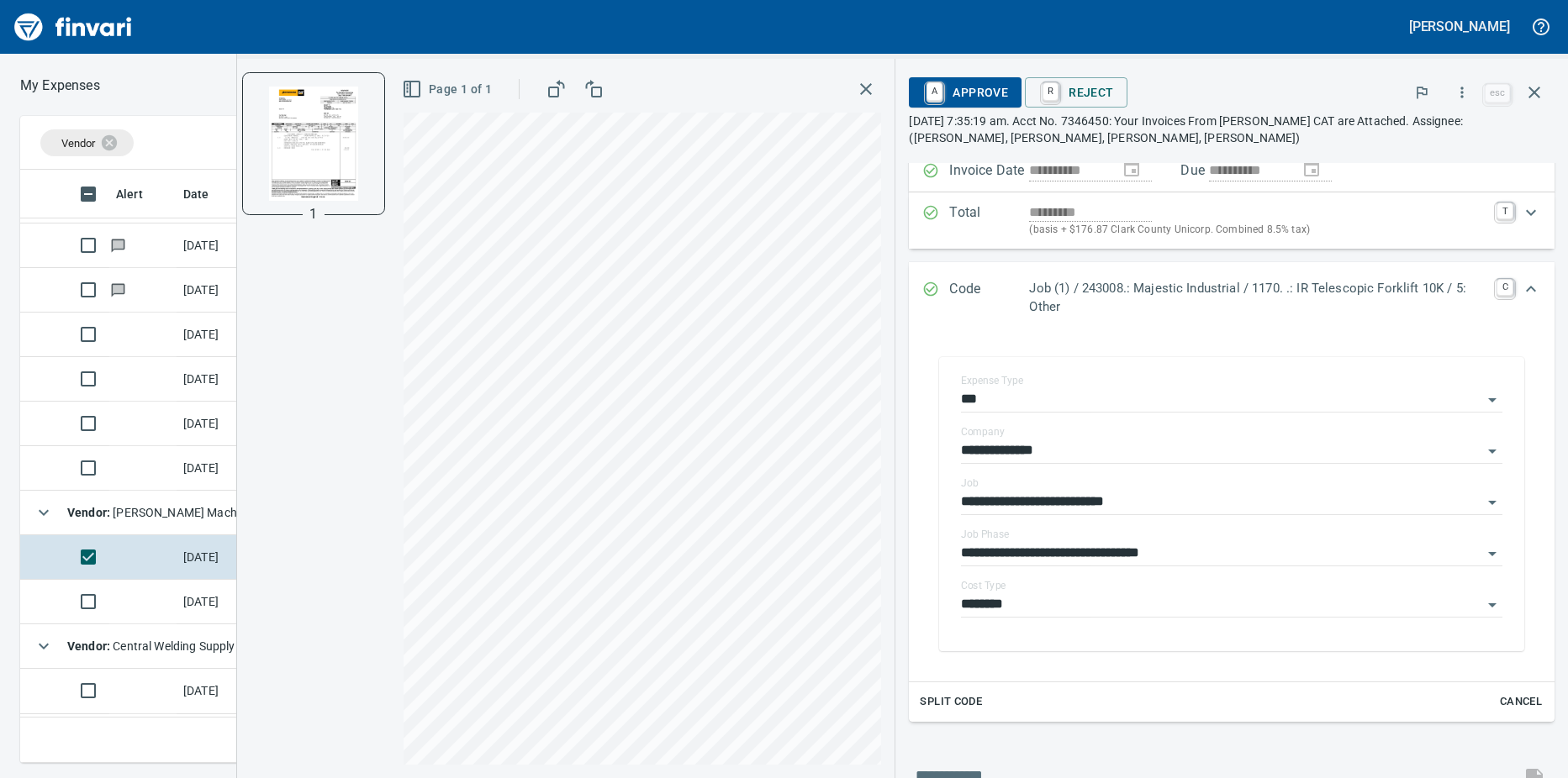
scroll to position [168, 0]
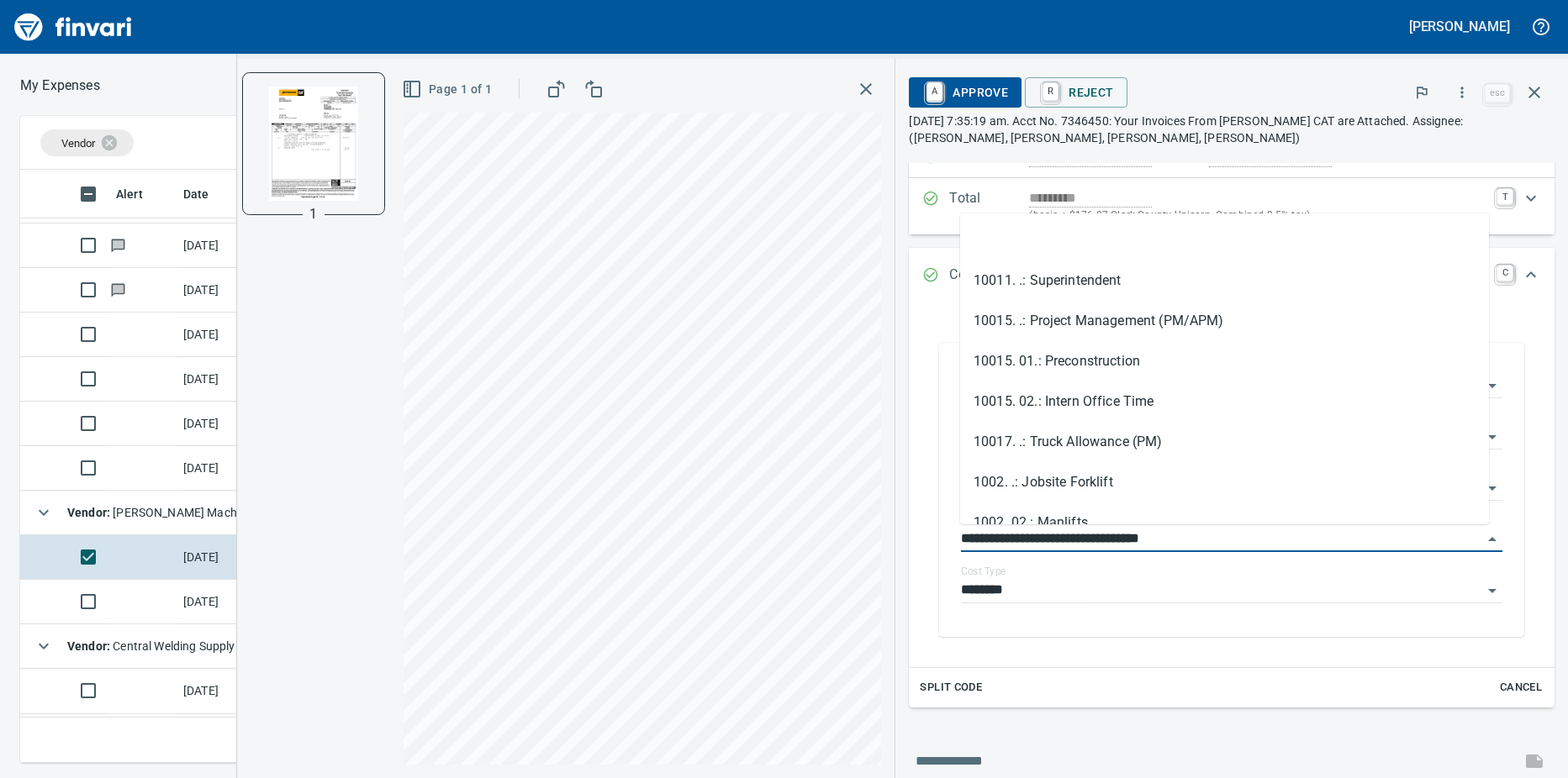
click at [1463, 538] on input "**********" at bounding box center [1221, 539] width 522 height 24
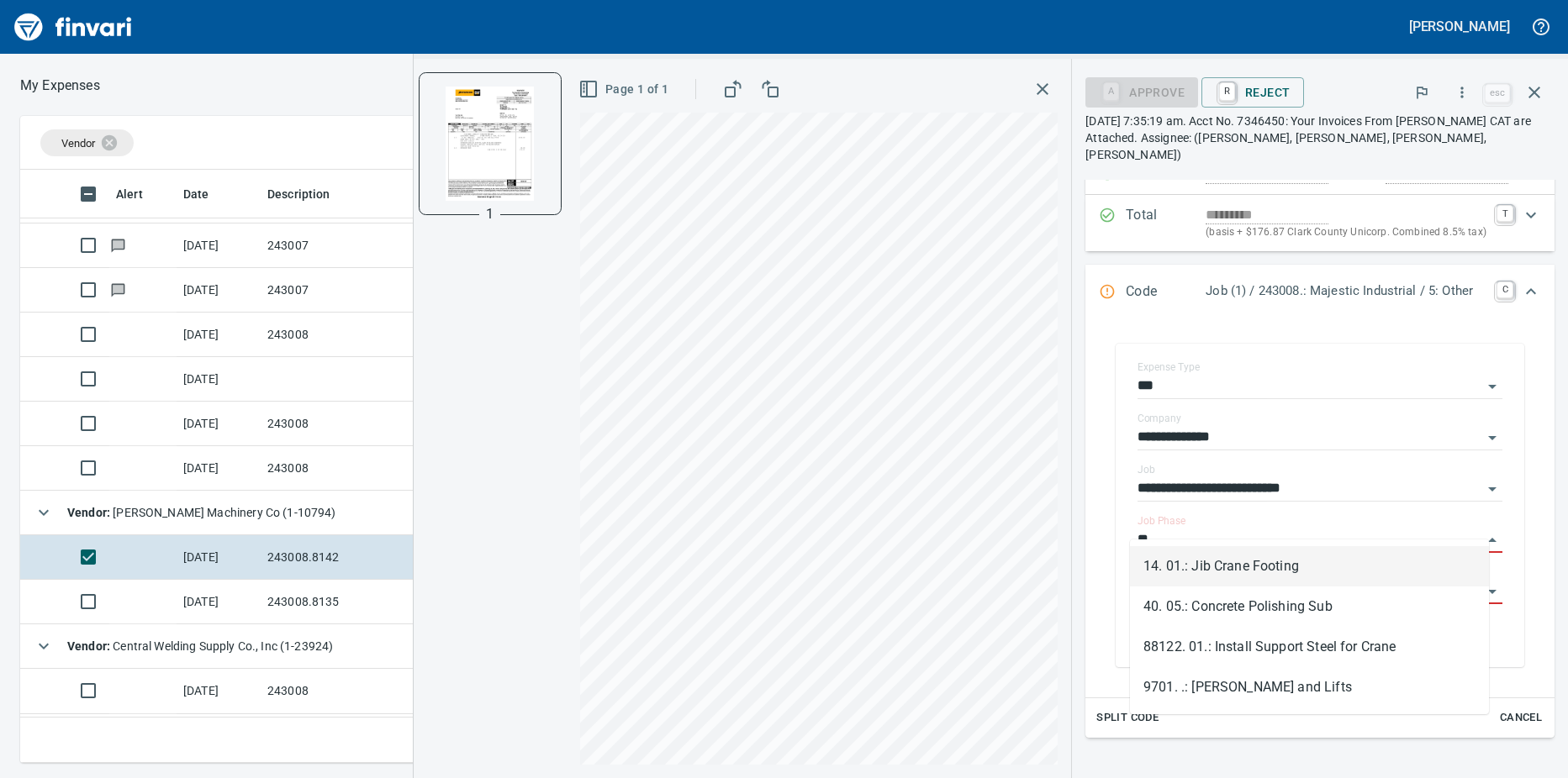
scroll to position [581, 1082]
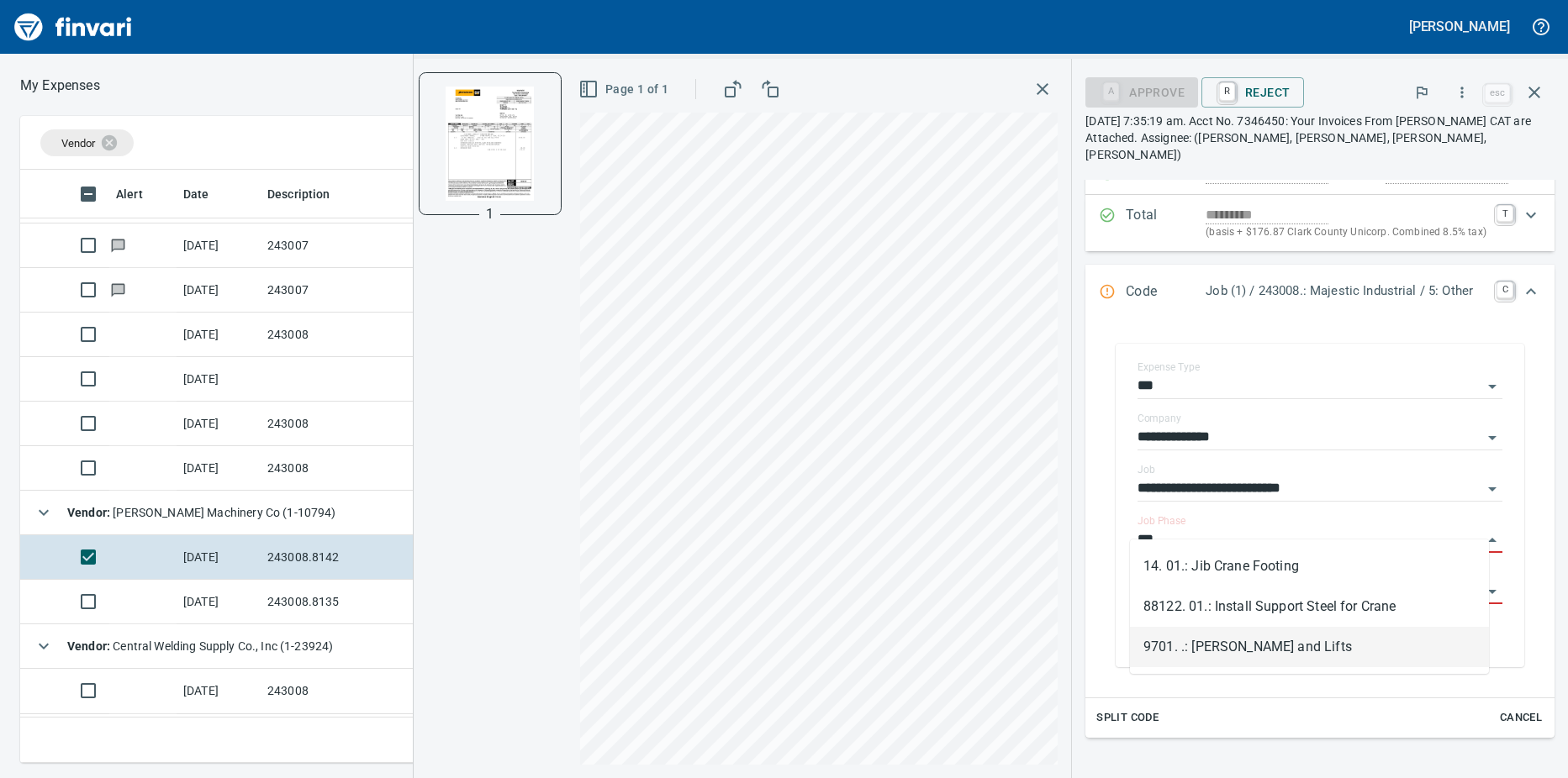
click at [1231, 643] on li "9701. .: [PERSON_NAME] and Lifts" at bounding box center [1309, 647] width 359 height 41
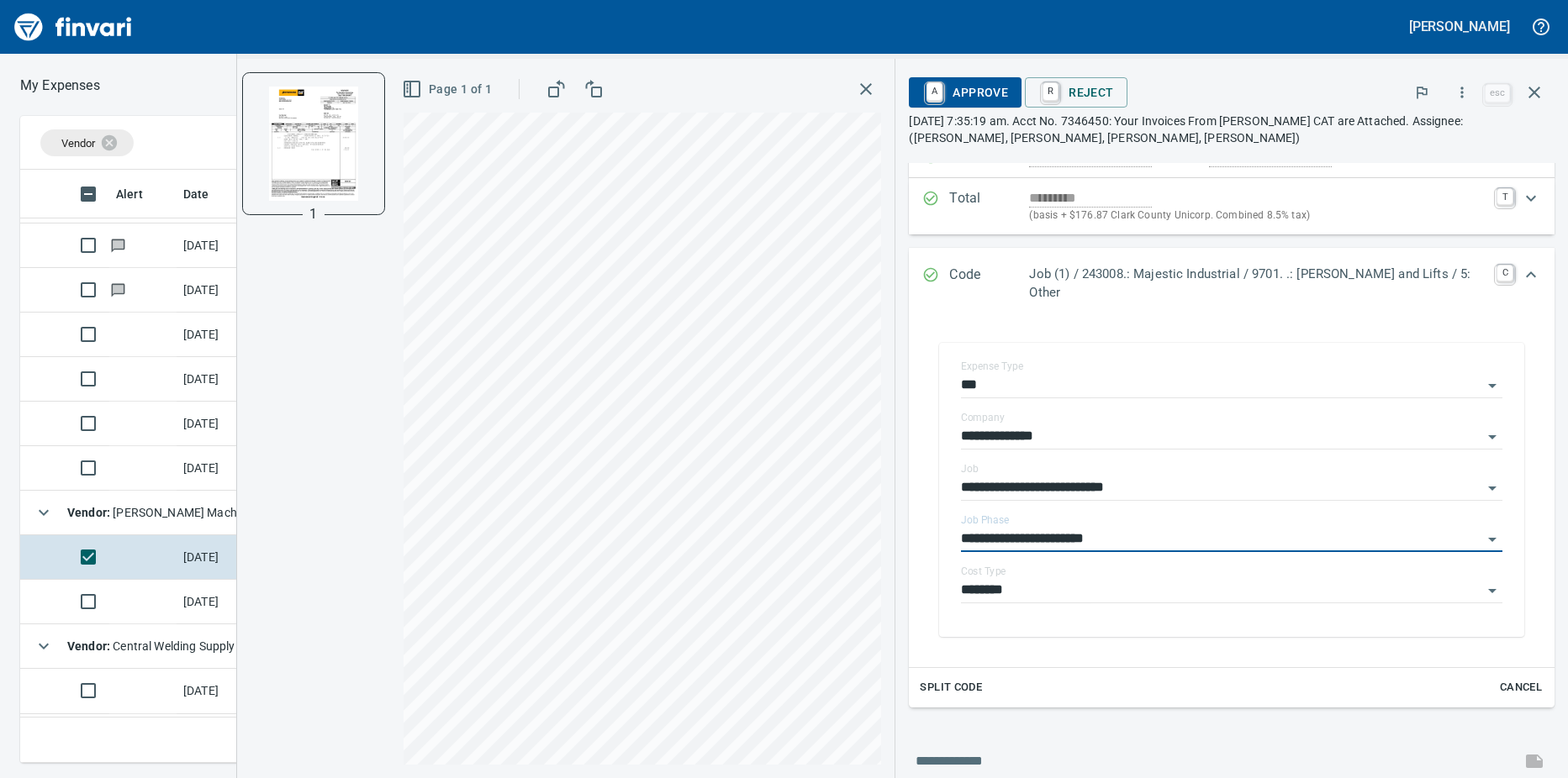
type input "**********"
click at [943, 86] on link "A" at bounding box center [934, 92] width 16 height 19
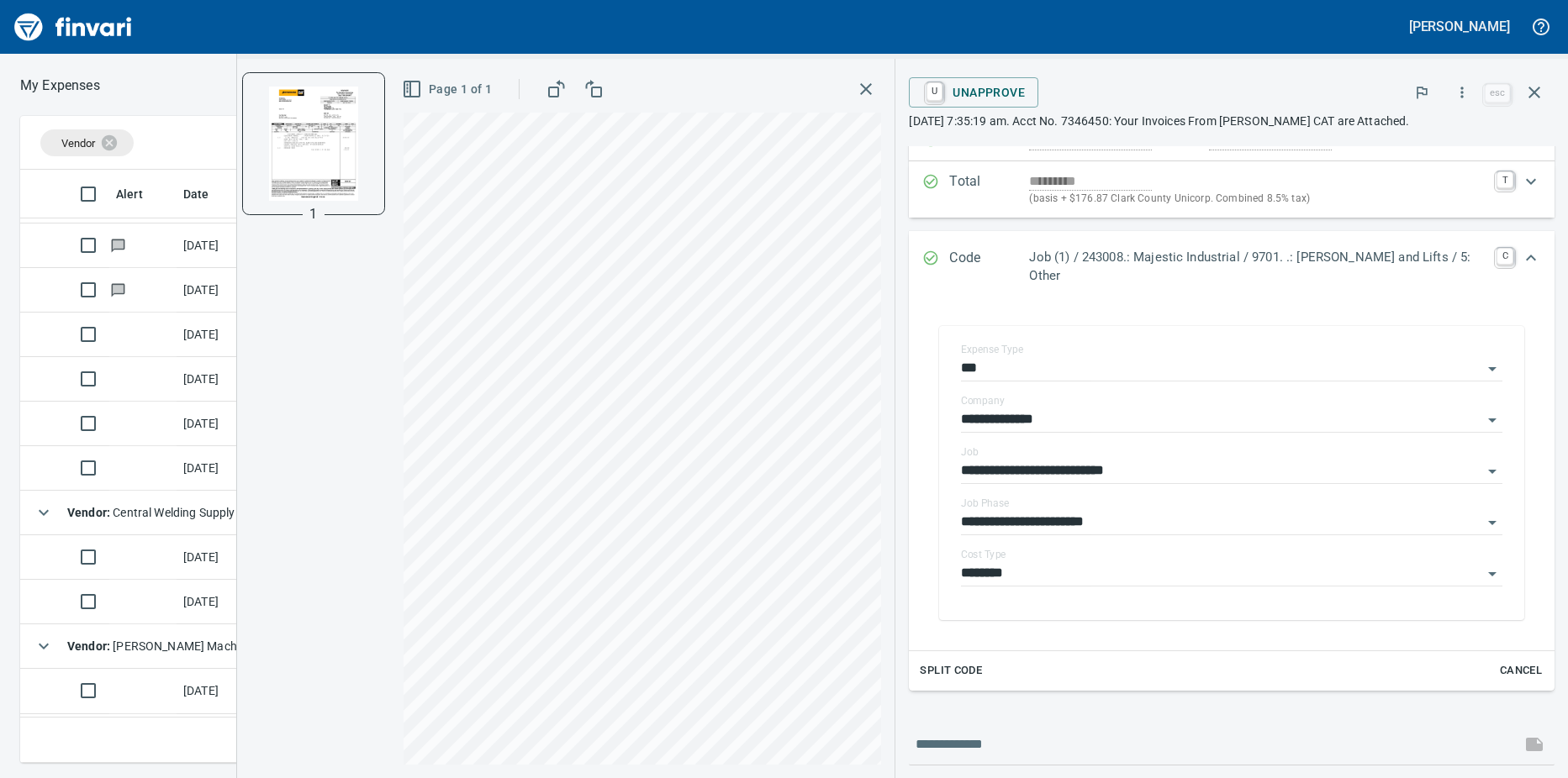
click at [148, 688] on td at bounding box center [143, 691] width 68 height 45
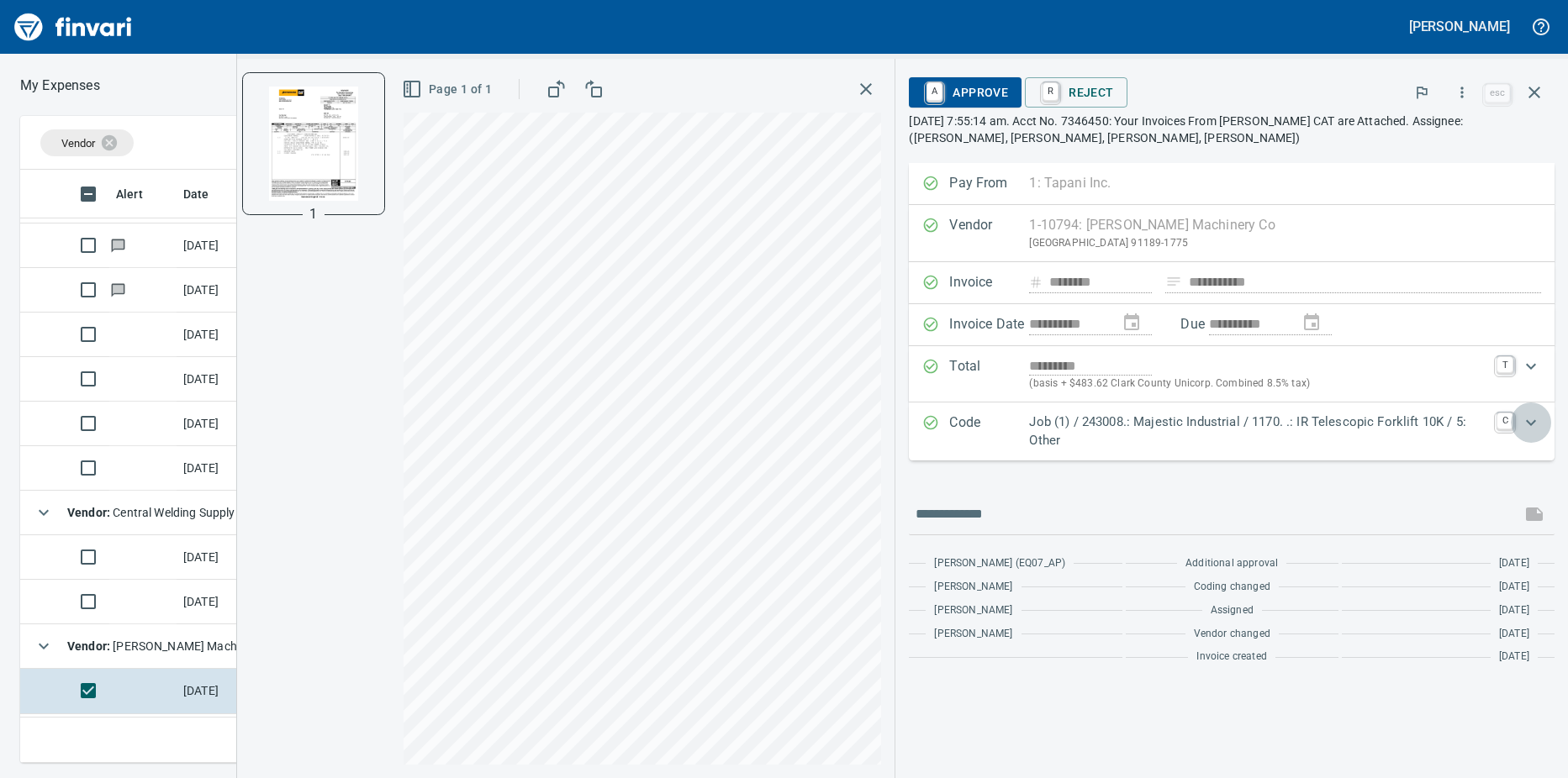
click at [1533, 423] on icon "Expand" at bounding box center [1531, 422] width 10 height 6
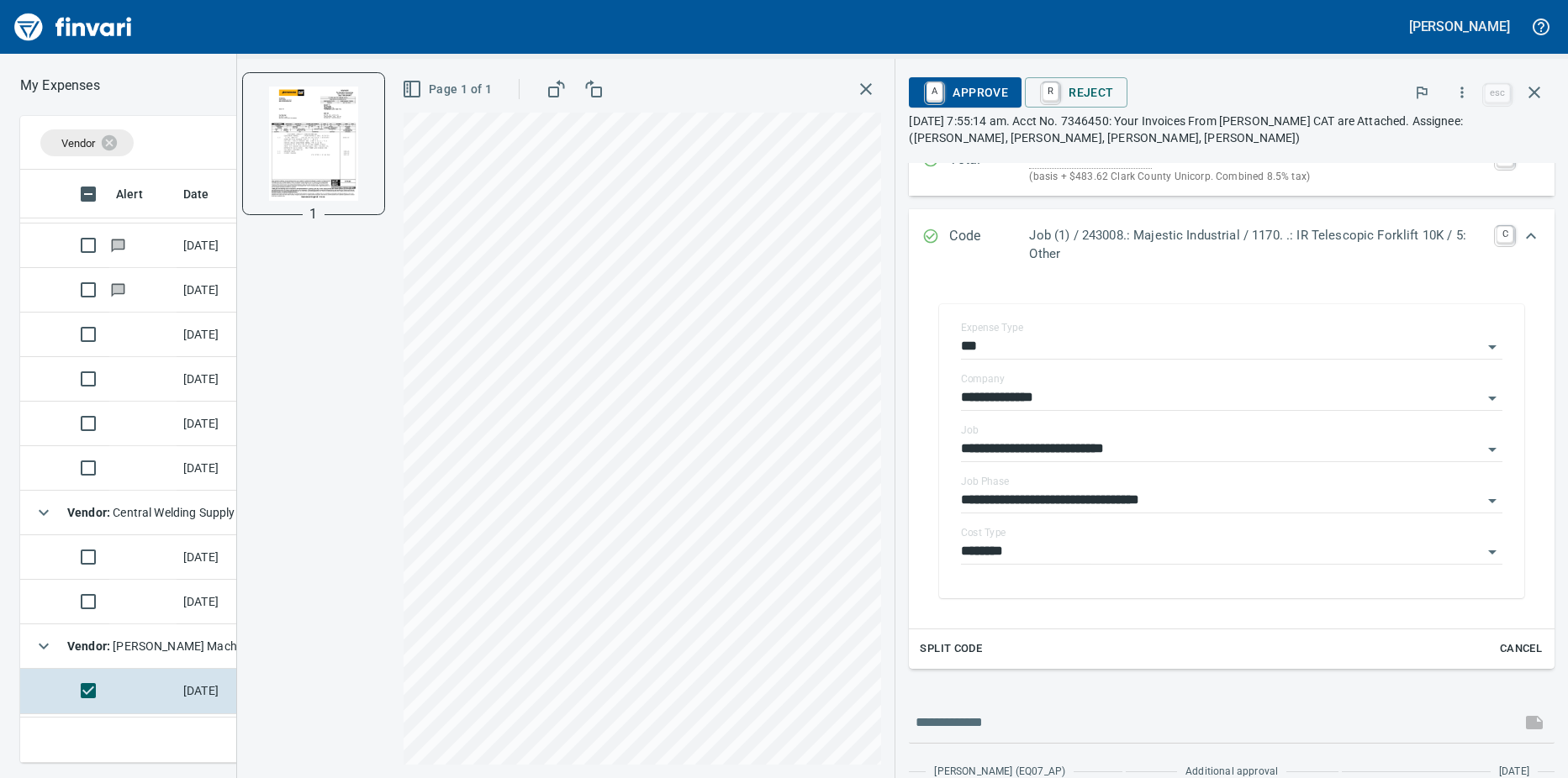
scroll to position [168, 0]
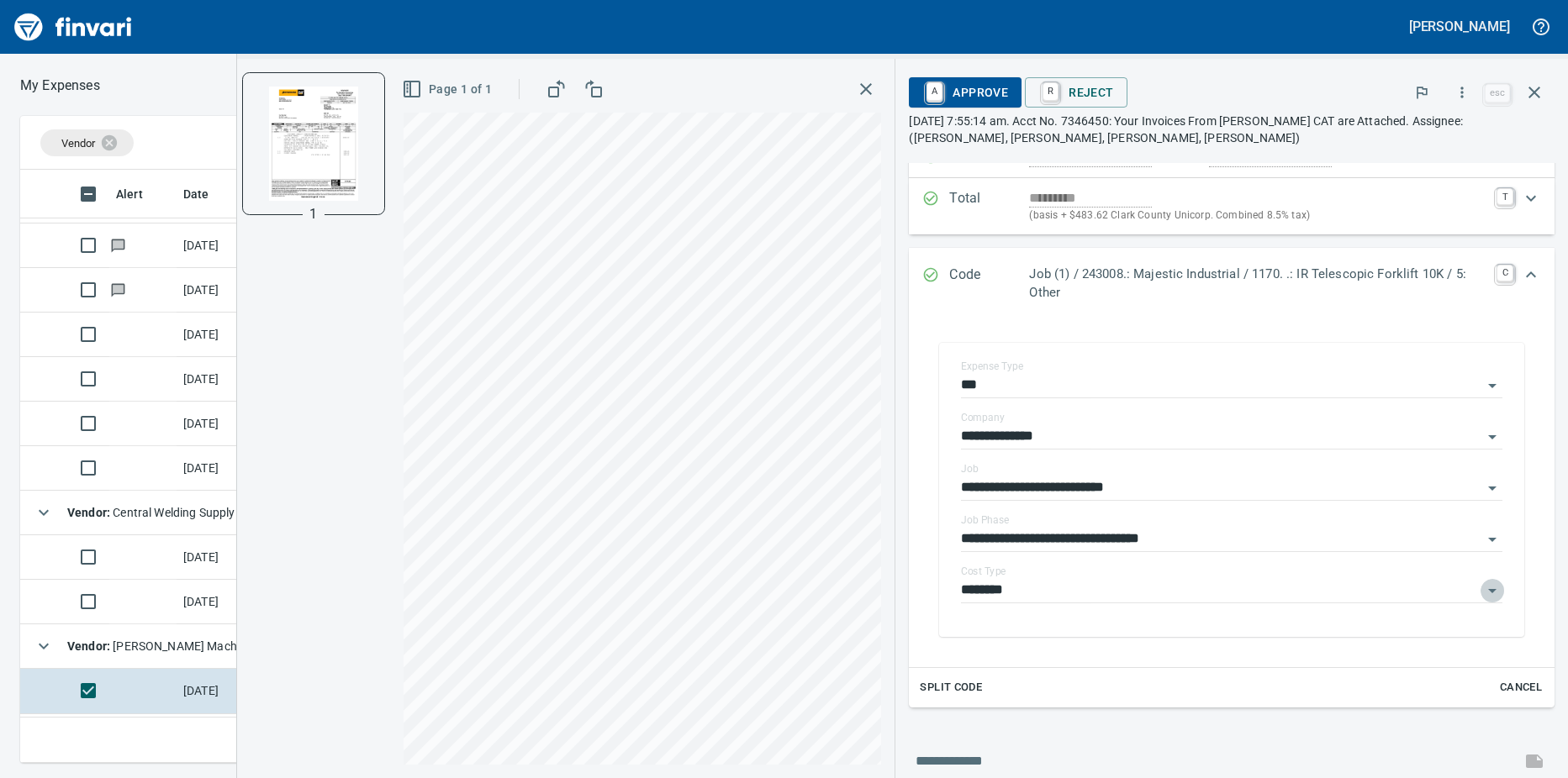
click at [1483, 595] on icon "Open" at bounding box center [1492, 591] width 20 height 20
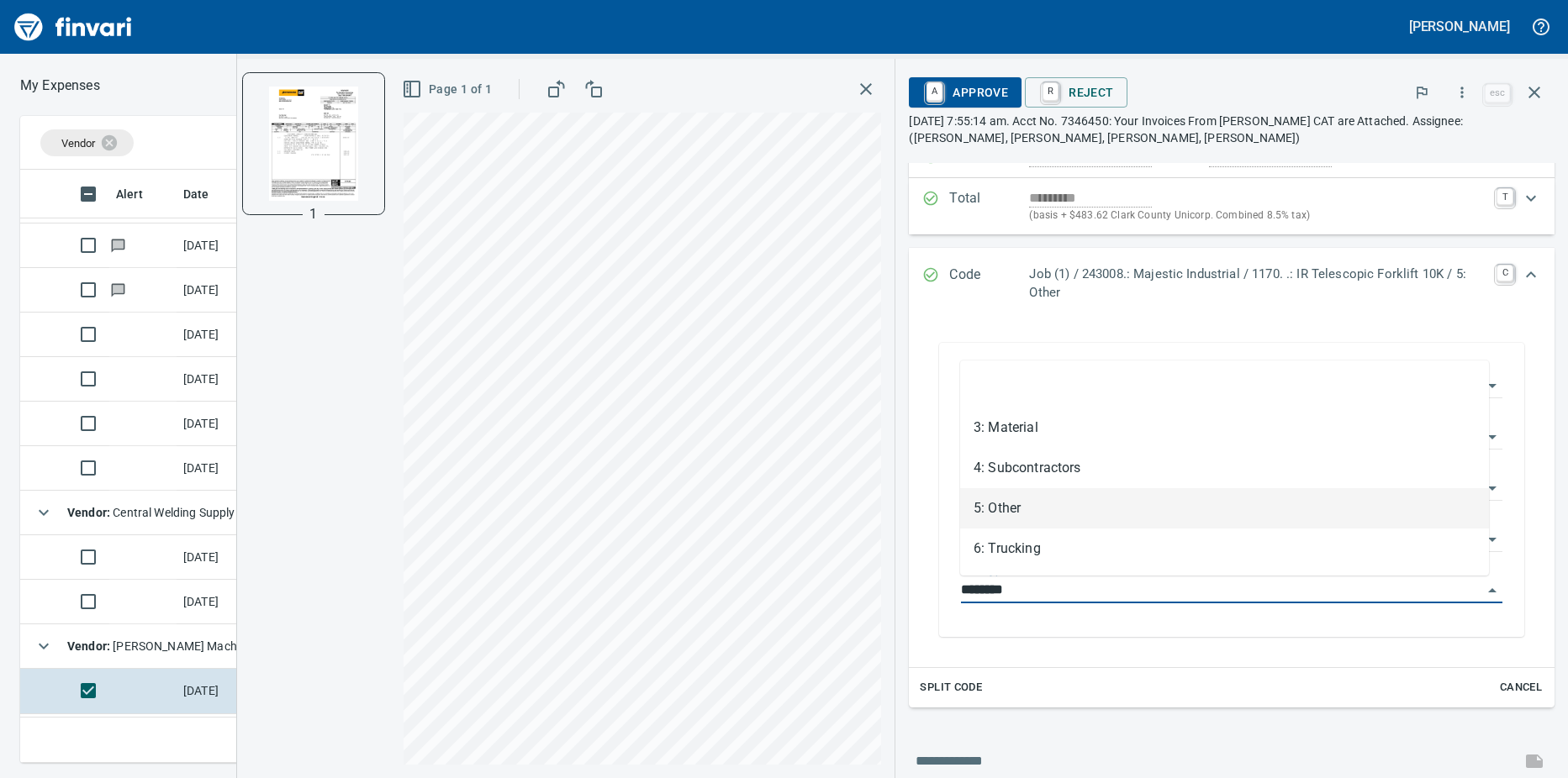
click at [1216, 641] on div "**********" at bounding box center [1231, 489] width 619 height 327
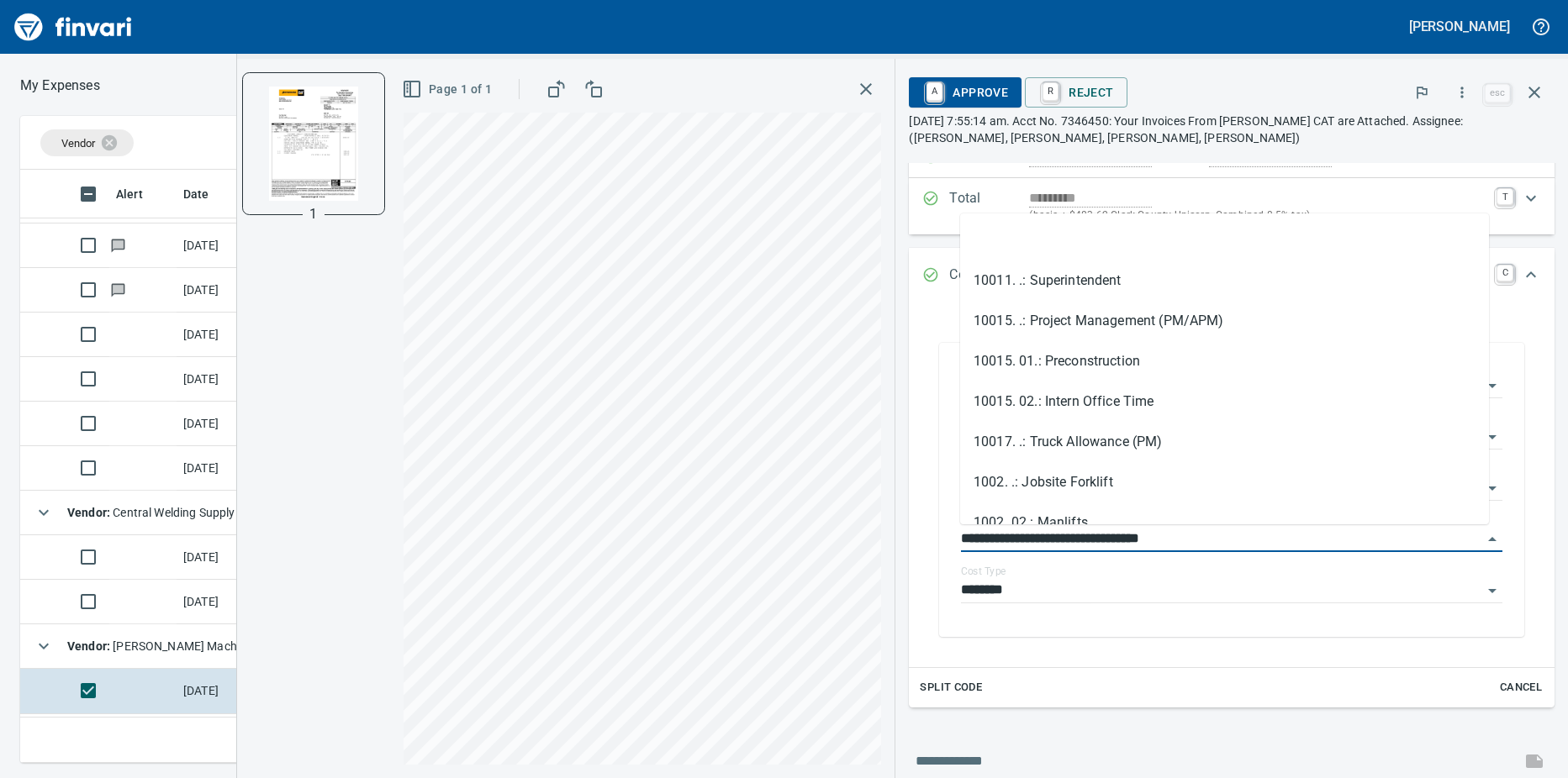
click at [1391, 544] on input "**********" at bounding box center [1221, 539] width 522 height 24
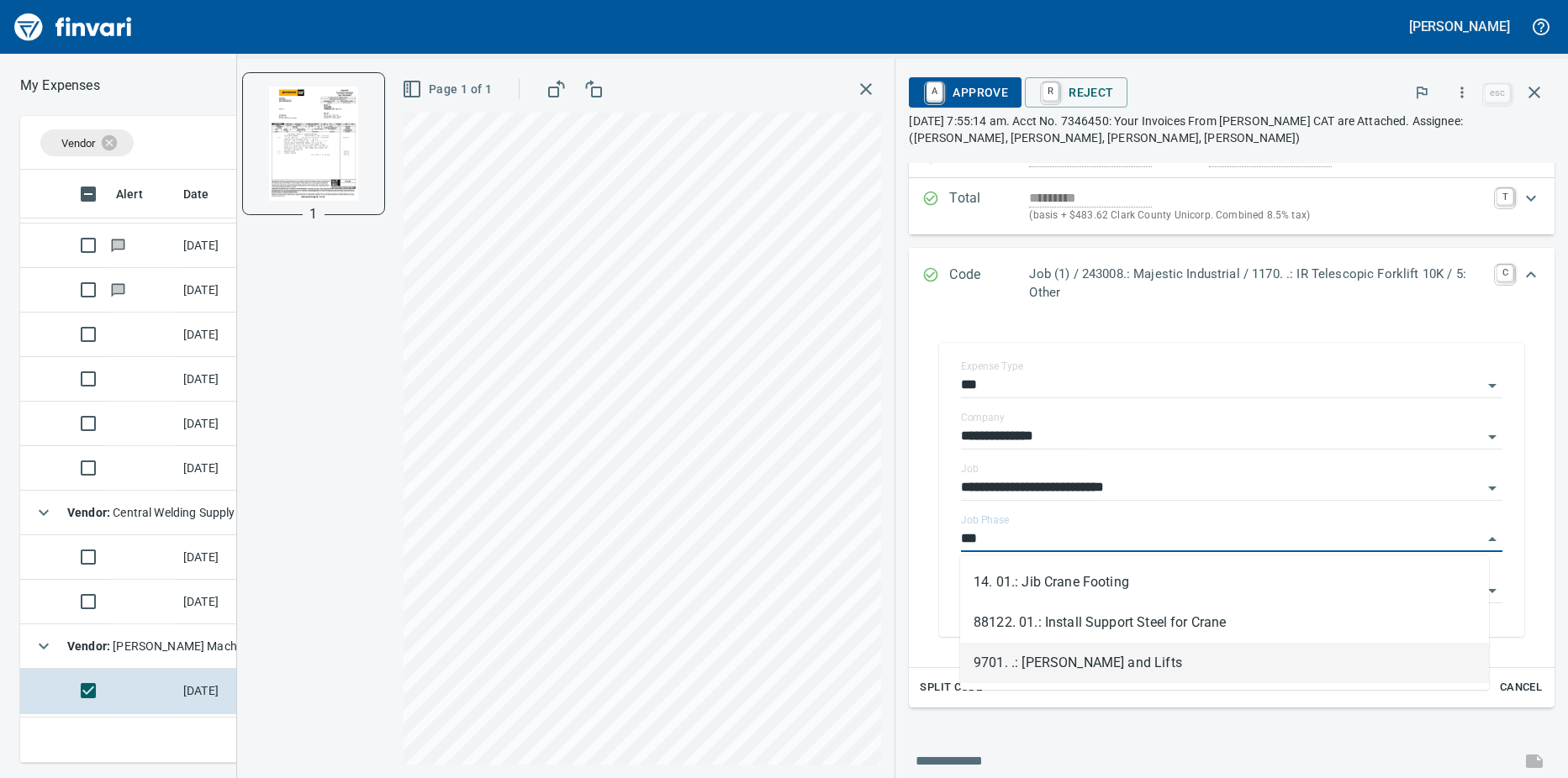
click at [1101, 657] on li "9701. .: [PERSON_NAME] and Lifts" at bounding box center [1224, 663] width 528 height 41
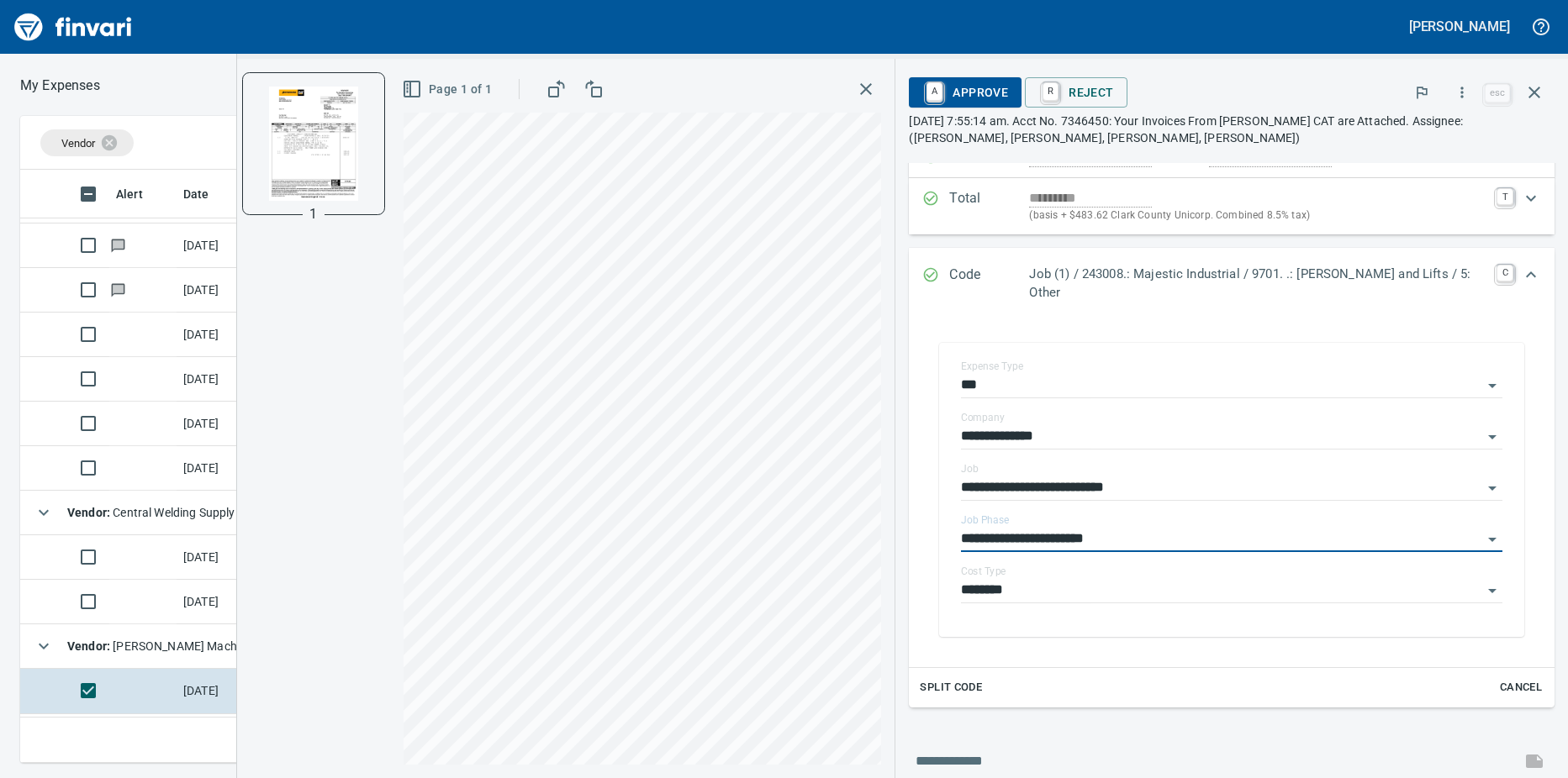
type input "**********"
click at [943, 89] on link "A" at bounding box center [934, 92] width 16 height 19
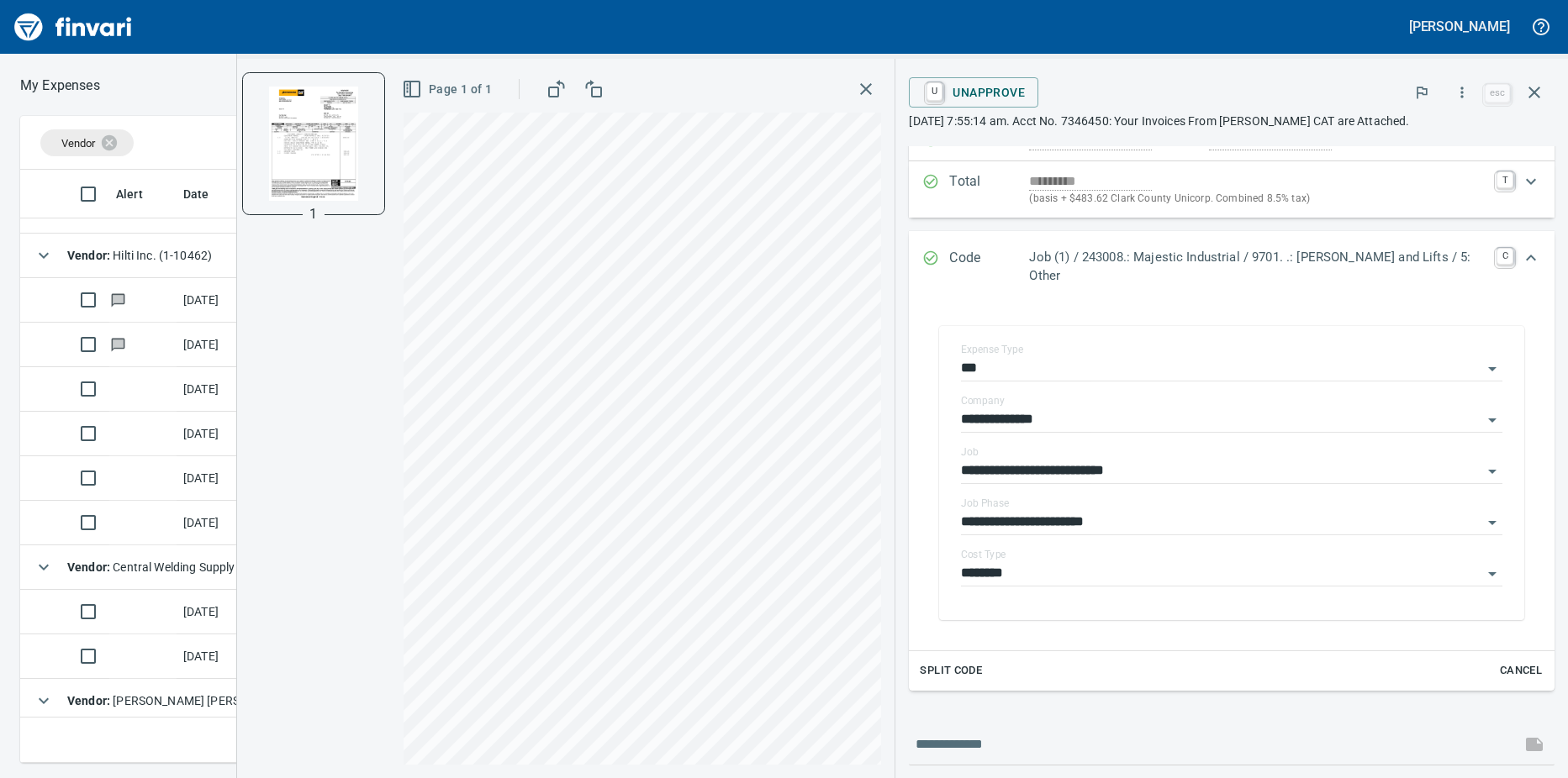
scroll to position [0, 0]
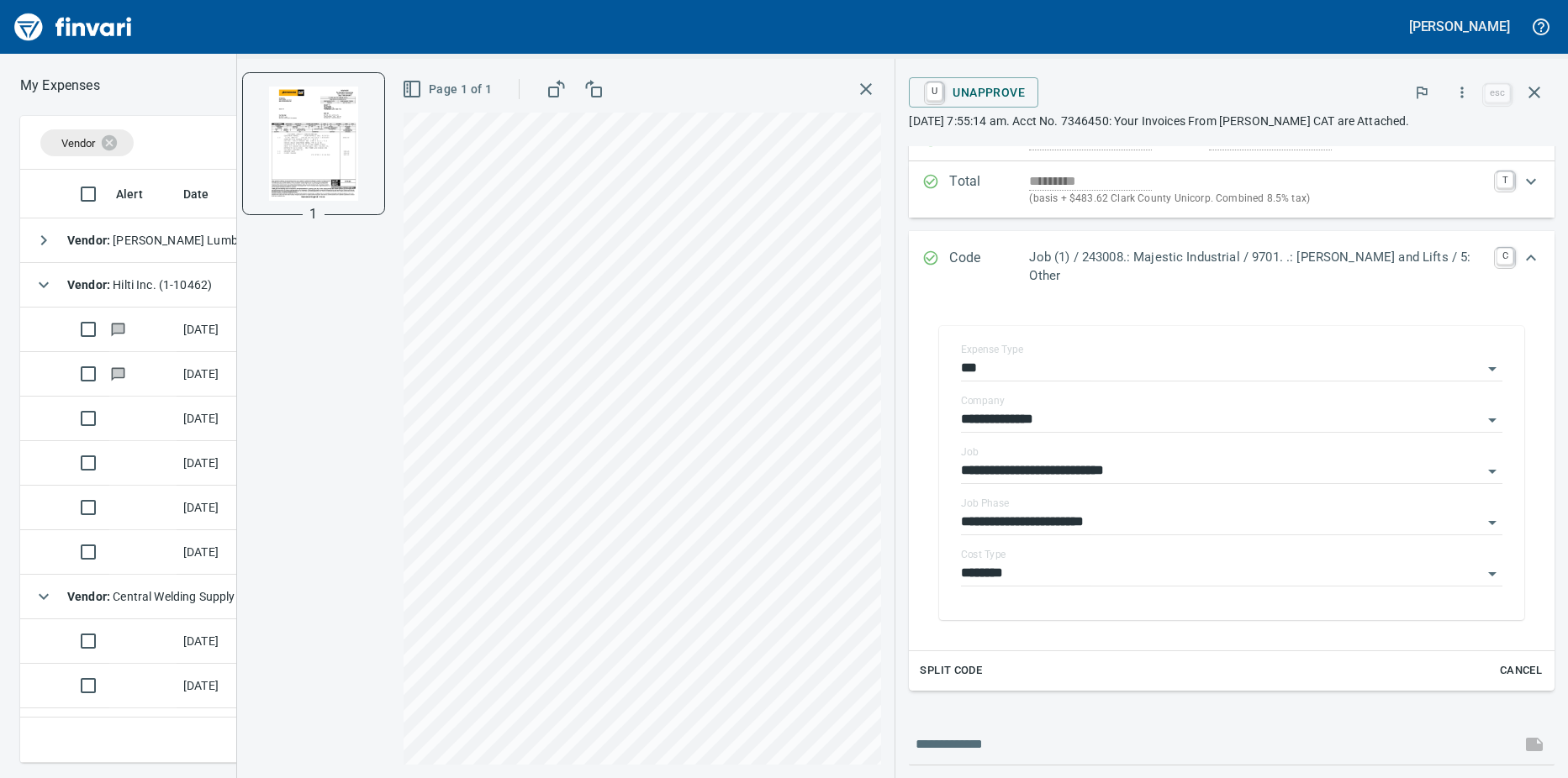
click at [47, 244] on icon "button" at bounding box center [44, 240] width 20 height 20
click at [159, 685] on span "Vendor : Central Welding Supply Co., Inc (1-23924)" at bounding box center [200, 686] width 266 height 14
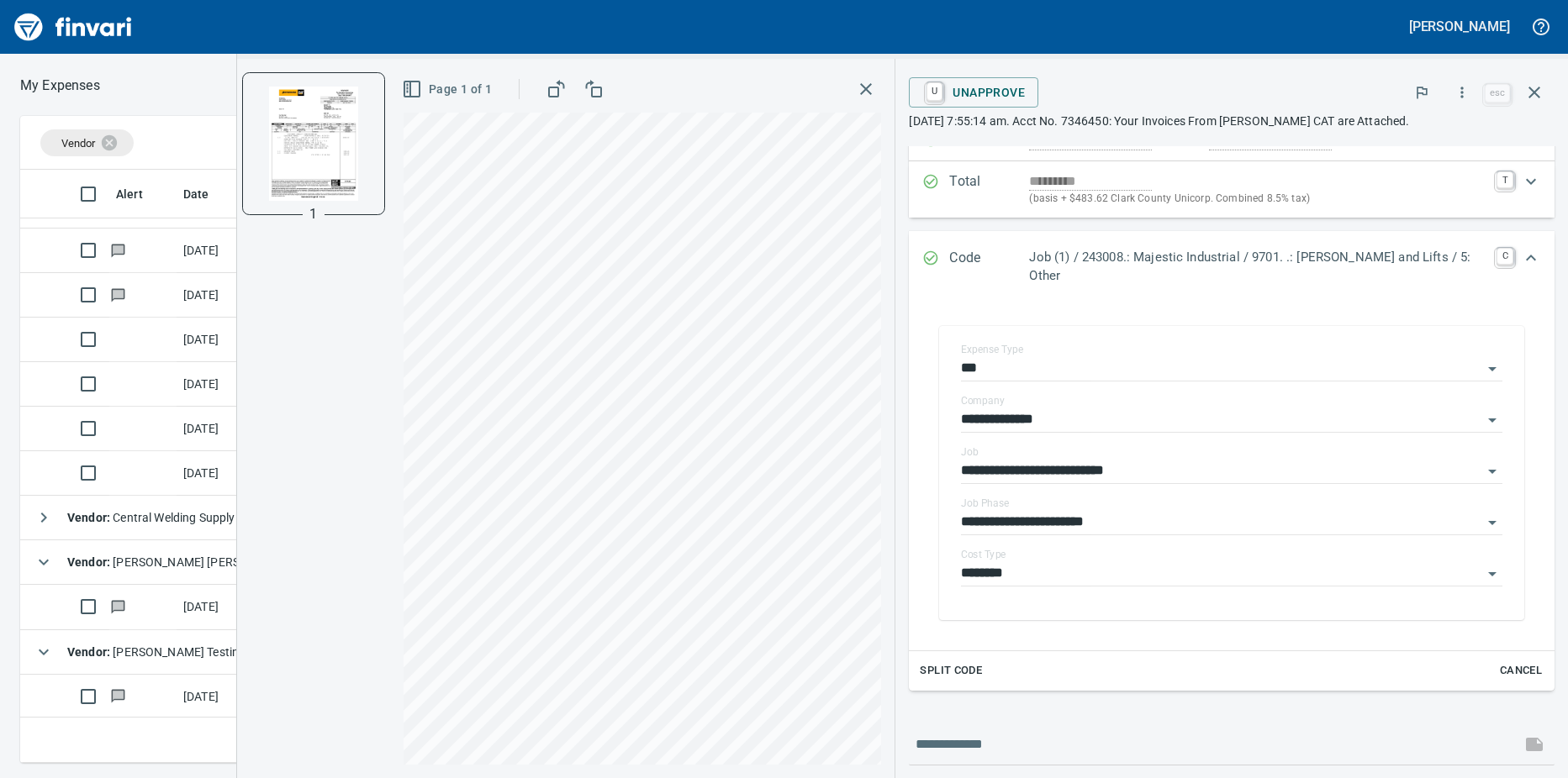
scroll to position [170, 0]
click at [100, 522] on strong "Vendor :" at bounding box center [90, 516] width 46 height 14
click at [137, 566] on td at bounding box center [143, 560] width 68 height 45
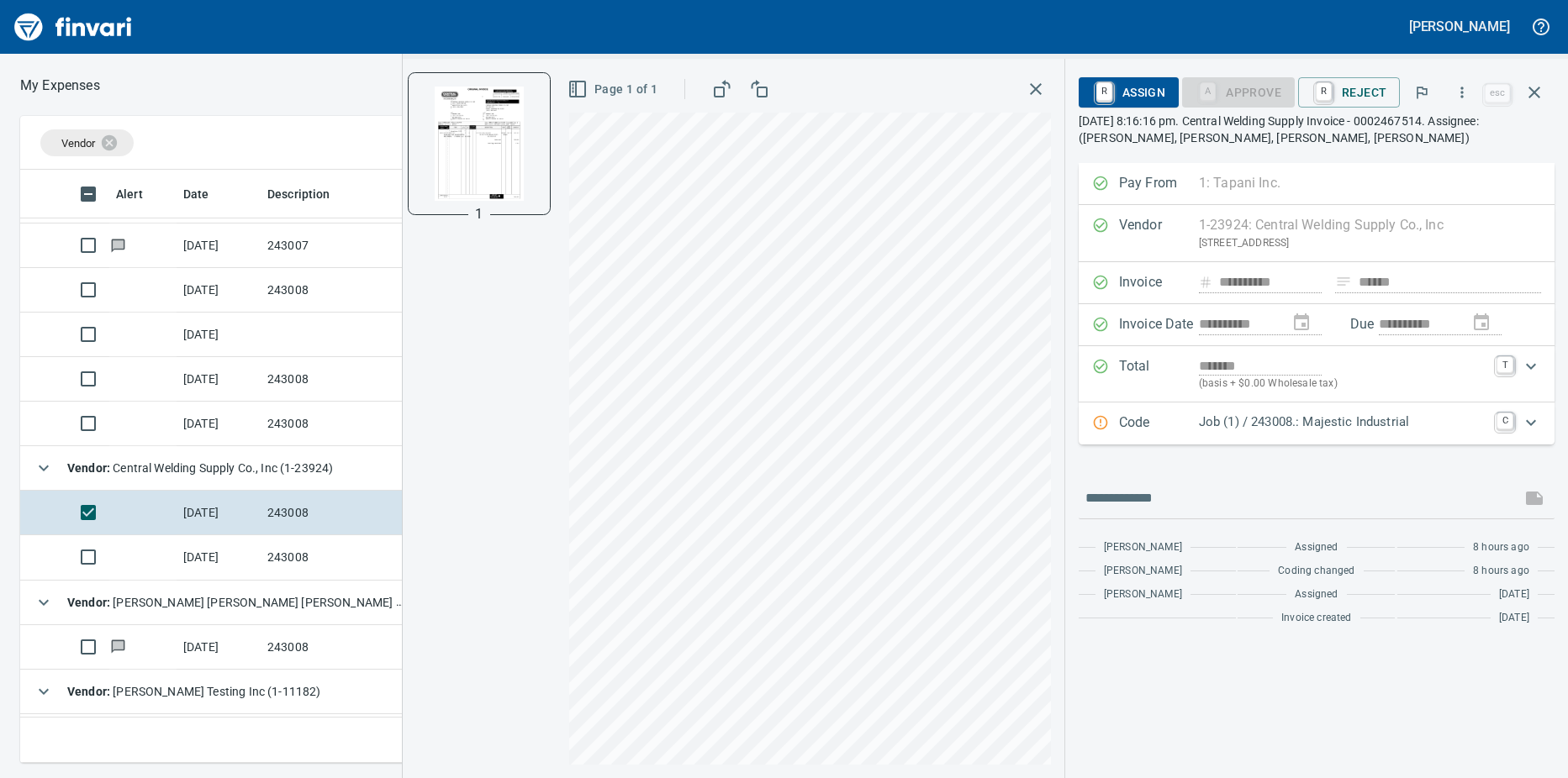
scroll to position [259, 0]
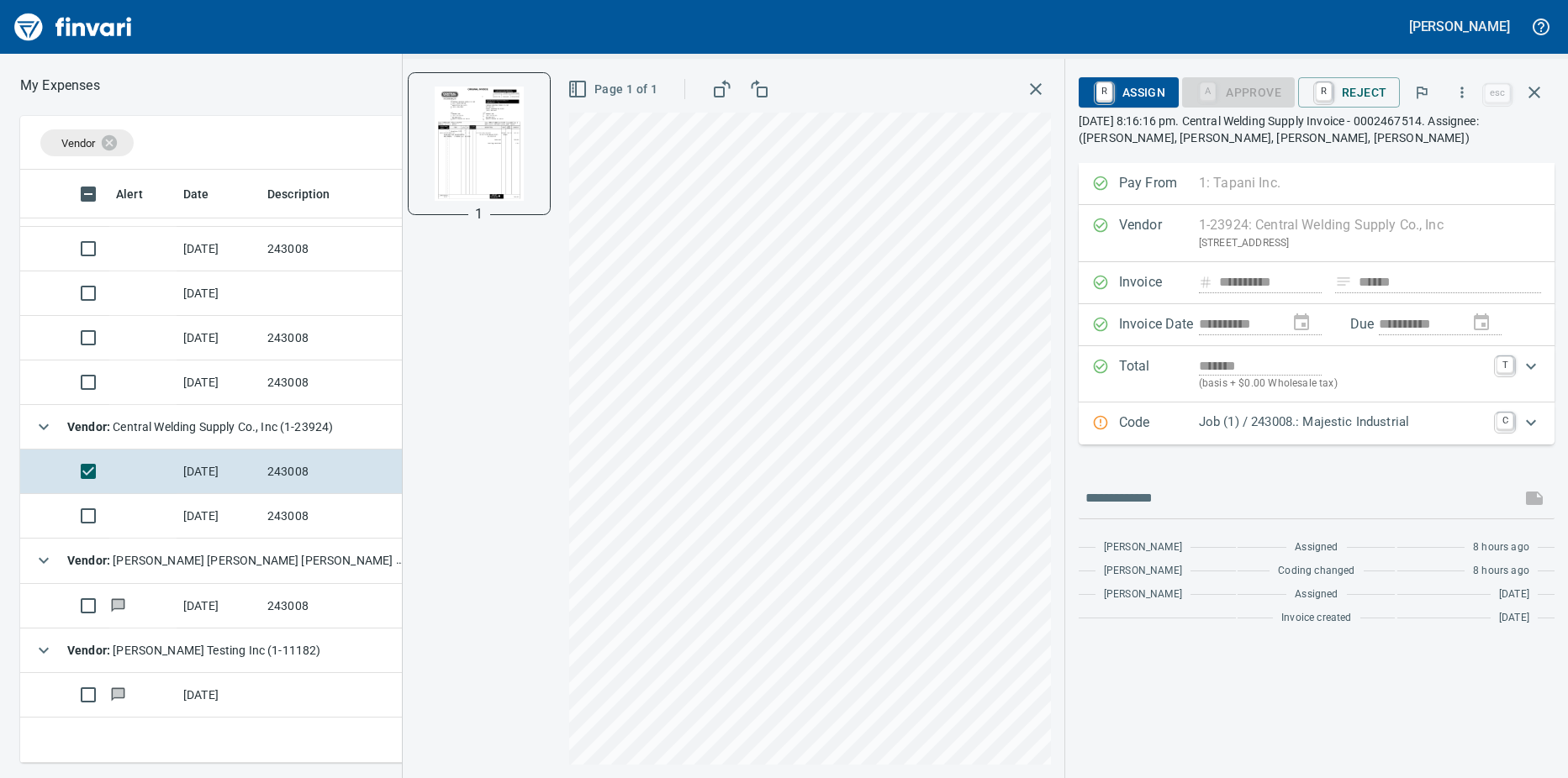
click at [149, 694] on td at bounding box center [143, 695] width 68 height 45
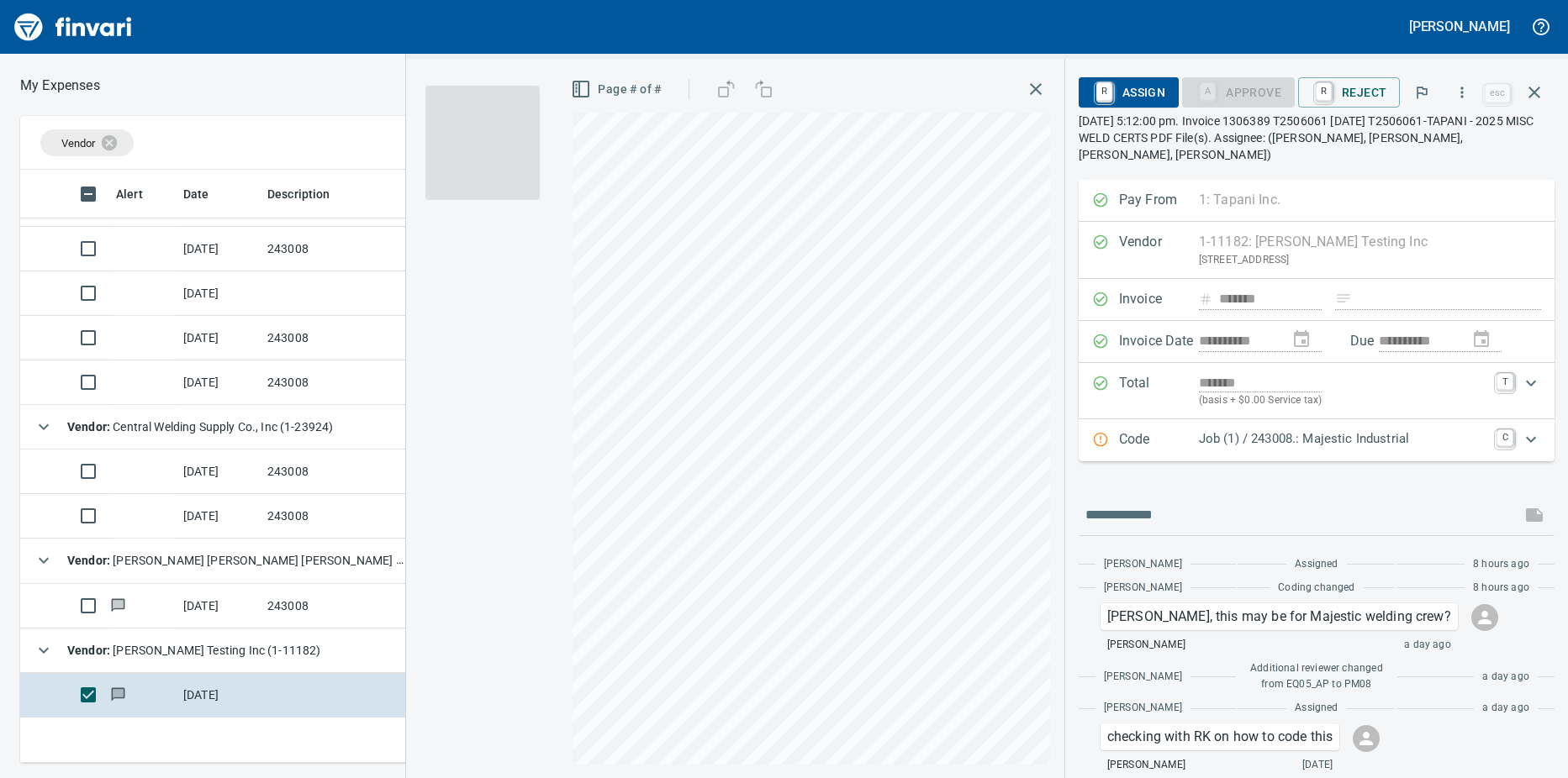
click at [1521, 435] on icon "Expand" at bounding box center [1531, 440] width 20 height 20
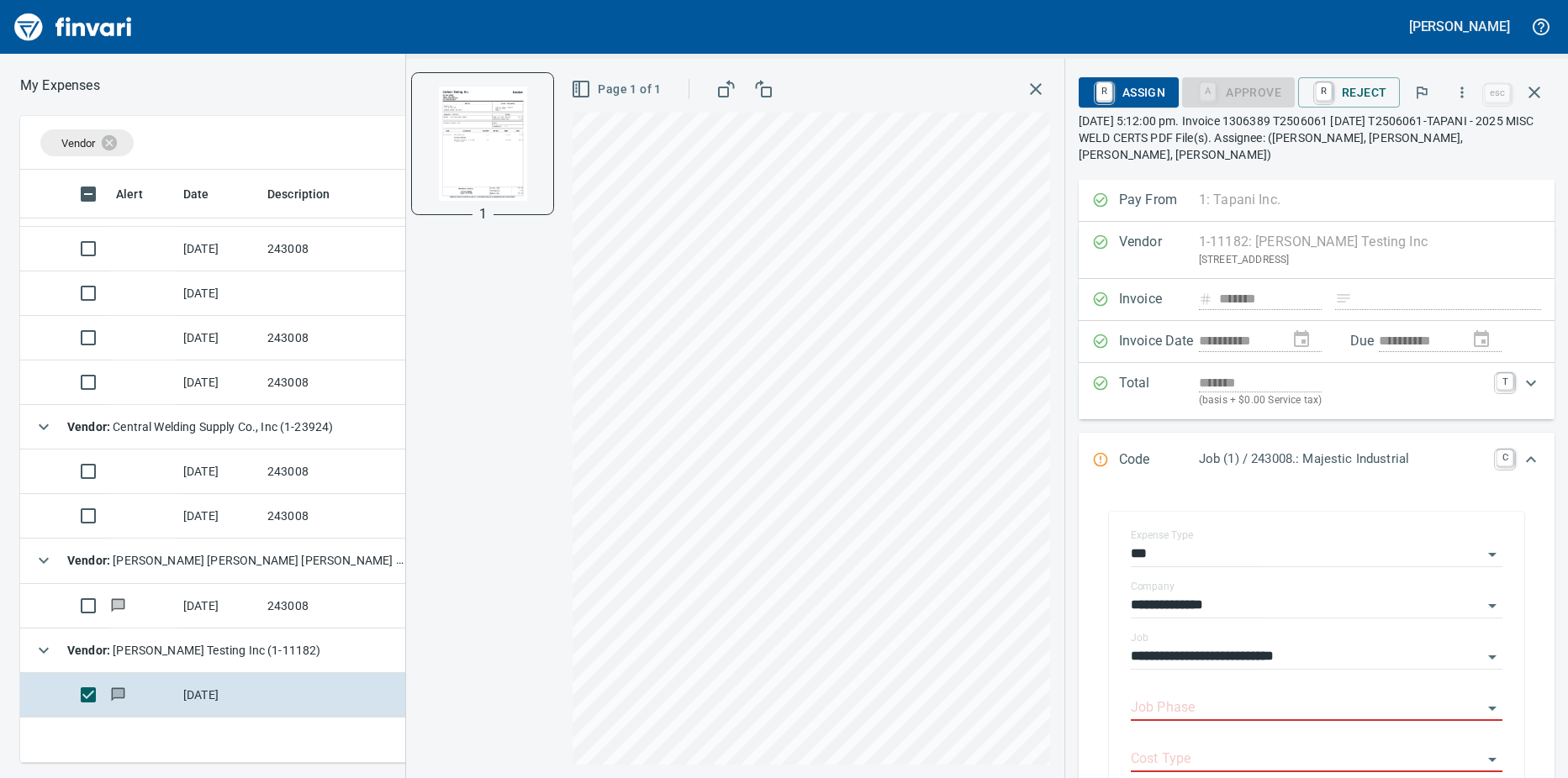
click at [1192, 696] on body "[PERSON_NAME] My Expenses To Review (All Reviewable) Vendor Alert Date Descript…" at bounding box center [784, 389] width 1568 height 778
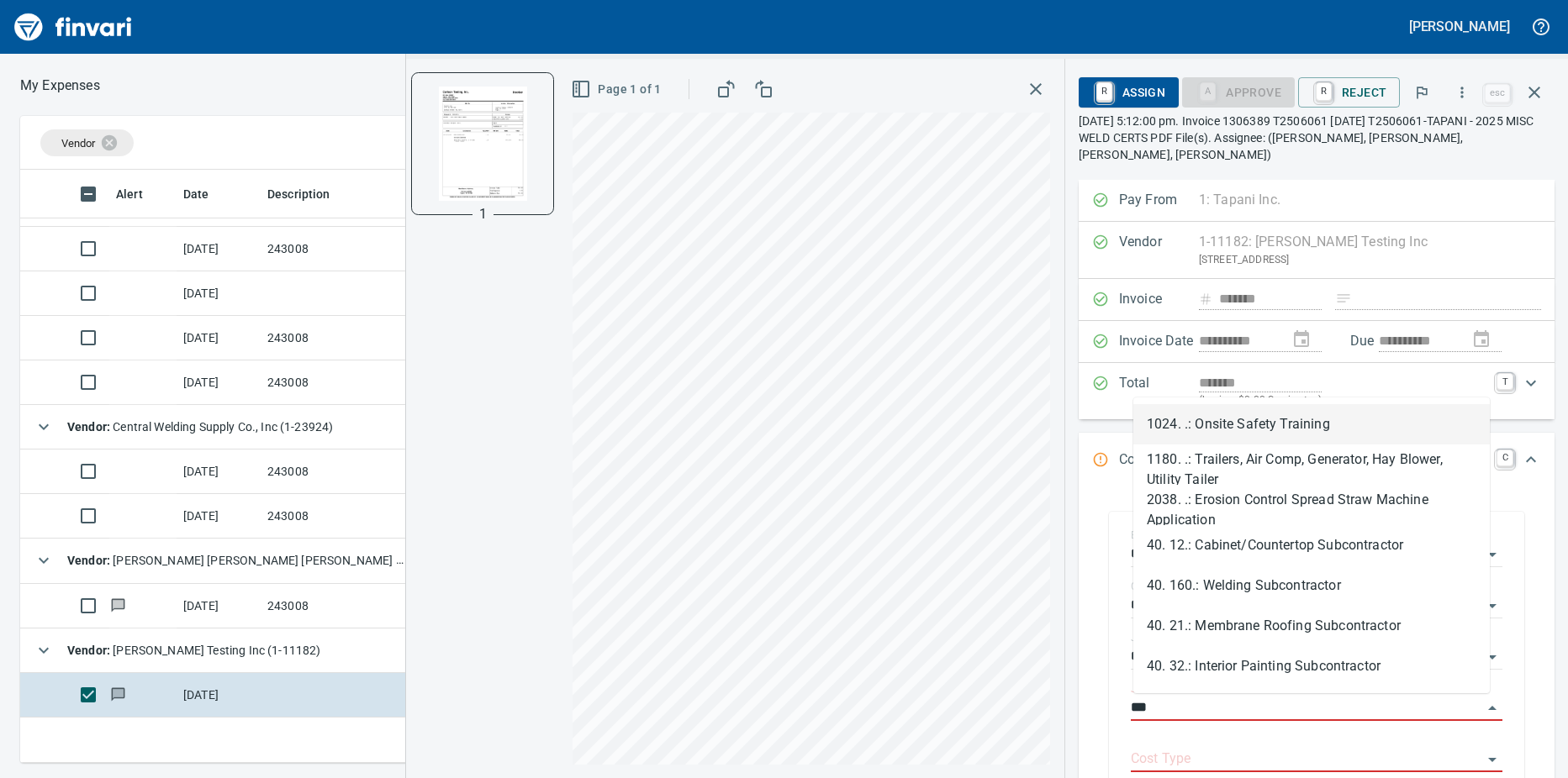
scroll to position [581, 1082]
drag, startPoint x: 1330, startPoint y: 426, endPoint x: 1142, endPoint y: 425, distance: 188.0
click at [1142, 425] on li "1024. .: Onsite Safety Training" at bounding box center [1311, 424] width 356 height 41
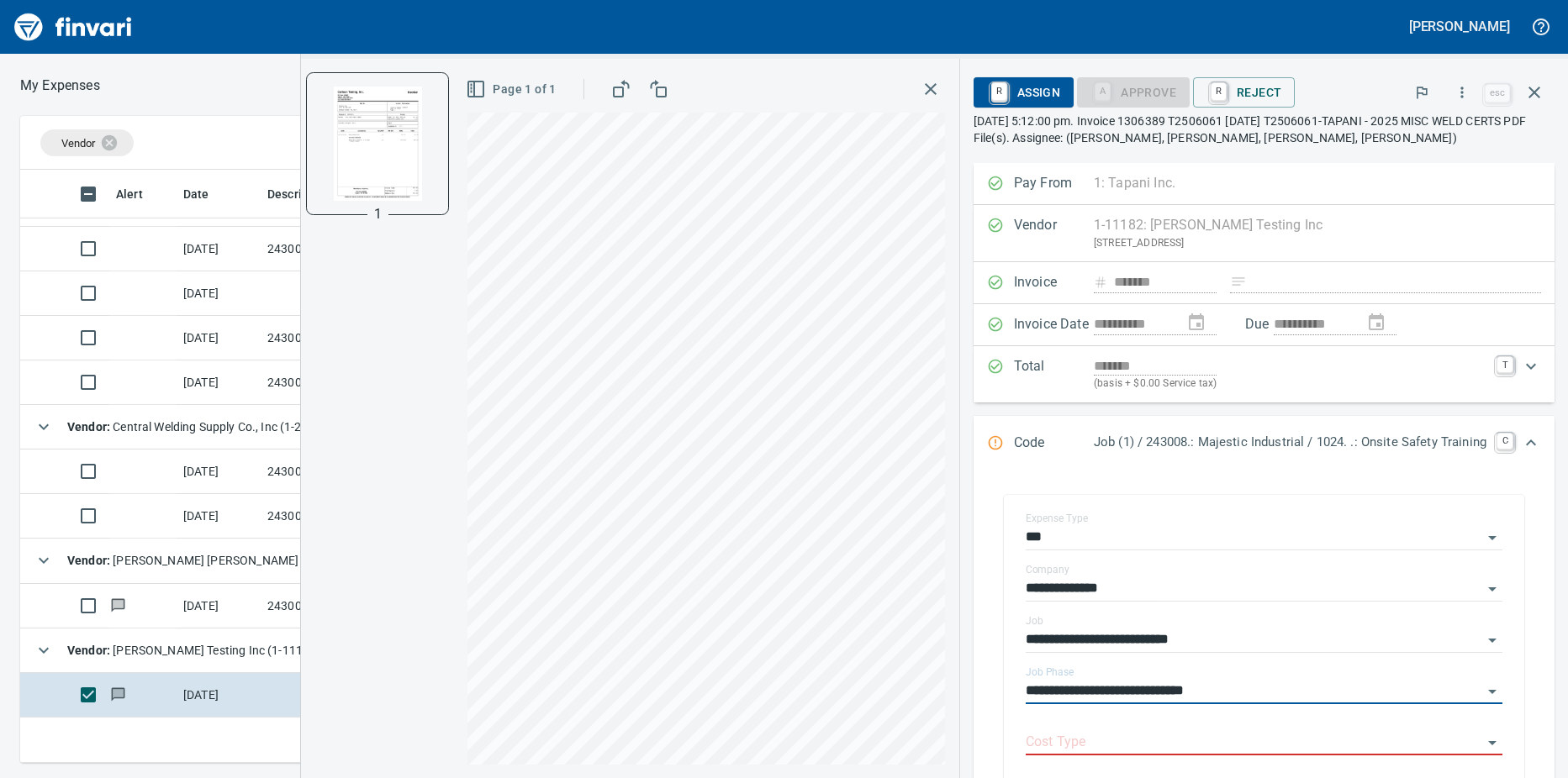
type input "**********"
click at [1463, 691] on input "**********" at bounding box center [1253, 692] width 457 height 24
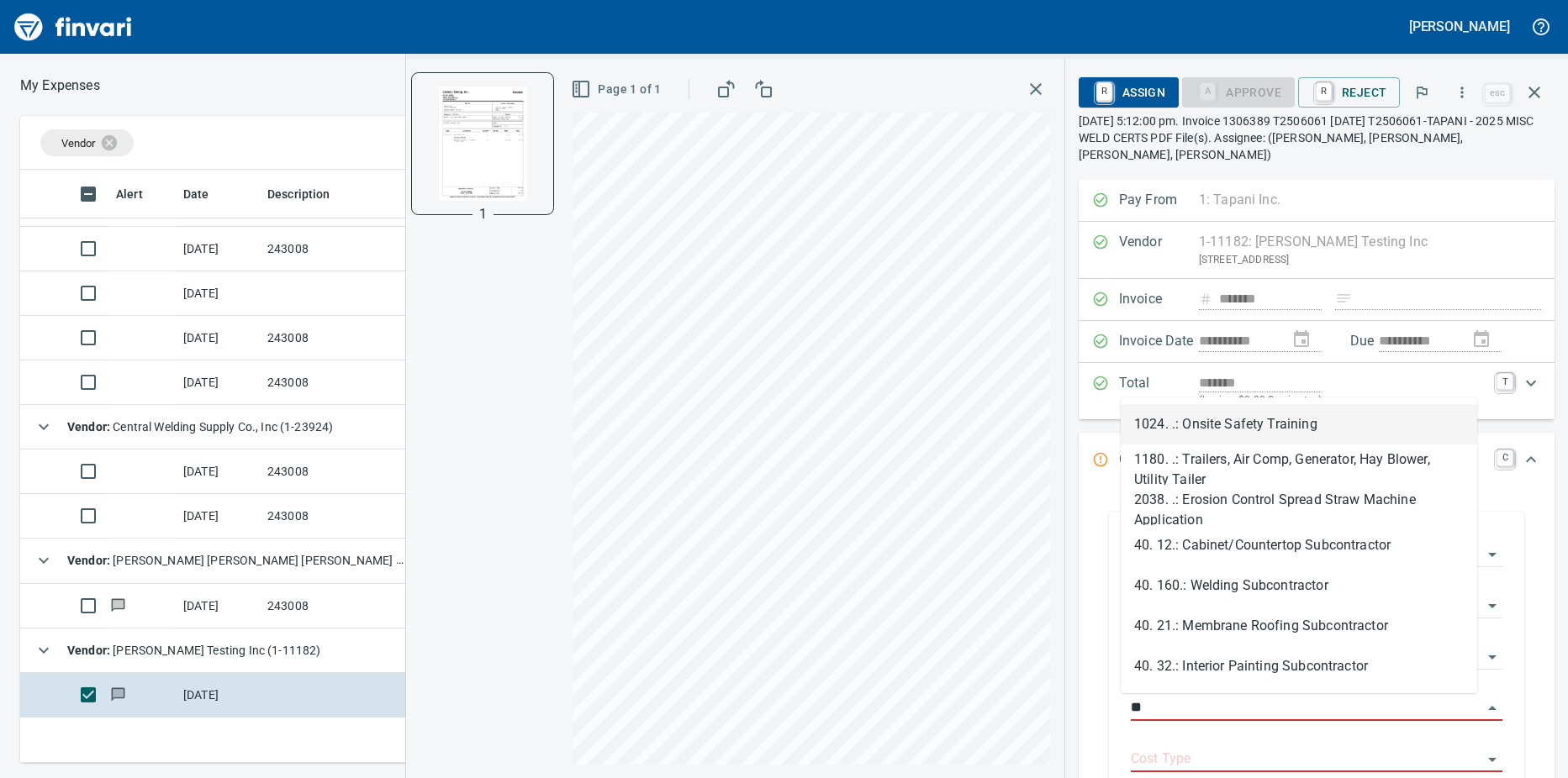
type input "*"
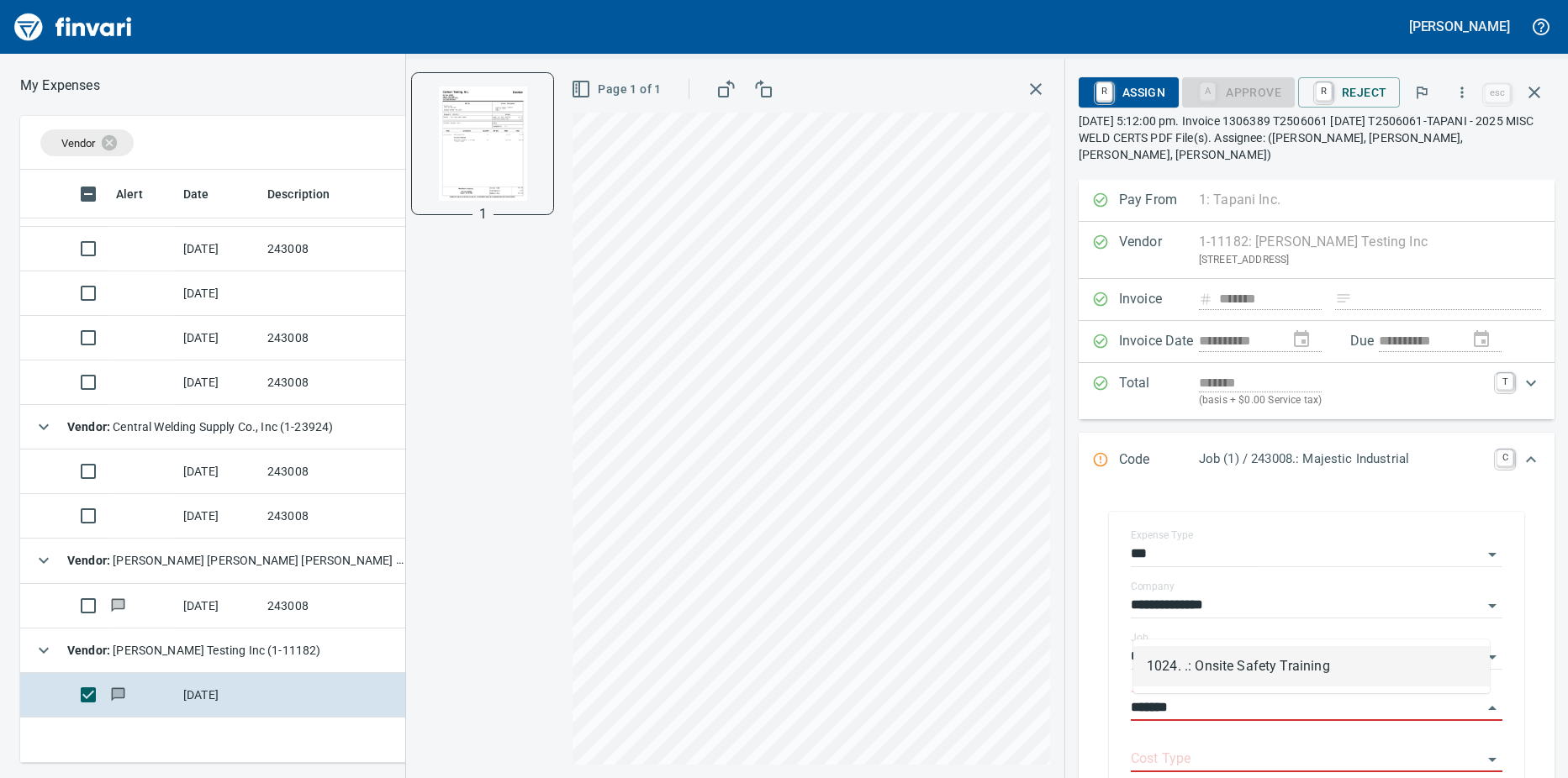
type input "*******"
click at [513, 571] on div "1" at bounding box center [482, 419] width 153 height 720
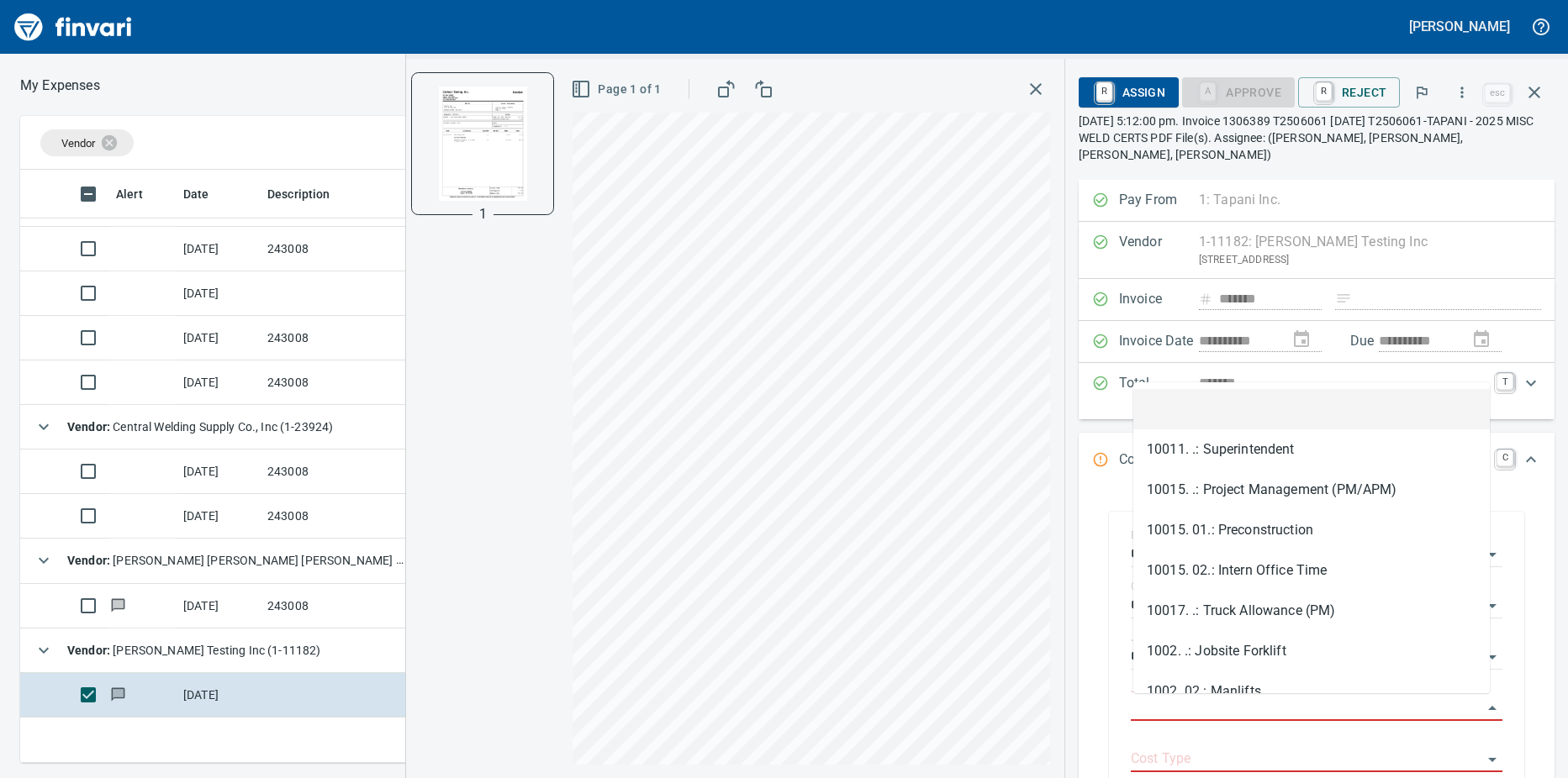
click at [1297, 710] on input "Job Phase" at bounding box center [1306, 709] width 351 height 24
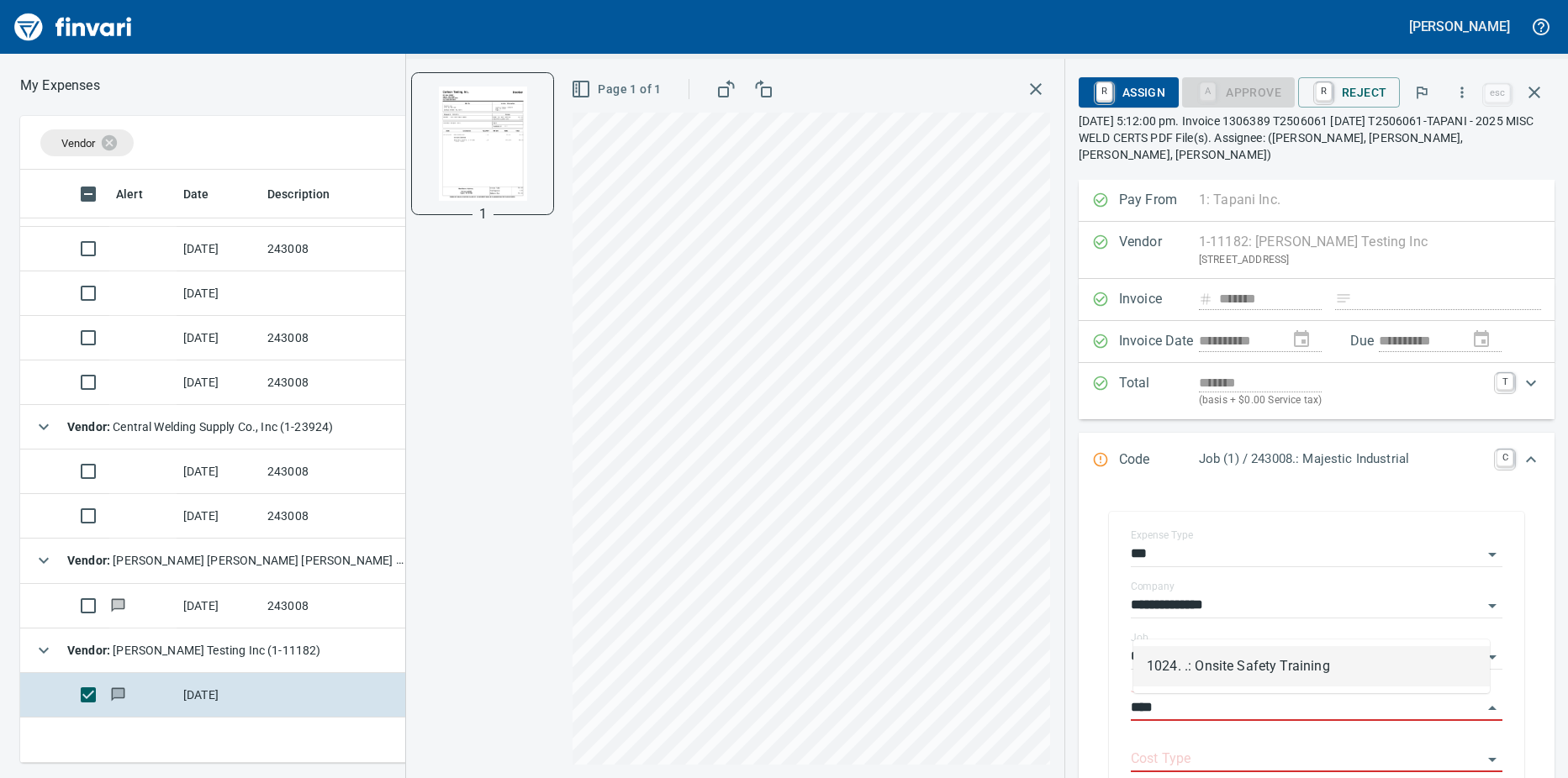
click at [1280, 667] on li "1024. .: Onsite Safety Training" at bounding box center [1311, 667] width 356 height 41
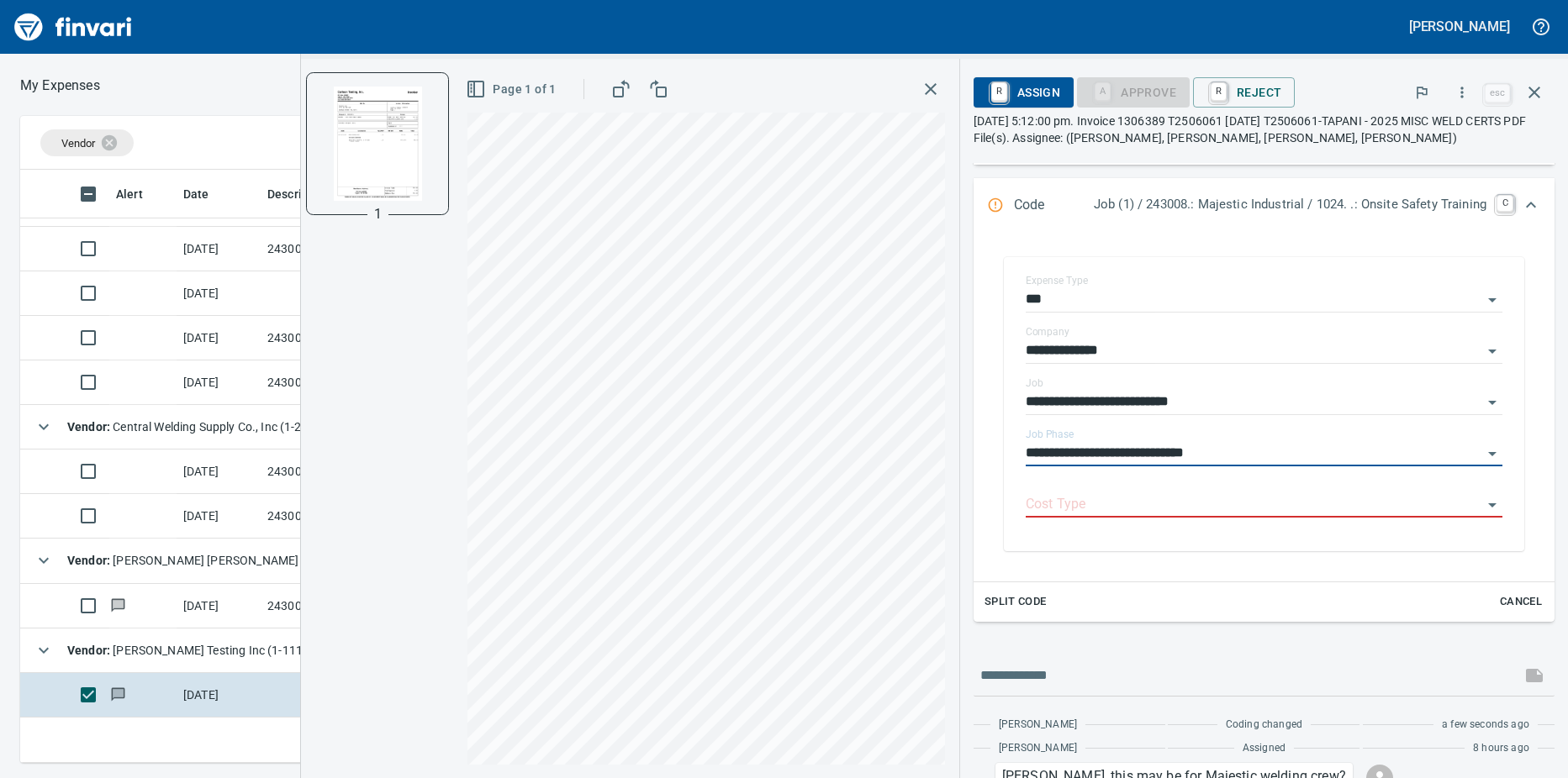
scroll to position [252, 0]
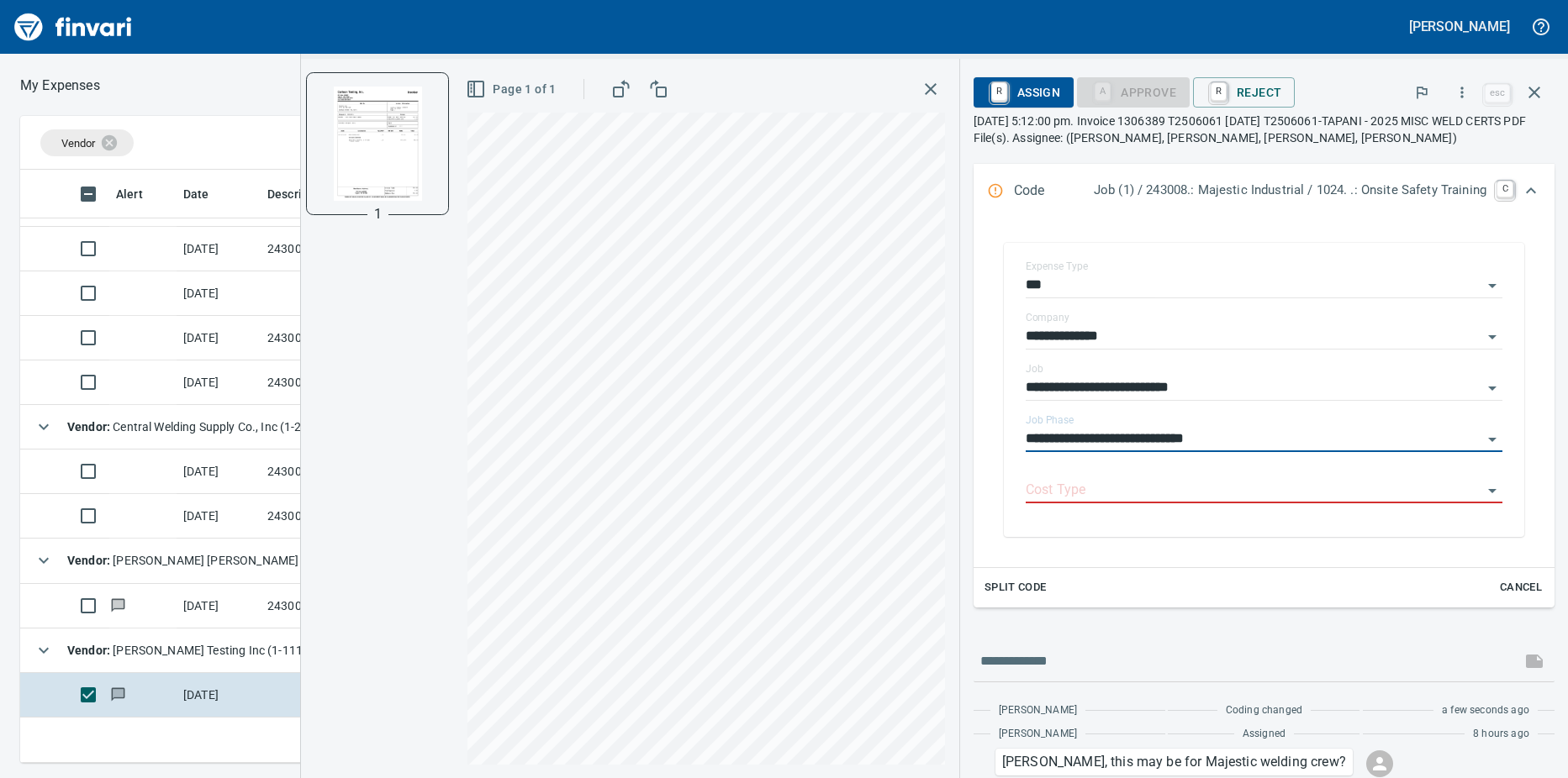
type input "**********"
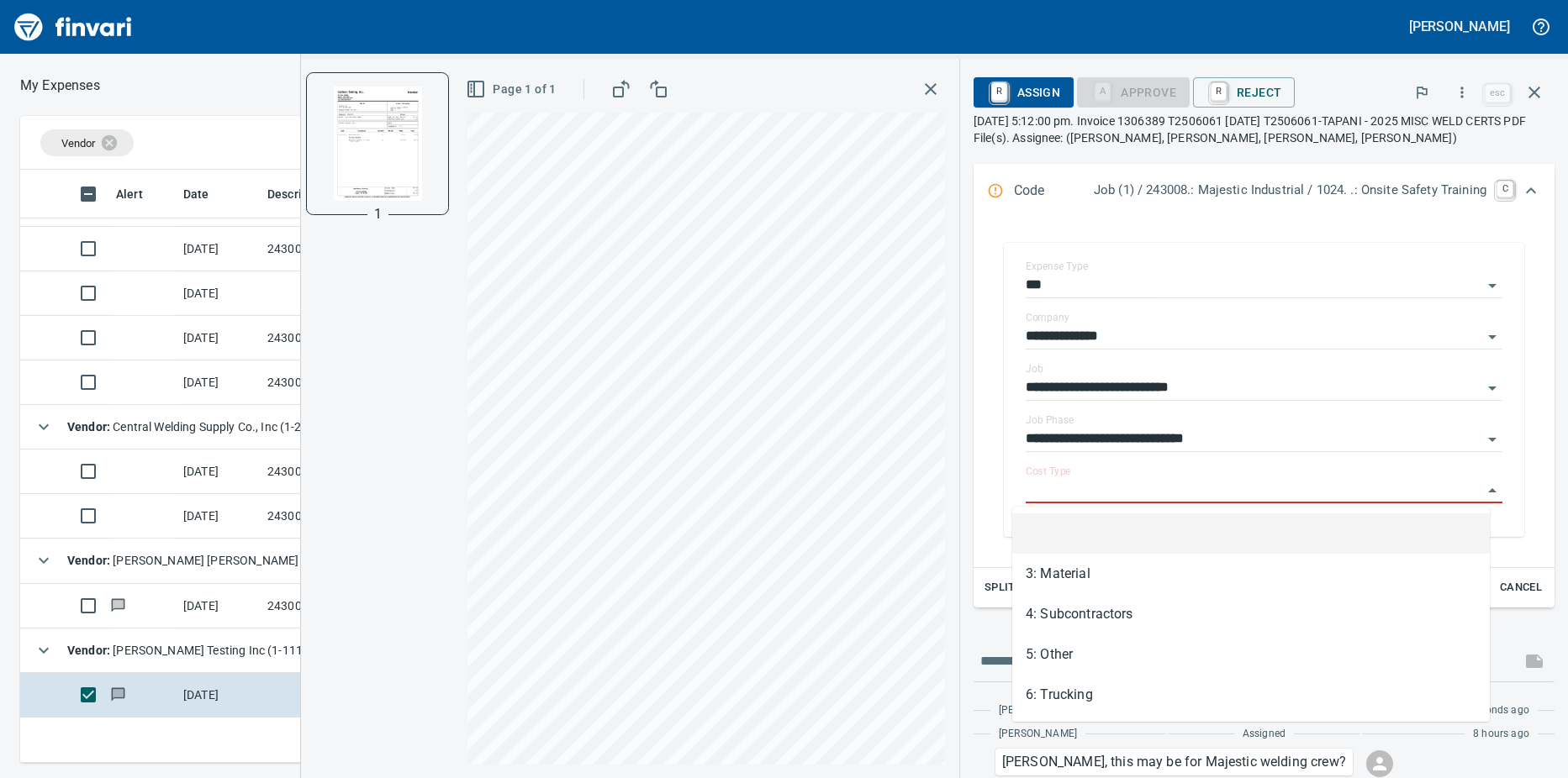
click at [1102, 496] on input "Cost Type" at bounding box center [1253, 491] width 457 height 24
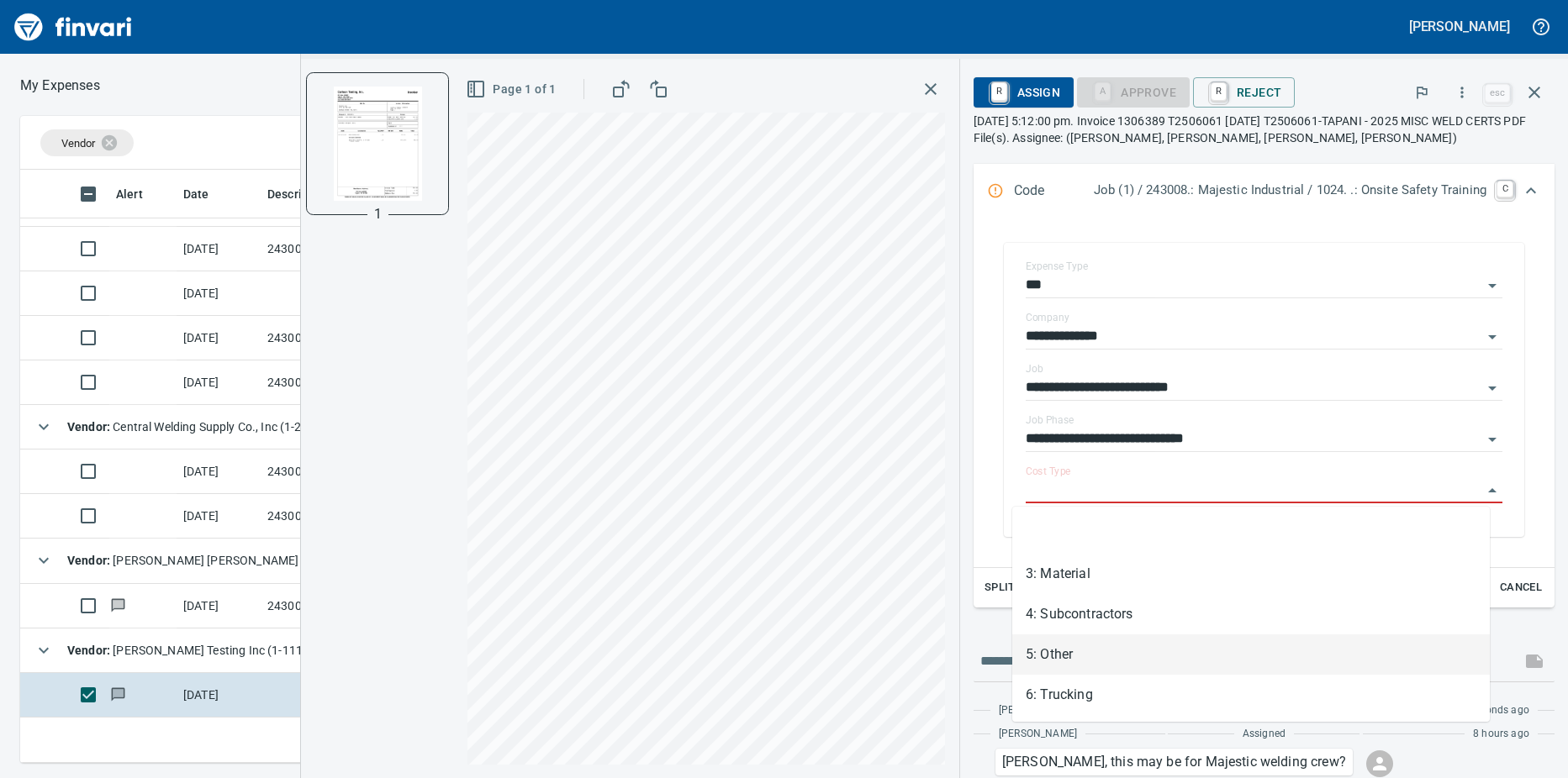
click at [1107, 651] on li "5: Other" at bounding box center [1251, 655] width 478 height 41
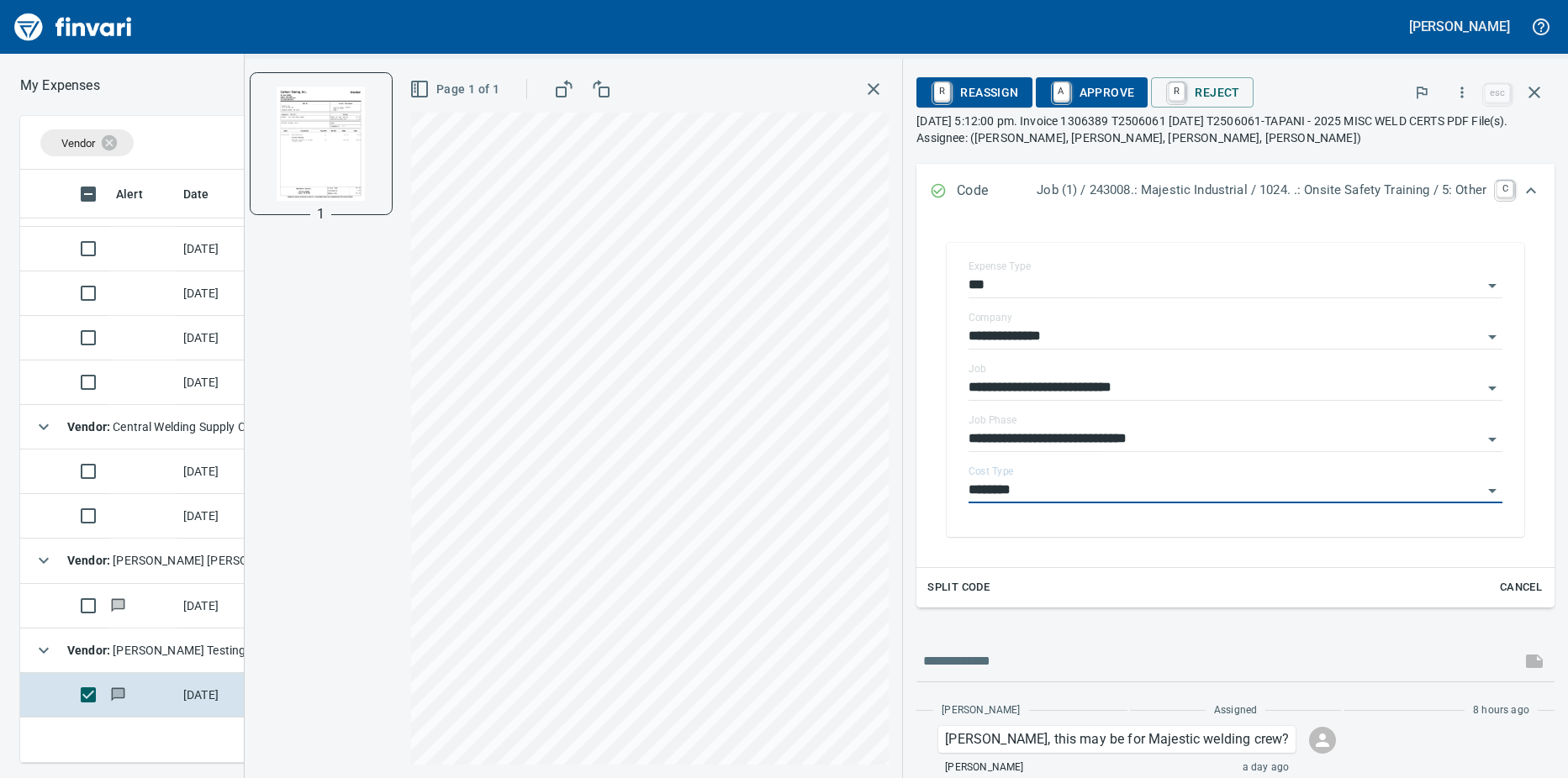
type input "********"
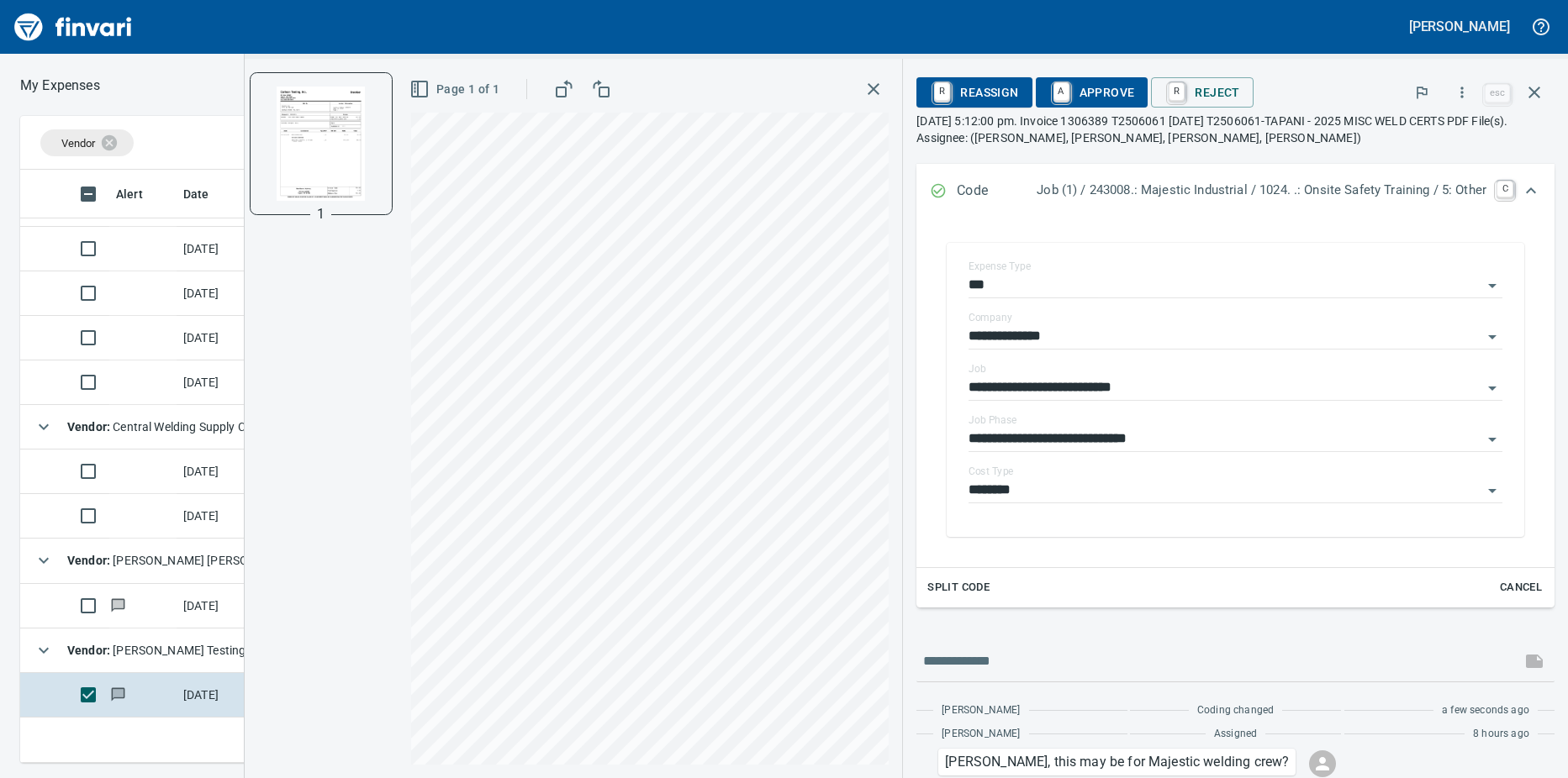
click at [152, 603] on td at bounding box center [143, 606] width 68 height 45
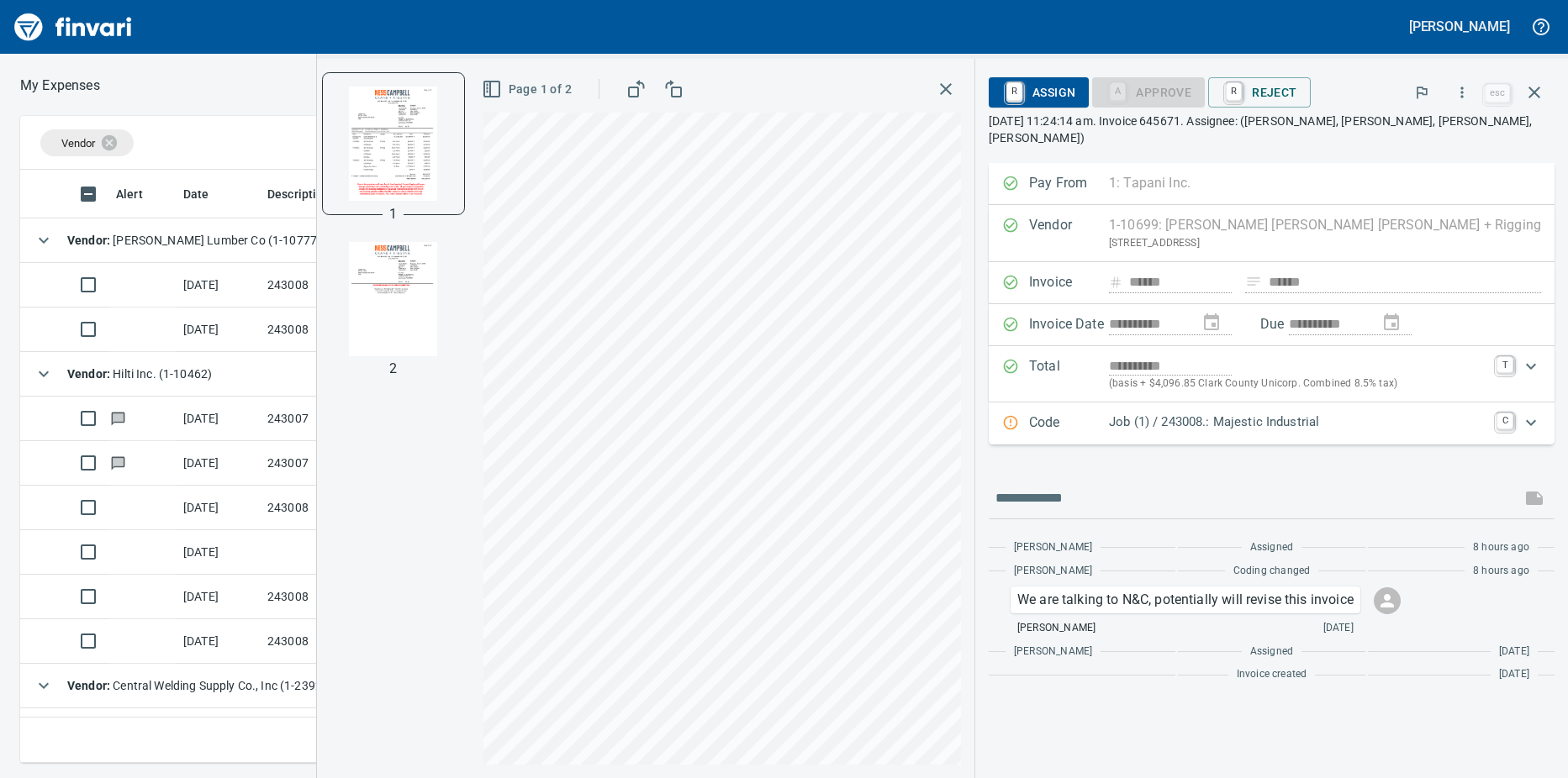
scroll to position [581, 1082]
click at [165, 285] on td at bounding box center [143, 285] width 68 height 45
